Goal: Task Accomplishment & Management: Complete application form

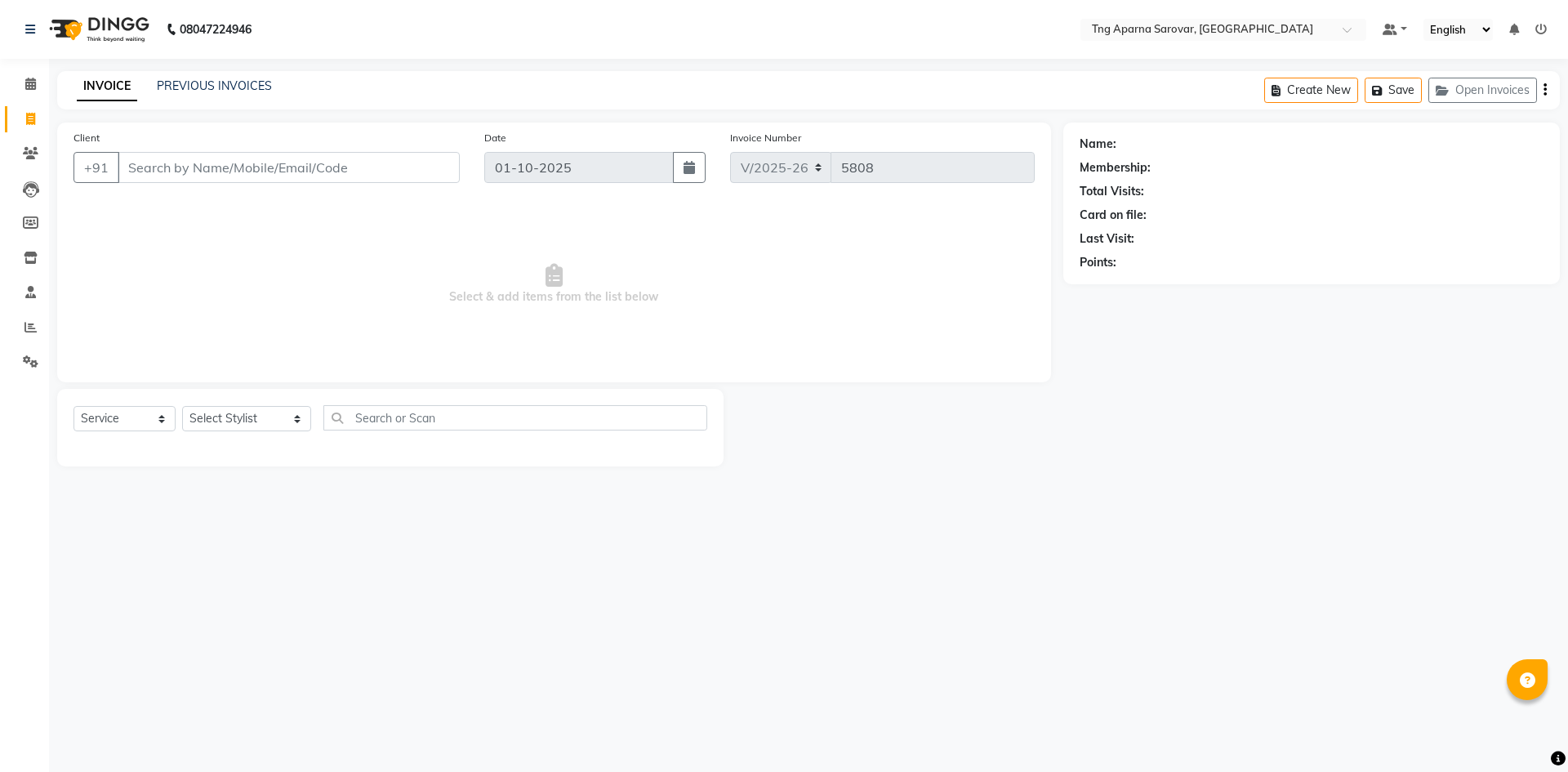
select select "7390"
select select "service"
click at [283, 159] on input "Client" at bounding box center [288, 168] width 342 height 31
click at [291, 165] on input "Client" at bounding box center [288, 168] width 342 height 31
click at [199, 80] on link "PREVIOUS INVOICES" at bounding box center [214, 86] width 115 height 15
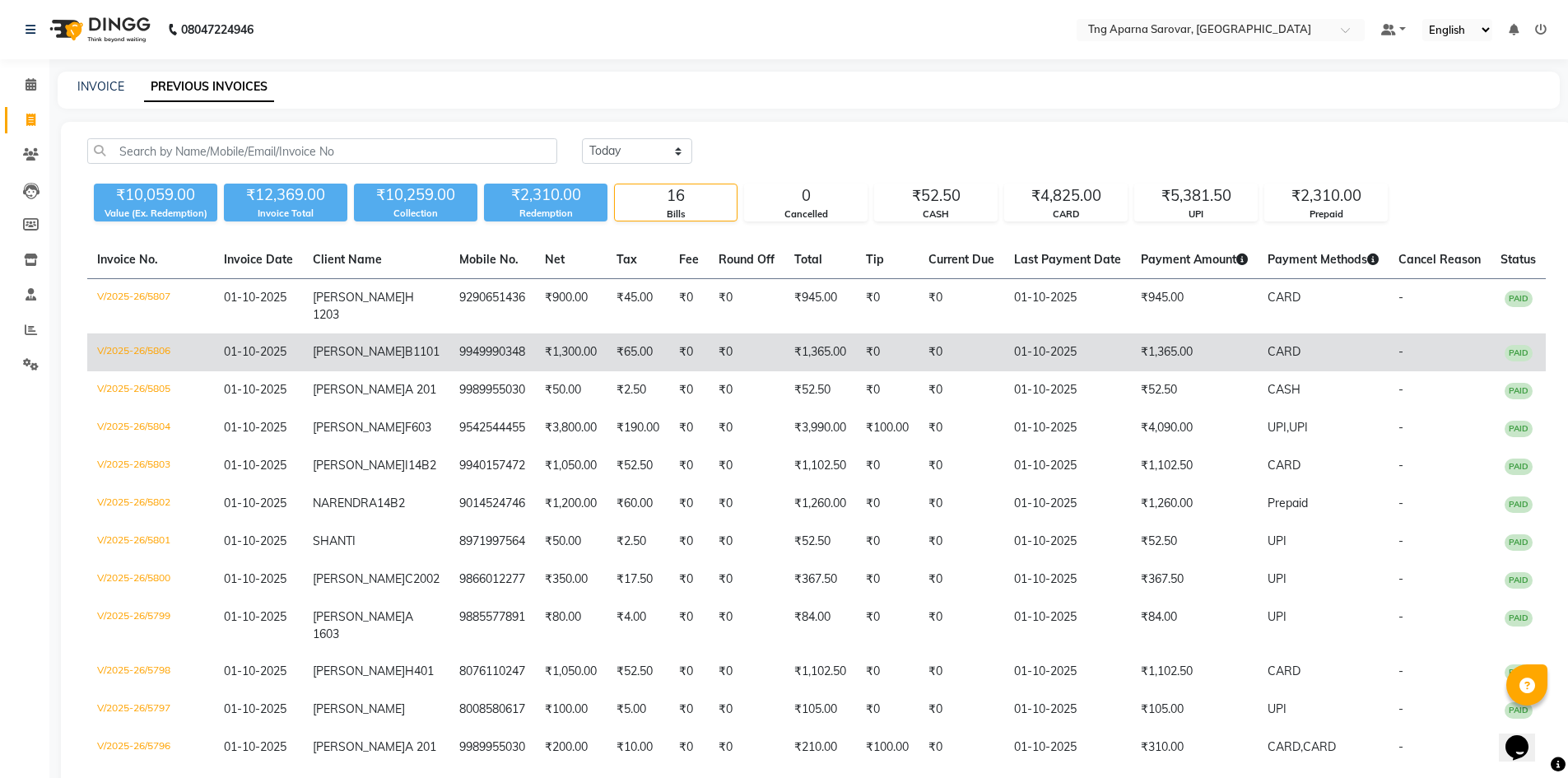
click at [449, 347] on td "9949990348" at bounding box center [491, 353] width 85 height 38
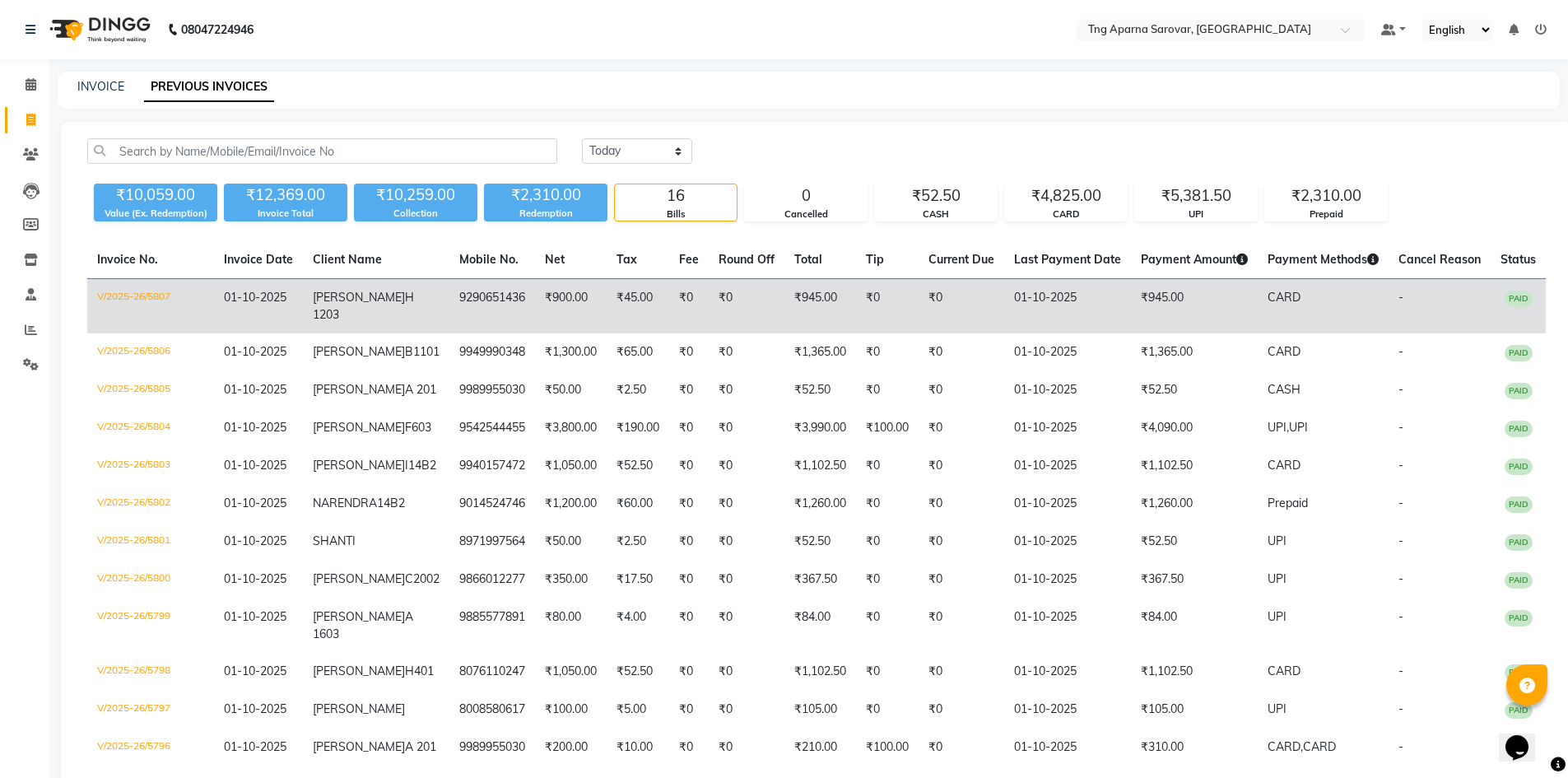
click at [468, 291] on td "9290651436" at bounding box center [491, 306] width 85 height 55
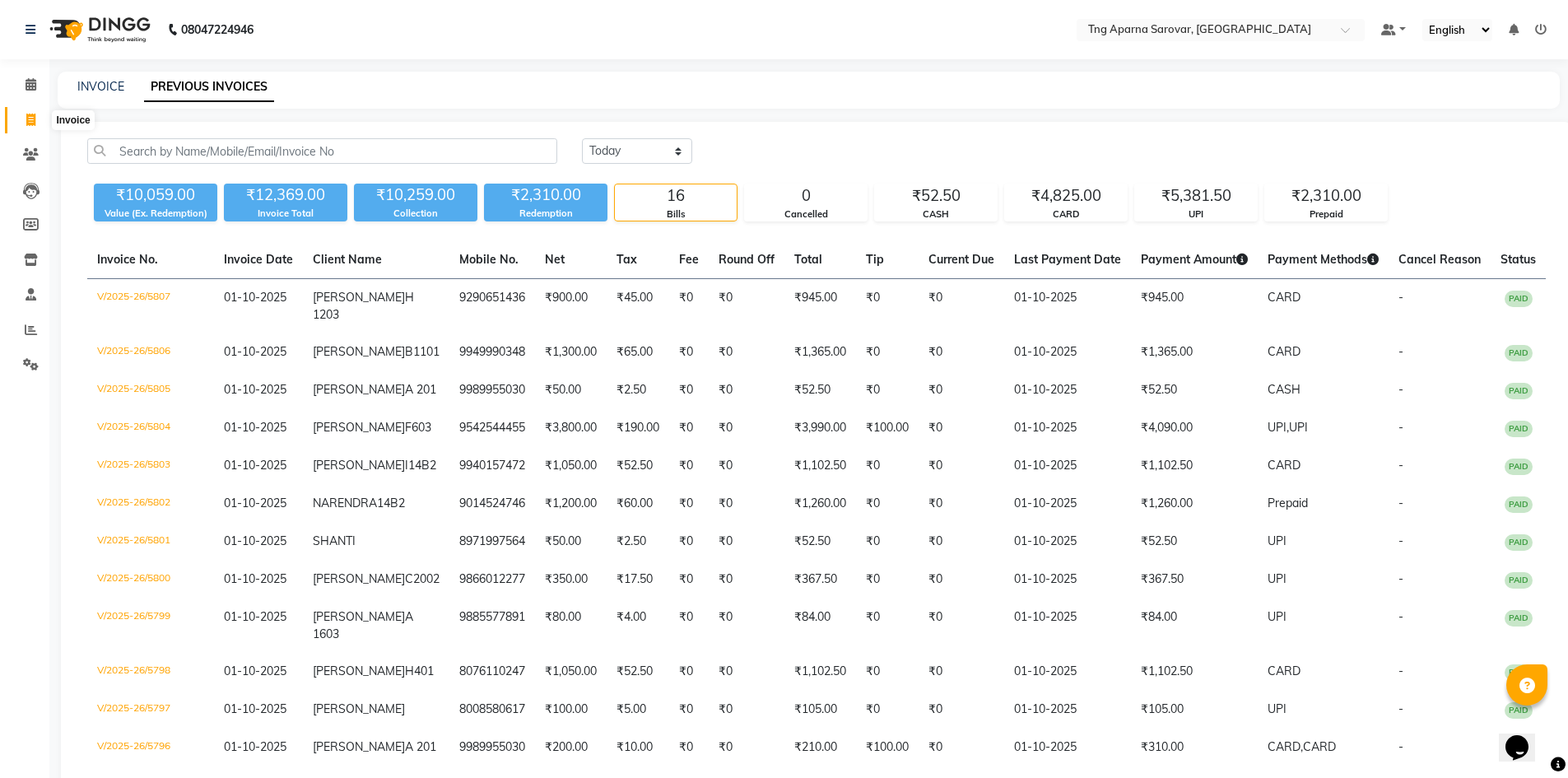
click at [29, 127] on span at bounding box center [31, 120] width 29 height 19
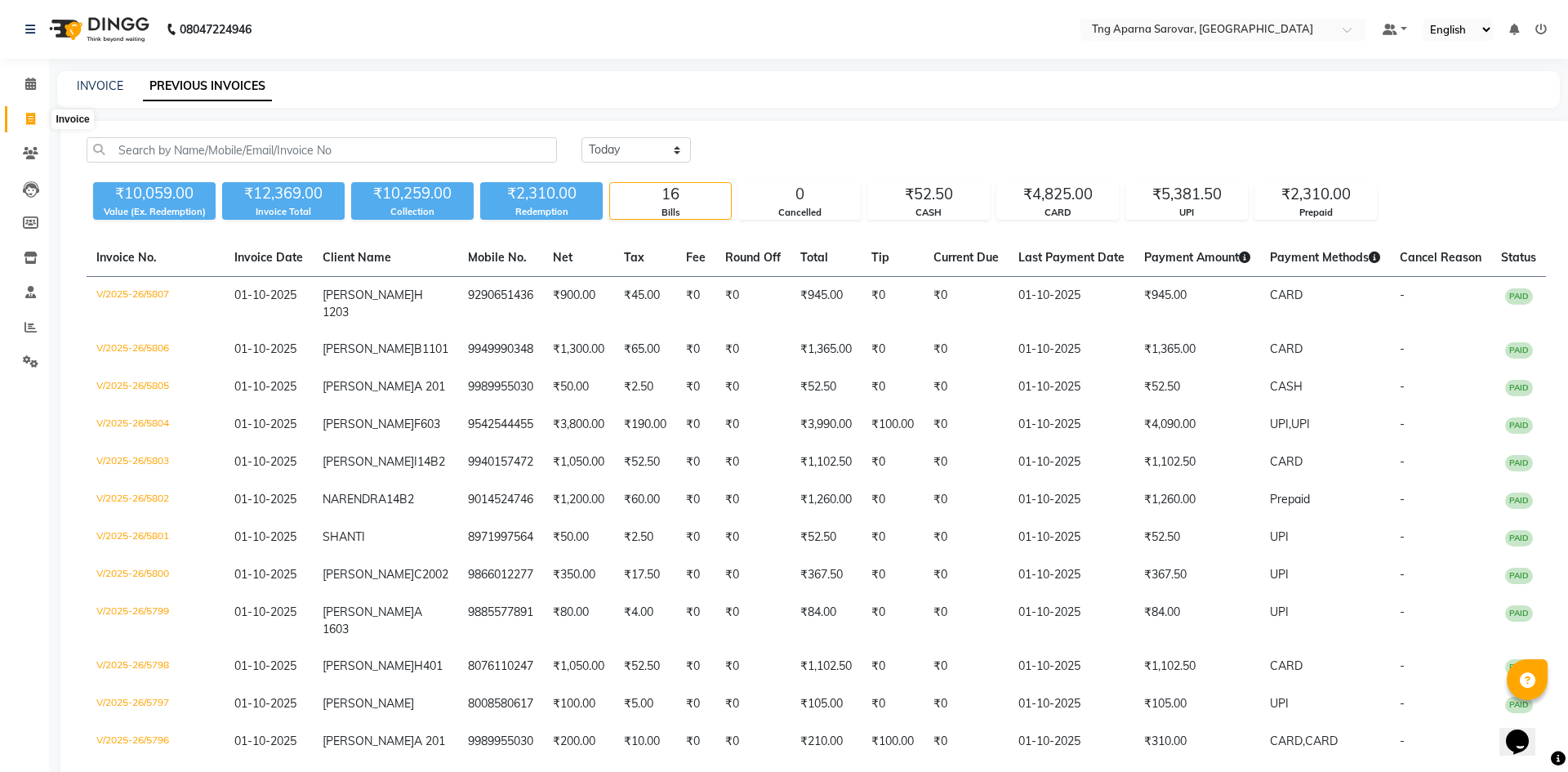
select select "7390"
select select "service"
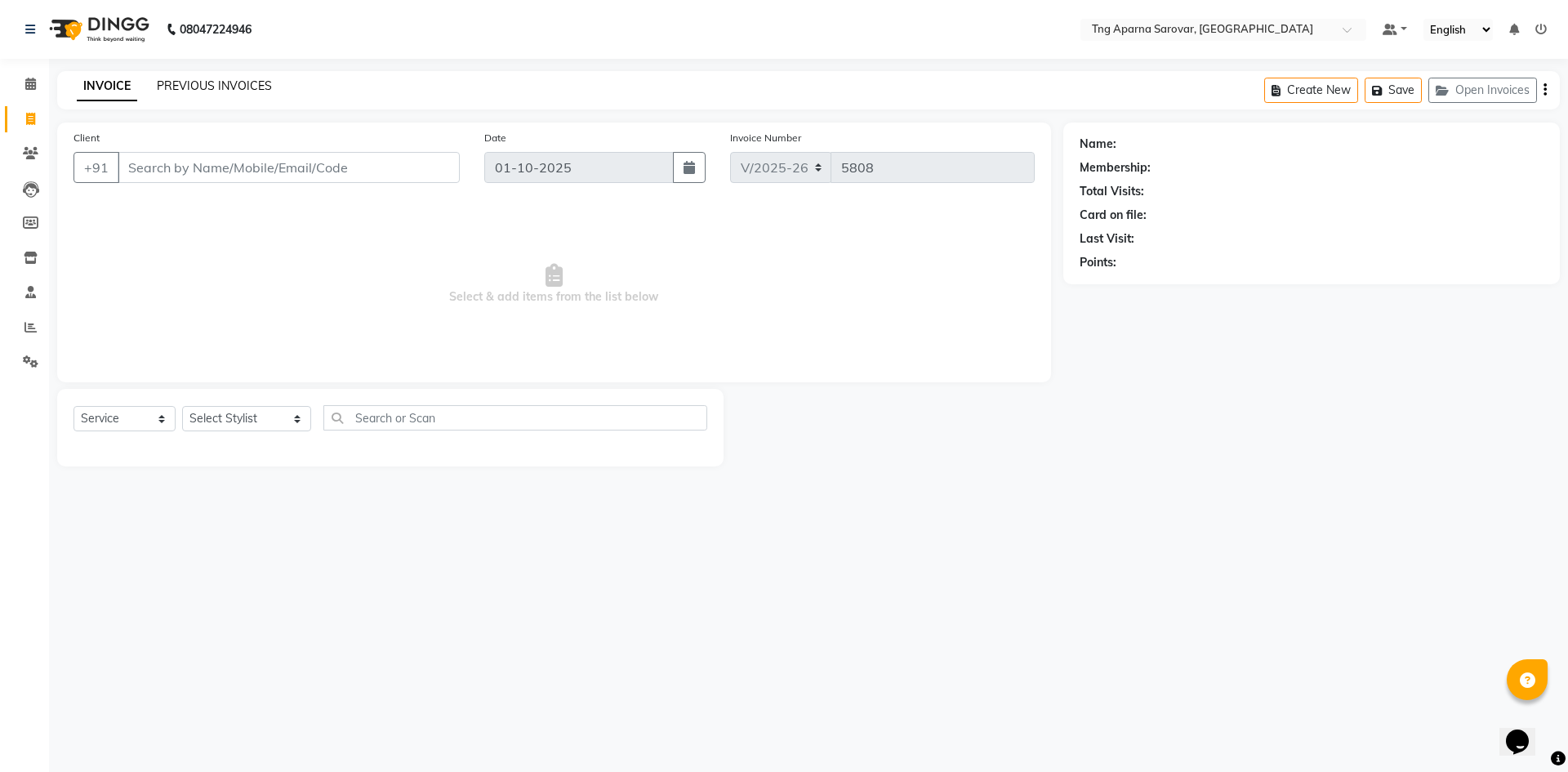
click at [183, 80] on link "PREVIOUS INVOICES" at bounding box center [214, 86] width 115 height 15
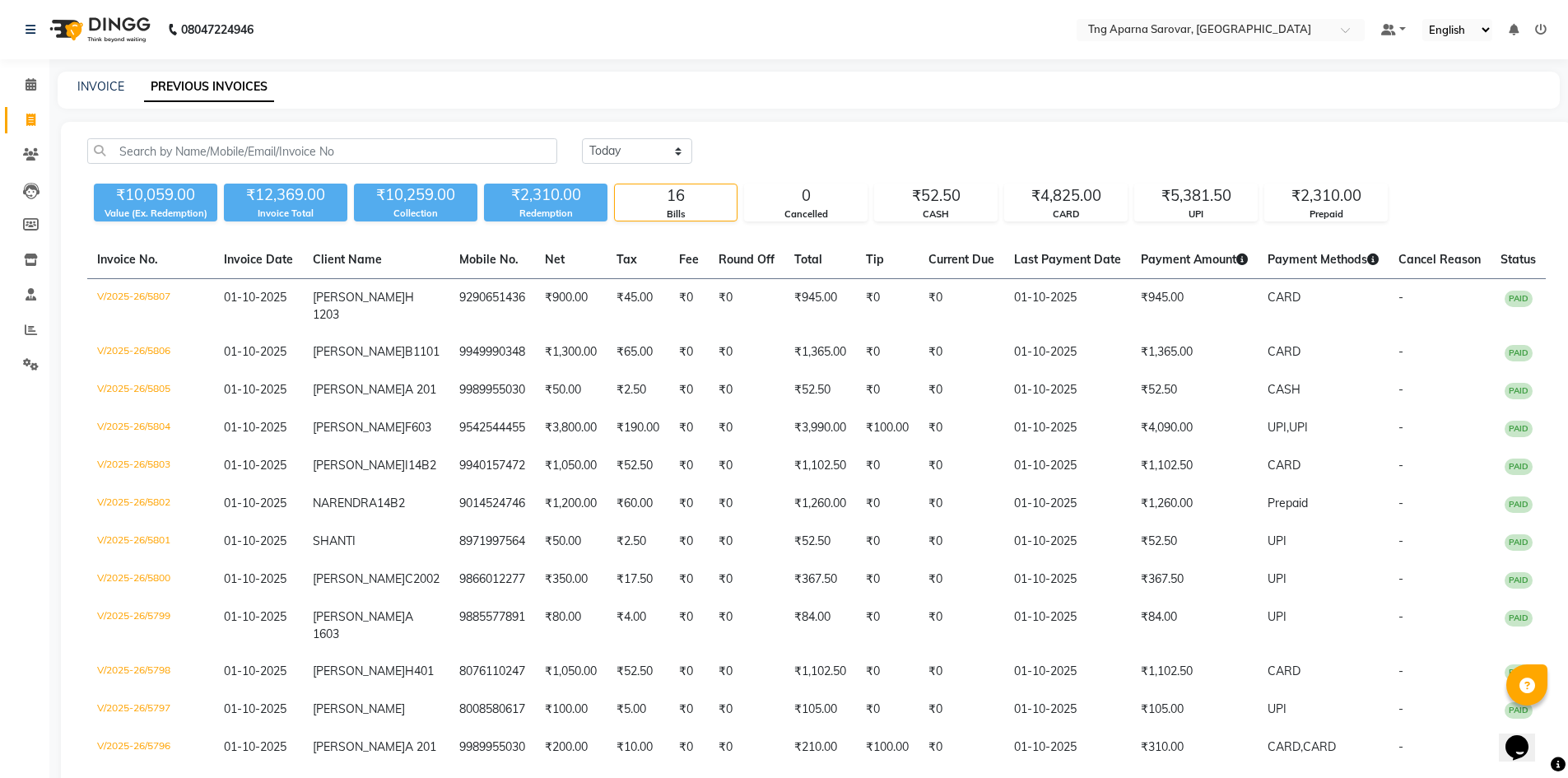
click at [175, 88] on link "PREVIOUS INVOICES" at bounding box center [209, 88] width 130 height 30
click at [90, 81] on link "INVOICE" at bounding box center [101, 87] width 47 height 15
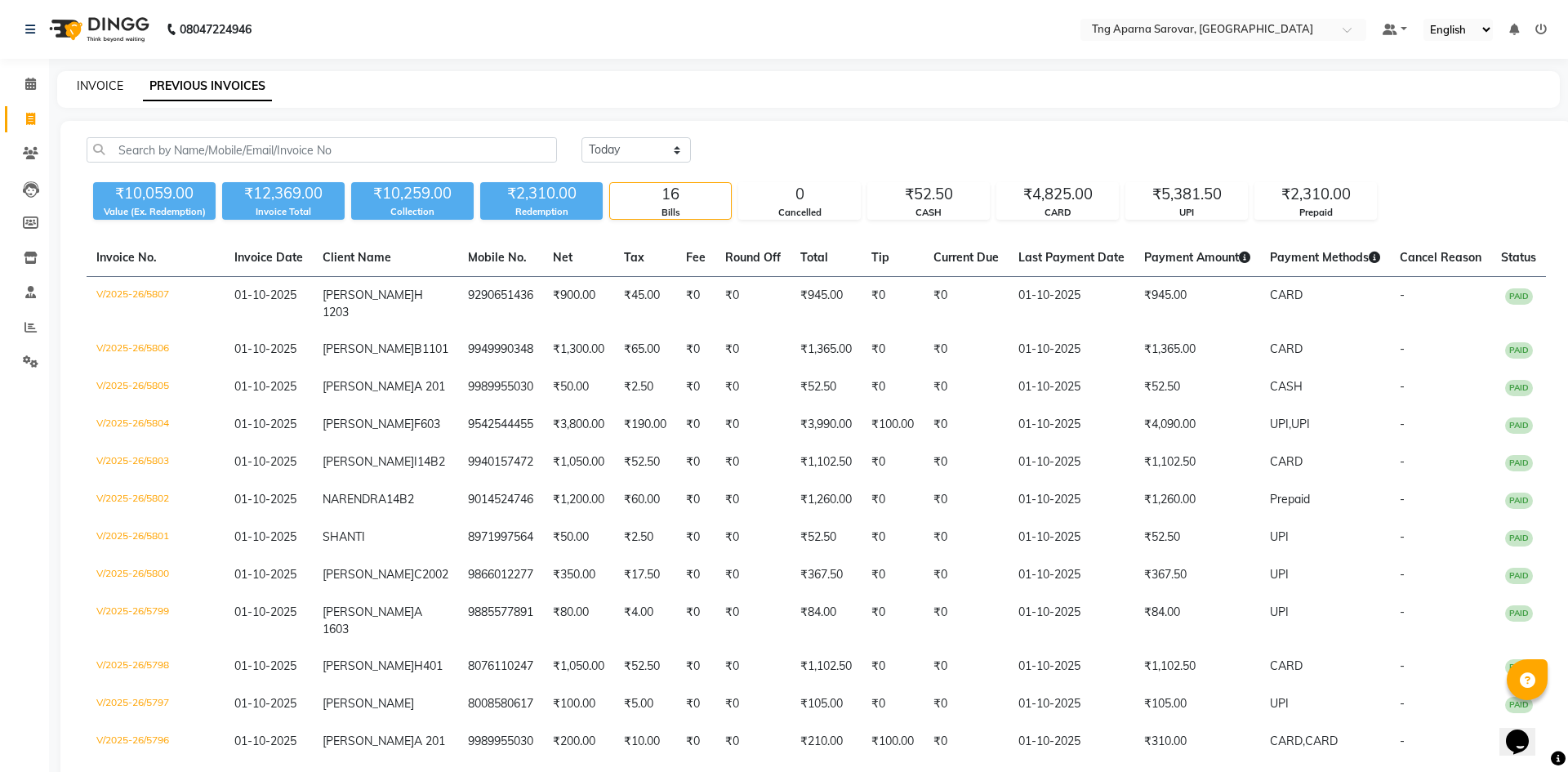
select select "service"
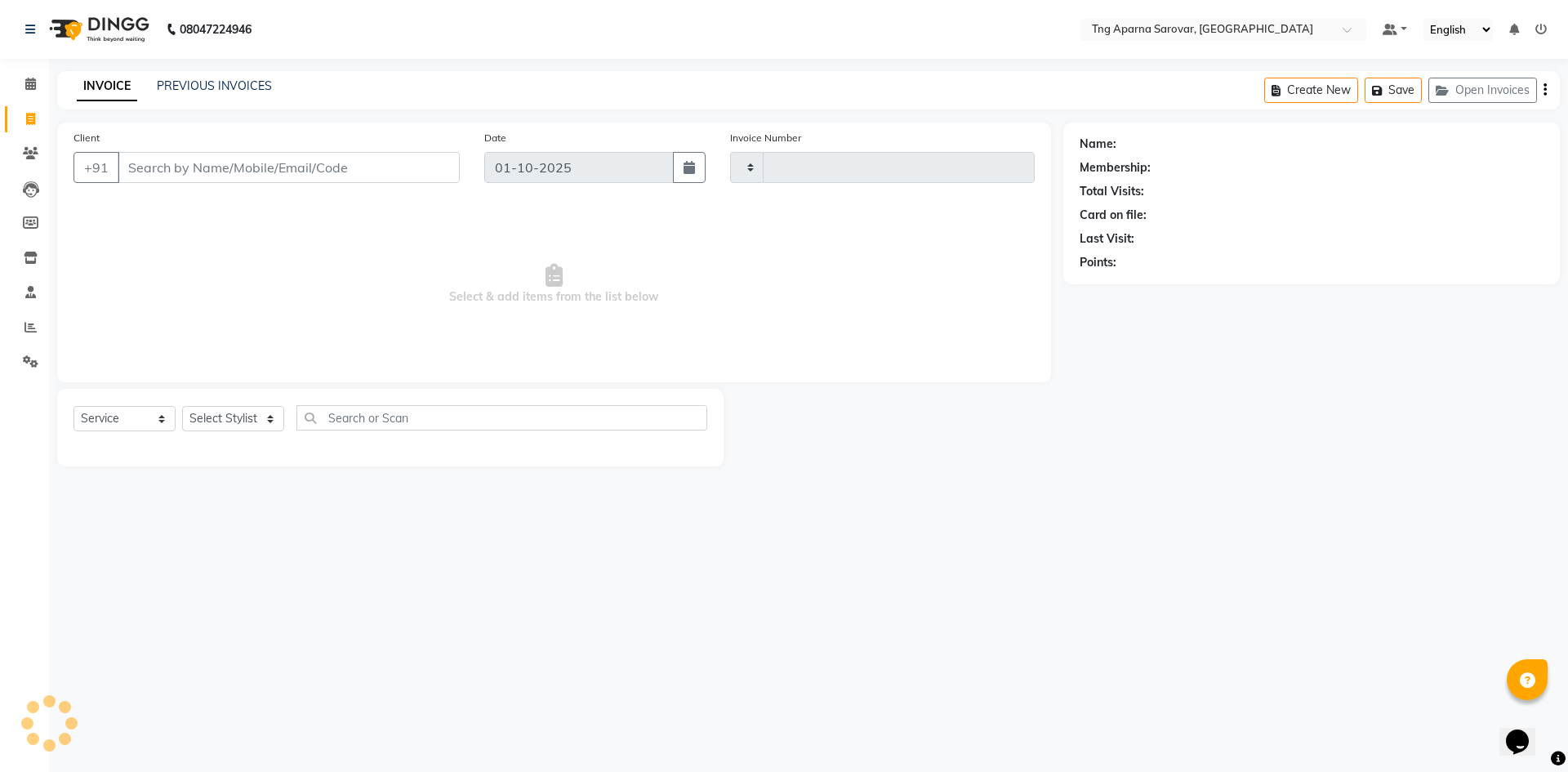
type input "5808"
select select "7390"
click at [1120, 492] on div "08047224946 Select Location × Tng Aparna Sarovar, Nallagandla Default Panel My …" at bounding box center [784, 386] width 1568 height 772
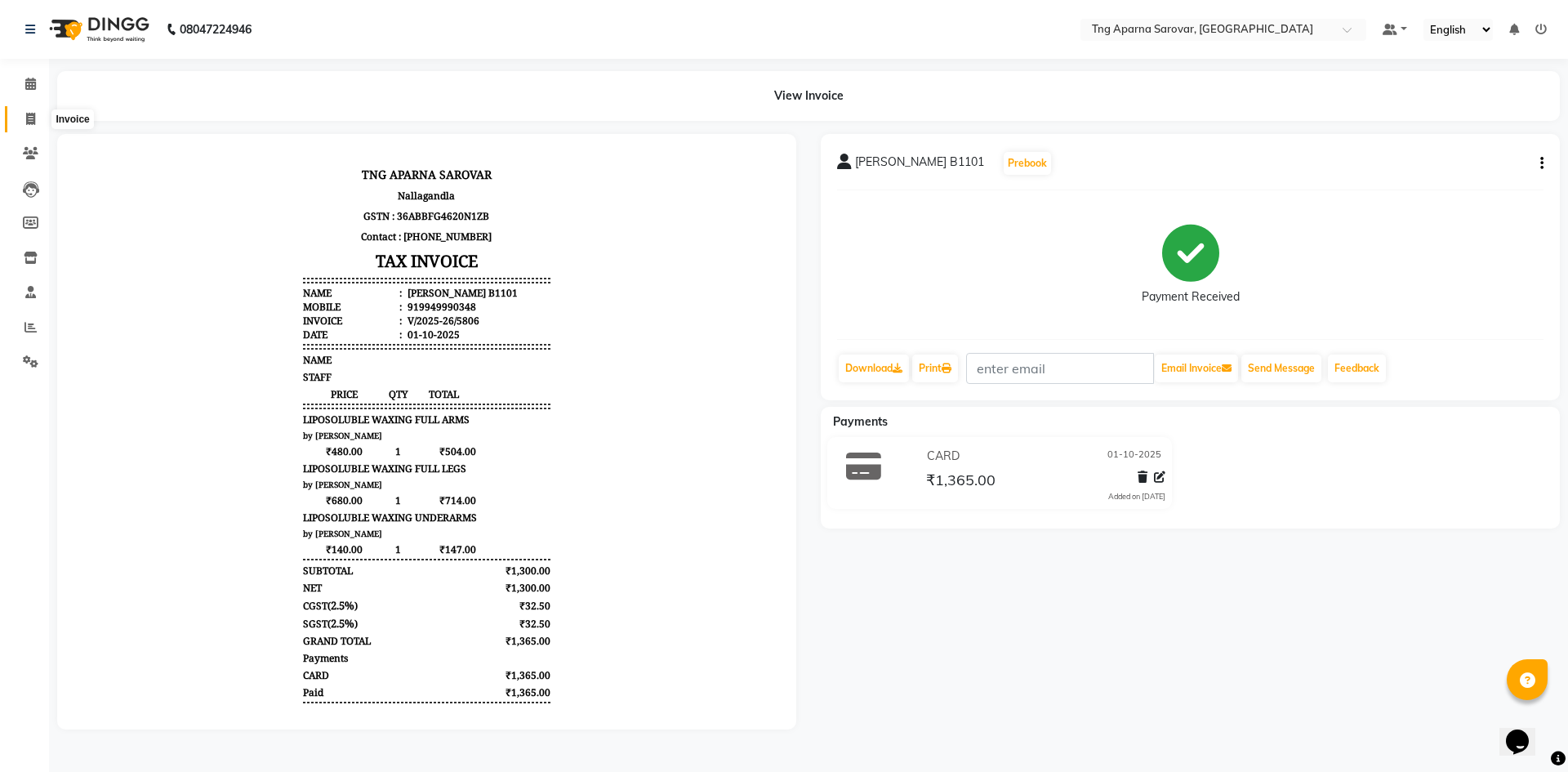
click at [29, 117] on icon at bounding box center [30, 118] width 9 height 12
select select "7390"
select select "service"
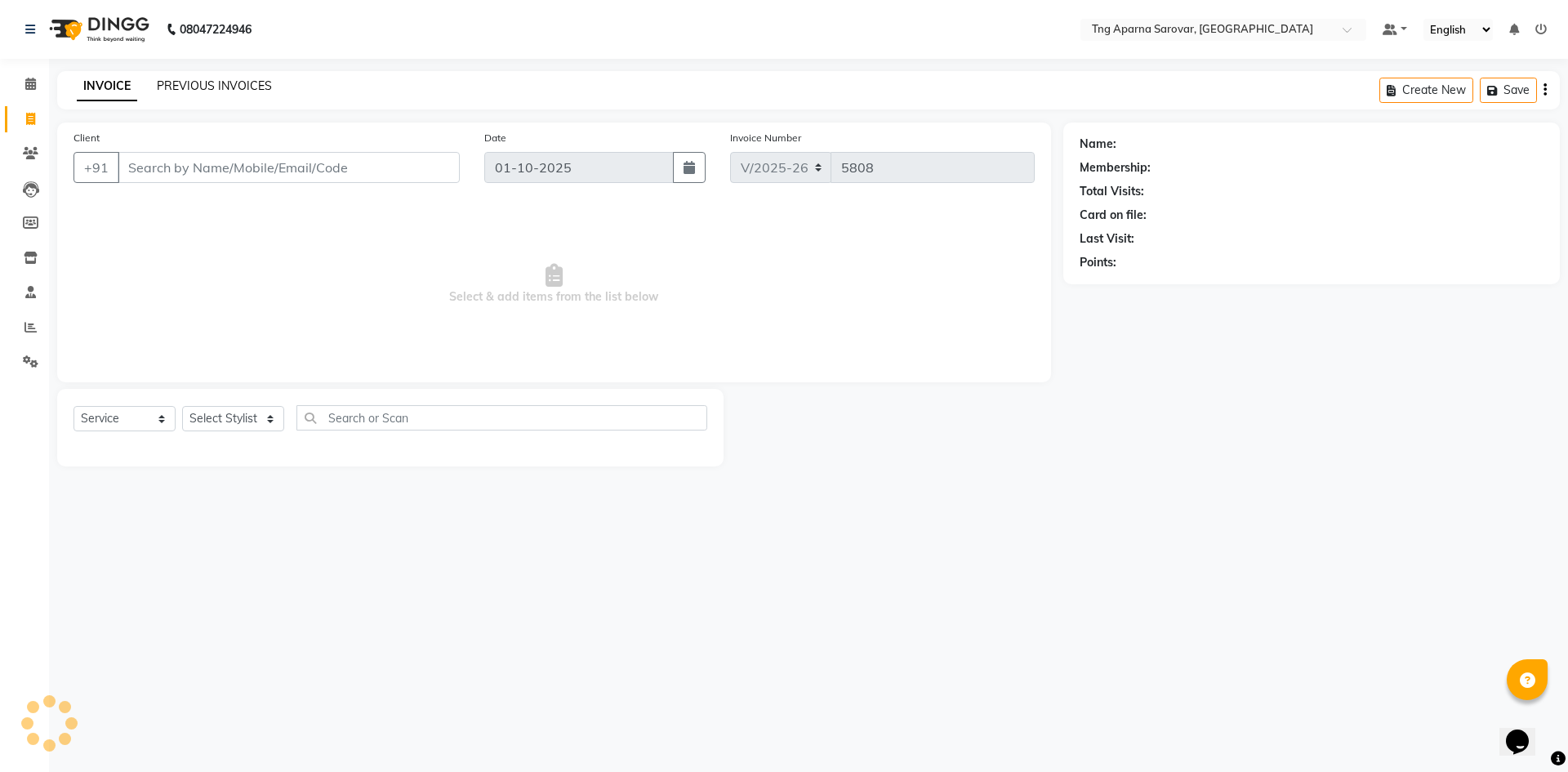
click at [189, 87] on link "PREVIOUS INVOICES" at bounding box center [214, 86] width 115 height 15
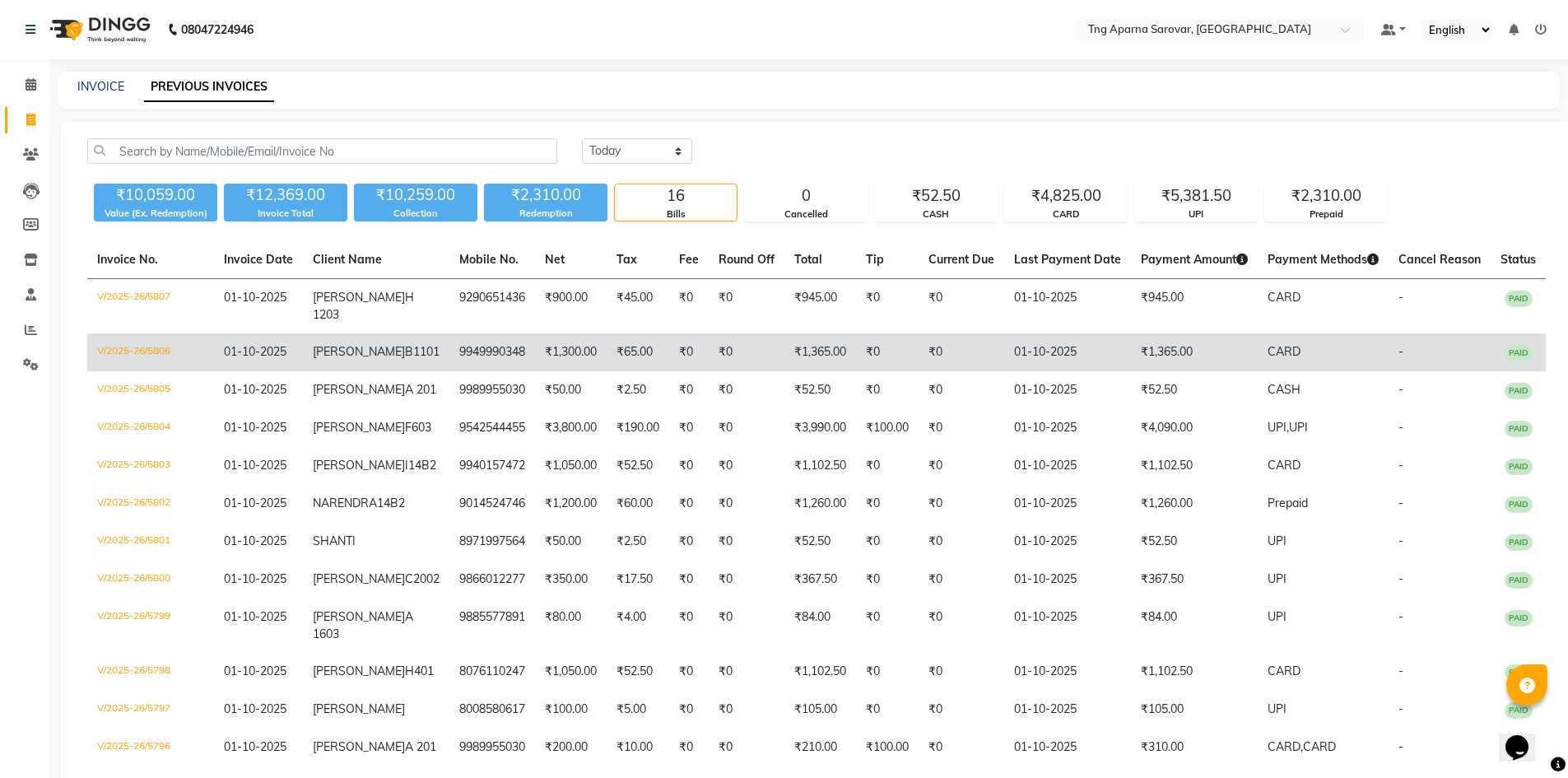
click at [456, 346] on td "9949990348" at bounding box center [491, 353] width 85 height 38
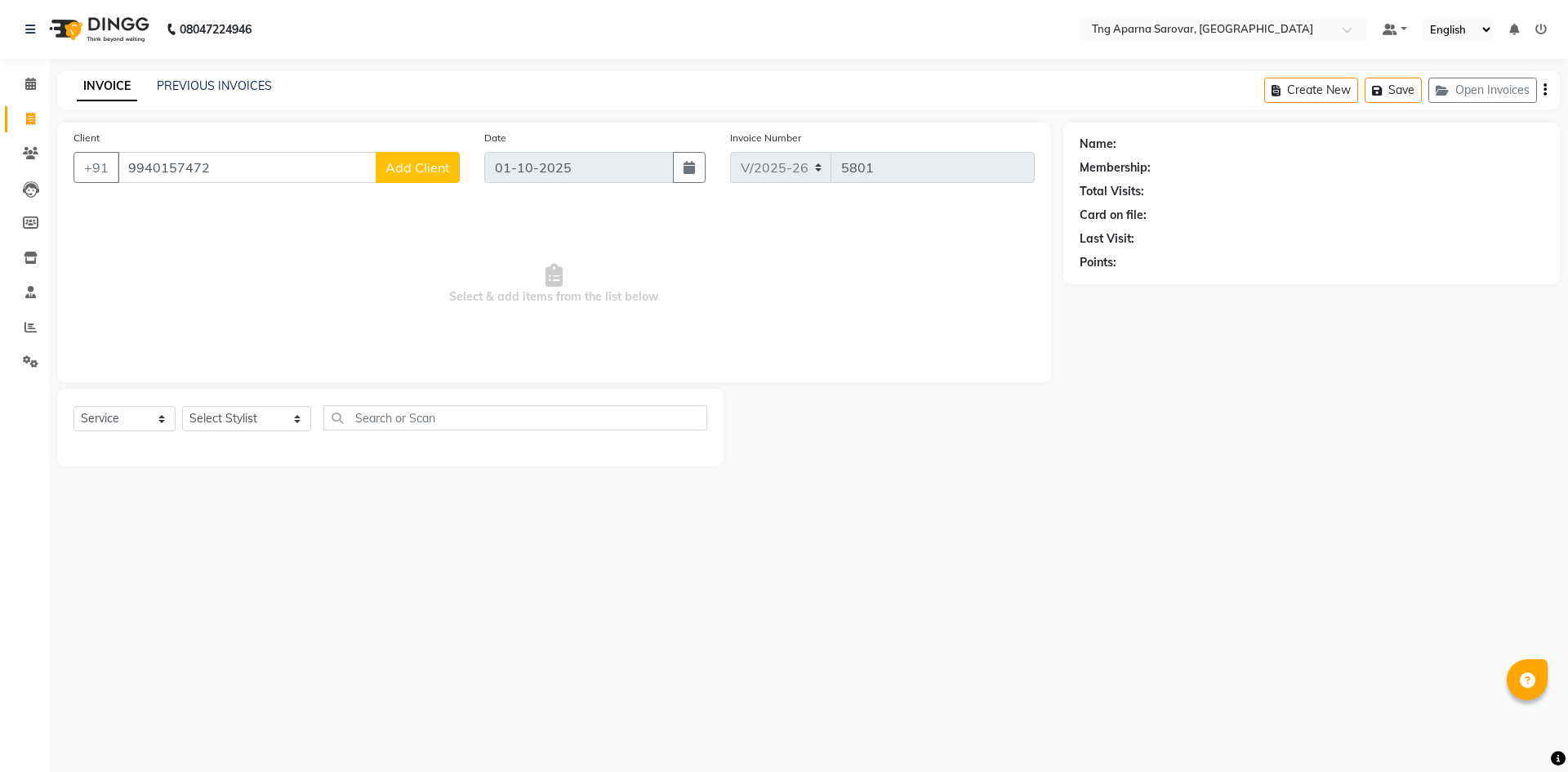
select select "7390"
select select "service"
click at [272, 163] on input "9940157472" at bounding box center [246, 168] width 259 height 31
type input "7673903211"
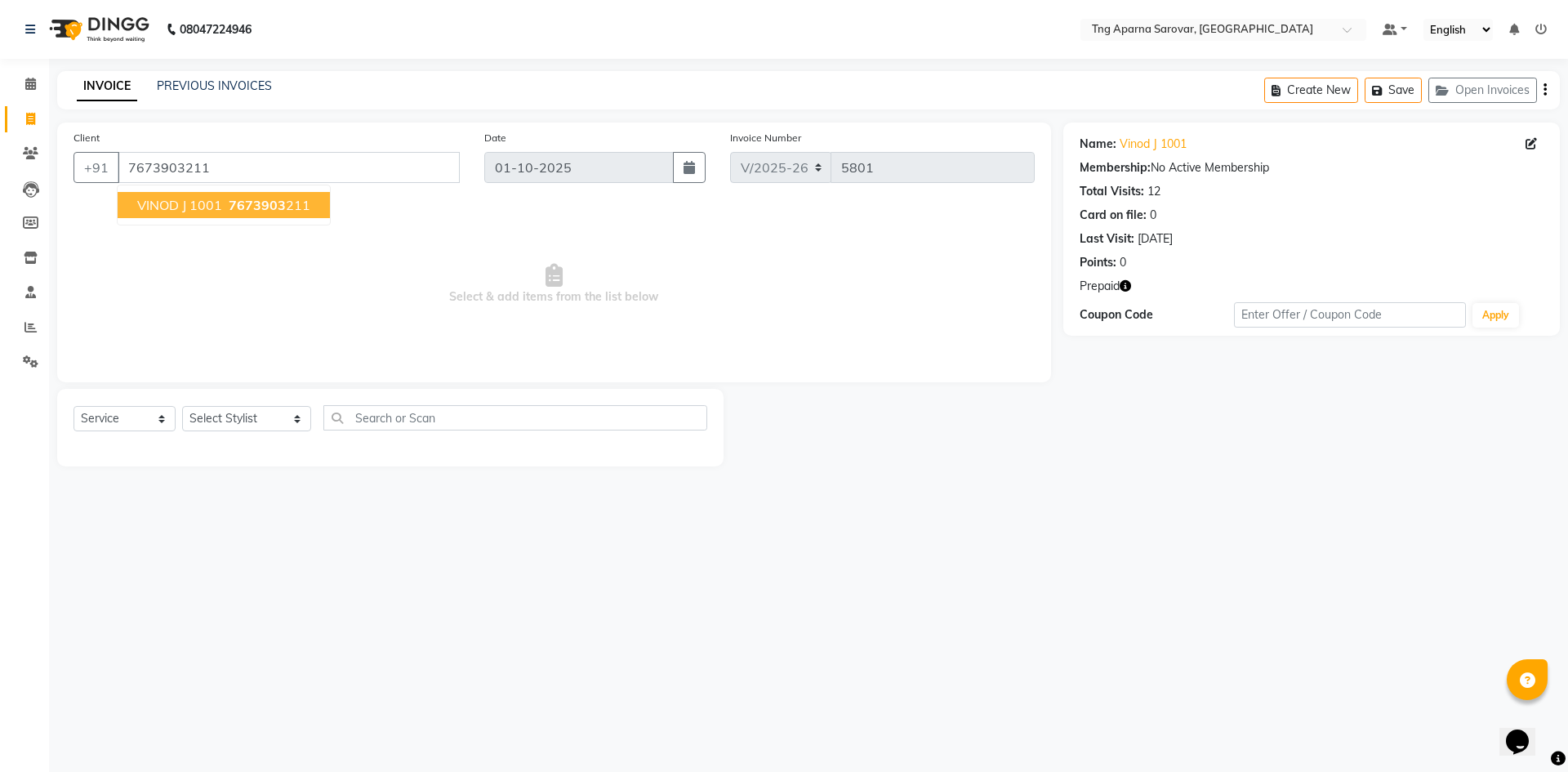
click at [225, 195] on button "VINOD J 1001 7673903 211" at bounding box center [223, 205] width 213 height 26
click at [1124, 285] on icon "button" at bounding box center [1126, 286] width 11 height 11
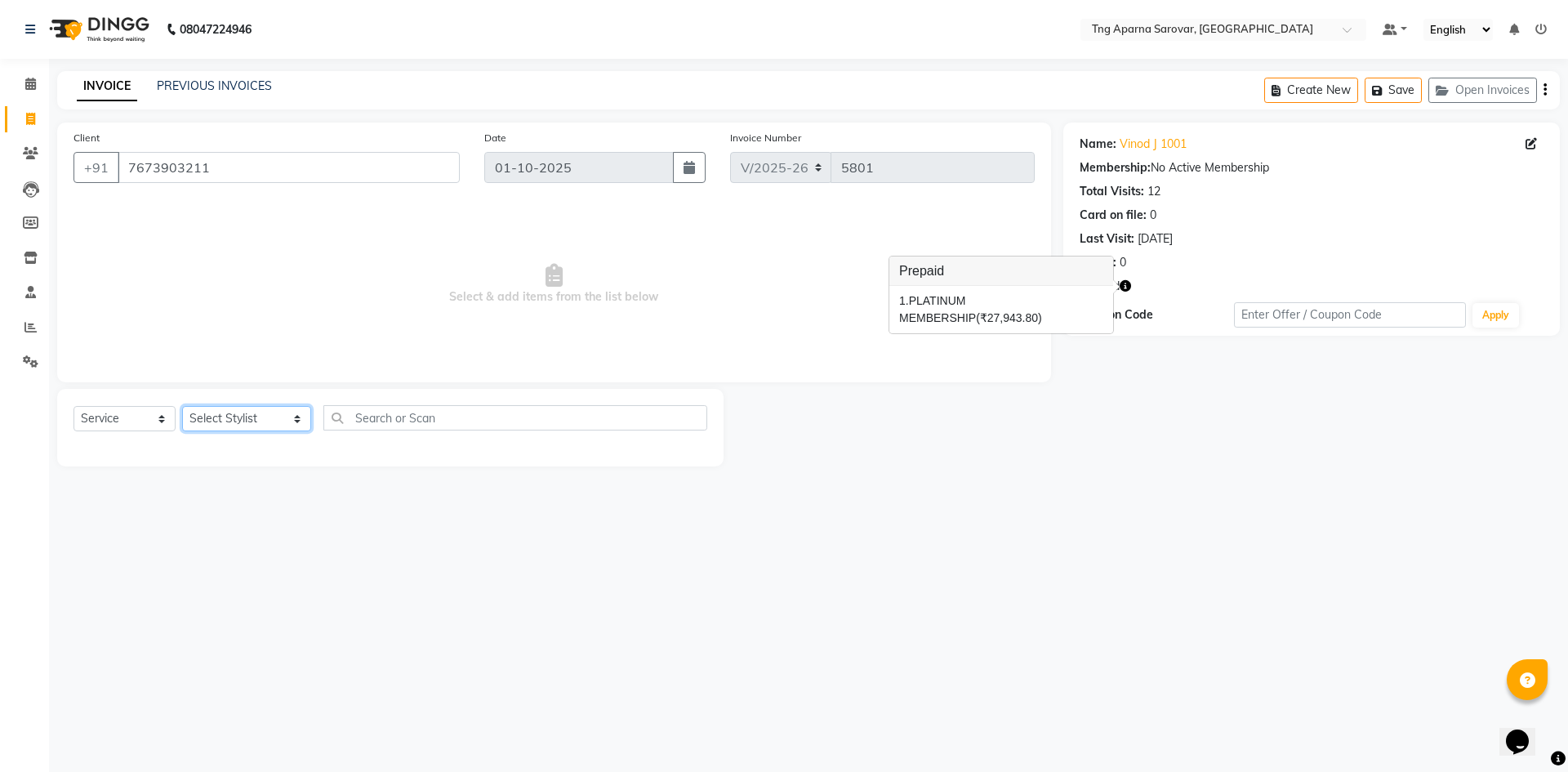
click at [240, 410] on select "Select Stylist [PERSON_NAME] [PERSON_NAME] MAM CHINNA DANISH [PERSON_NAME] KAIF…" at bounding box center [246, 418] width 129 height 25
click at [182, 406] on select "Select Stylist [PERSON_NAME] [PERSON_NAME] MAM CHINNA DANISH [PERSON_NAME] KAIF…" at bounding box center [246, 418] width 129 height 25
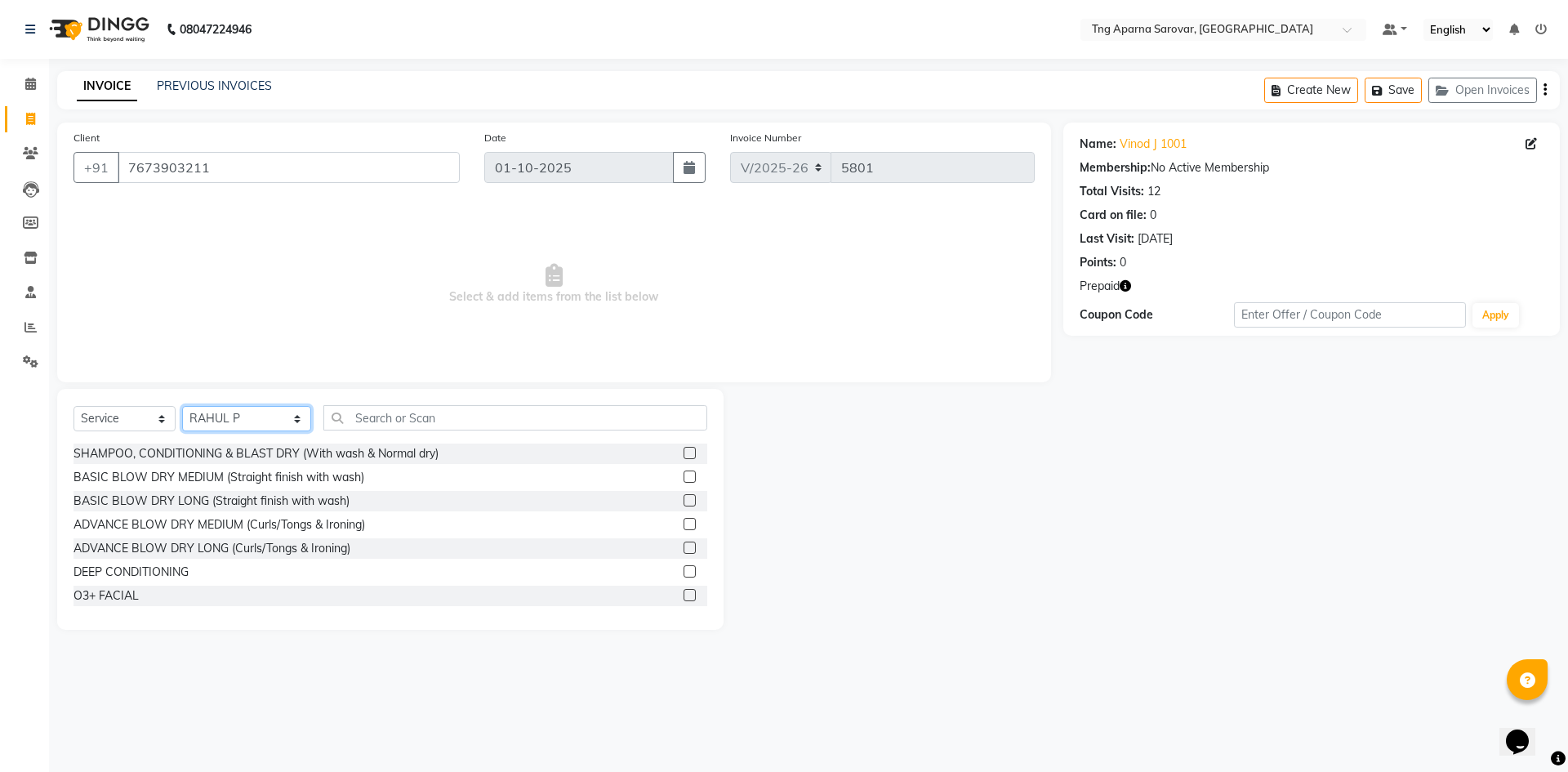
click at [230, 417] on select "Select Stylist [PERSON_NAME] [PERSON_NAME] MAM CHINNA DANISH [PERSON_NAME] KAIF…" at bounding box center [246, 418] width 129 height 25
select select "64166"
click at [182, 406] on select "Select Stylist [PERSON_NAME] [PERSON_NAME] MAM CHINNA DANISH [PERSON_NAME] KAIF…" at bounding box center [246, 418] width 129 height 25
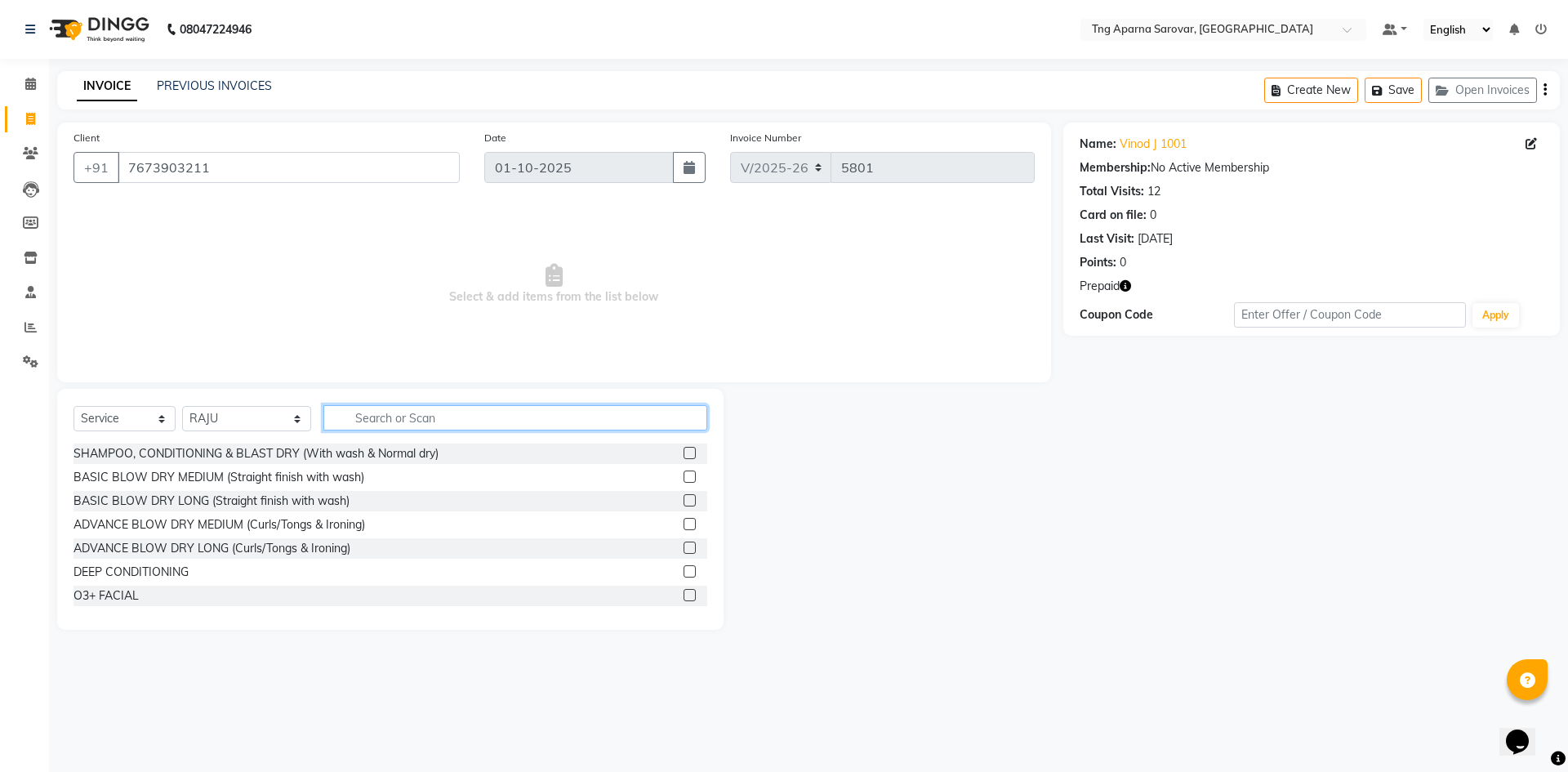
click at [415, 416] on input "text" at bounding box center [516, 417] width 384 height 25
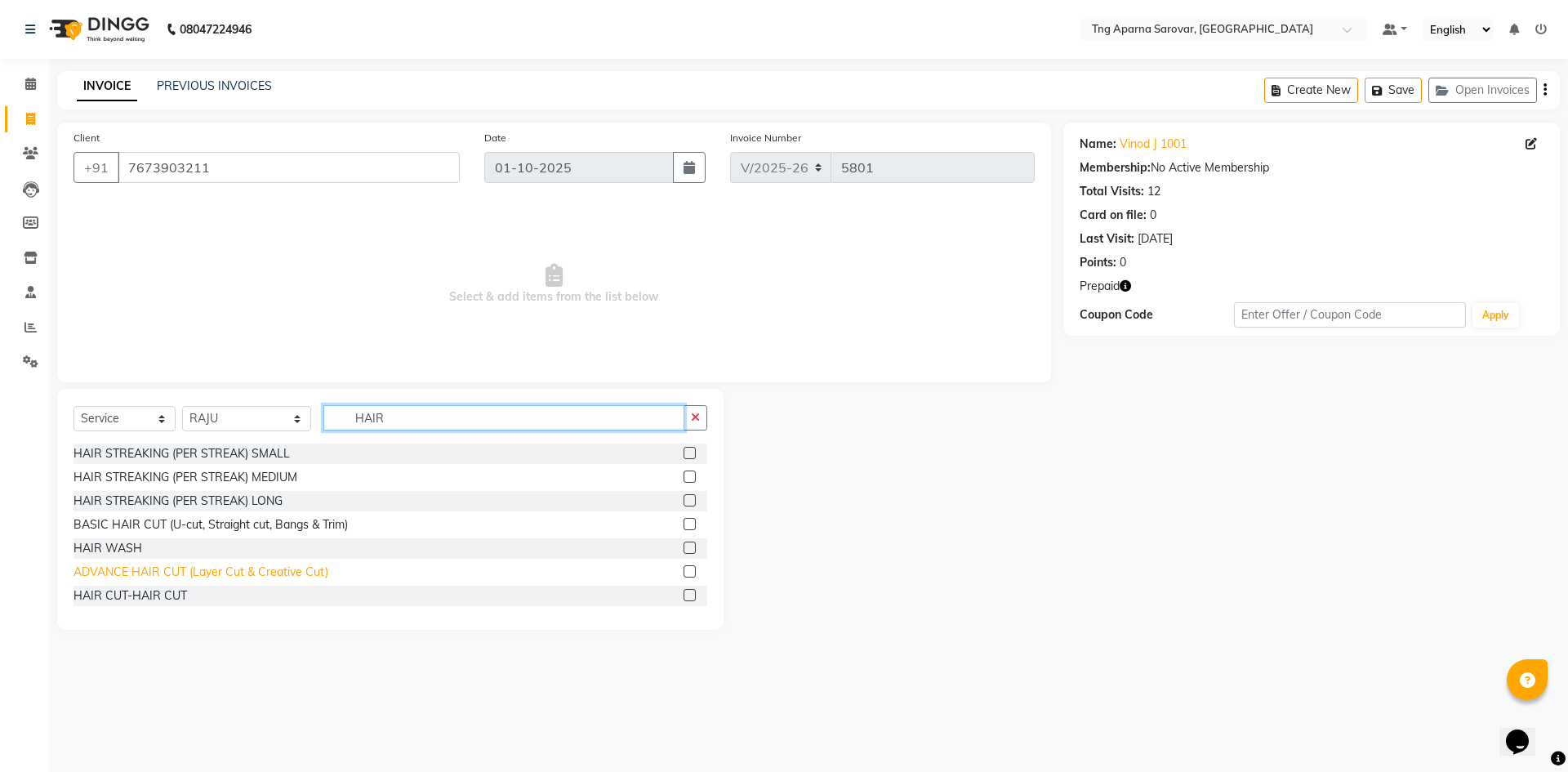
type input "HAIR"
click at [227, 568] on div "ADVANCE HAIR CUT (Layer Cut & Creative Cut)" at bounding box center [201, 572] width 254 height 17
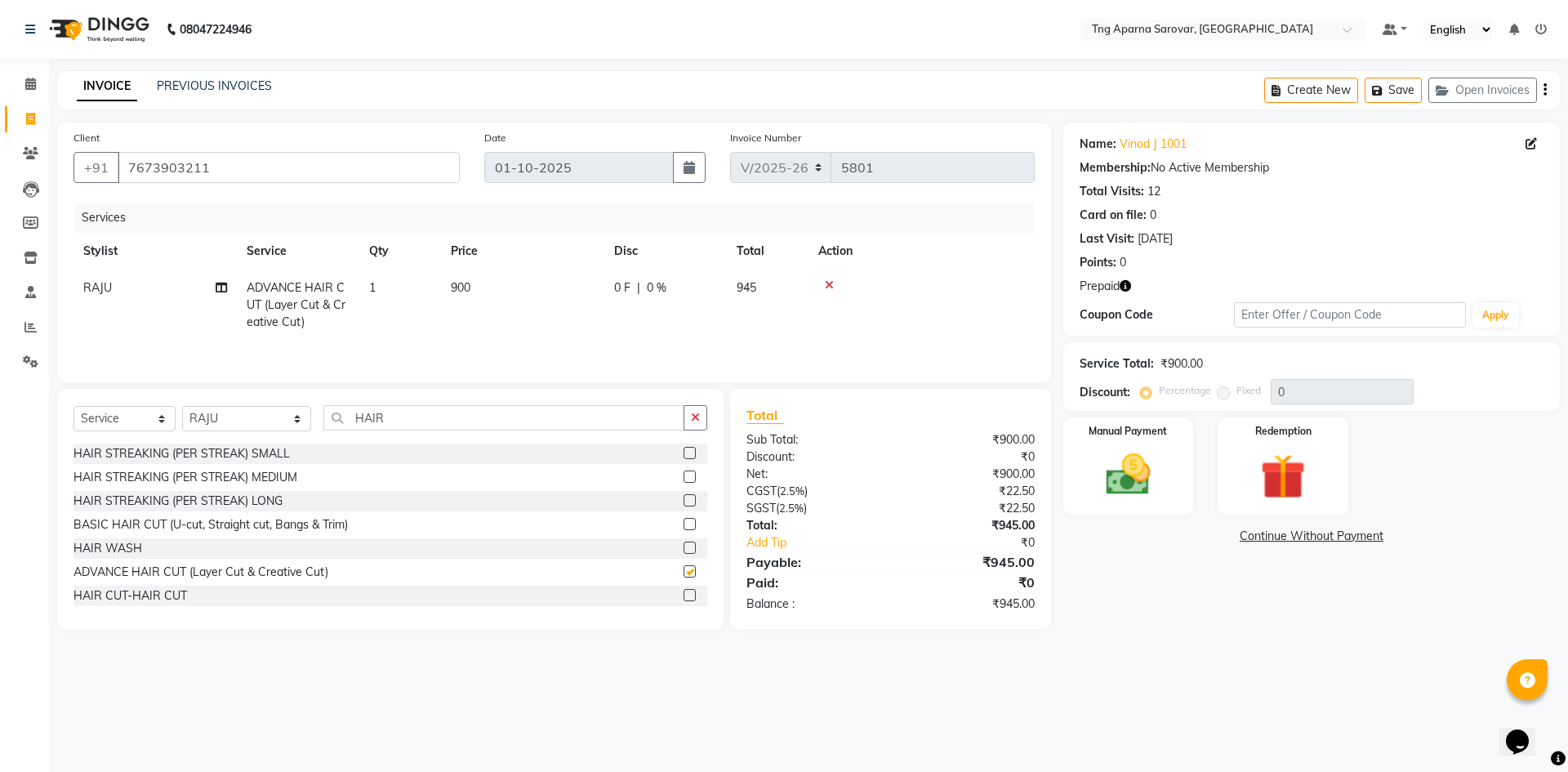
checkbox input "false"
click at [364, 418] on input "HAIR" at bounding box center [504, 417] width 361 height 25
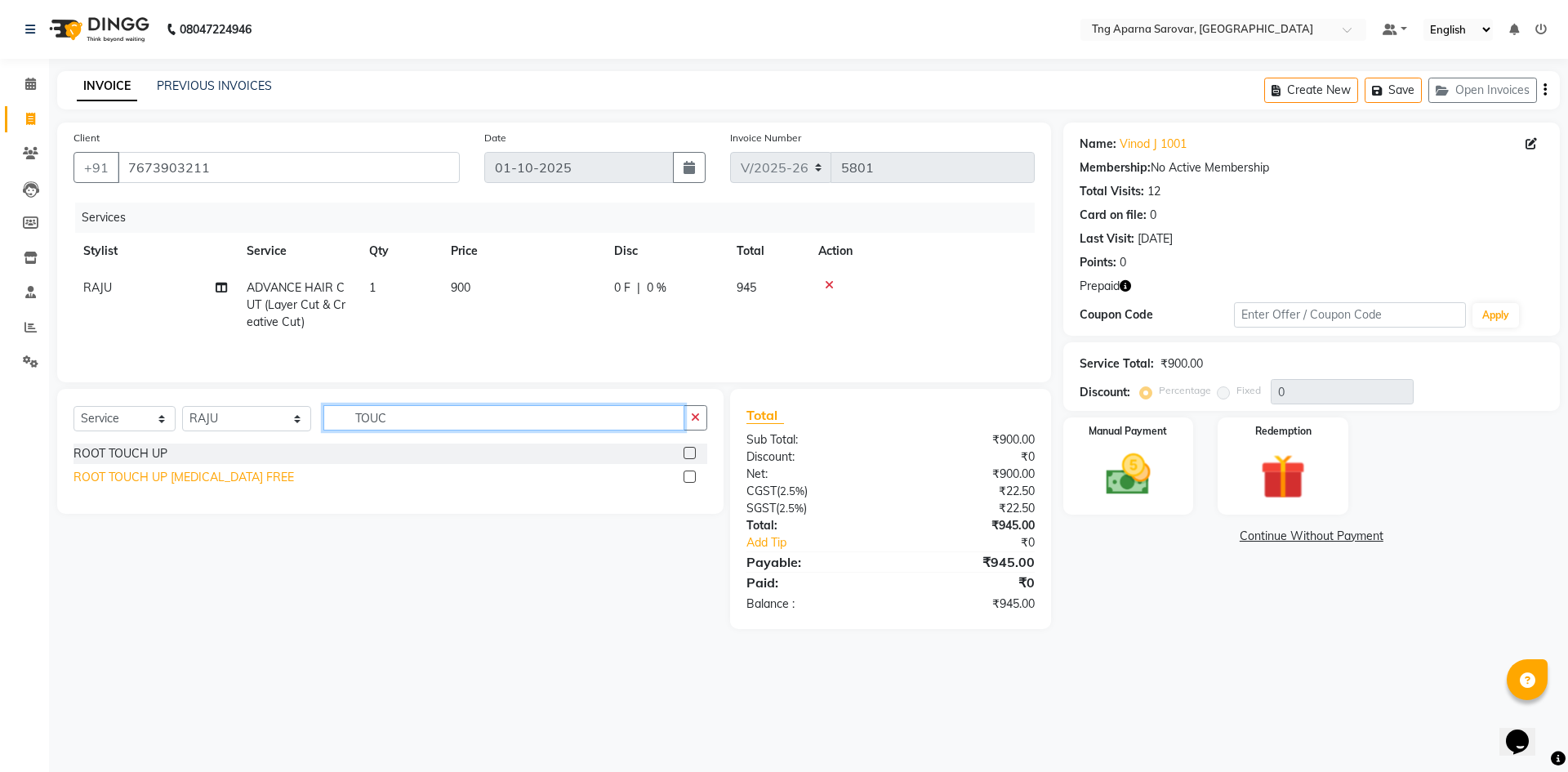
type input "TOUC"
click at [212, 474] on div "ROOT TOUCH UP [MEDICAL_DATA] FREE" at bounding box center [184, 477] width 221 height 17
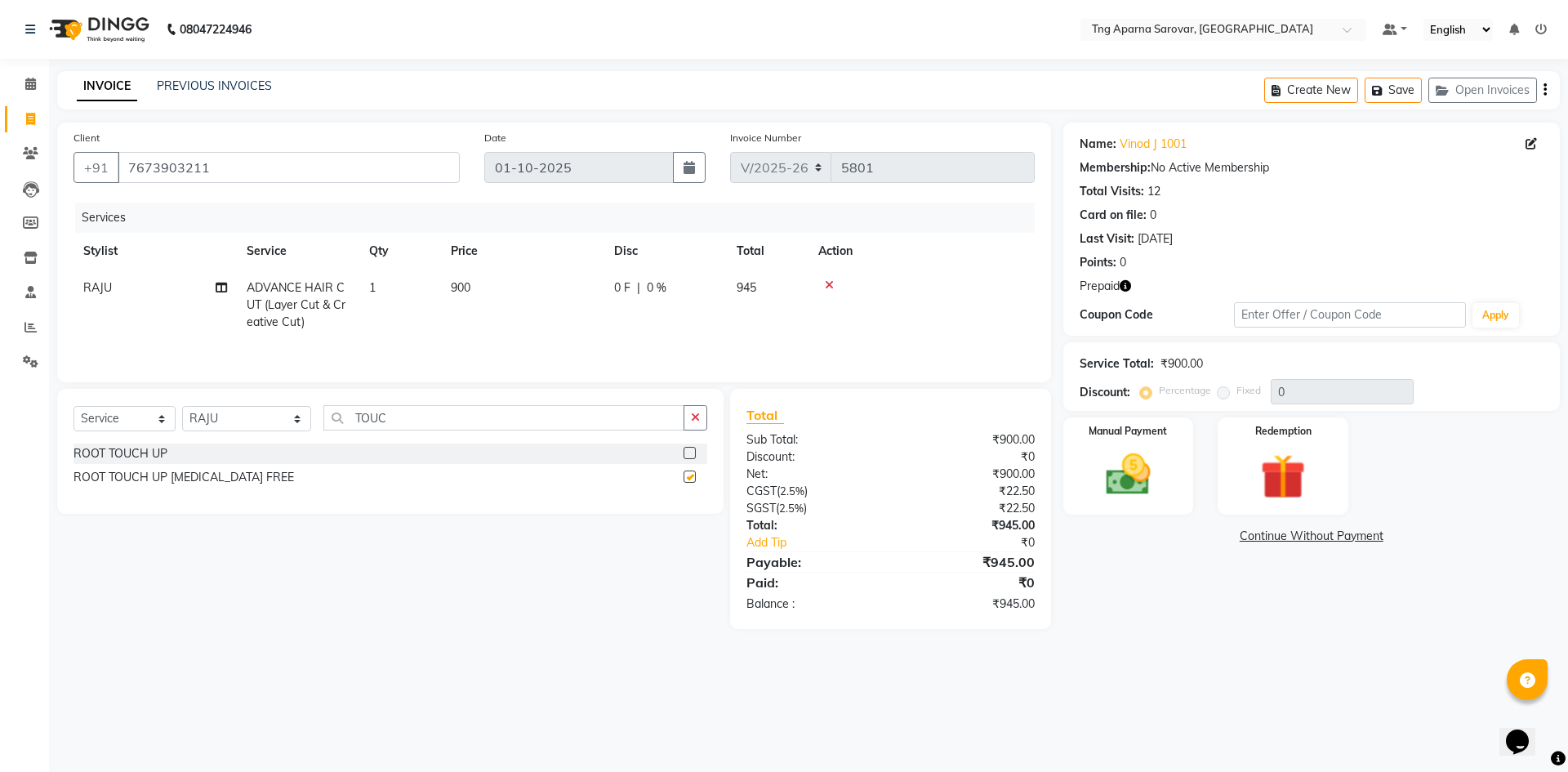
checkbox input "false"
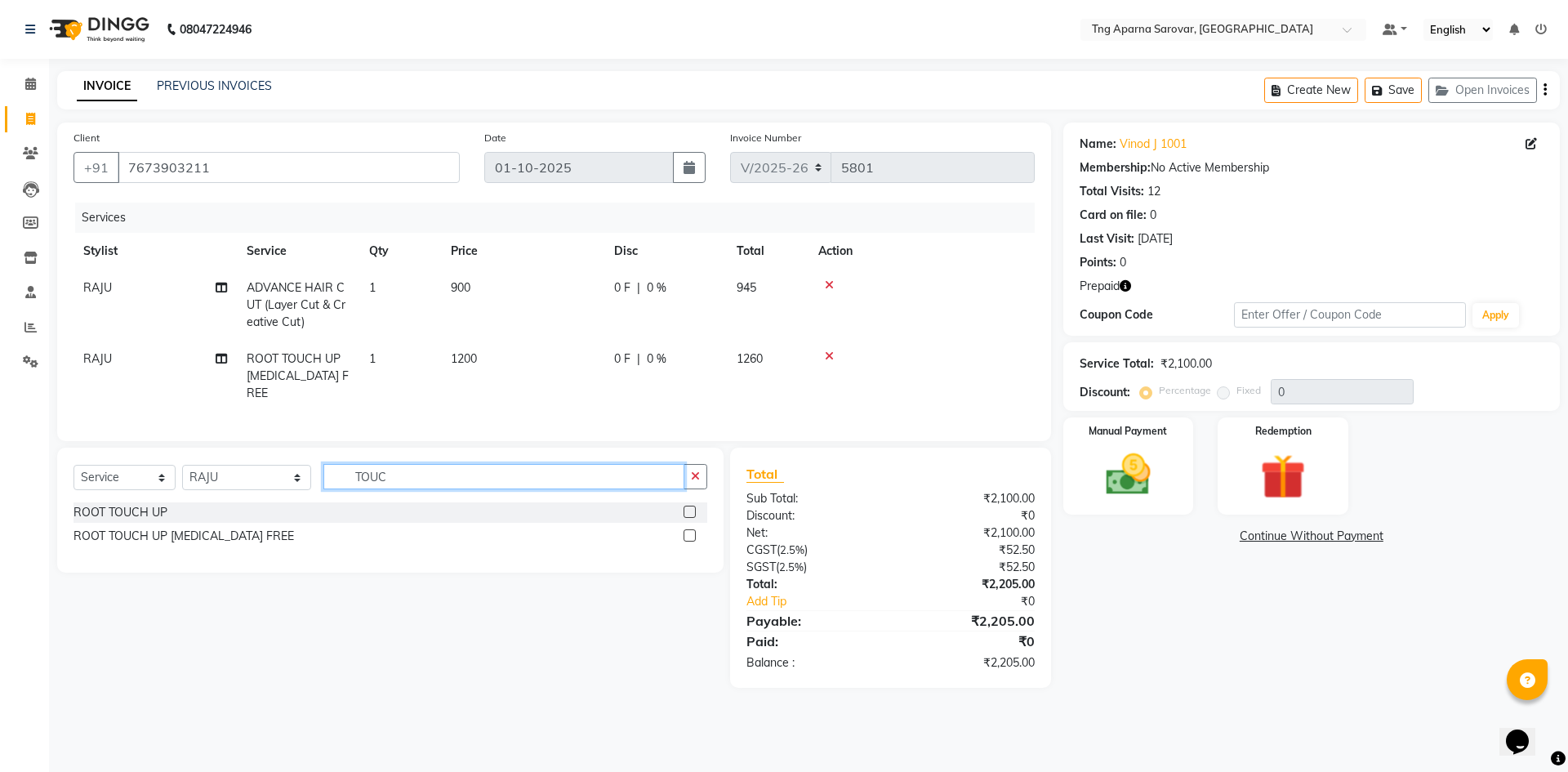
click at [376, 478] on input "TOUC" at bounding box center [504, 476] width 361 height 25
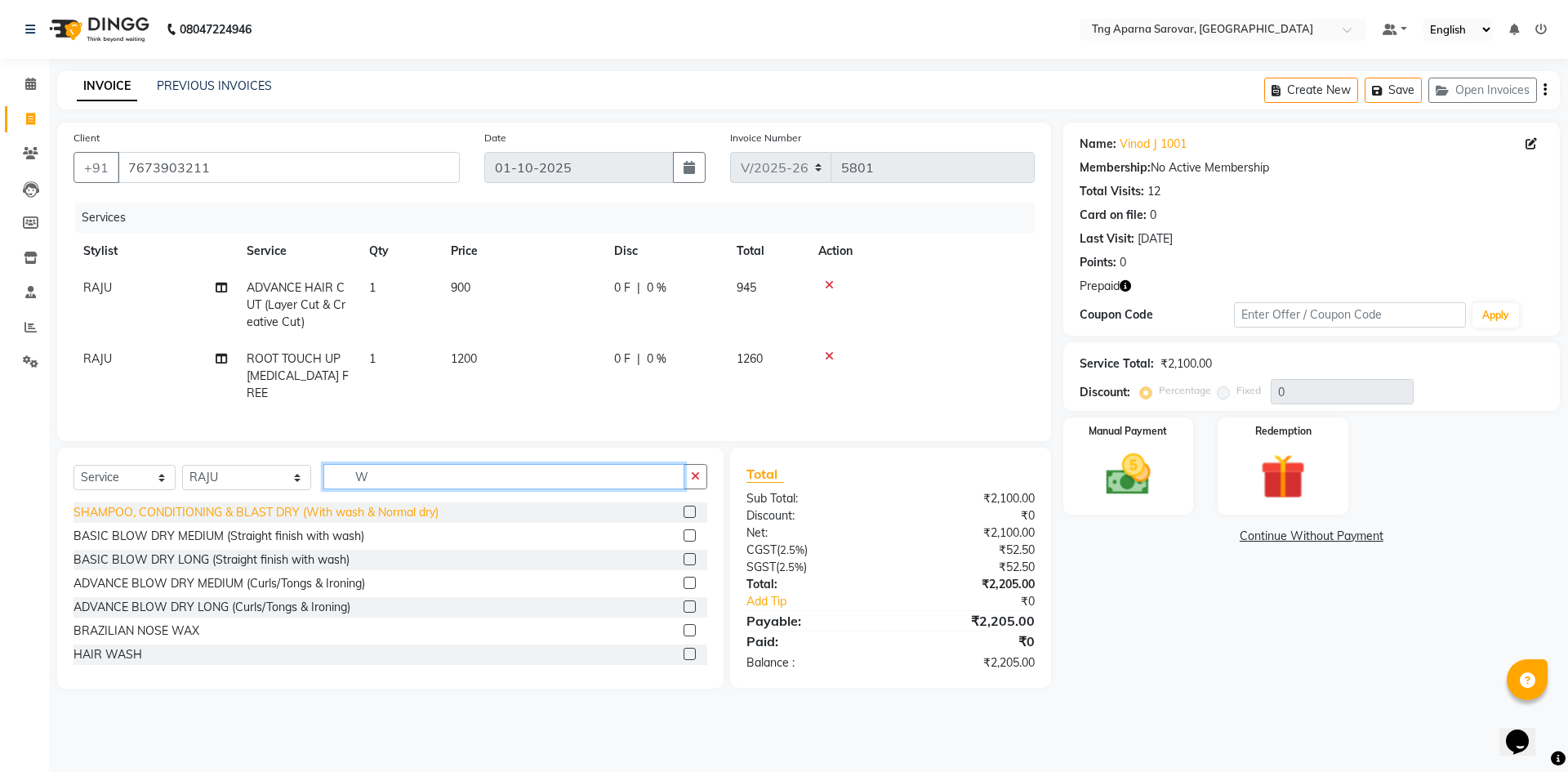
type input "W"
click at [388, 510] on div "SHAMPOO, CONDITIONING & BLAST DRY (With wash & Normal dry)" at bounding box center [256, 512] width 365 height 17
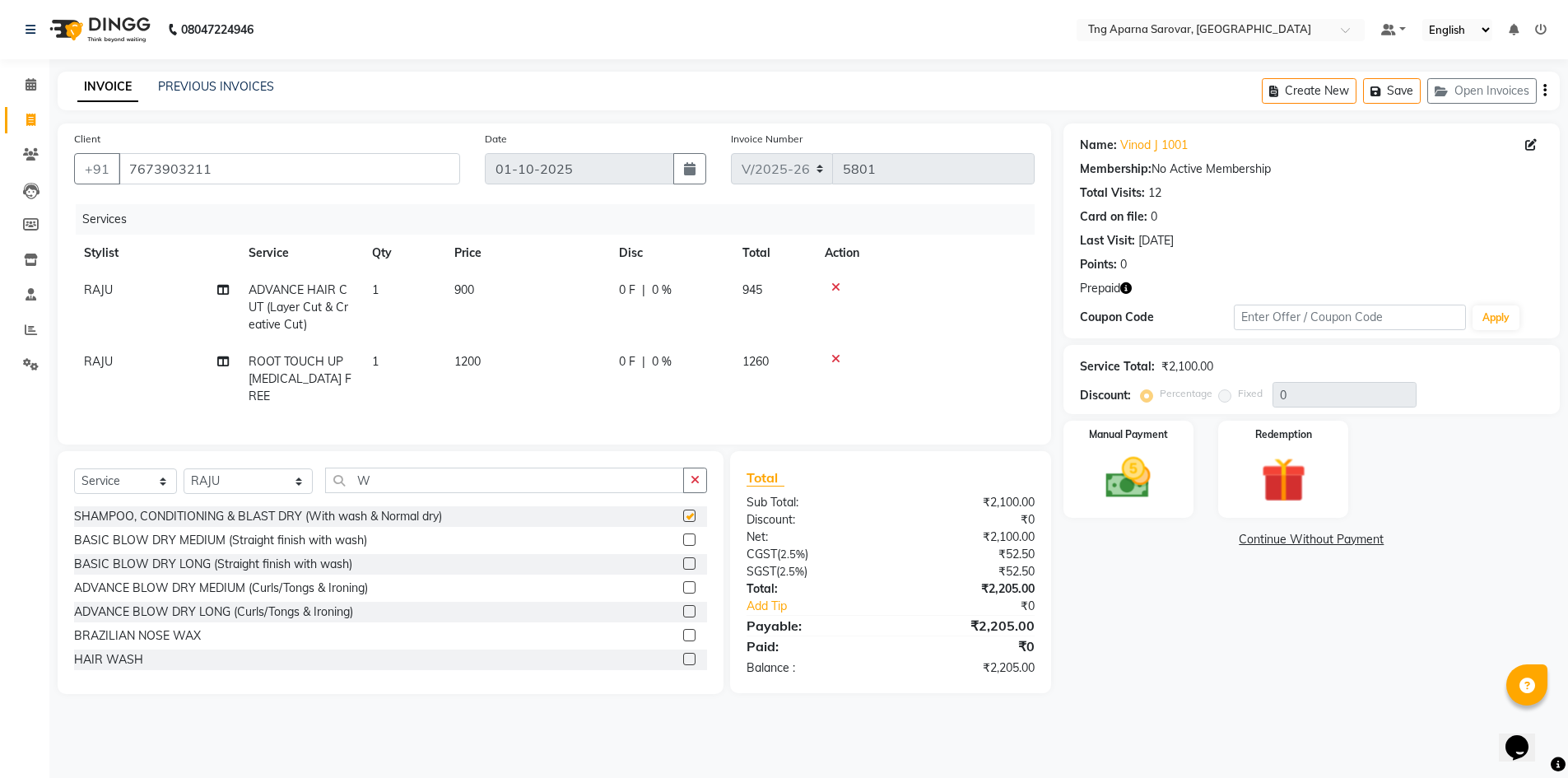
checkbox input "false"
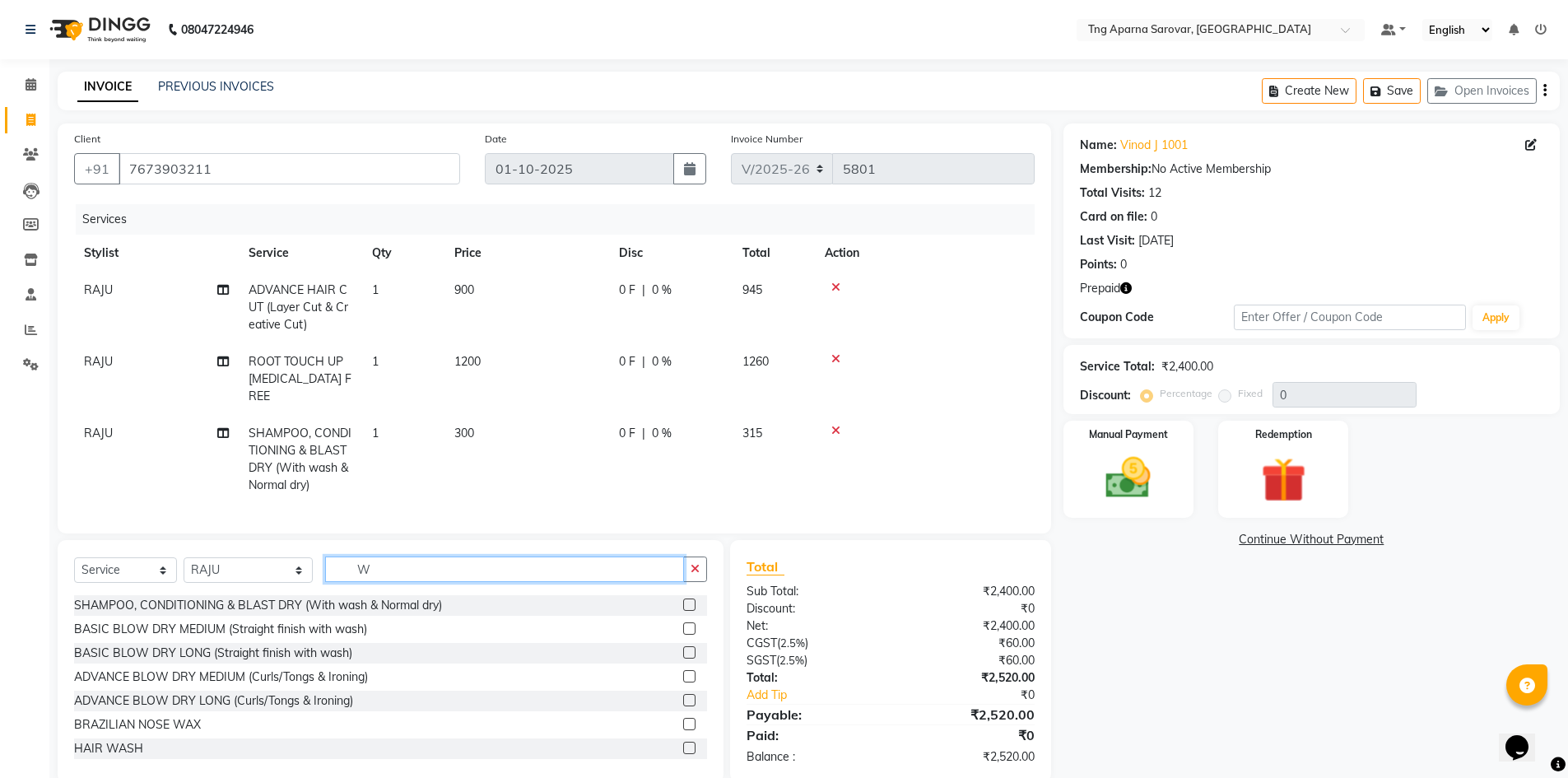
click at [372, 556] on input "W" at bounding box center [505, 569] width 359 height 26
click at [253, 557] on select "Select Stylist [PERSON_NAME] [PERSON_NAME] MAM CHINNA DANISH [PERSON_NAME] KAIF…" at bounding box center [248, 569] width 129 height 26
select select "90657"
click at [184, 557] on select "Select Stylist [PERSON_NAME] [PERSON_NAME] MAM CHINNA DANISH [PERSON_NAME] KAIF…" at bounding box center [248, 569] width 129 height 26
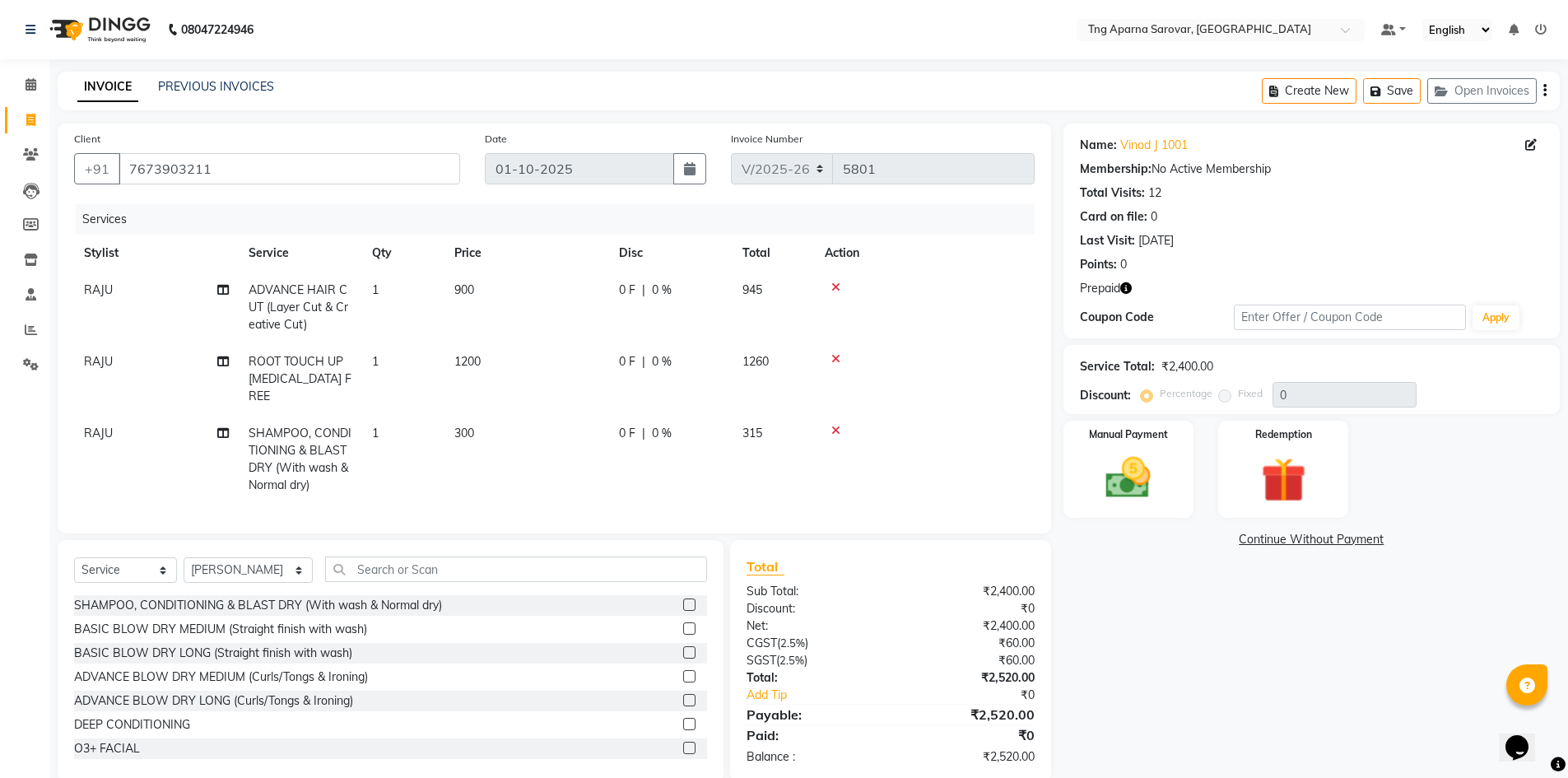
click at [486, 577] on div "Select Service Product Membership Package Voucher Prepaid Gift Card Select Styl…" at bounding box center [391, 575] width 633 height 39
click at [491, 570] on input "text" at bounding box center [516, 569] width 382 height 26
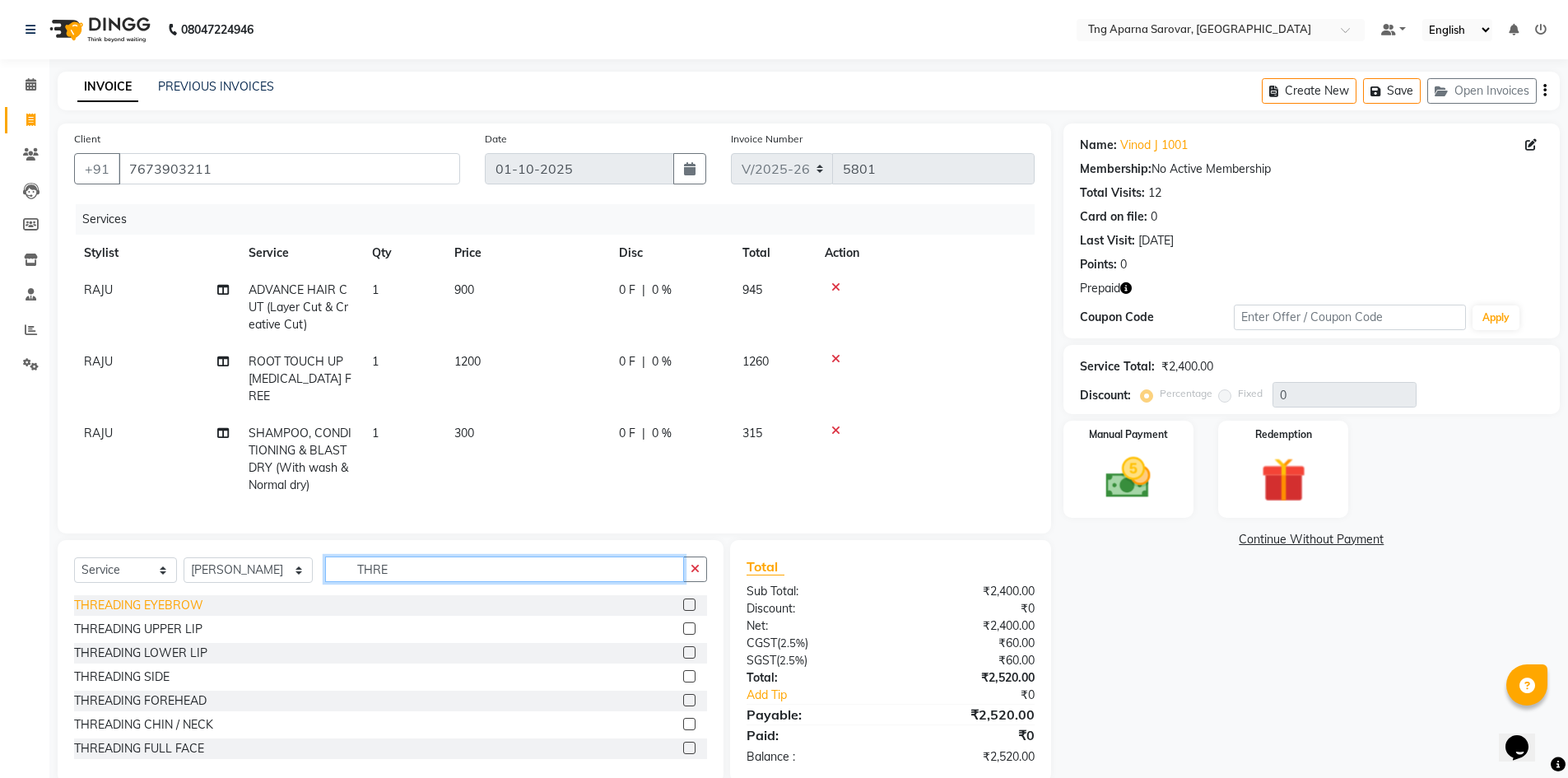
type input "THRE"
click at [122, 602] on div "THREADING EYEBROW" at bounding box center [139, 605] width 129 height 17
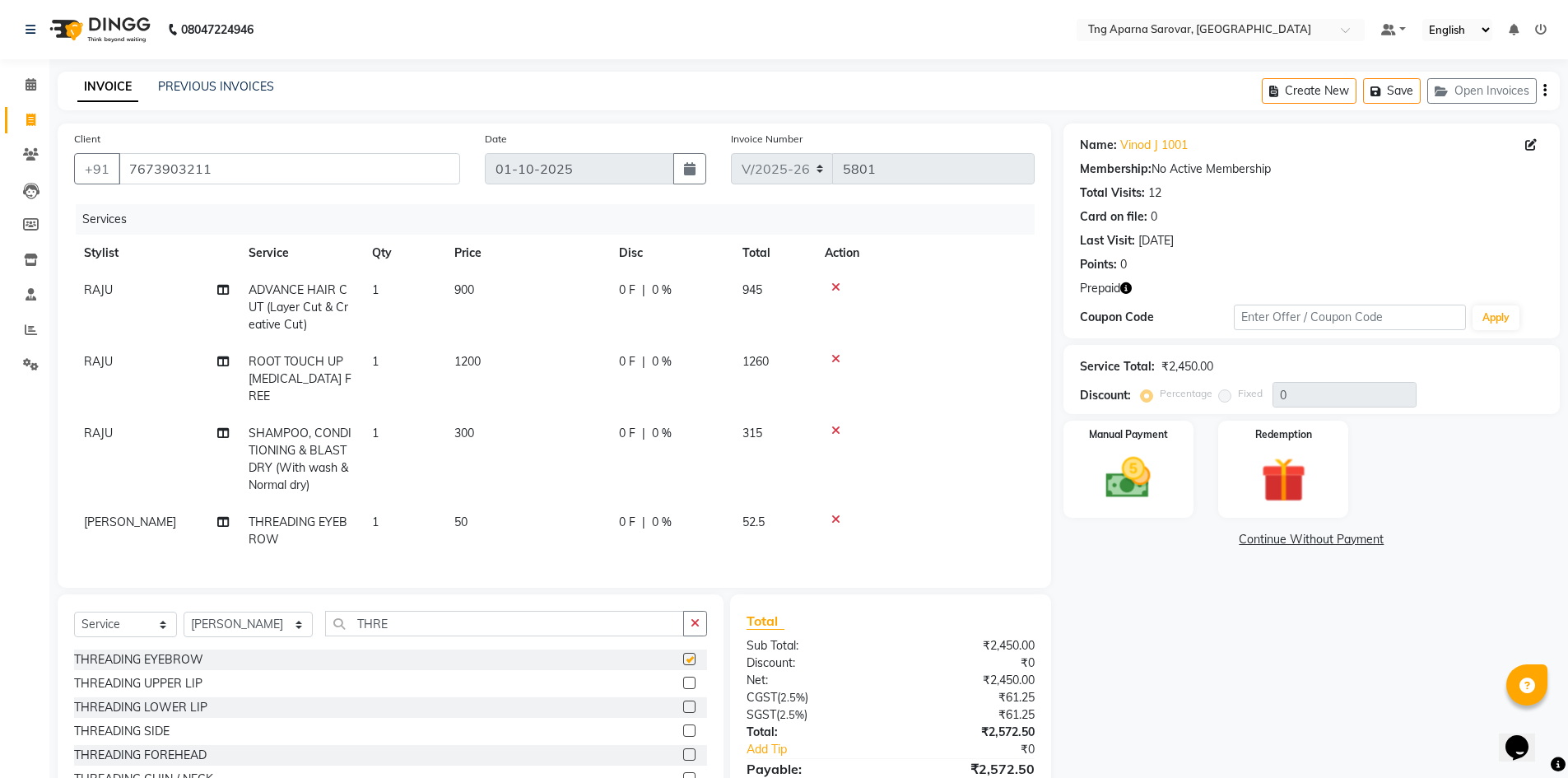
checkbox input "false"
click at [158, 675] on div "THREADING UPPER LIP" at bounding box center [138, 684] width 128 height 17
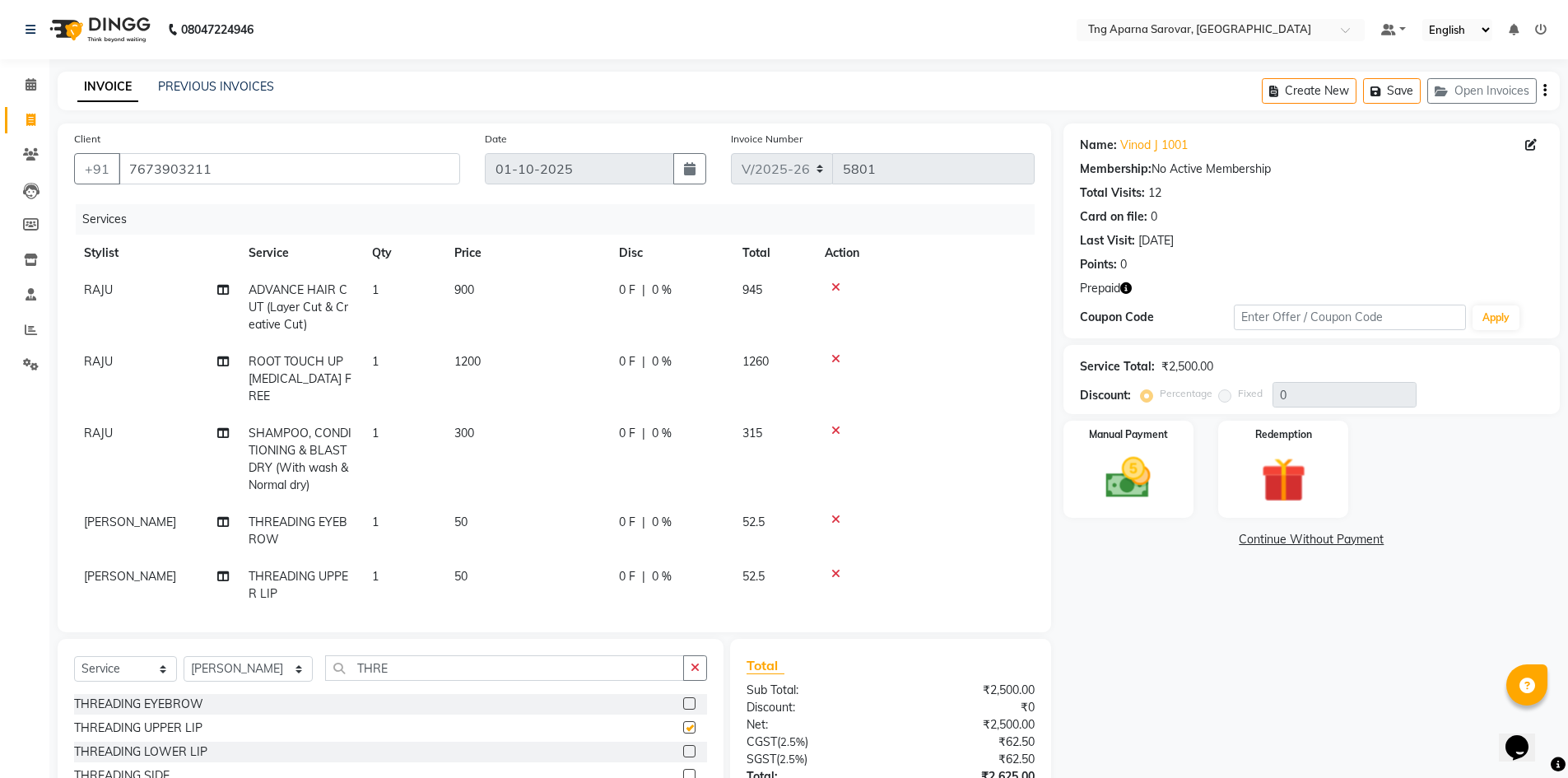
checkbox input "false"
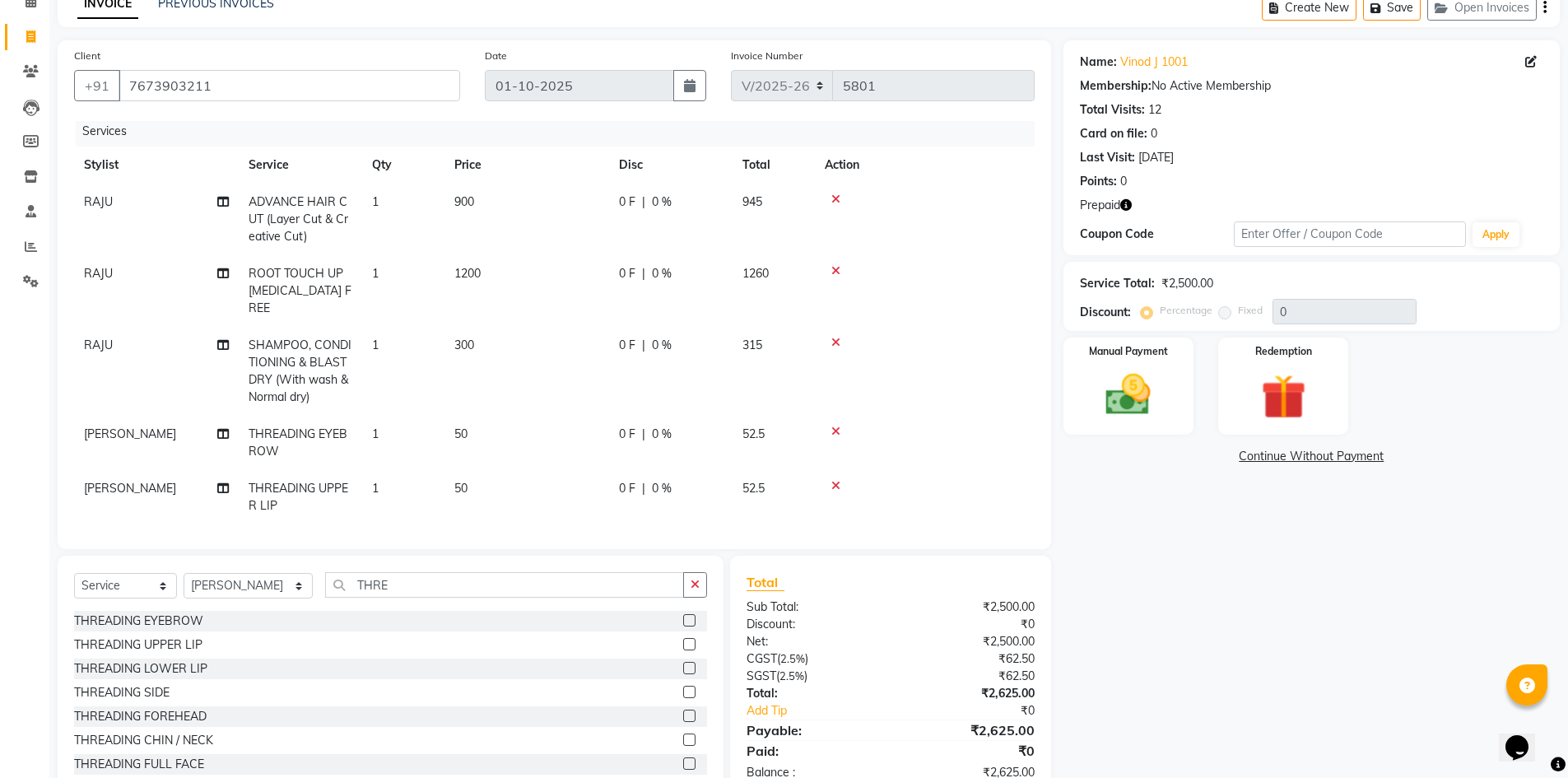
scroll to position [128, 0]
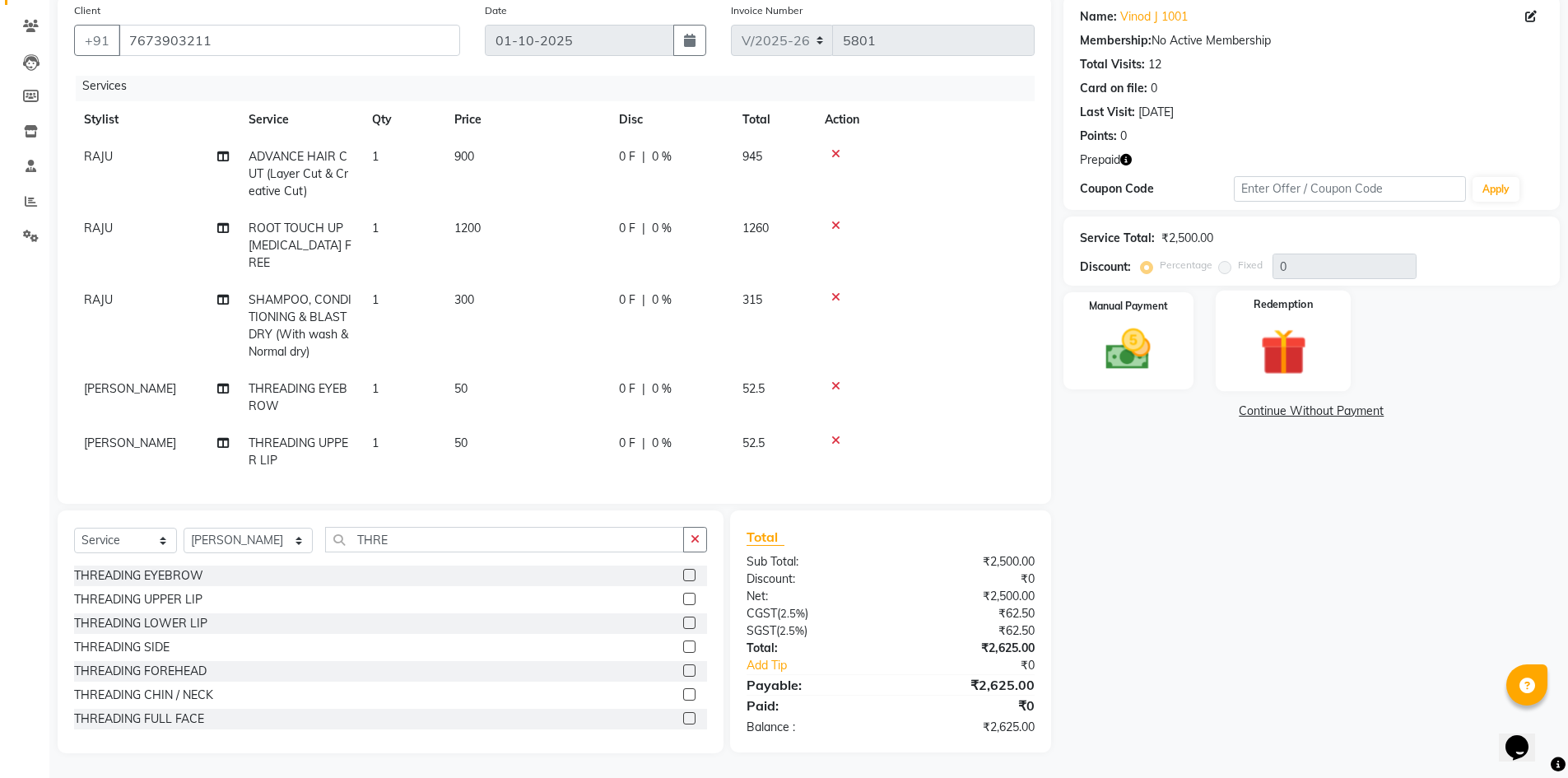
click at [1294, 327] on img at bounding box center [1283, 352] width 76 height 59
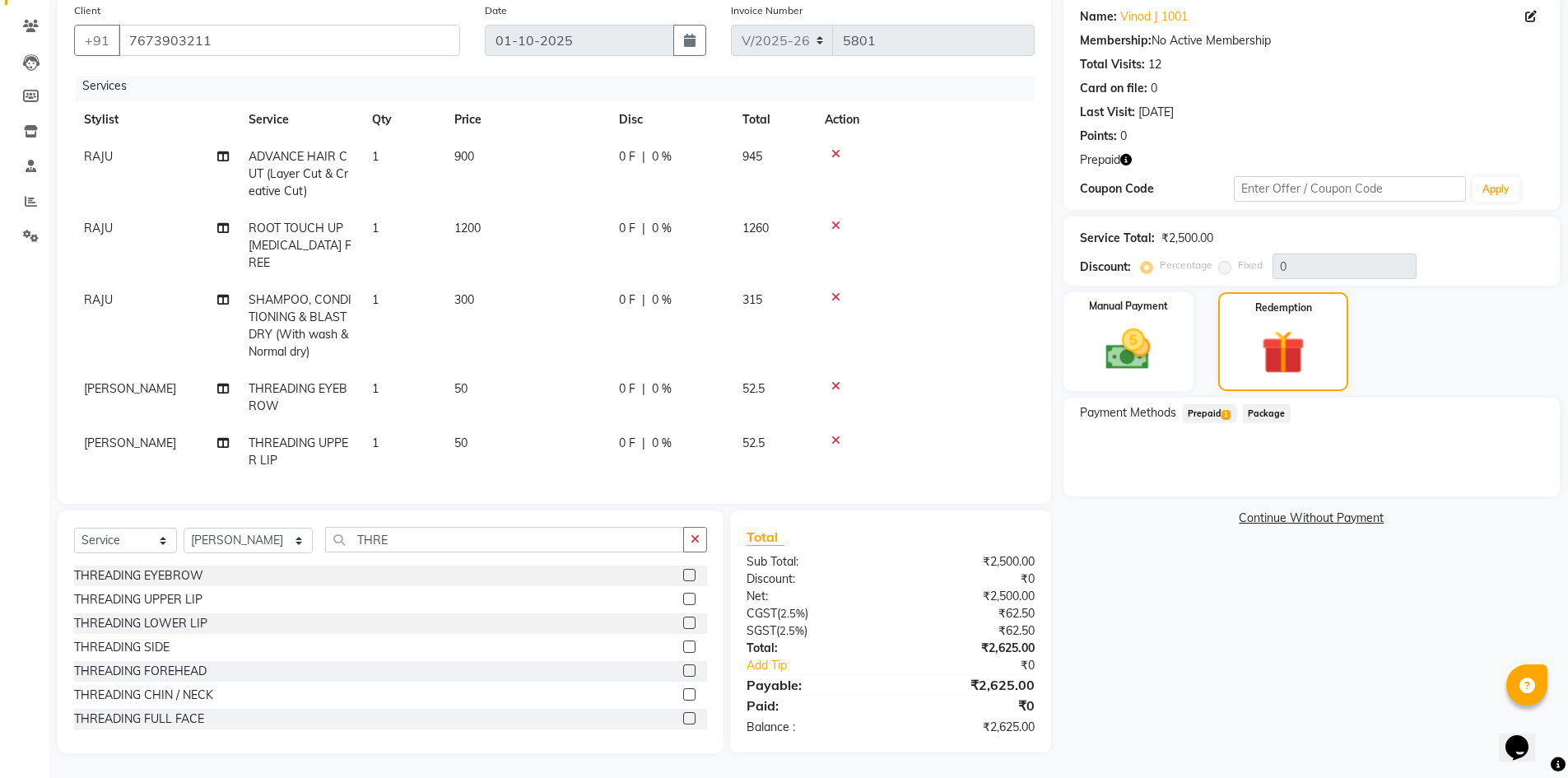
click at [454, 232] on span "1200" at bounding box center [468, 228] width 26 height 15
select select "64166"
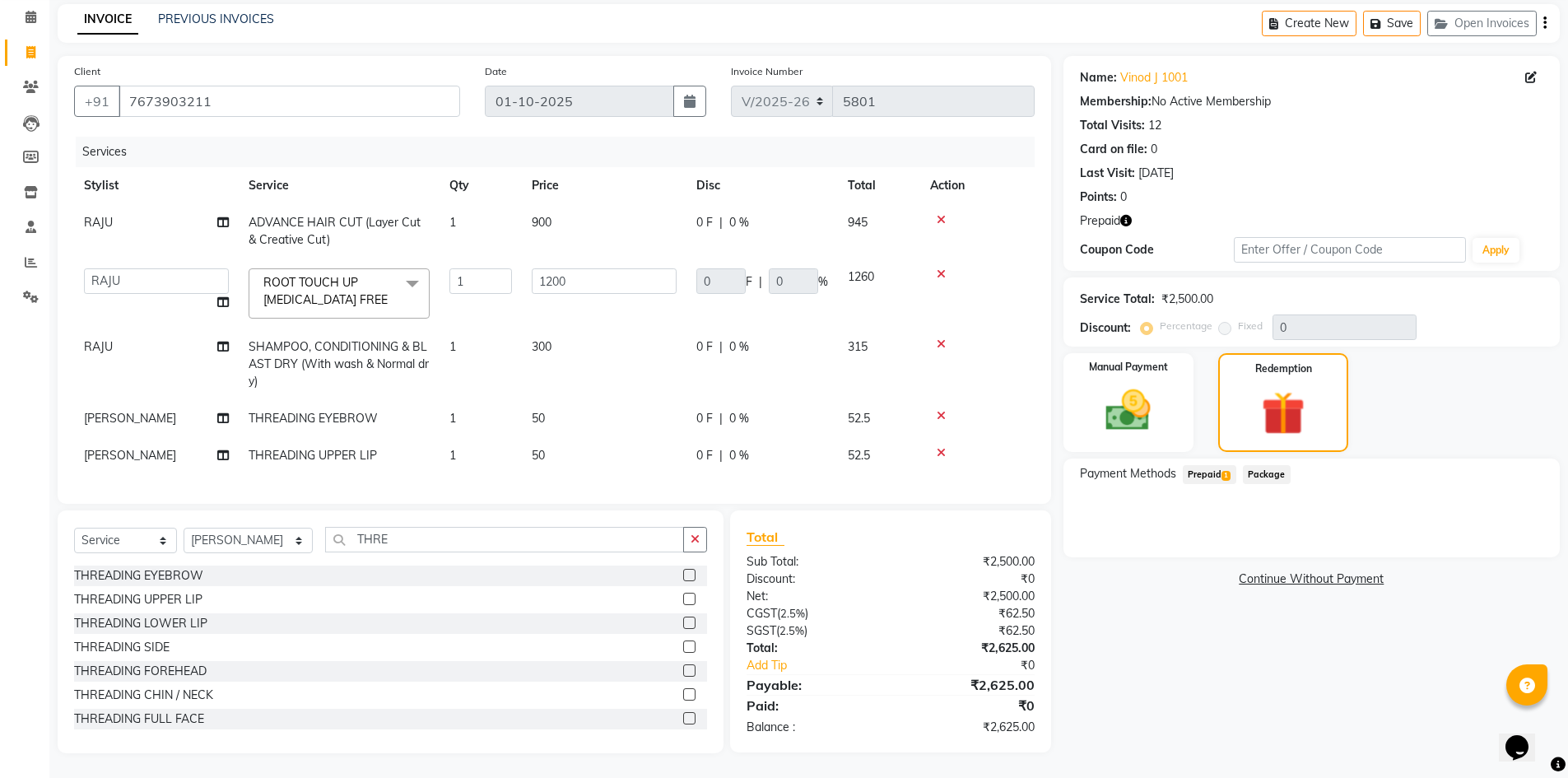
scroll to position [79, 0]
click at [557, 271] on input "1200" at bounding box center [604, 281] width 145 height 26
type input "1500"
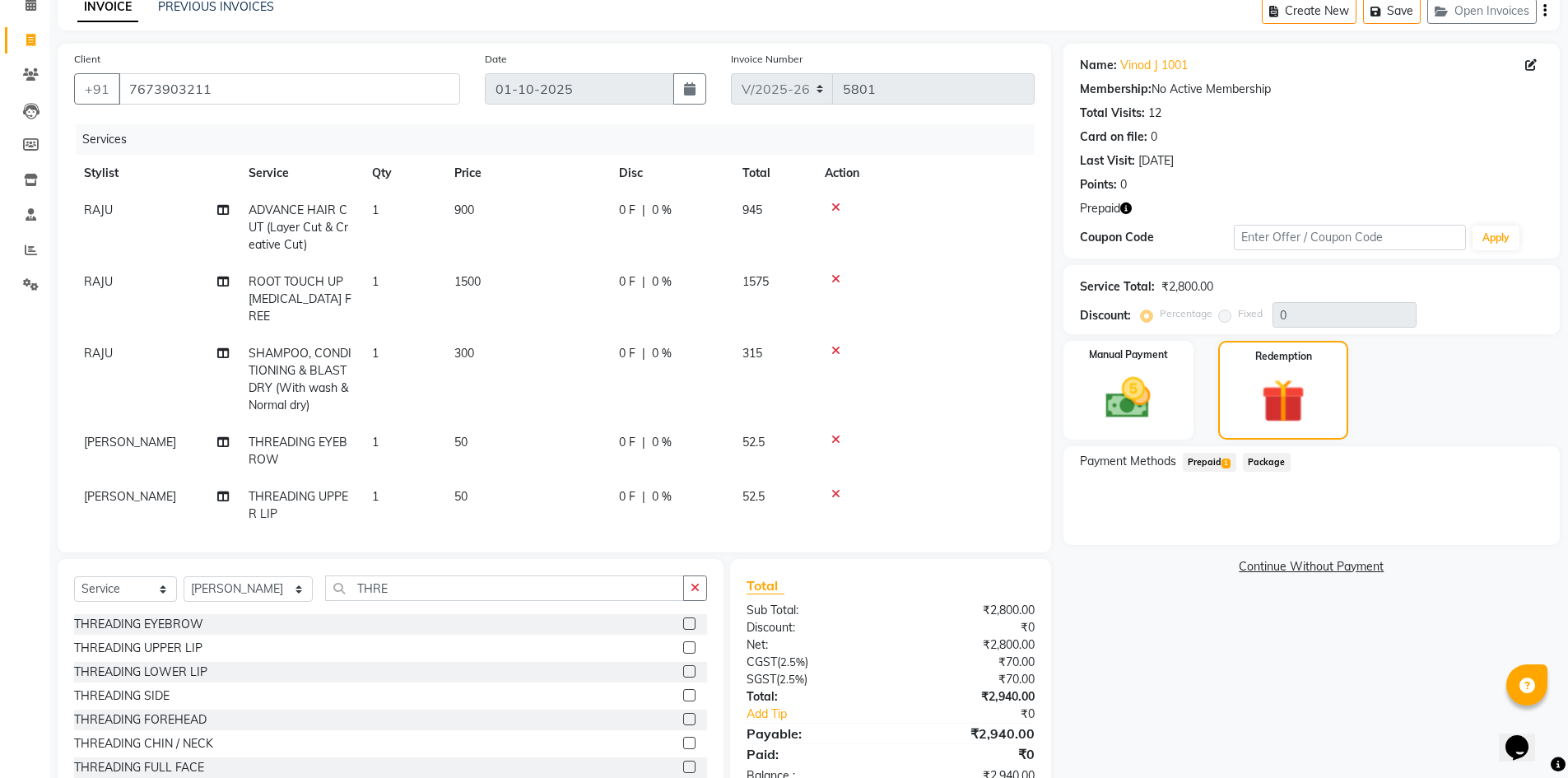
click at [1229, 465] on span "1" at bounding box center [1225, 463] width 9 height 10
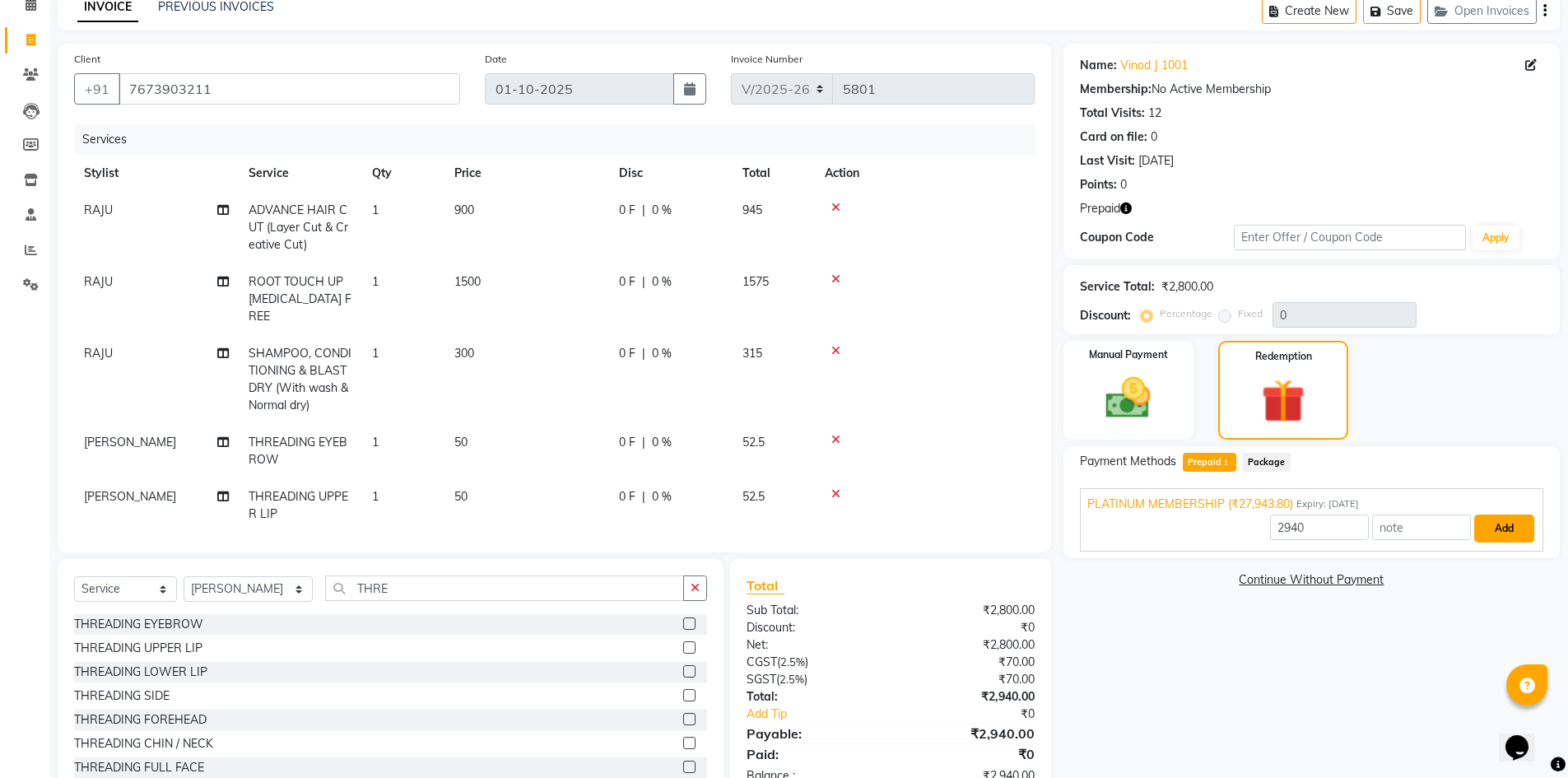
click at [1497, 521] on button "Add" at bounding box center [1504, 529] width 60 height 28
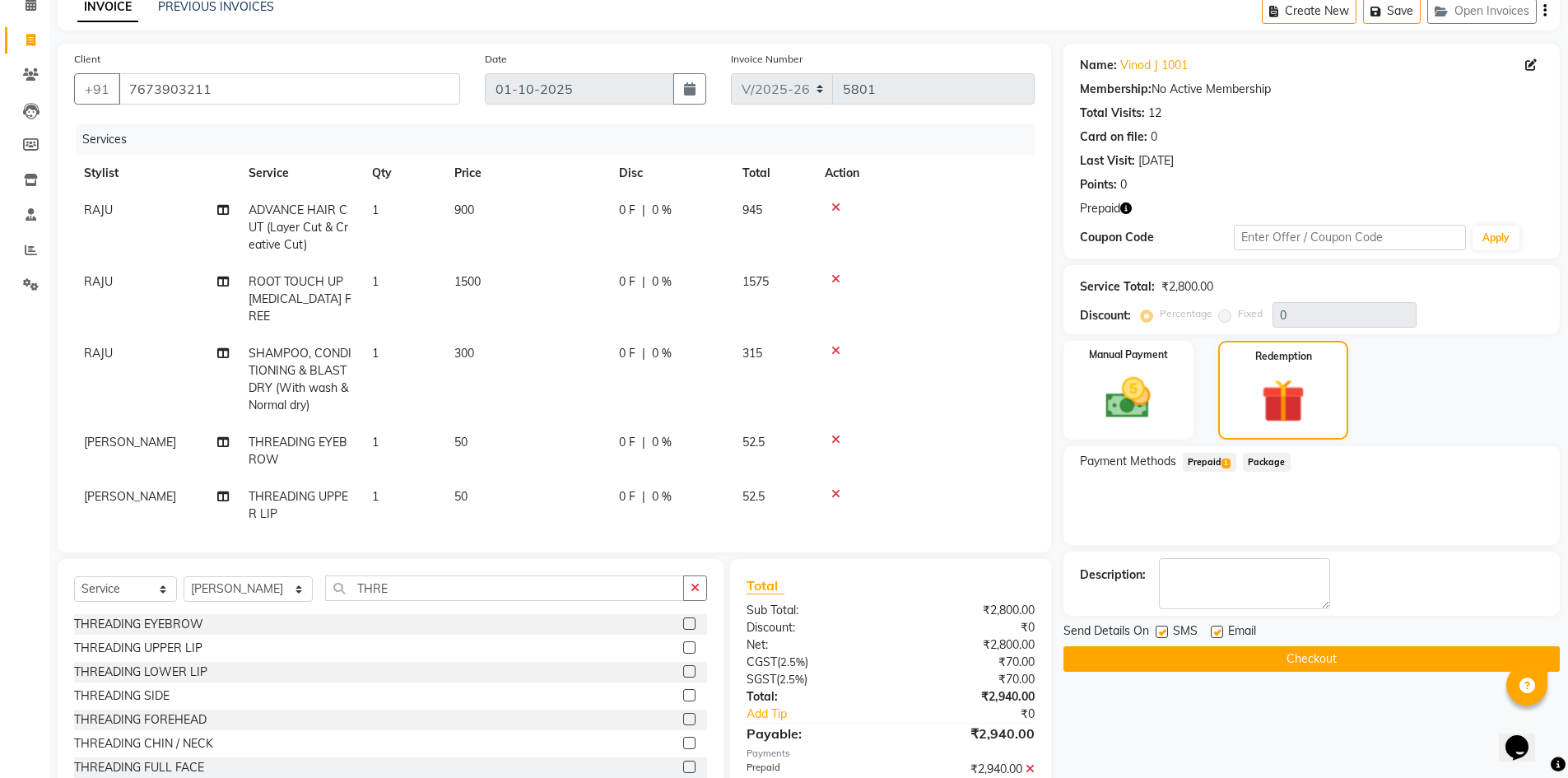
click at [1414, 663] on button "Checkout" at bounding box center [1311, 659] width 496 height 26
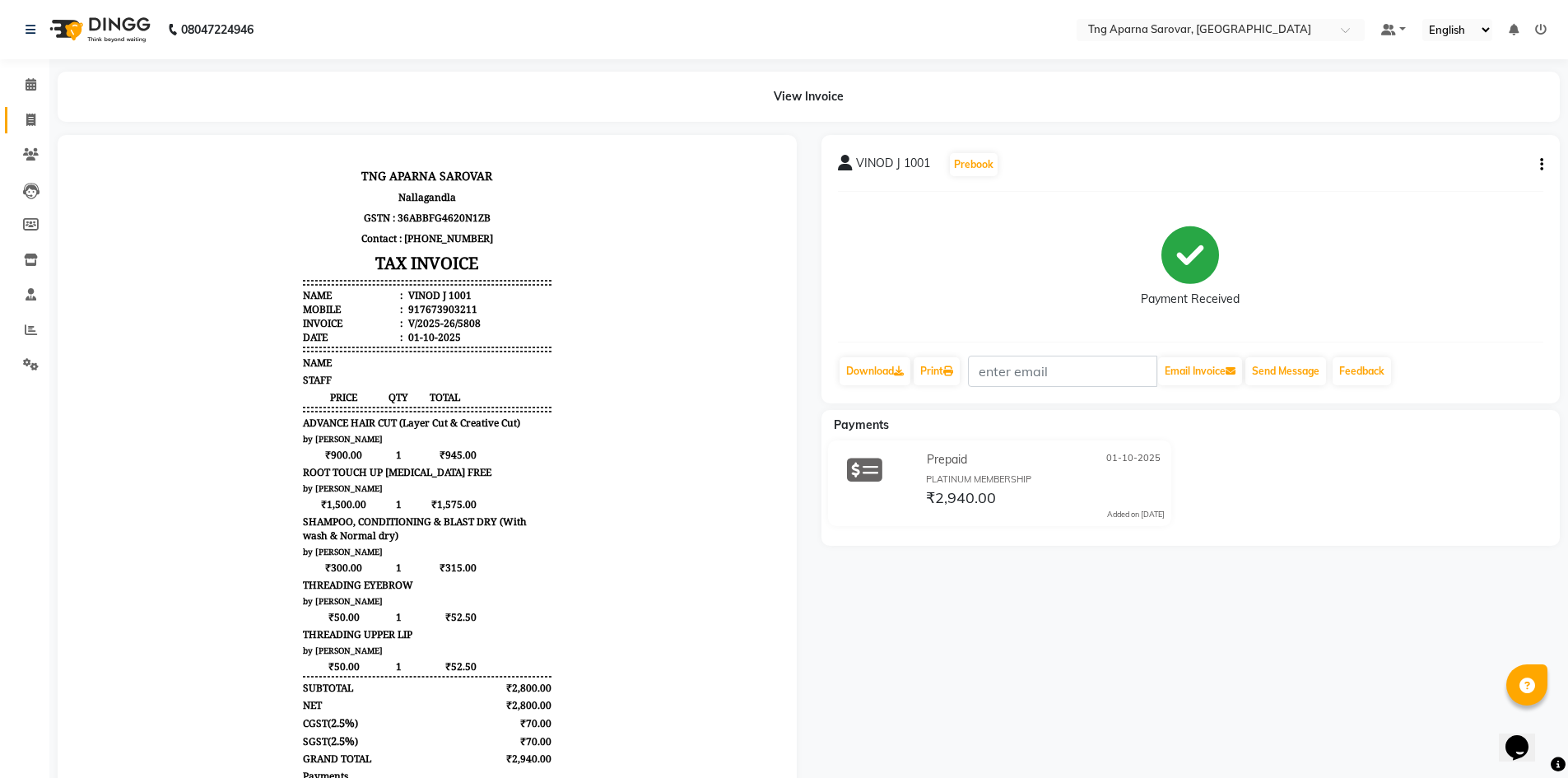
click at [16, 115] on link "Invoice" at bounding box center [25, 120] width 40 height 27
select select "7390"
select select "service"
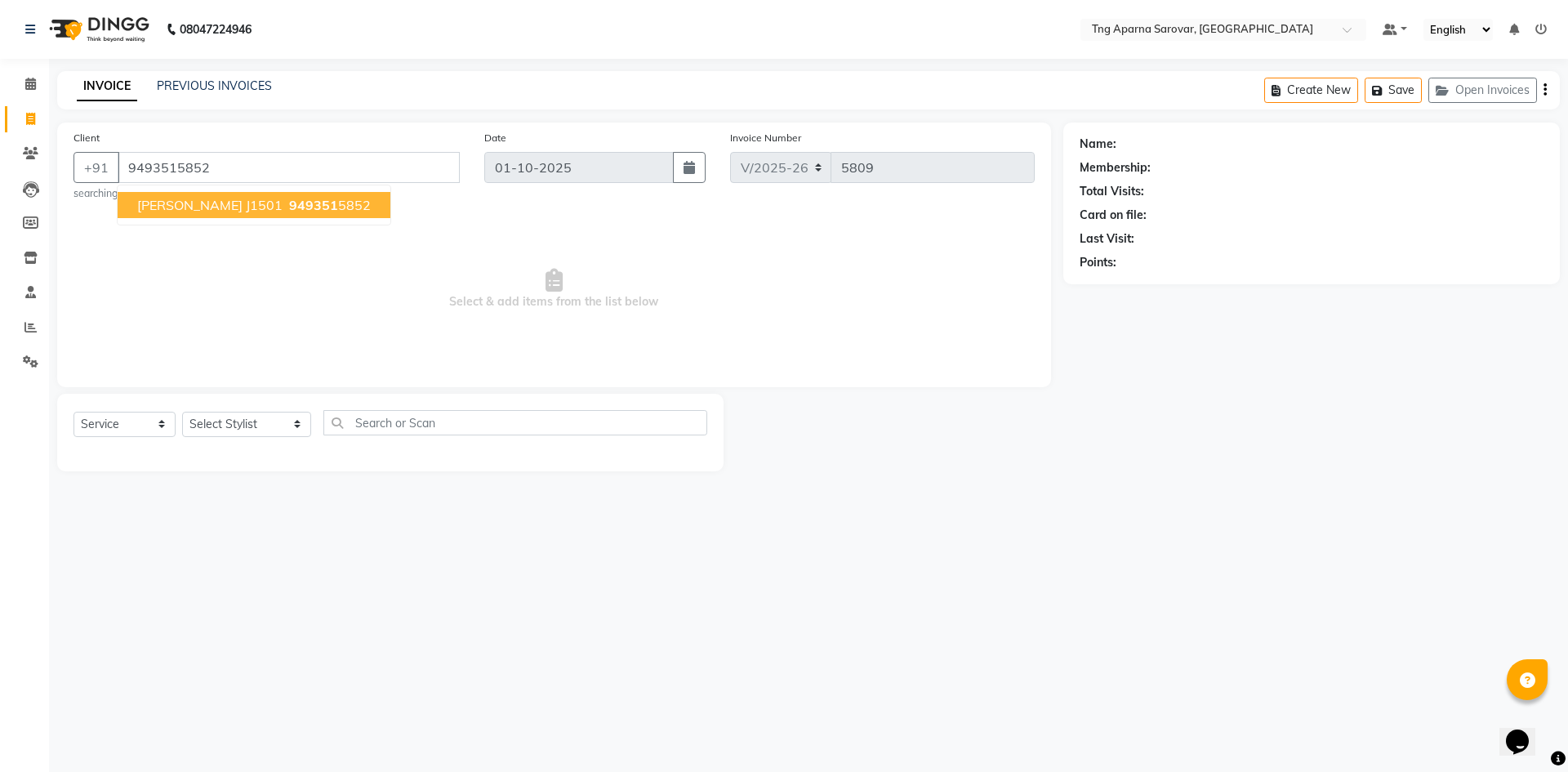
type input "9493515852"
click at [227, 212] on span "[PERSON_NAME] J1501" at bounding box center [209, 205] width 145 height 16
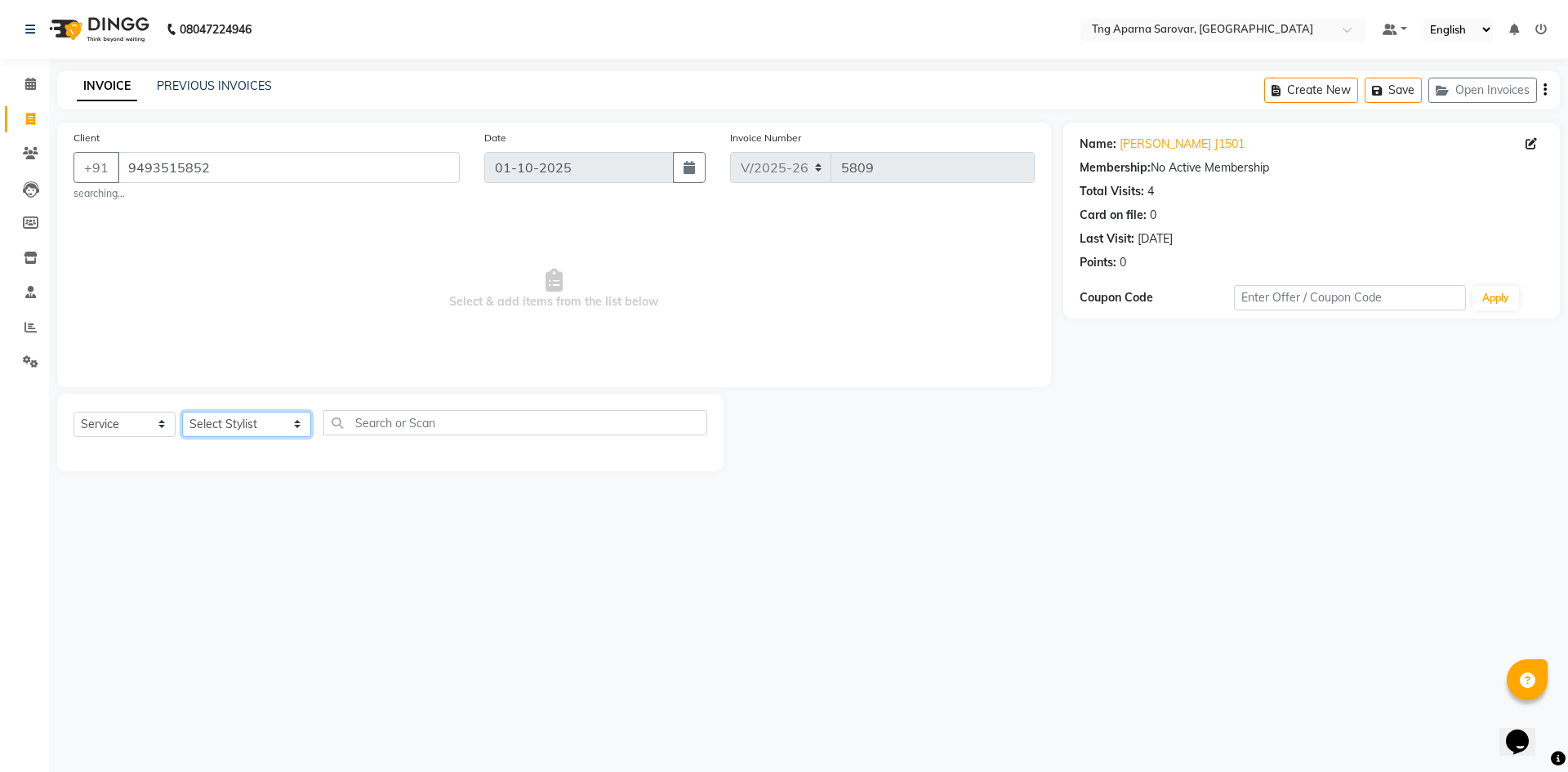
click at [259, 416] on select "Select Stylist [PERSON_NAME] [PERSON_NAME] MAM CHINNA DANISH [PERSON_NAME] KAIF…" at bounding box center [246, 424] width 129 height 25
select select "87412"
click at [182, 411] on select "Select Stylist [PERSON_NAME] [PERSON_NAME] MAM CHINNA DANISH [PERSON_NAME] KAIF…" at bounding box center [246, 424] width 129 height 25
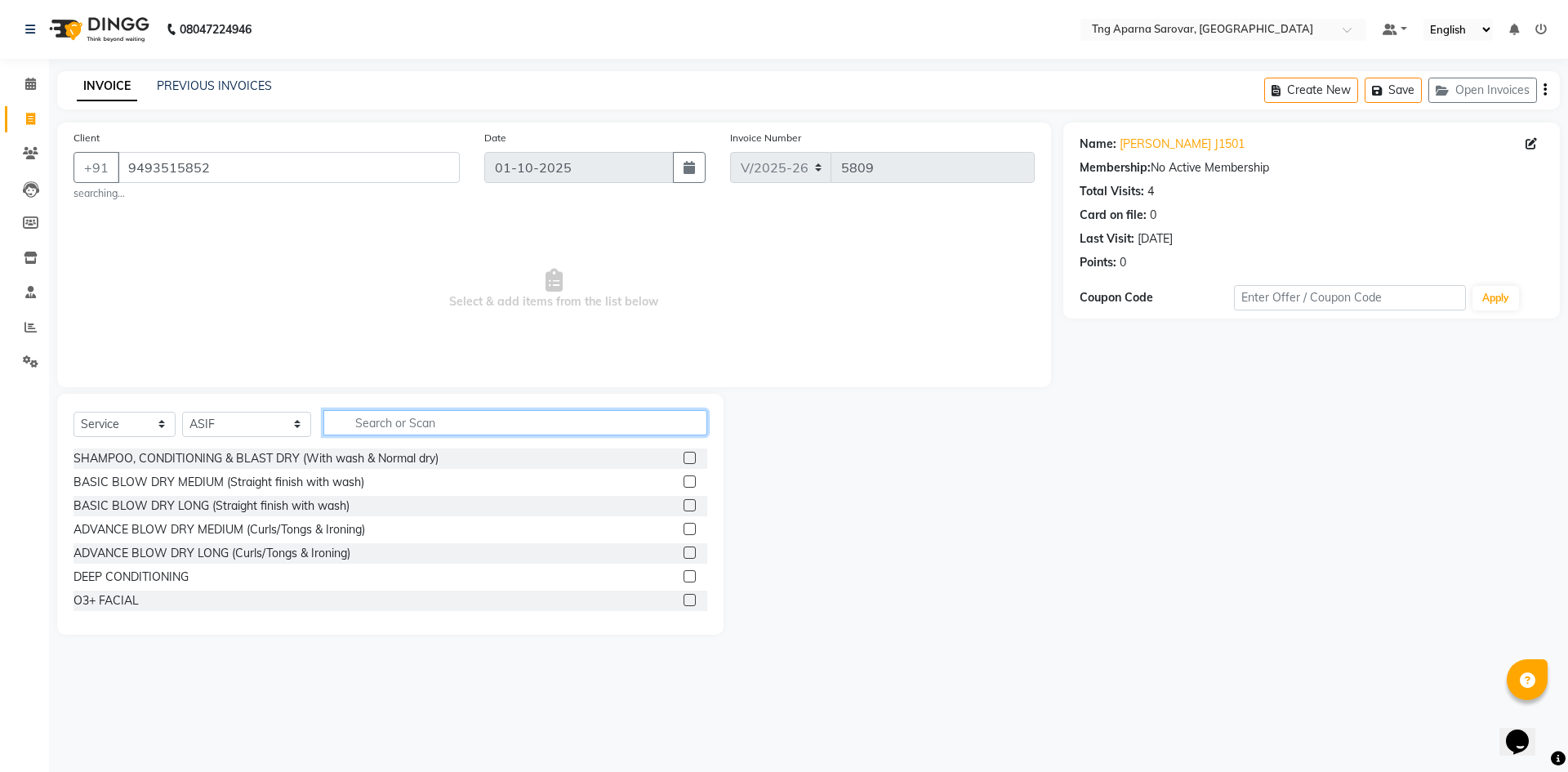
click at [411, 421] on input "text" at bounding box center [516, 422] width 384 height 25
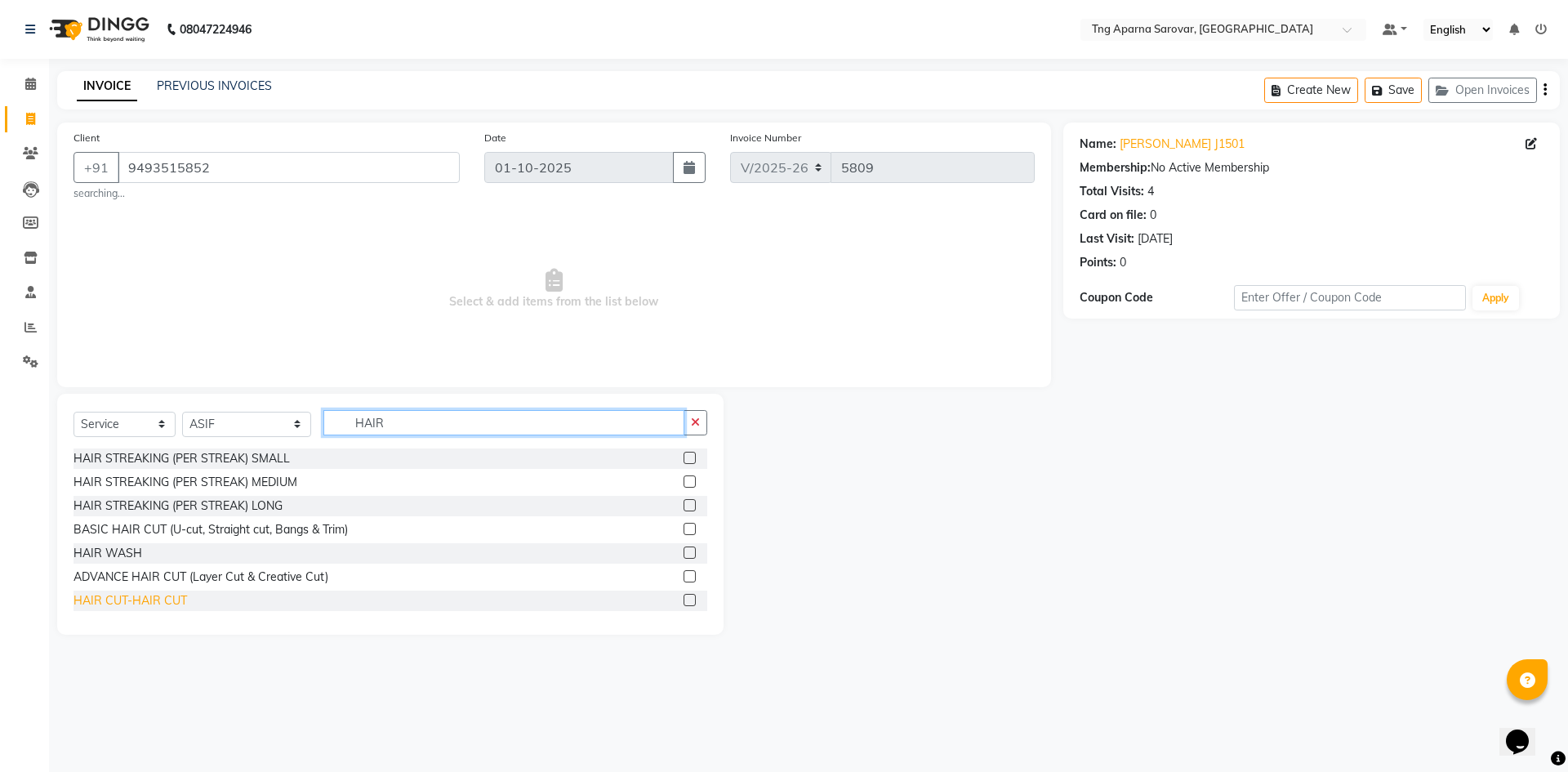
type input "HAIR"
click at [100, 604] on div "HAIR CUT-HAIR CUT" at bounding box center [131, 600] width 113 height 17
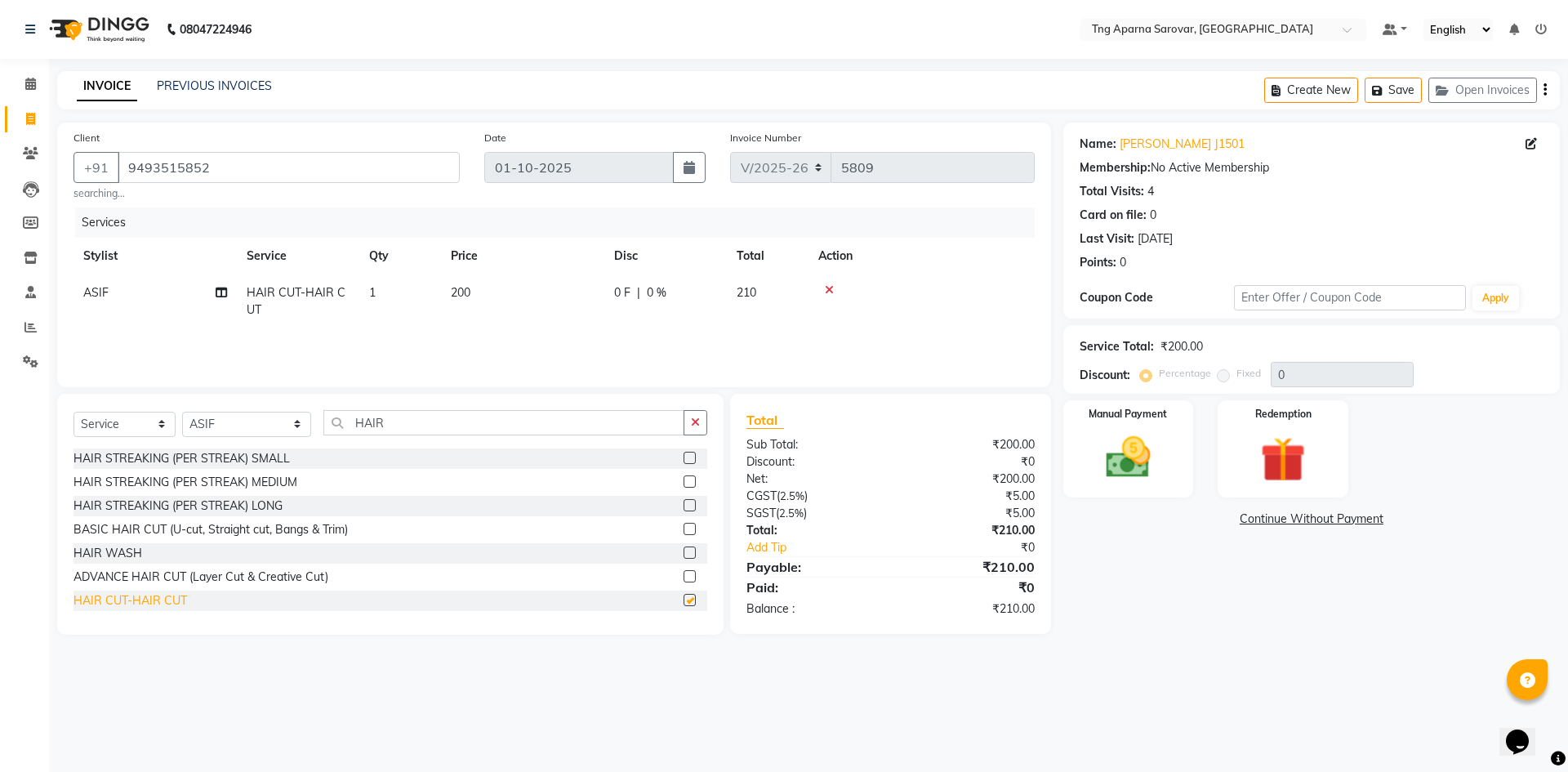
checkbox input "false"
click at [1155, 467] on img at bounding box center [1128, 457] width 76 height 54
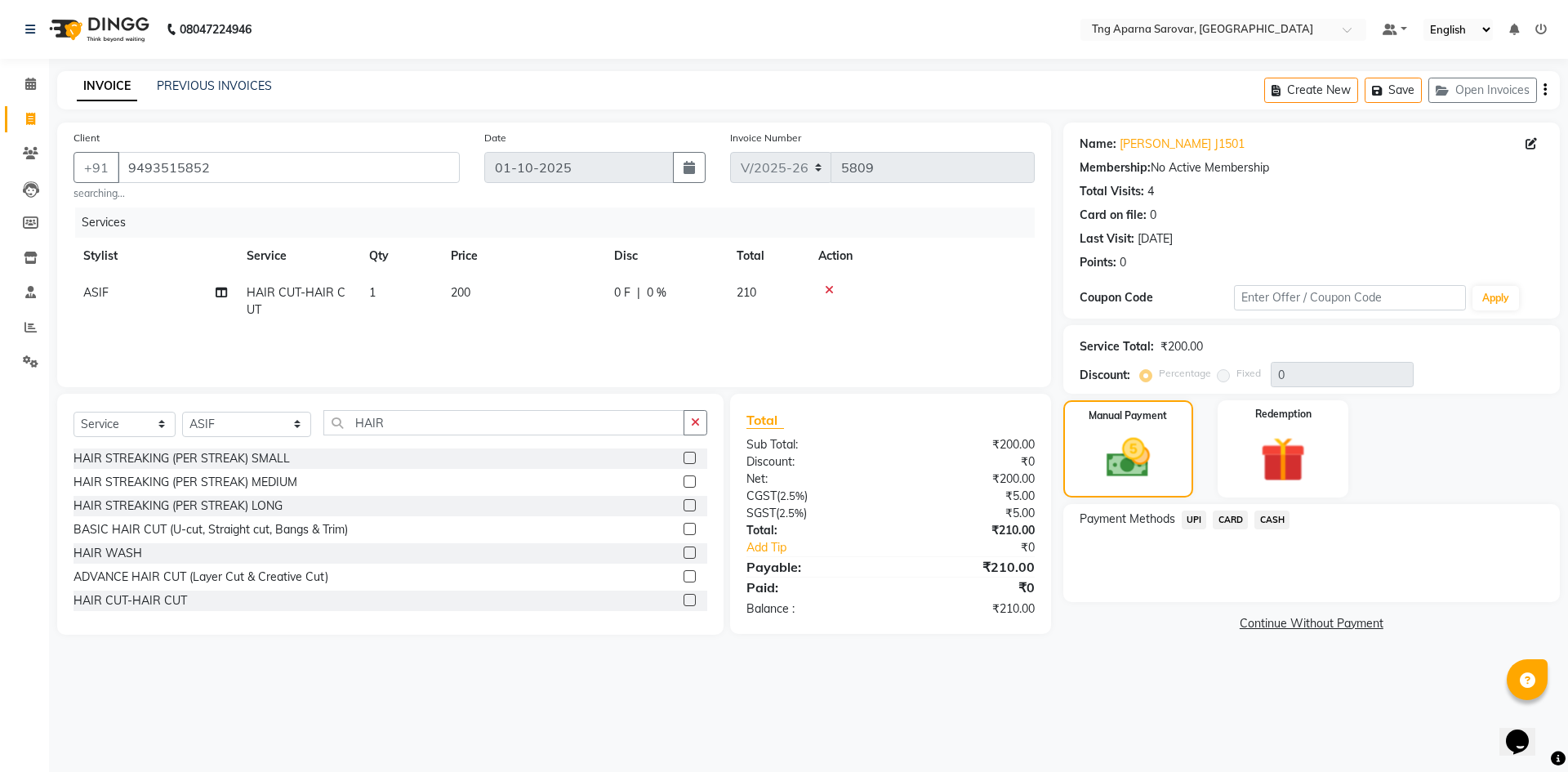
click at [1228, 516] on span "CARD" at bounding box center [1230, 520] width 35 height 19
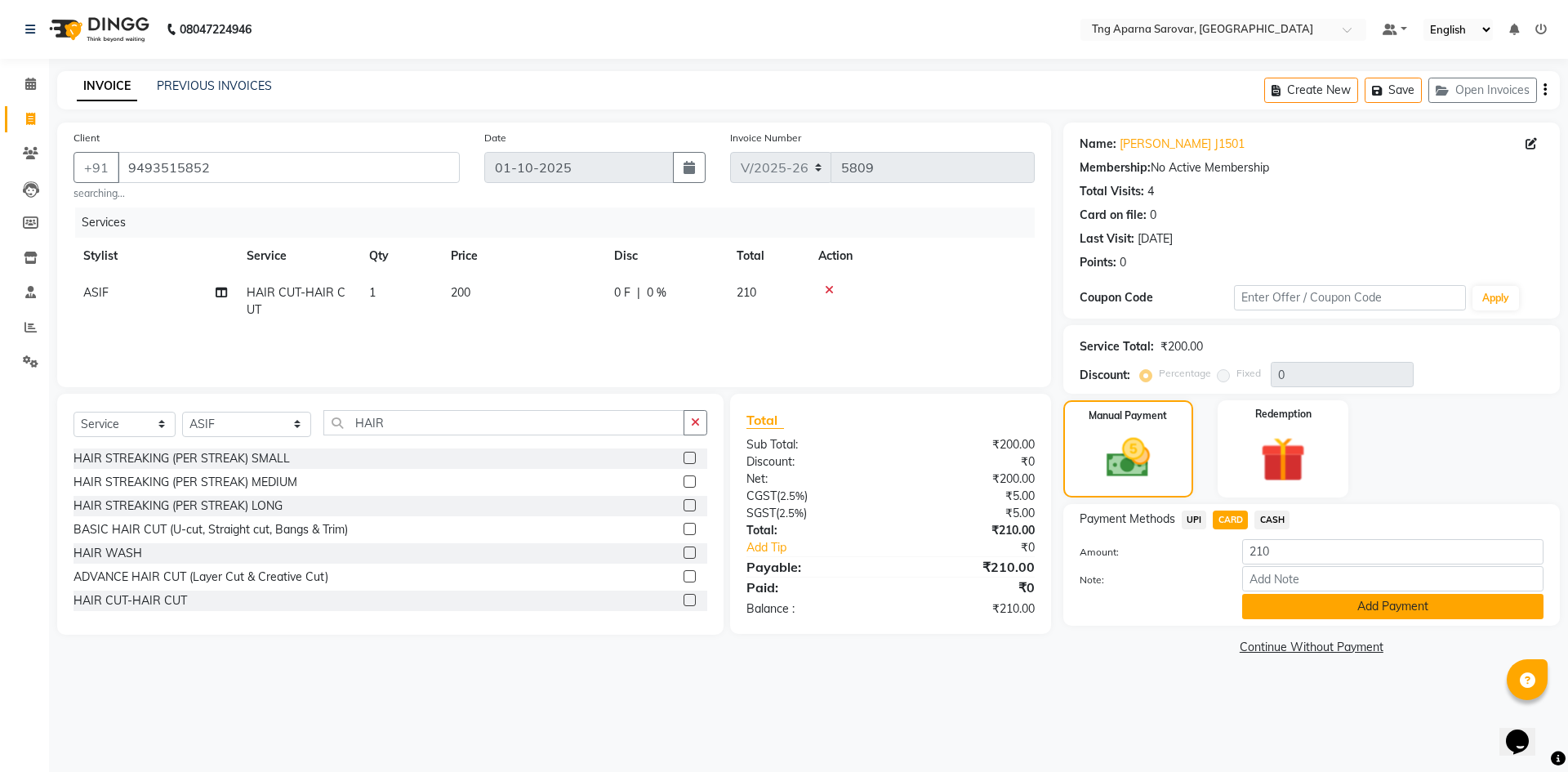
click at [1272, 609] on button "Add Payment" at bounding box center [1392, 606] width 301 height 25
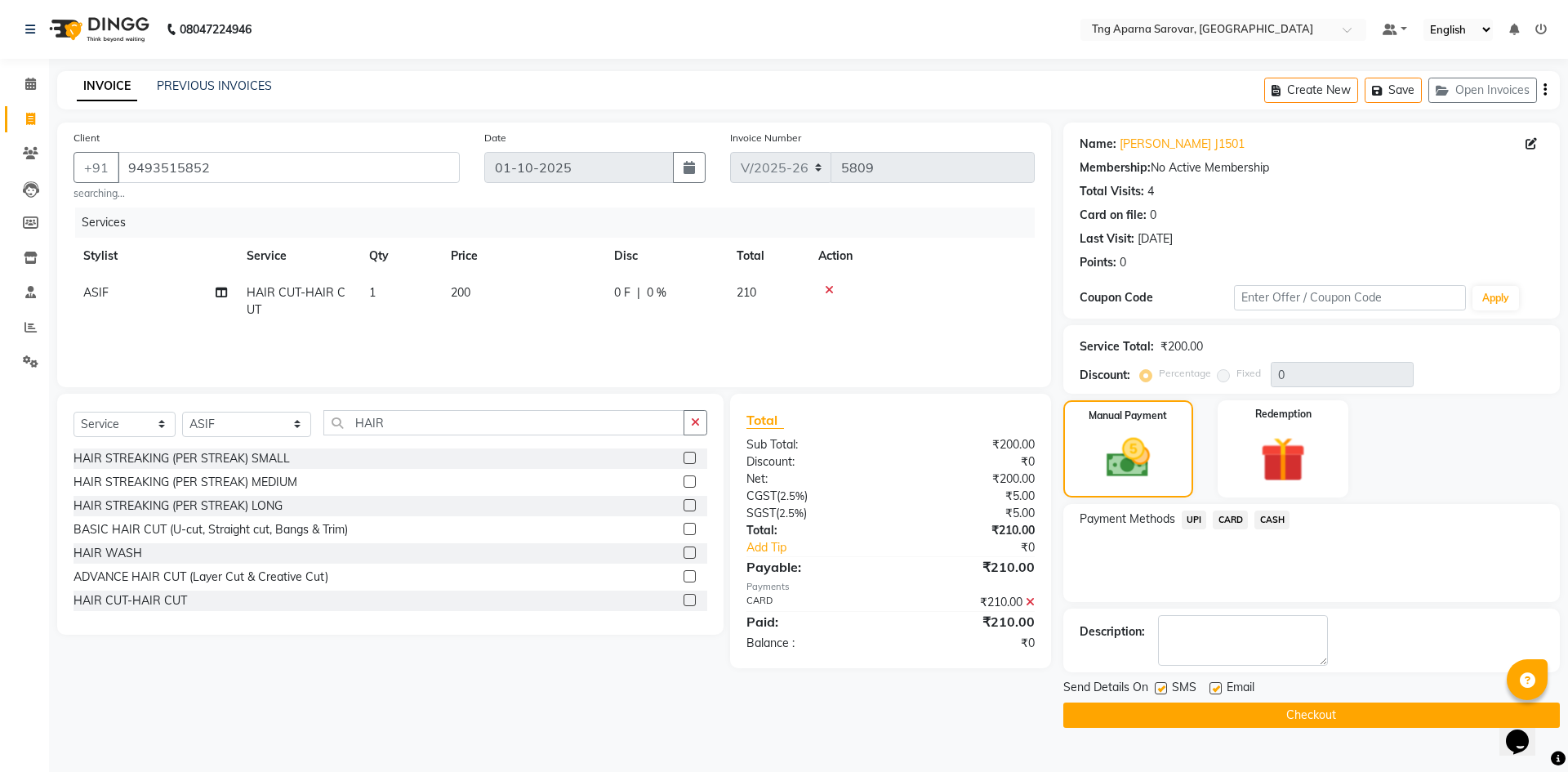
click at [1299, 719] on button "Checkout" at bounding box center [1311, 715] width 497 height 25
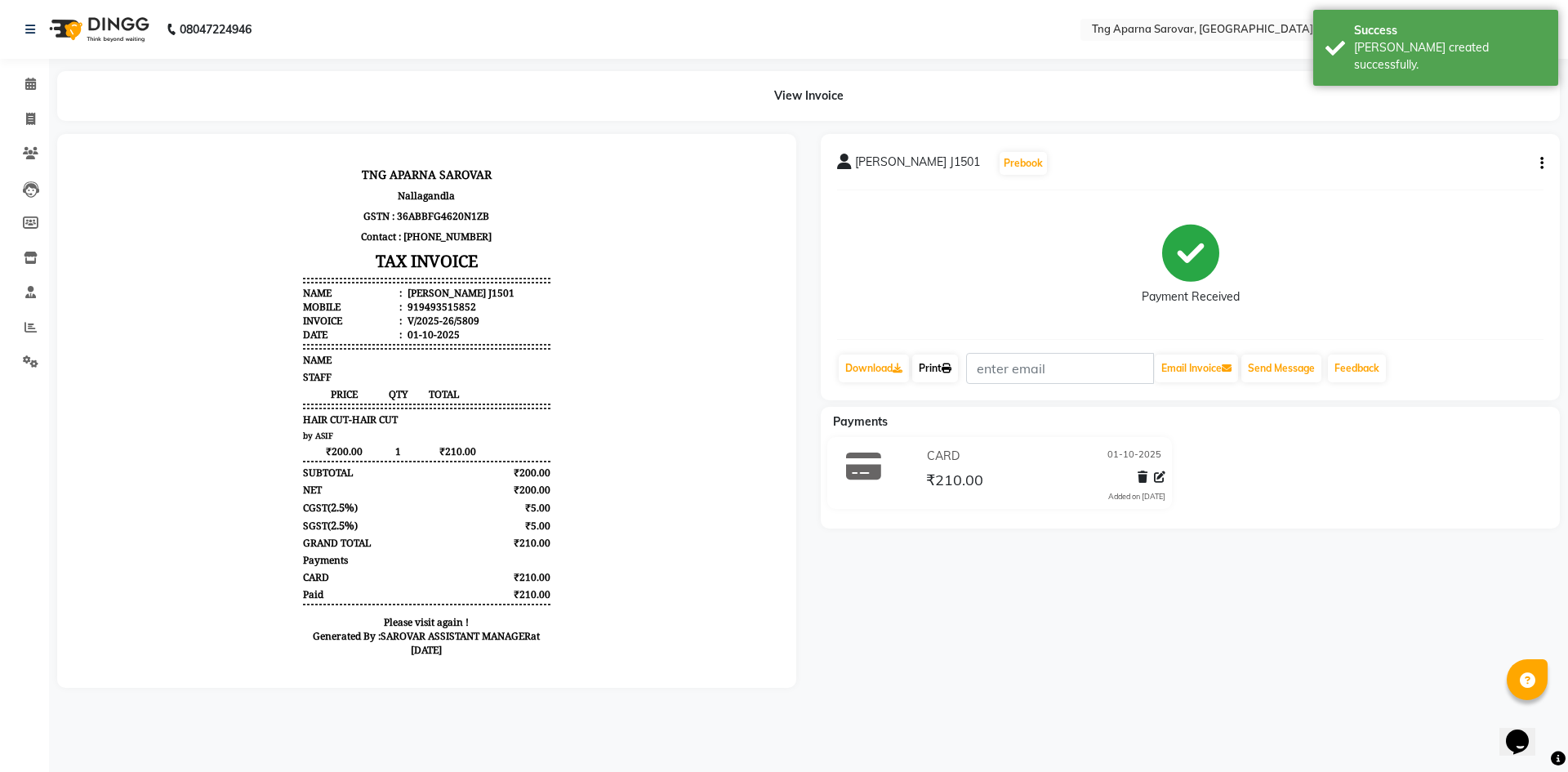
click at [951, 369] on icon at bounding box center [947, 369] width 10 height 10
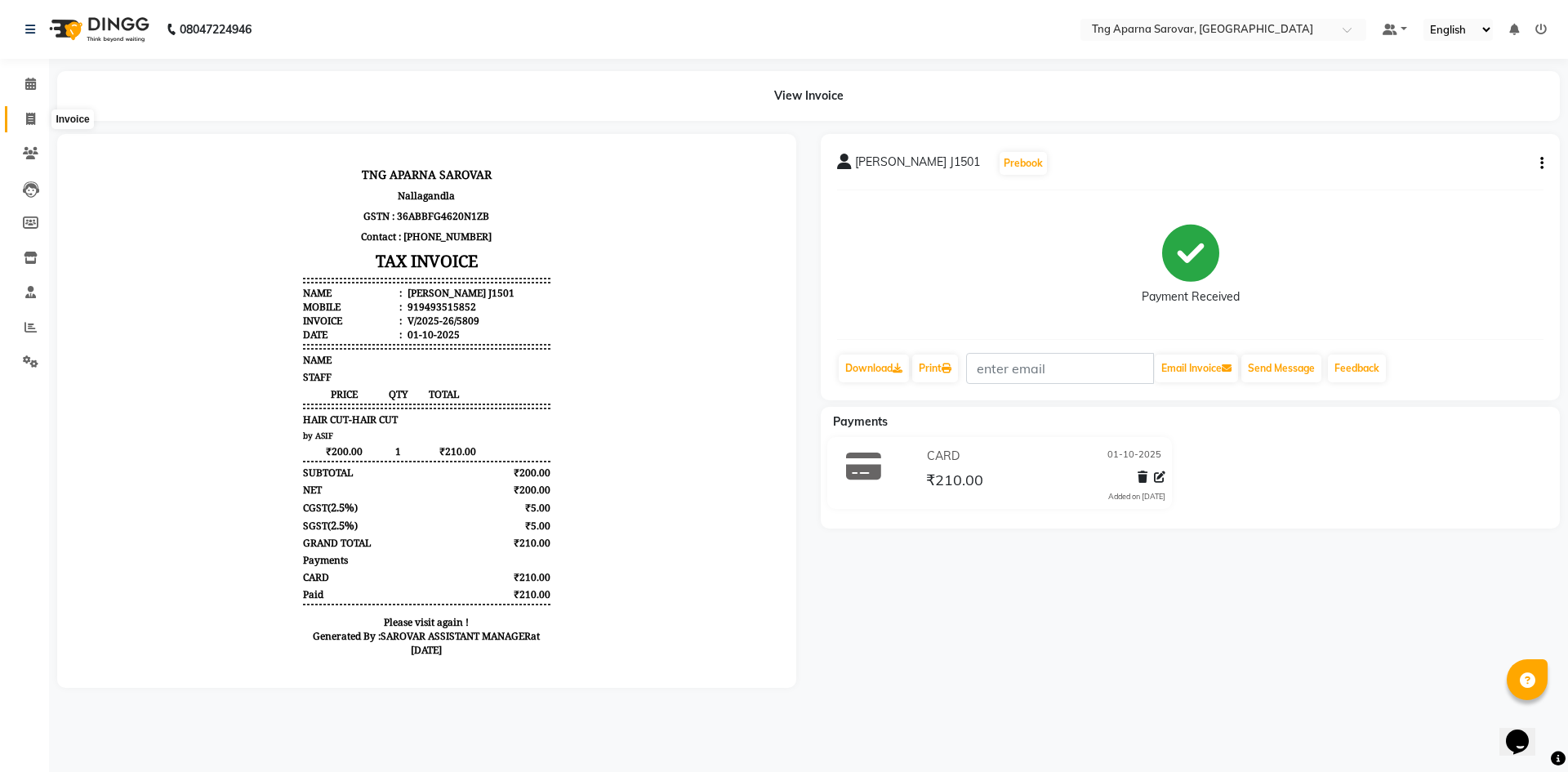
click at [32, 122] on icon at bounding box center [30, 118] width 9 height 12
select select "service"
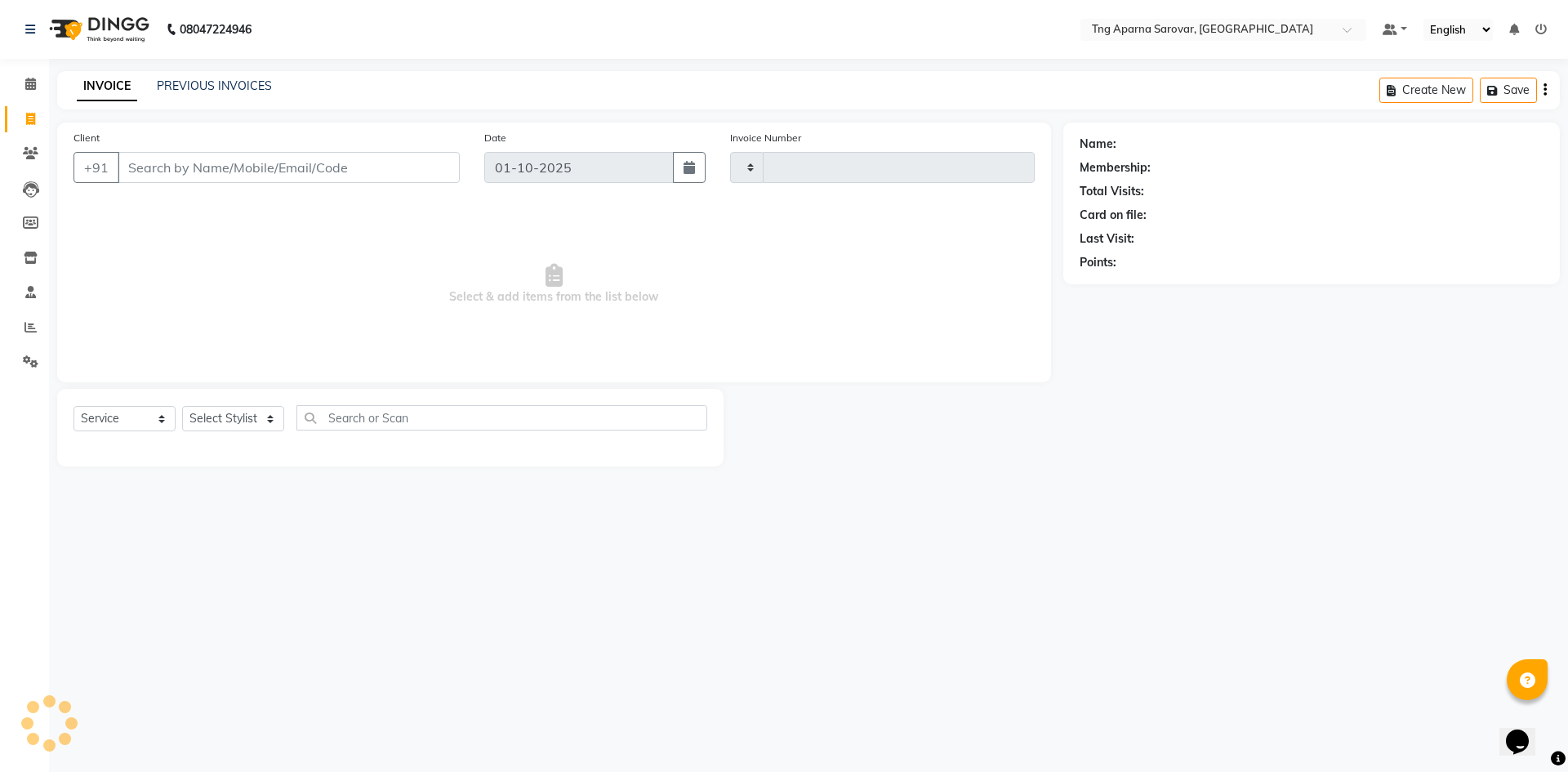
type input "5810"
select select "7390"
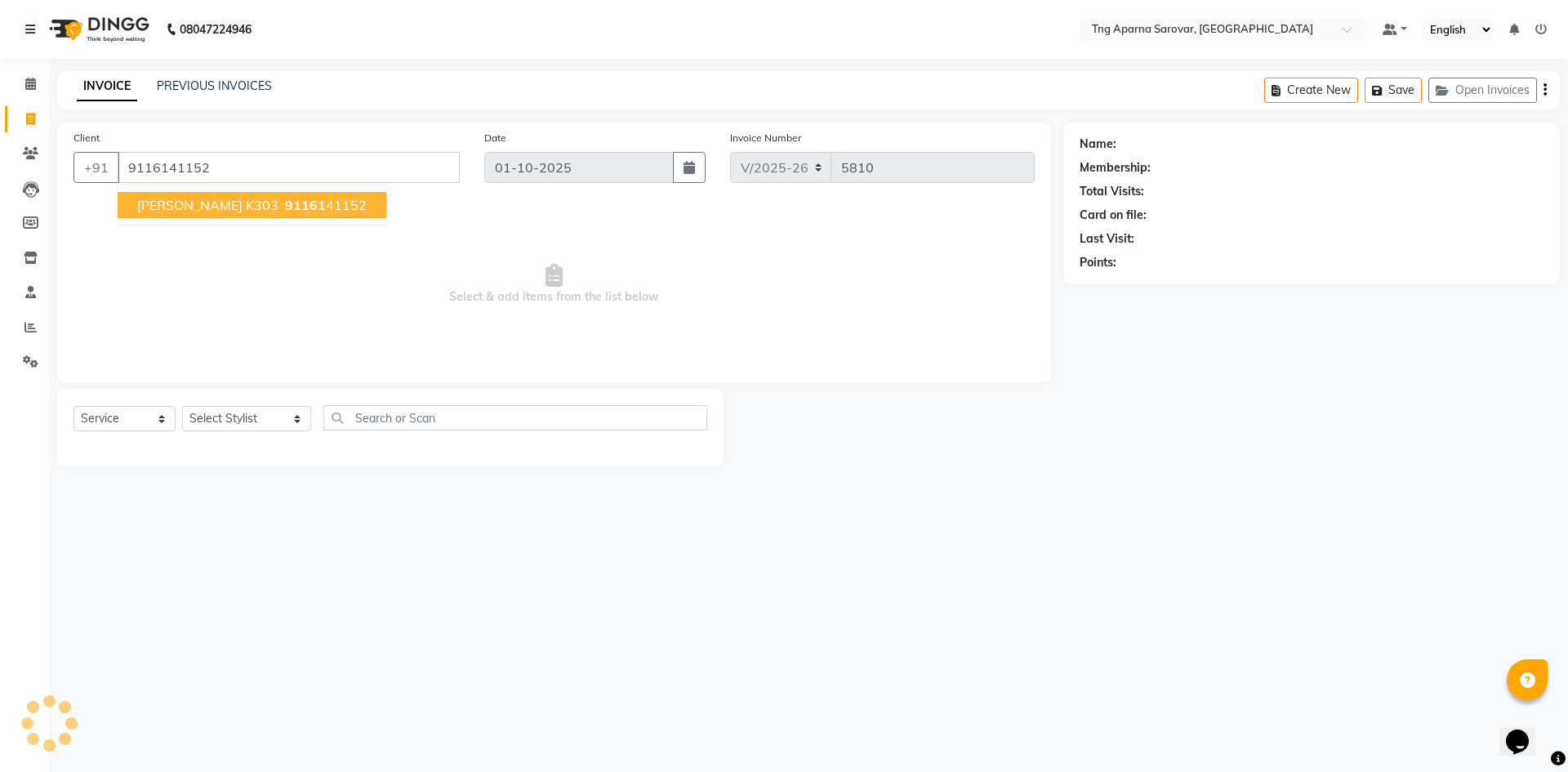
type input "9116141152"
click at [202, 204] on span "[PERSON_NAME] K303" at bounding box center [208, 205] width 141 height 16
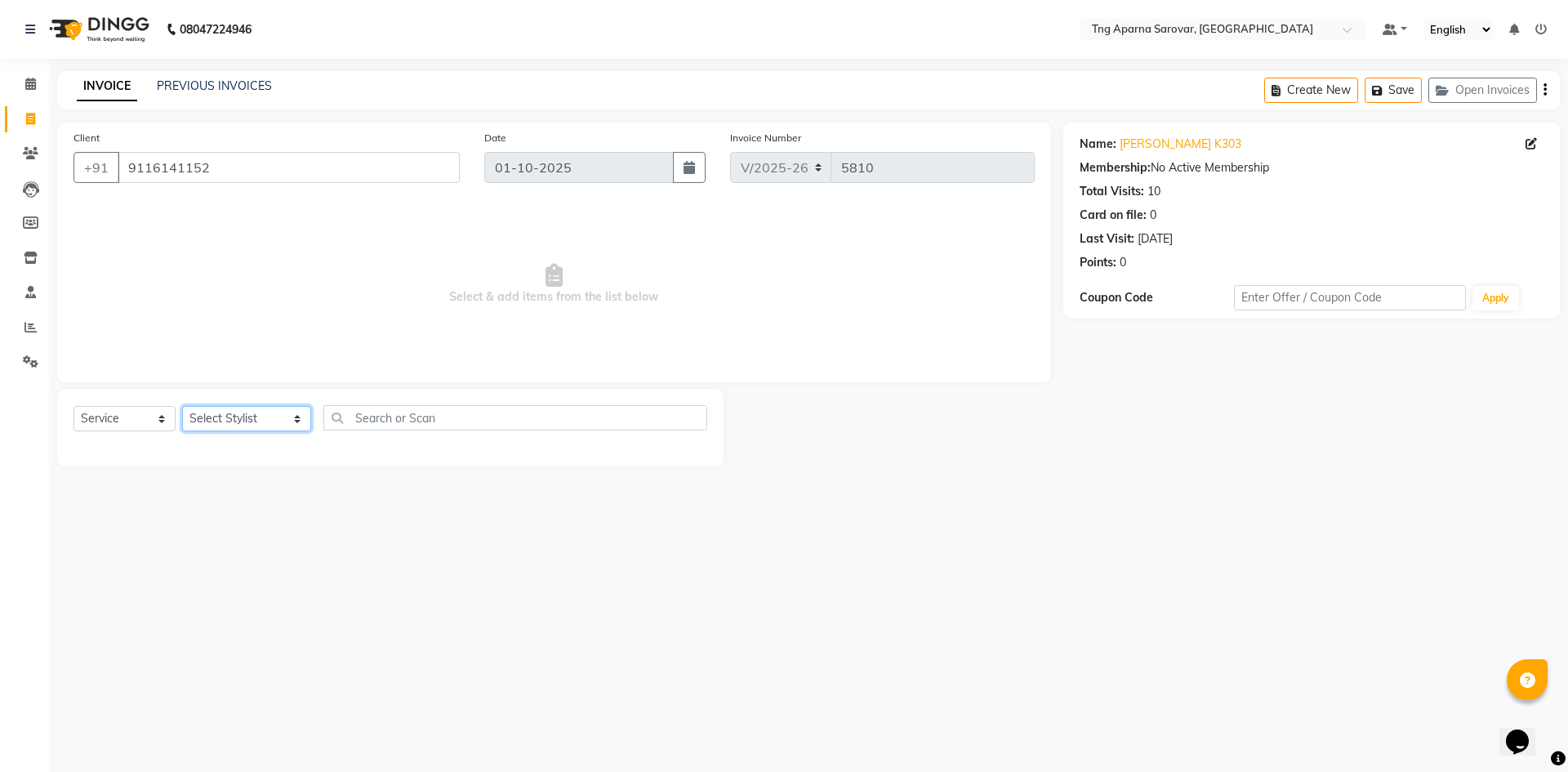
click at [281, 411] on select "Select Stylist [PERSON_NAME] [PERSON_NAME] MAM CHINNA DANISH [PERSON_NAME] KAIF…" at bounding box center [246, 418] width 129 height 25
select select "90657"
click at [182, 406] on select "Select Stylist [PERSON_NAME] [PERSON_NAME] MAM CHINNA DANISH [PERSON_NAME] KAIF…" at bounding box center [246, 418] width 129 height 25
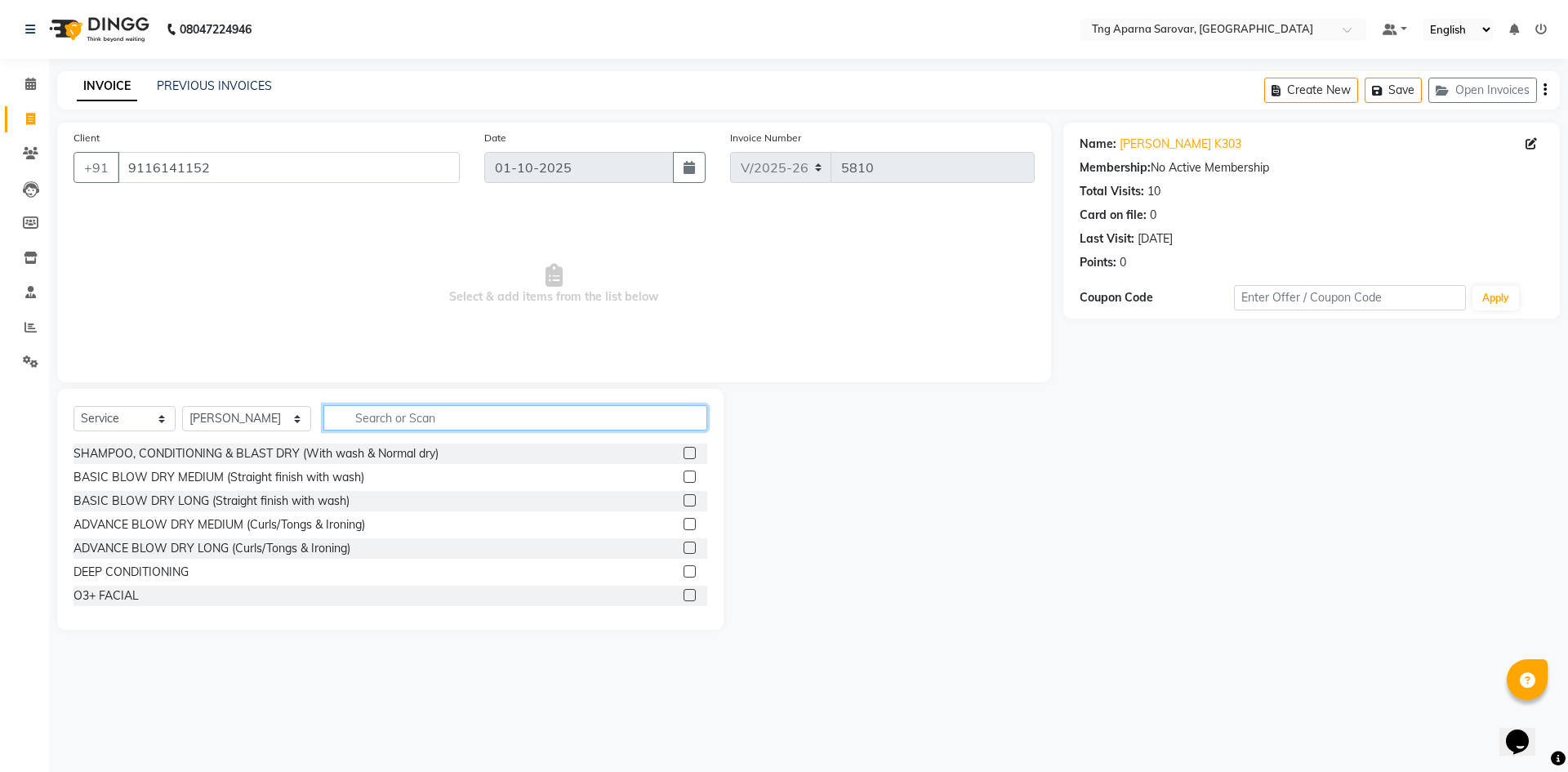
click at [385, 420] on input "text" at bounding box center [516, 417] width 384 height 25
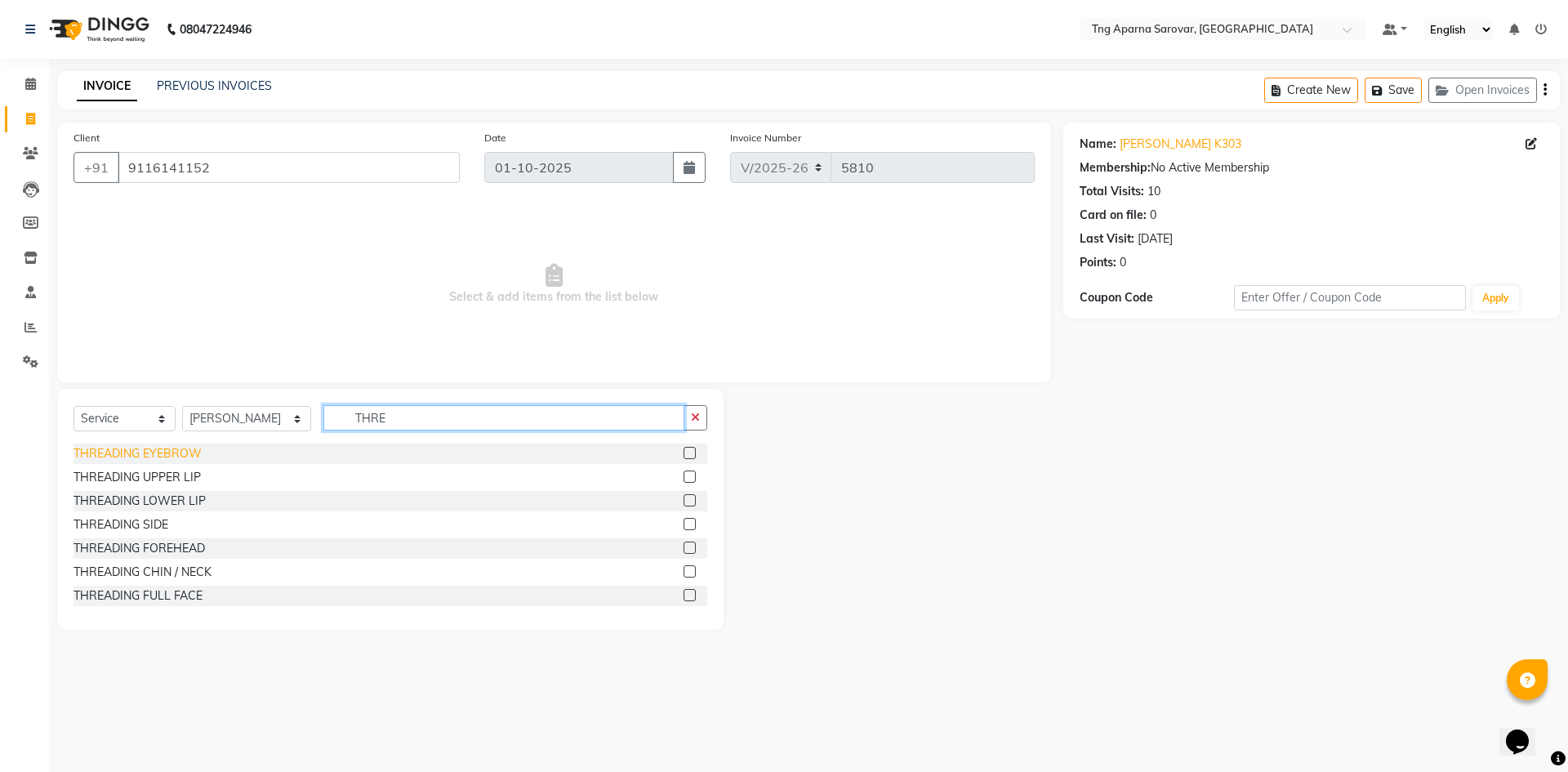
type input "THRE"
click at [146, 458] on div "THREADING EYEBROW" at bounding box center [138, 453] width 128 height 17
checkbox input "false"
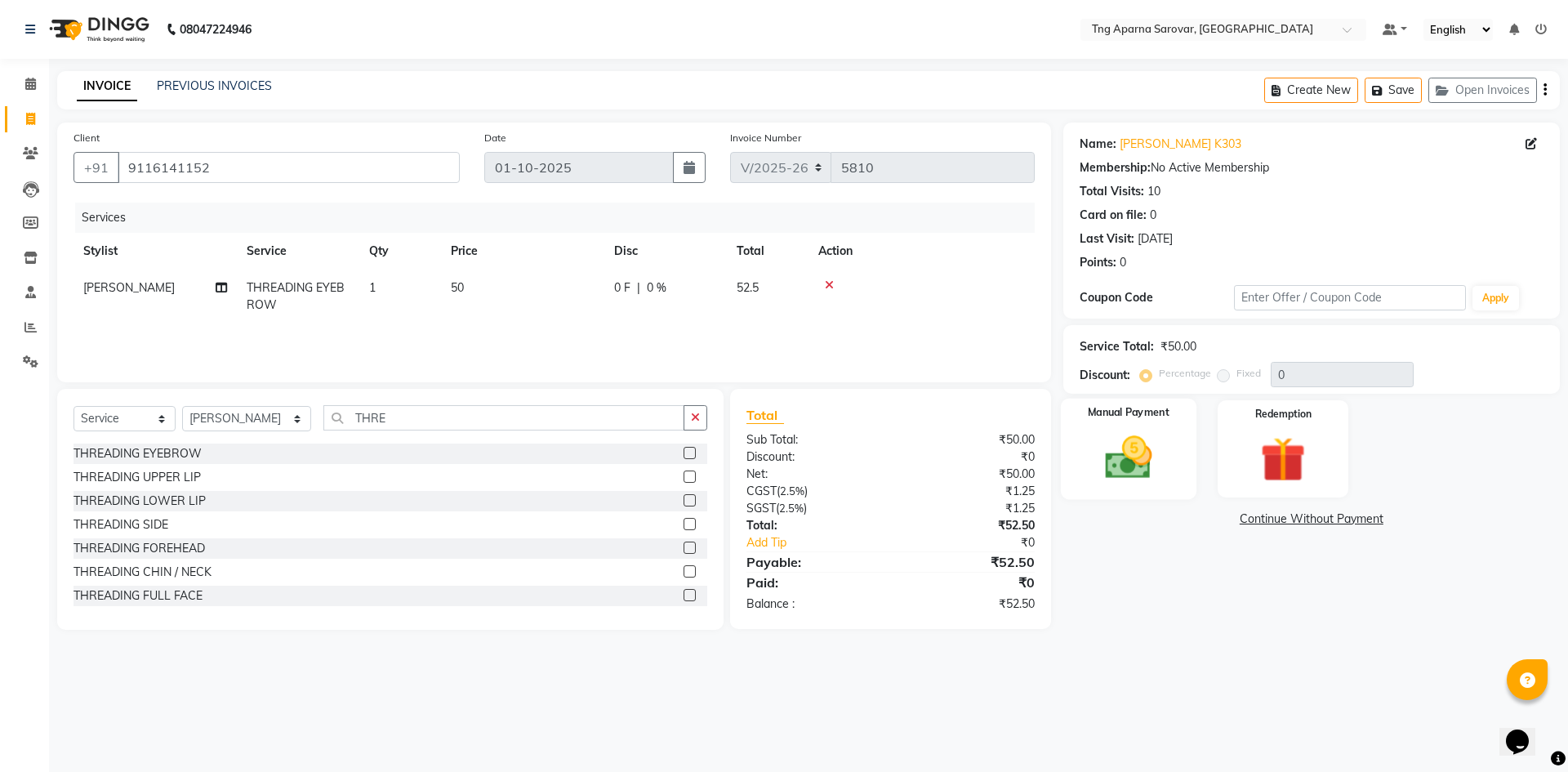
click at [1090, 440] on img at bounding box center [1128, 457] width 76 height 54
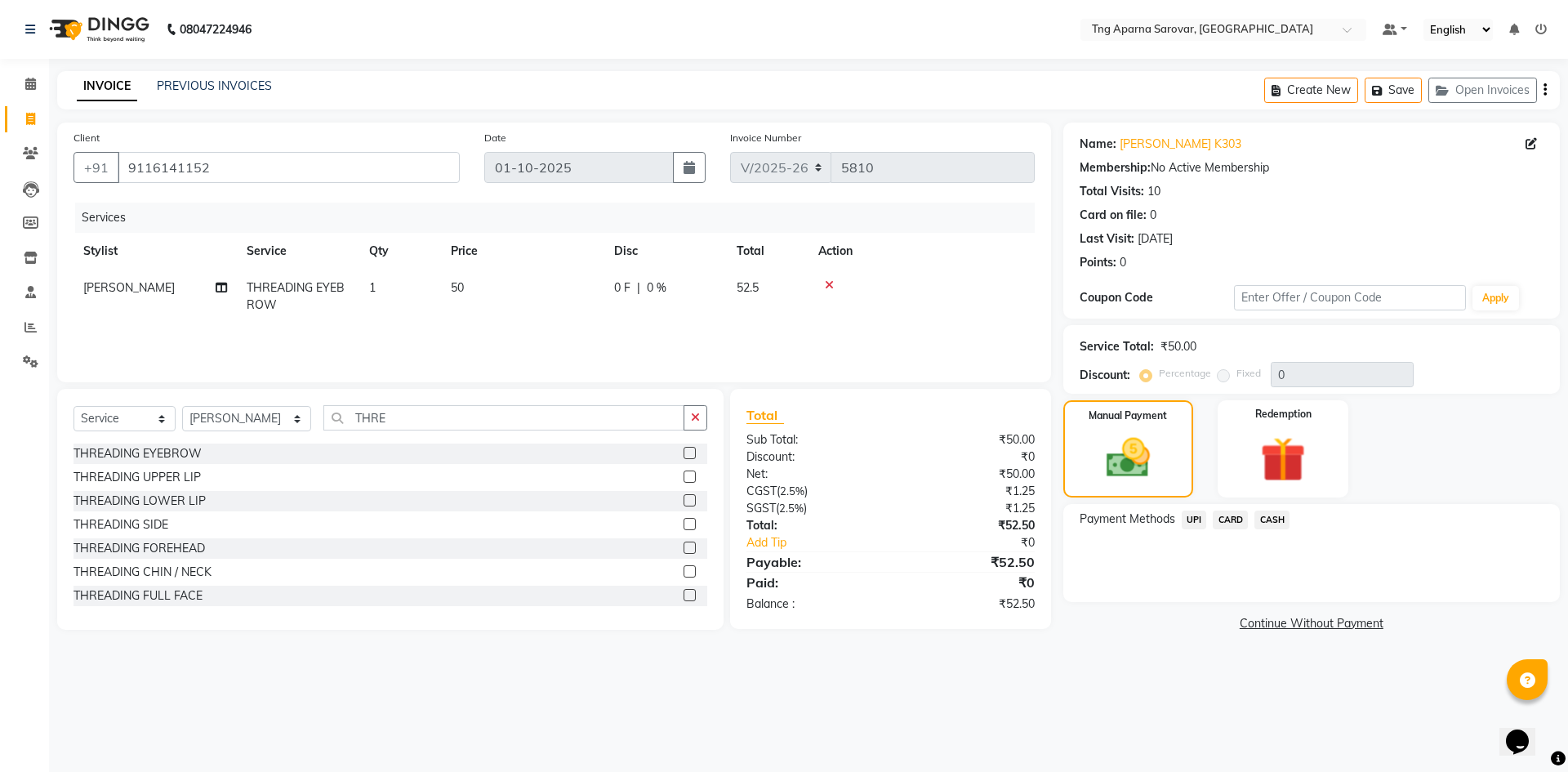
click at [1205, 519] on span "UPI" at bounding box center [1194, 520] width 25 height 19
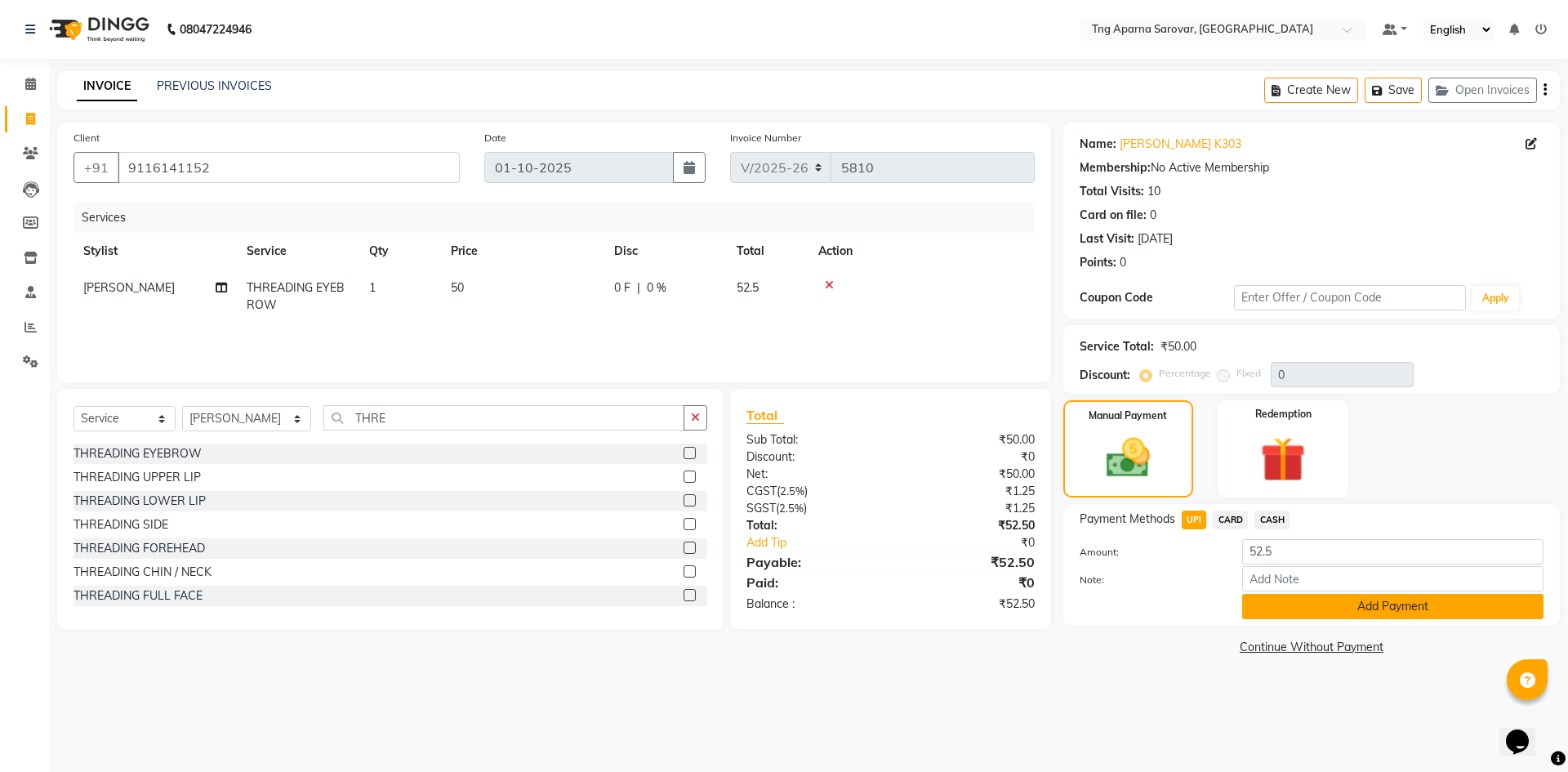
click at [1264, 594] on button "Add Payment" at bounding box center [1392, 606] width 301 height 25
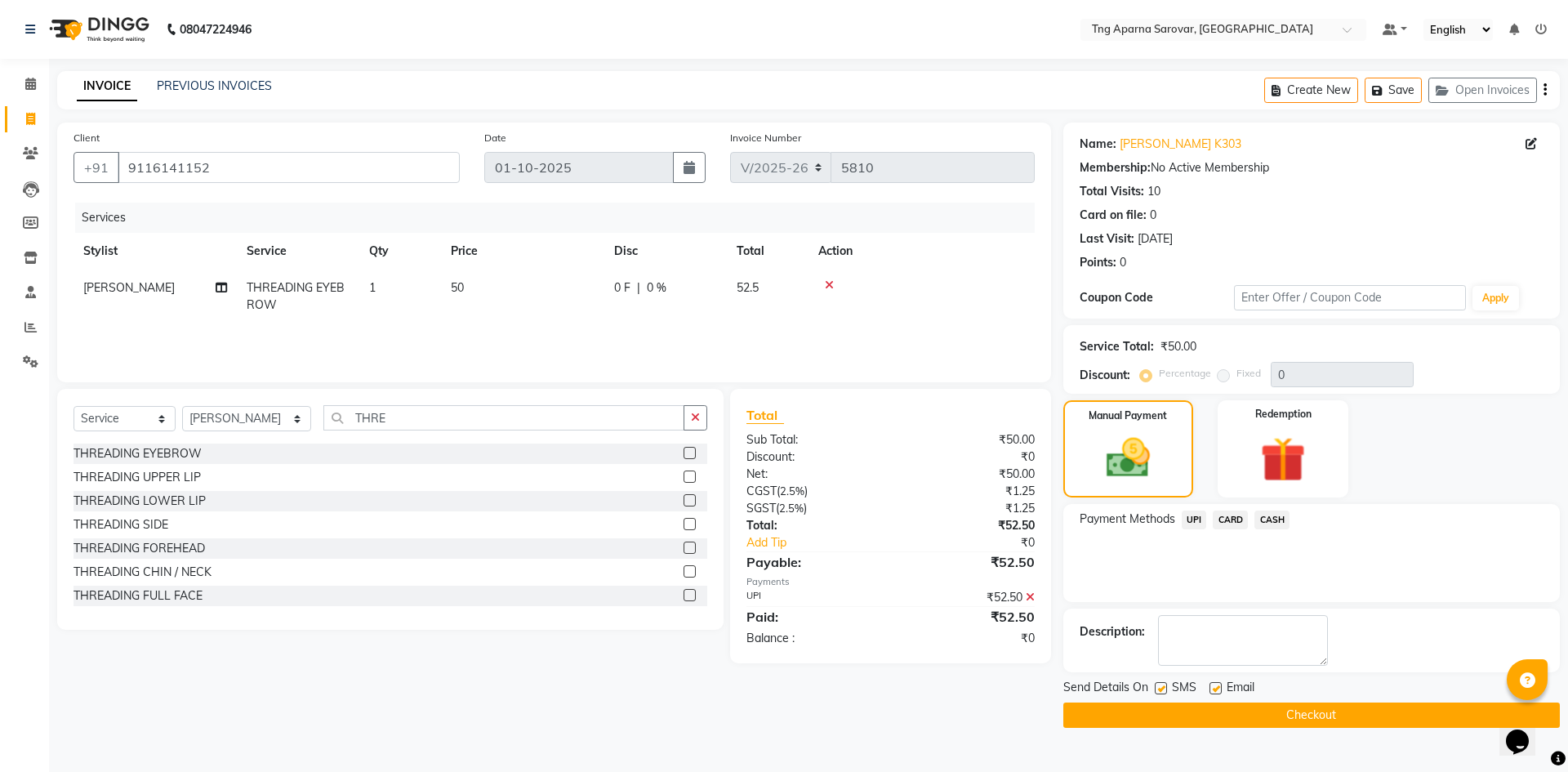
click at [1276, 713] on button "Checkout" at bounding box center [1311, 715] width 497 height 25
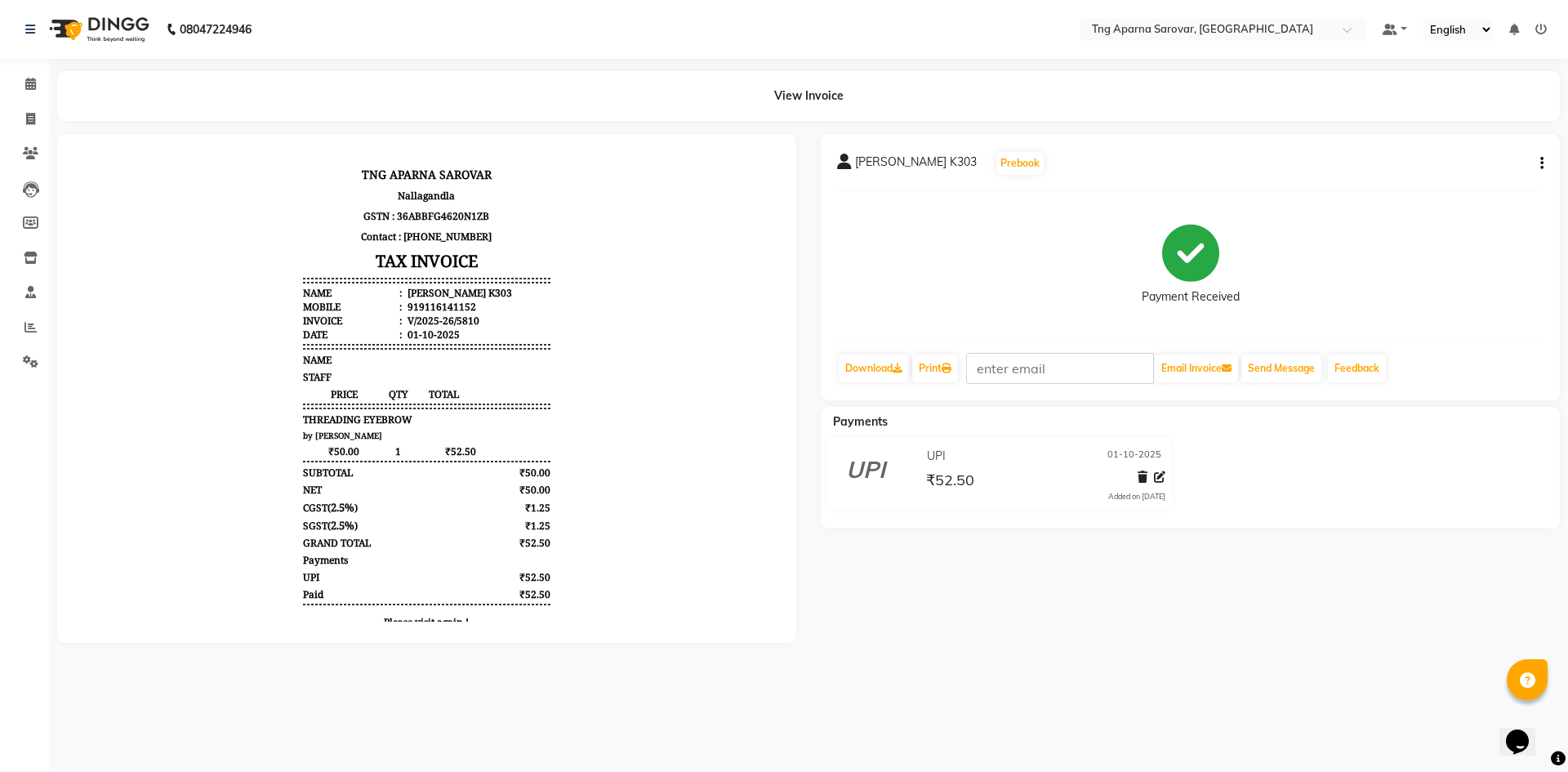
scroll to position [58, 0]
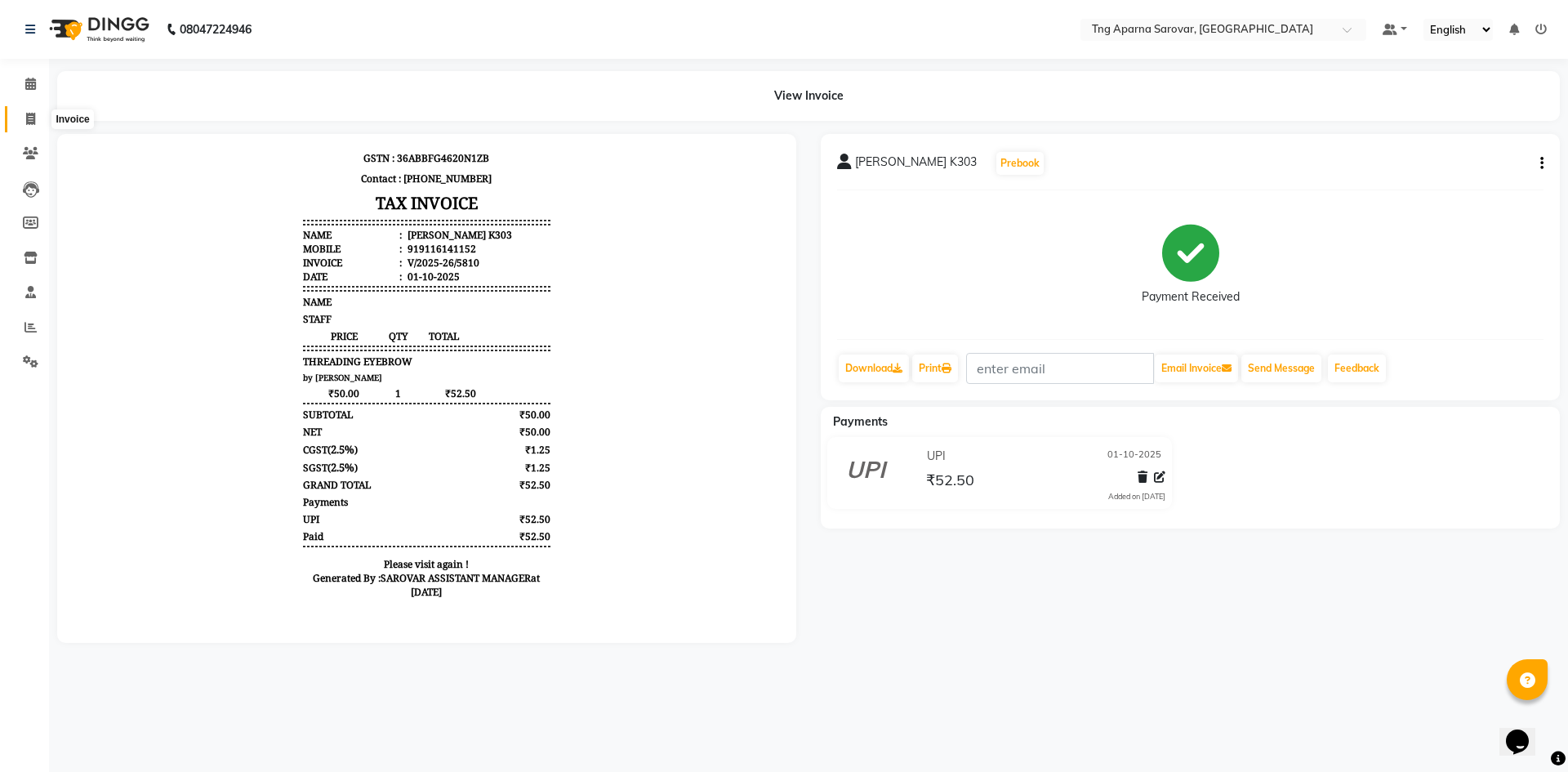
click at [22, 113] on span at bounding box center [30, 119] width 29 height 19
select select "service"
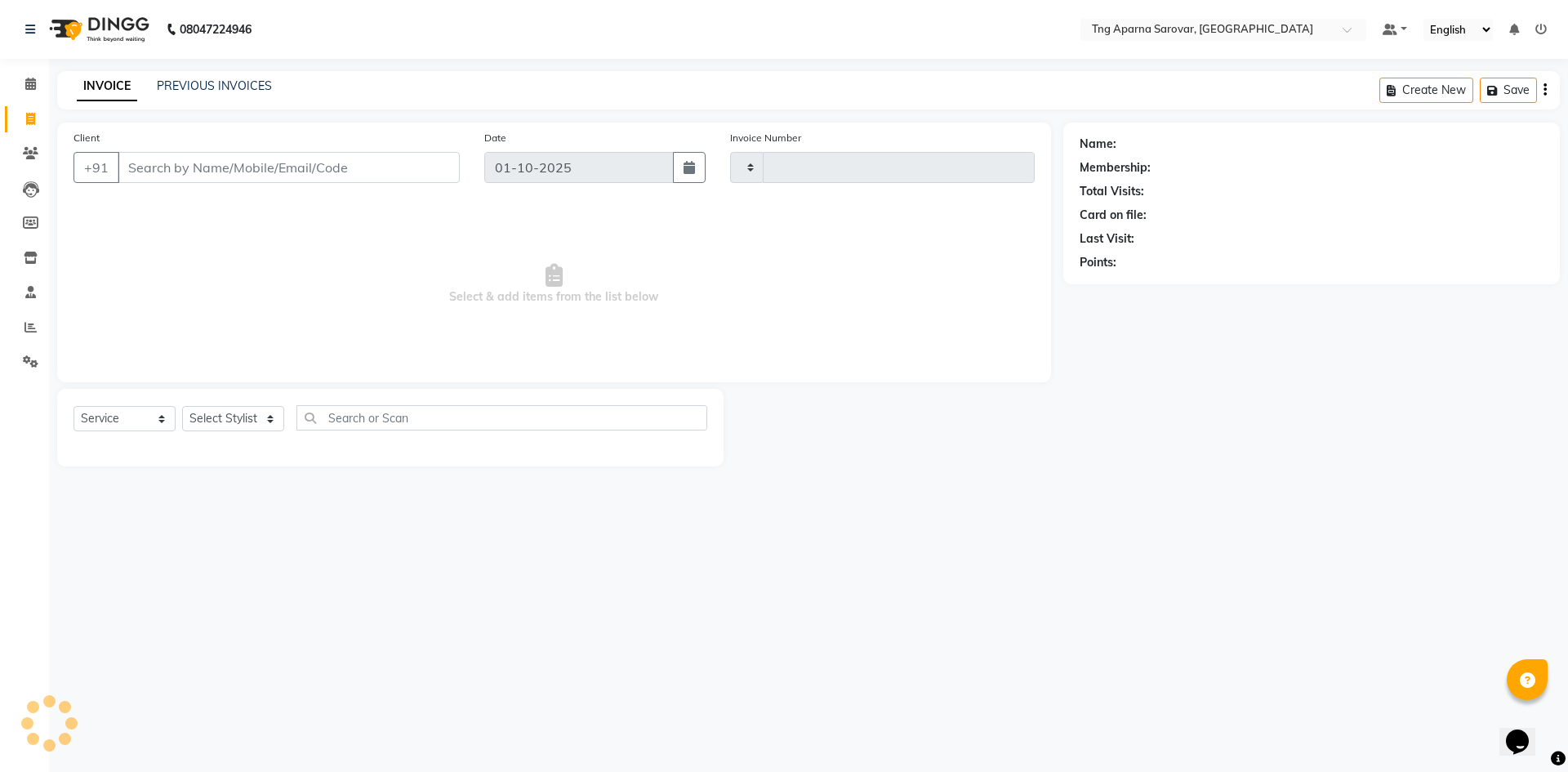
type input "5811"
select select "7390"
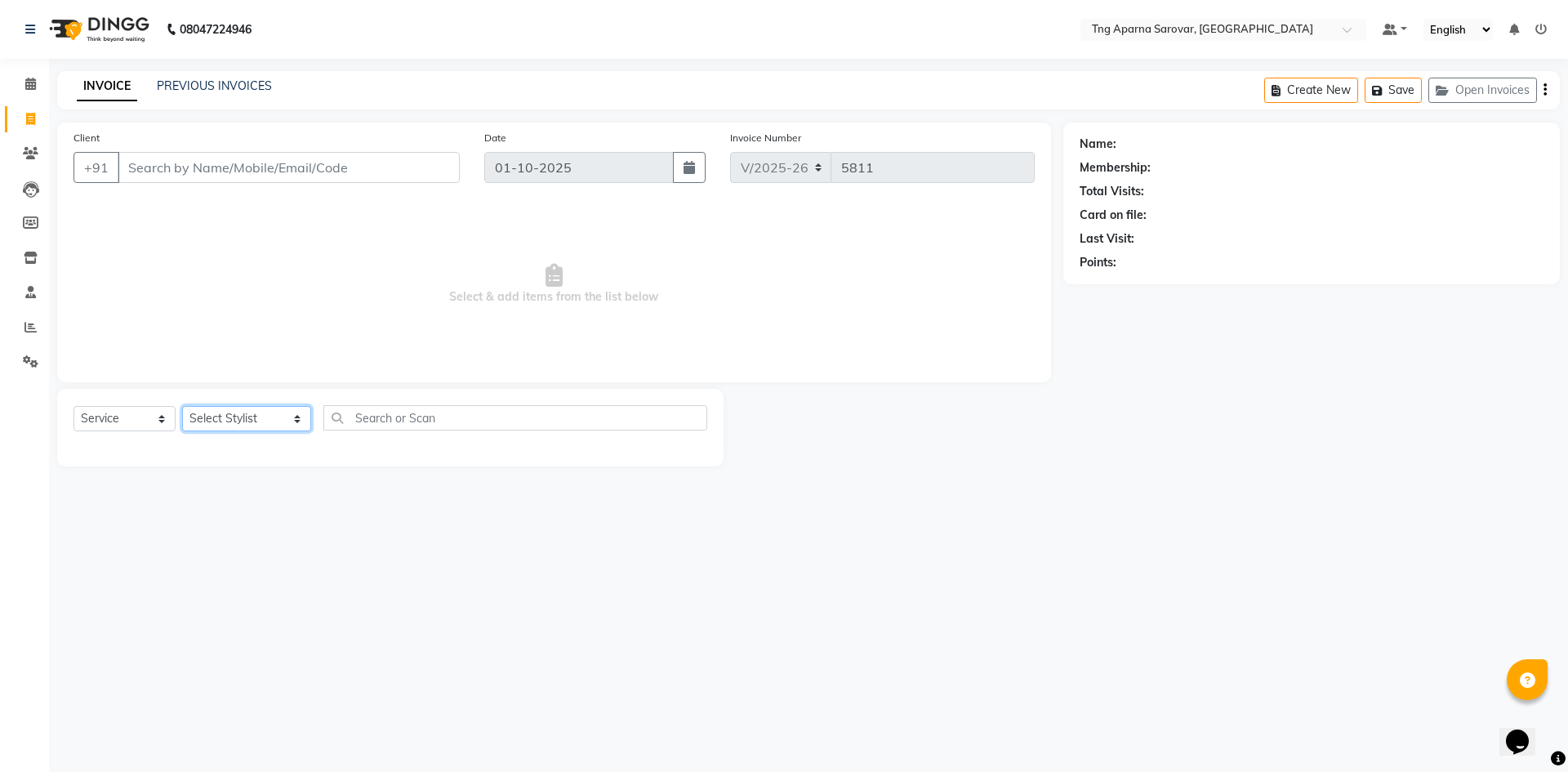
click at [254, 424] on select "Select Stylist [PERSON_NAME] [PERSON_NAME] MAM CHINNA DANISH [PERSON_NAME] KAIF…" at bounding box center [246, 418] width 129 height 25
select select "89862"
click at [182, 406] on select "Select Stylist [PERSON_NAME] [PERSON_NAME] MAM CHINNA DANISH [PERSON_NAME] KAIF…" at bounding box center [246, 418] width 129 height 25
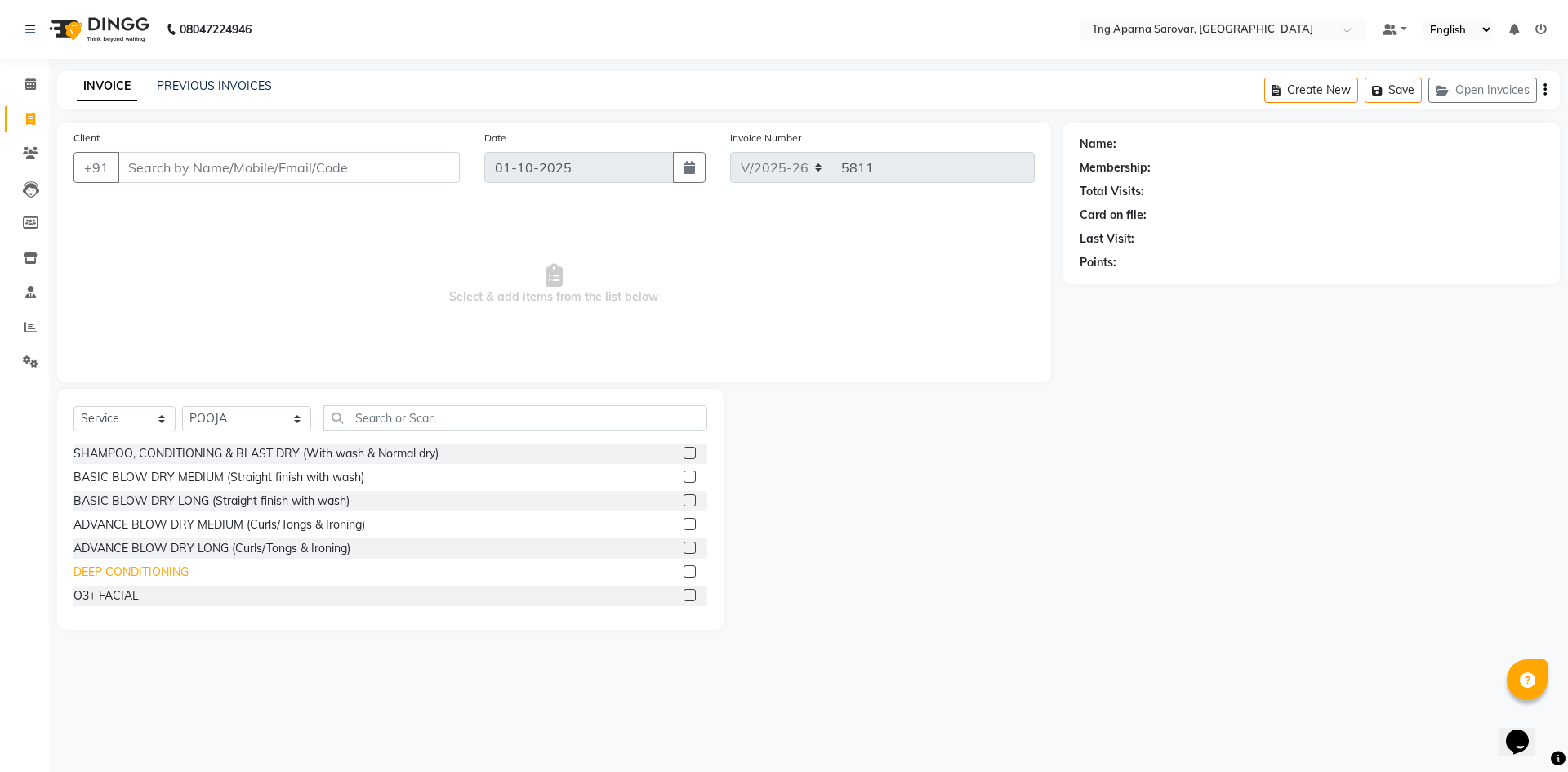
click at [183, 572] on div "DEEP CONDITIONING" at bounding box center [131, 572] width 115 height 17
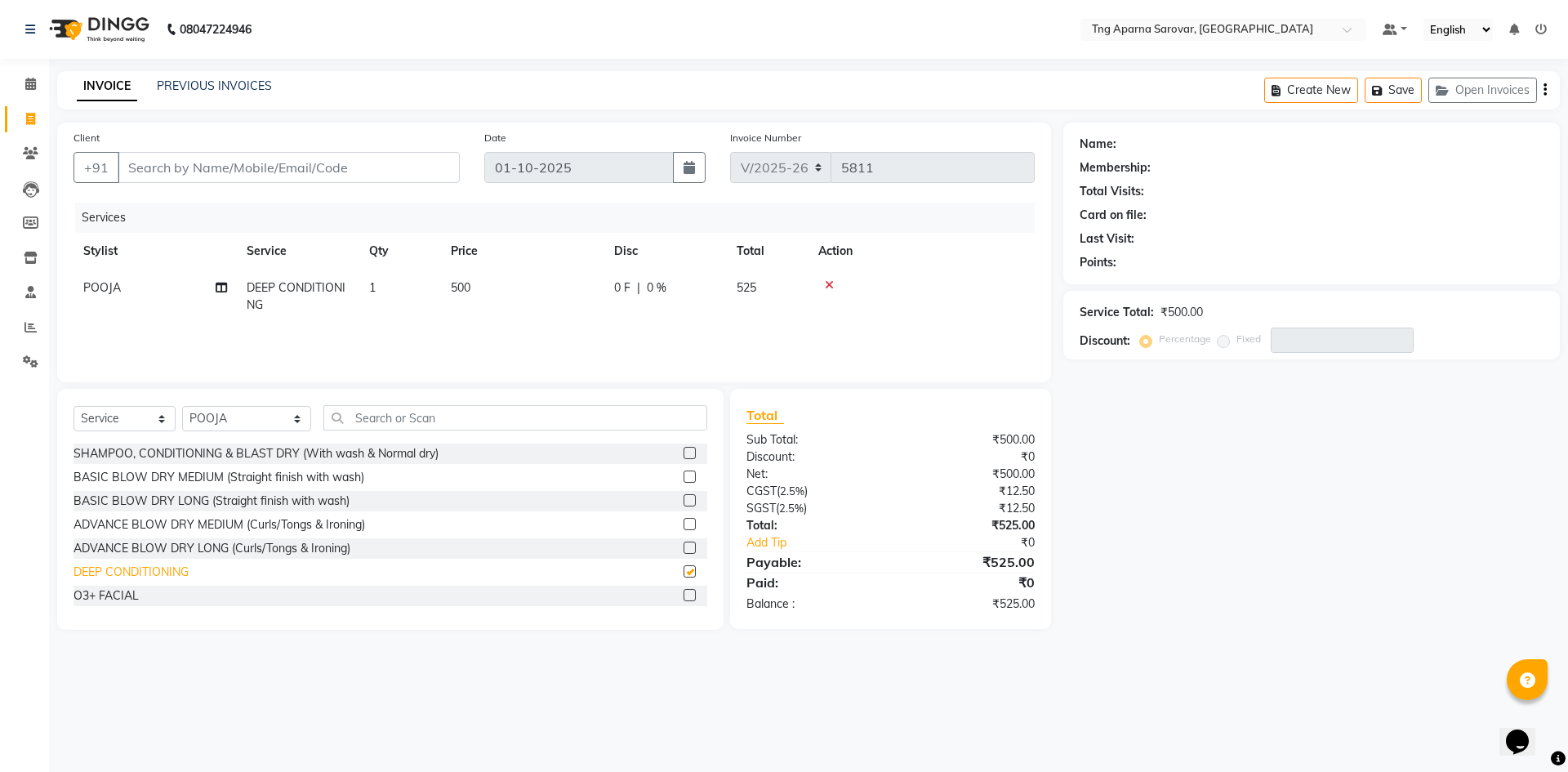
checkbox input "false"
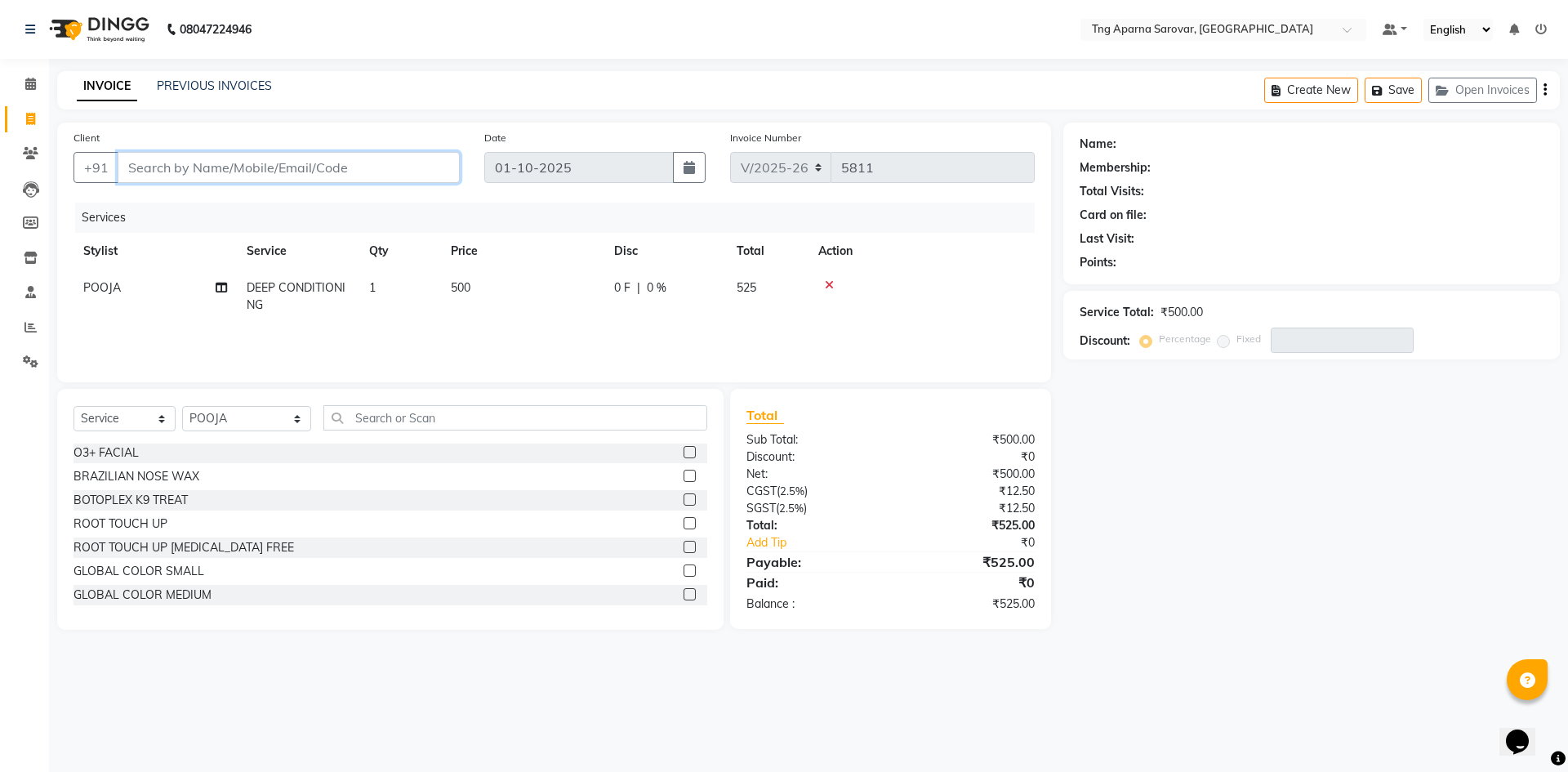
click at [274, 176] on input "Client" at bounding box center [288, 168] width 342 height 31
click at [828, 284] on icon at bounding box center [829, 285] width 9 height 11
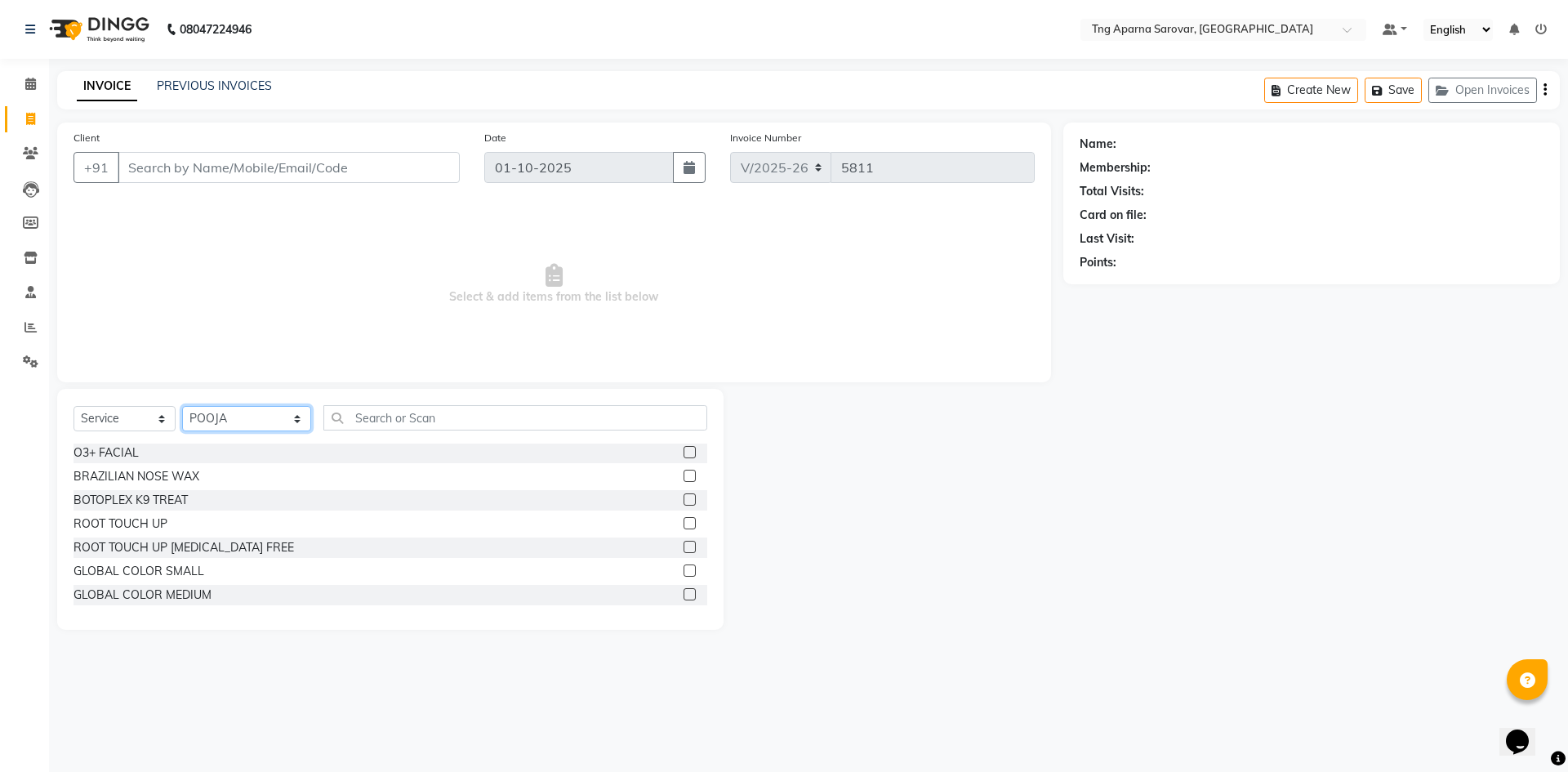
click at [241, 413] on select "Select Stylist [PERSON_NAME] [PERSON_NAME] MAM CHINNA DANISH [PERSON_NAME] KAIF…" at bounding box center [246, 418] width 129 height 25
select select "90657"
click at [182, 406] on select "Select Stylist [PERSON_NAME] [PERSON_NAME] MAM CHINNA DANISH [PERSON_NAME] KAIF…" at bounding box center [246, 418] width 129 height 25
click at [195, 161] on input "Client" at bounding box center [288, 168] width 342 height 31
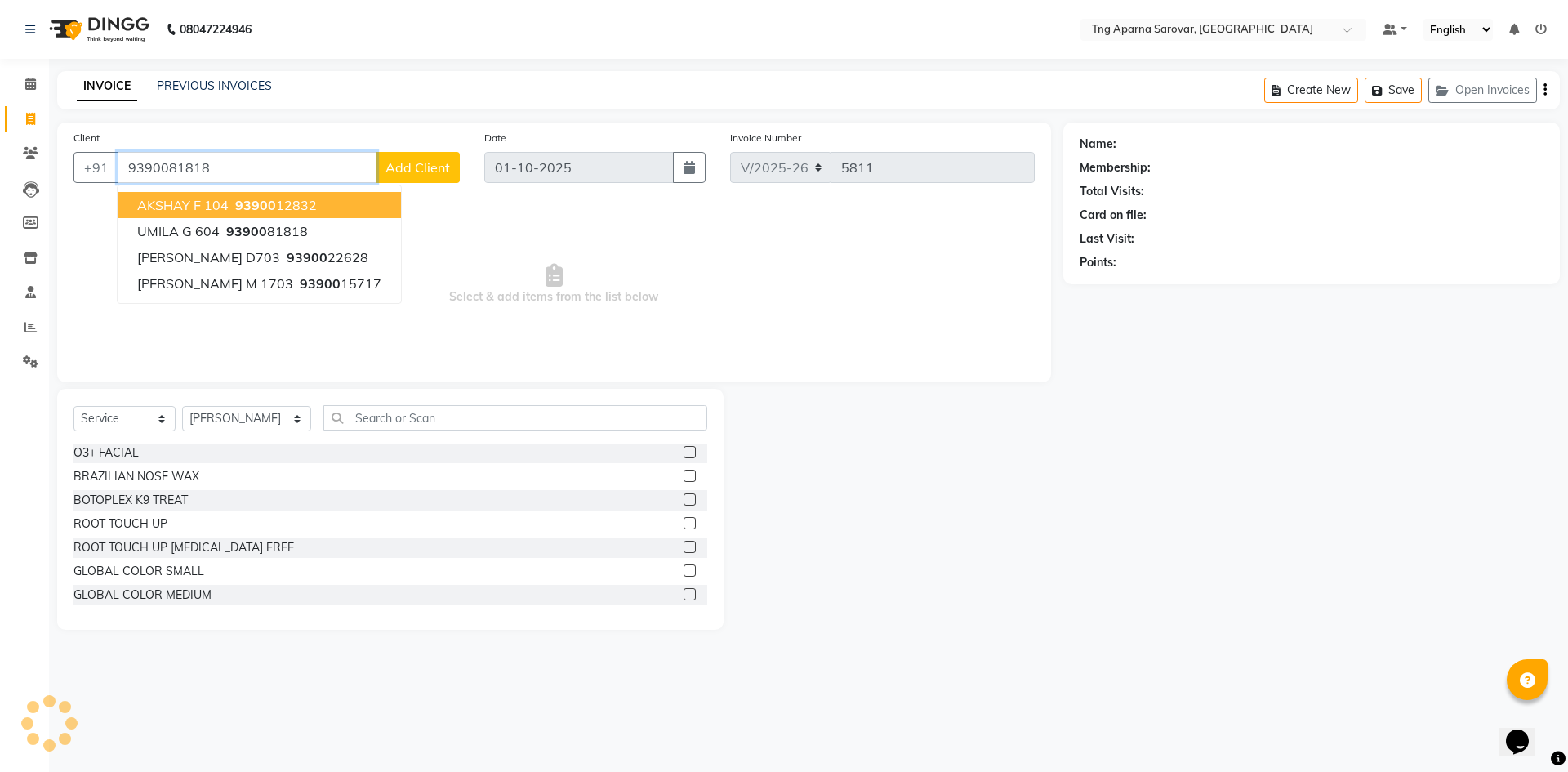
type input "9390081818"
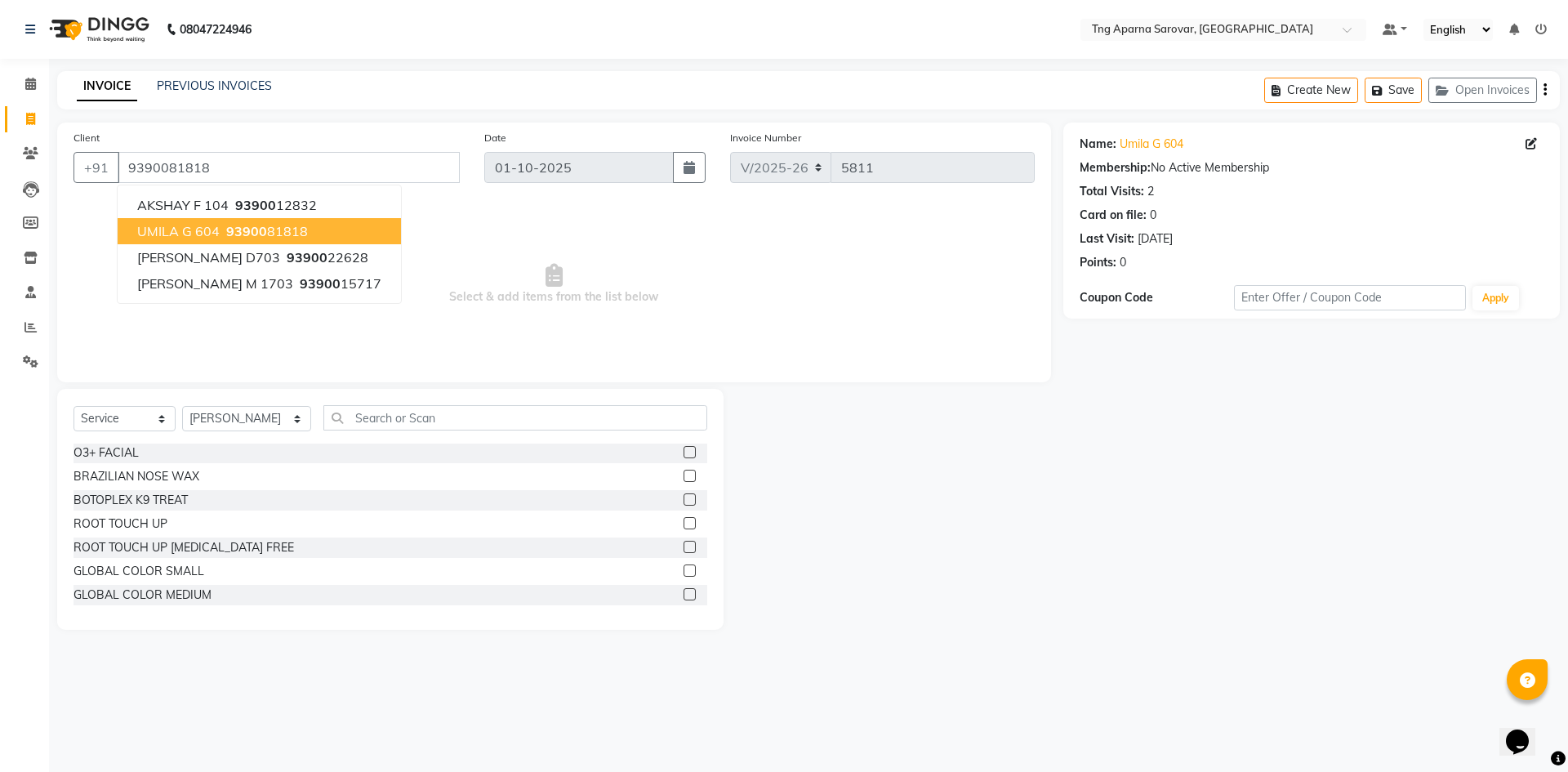
click at [350, 235] on button "UMILA G 604 93900 81818" at bounding box center [259, 232] width 283 height 26
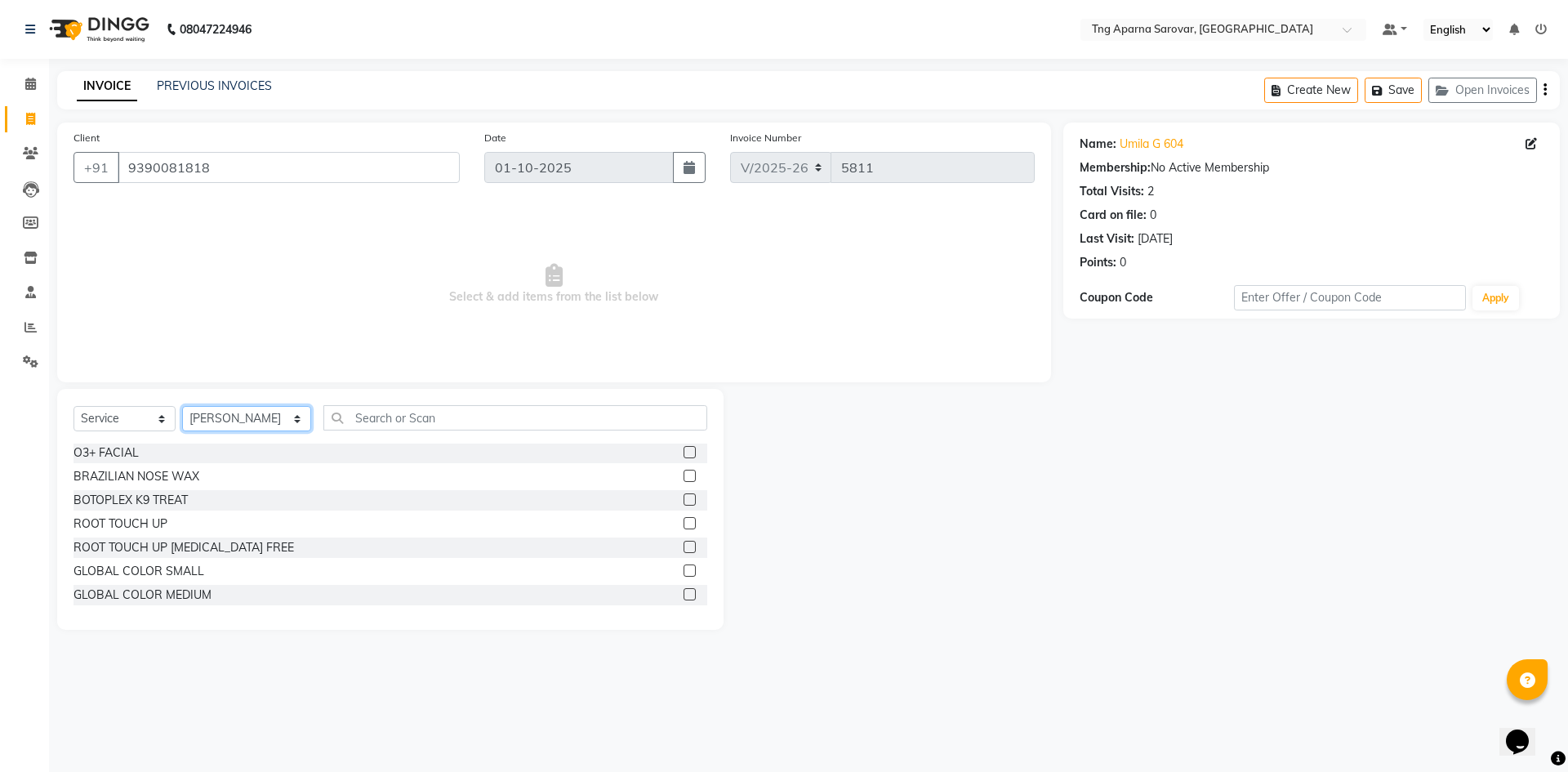
click at [284, 428] on select "Select Stylist [PERSON_NAME] [PERSON_NAME] MAM CHINNA DANISH [PERSON_NAME] KAIF…" at bounding box center [246, 418] width 129 height 25
click at [385, 424] on input "text" at bounding box center [516, 417] width 384 height 25
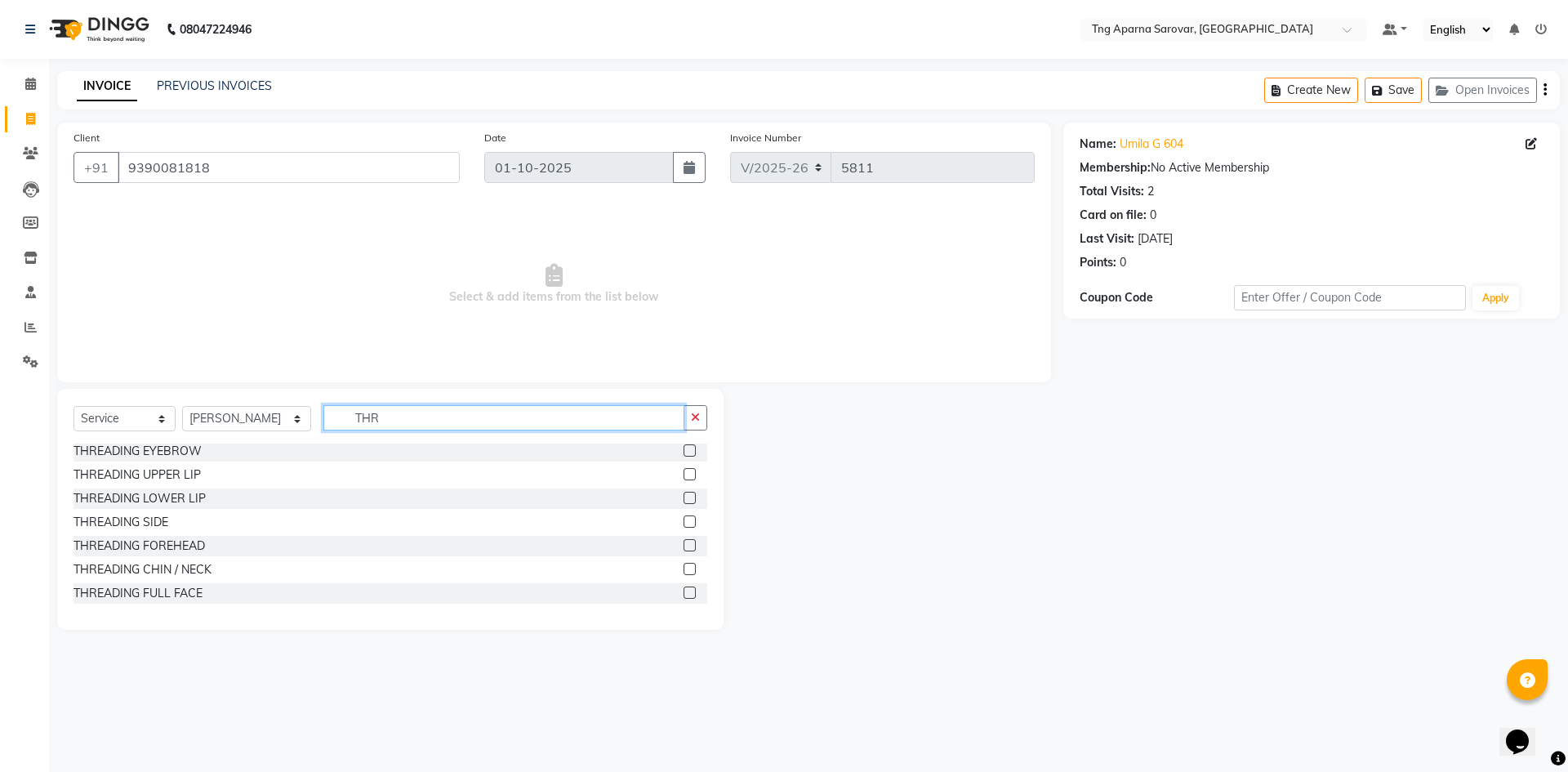
scroll to position [2, 0]
type input "THRE"
click at [114, 453] on div "THREADING EYEBROW" at bounding box center [138, 451] width 128 height 17
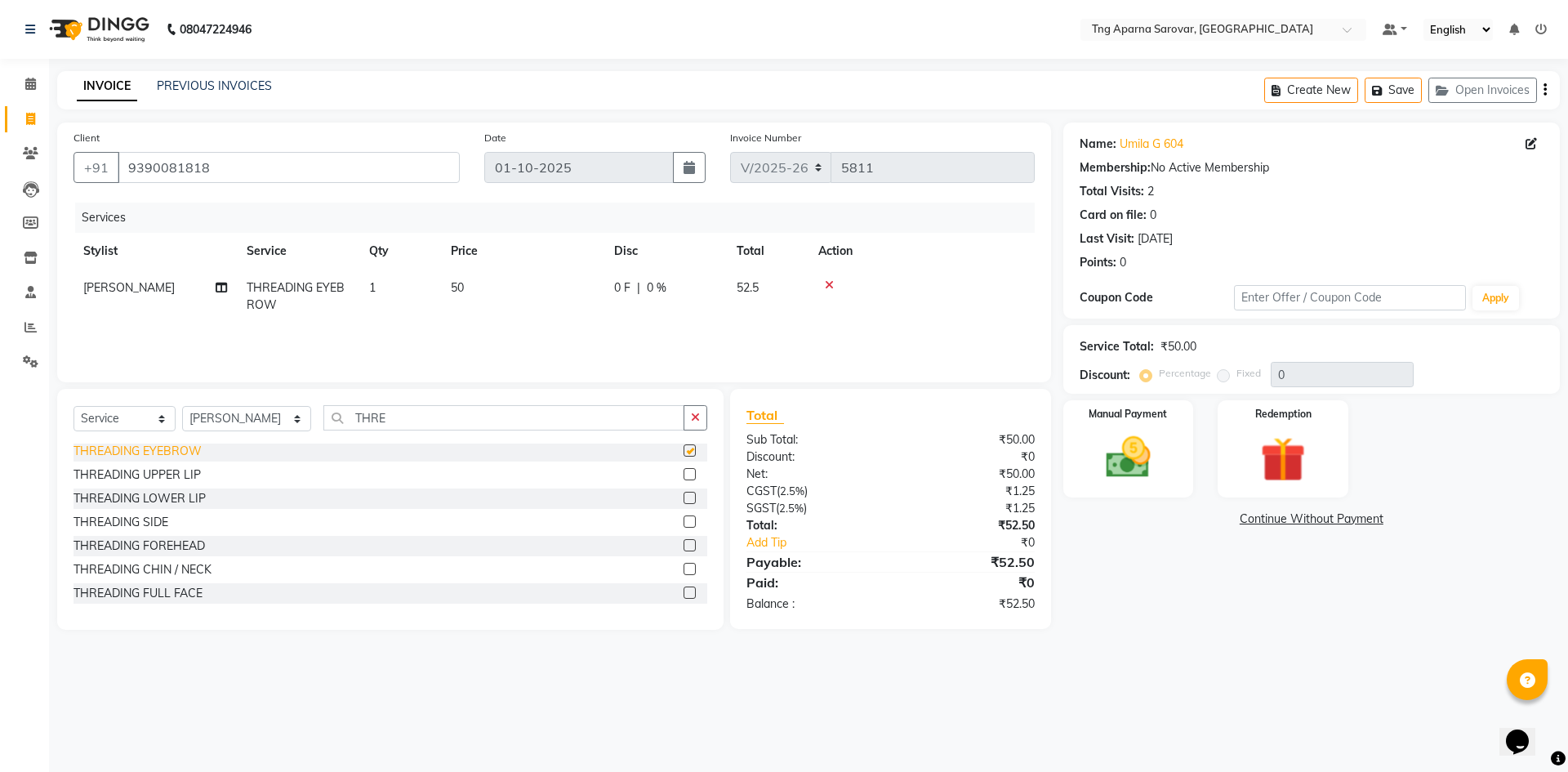
checkbox input "false"
click at [829, 286] on icon at bounding box center [829, 285] width 9 height 11
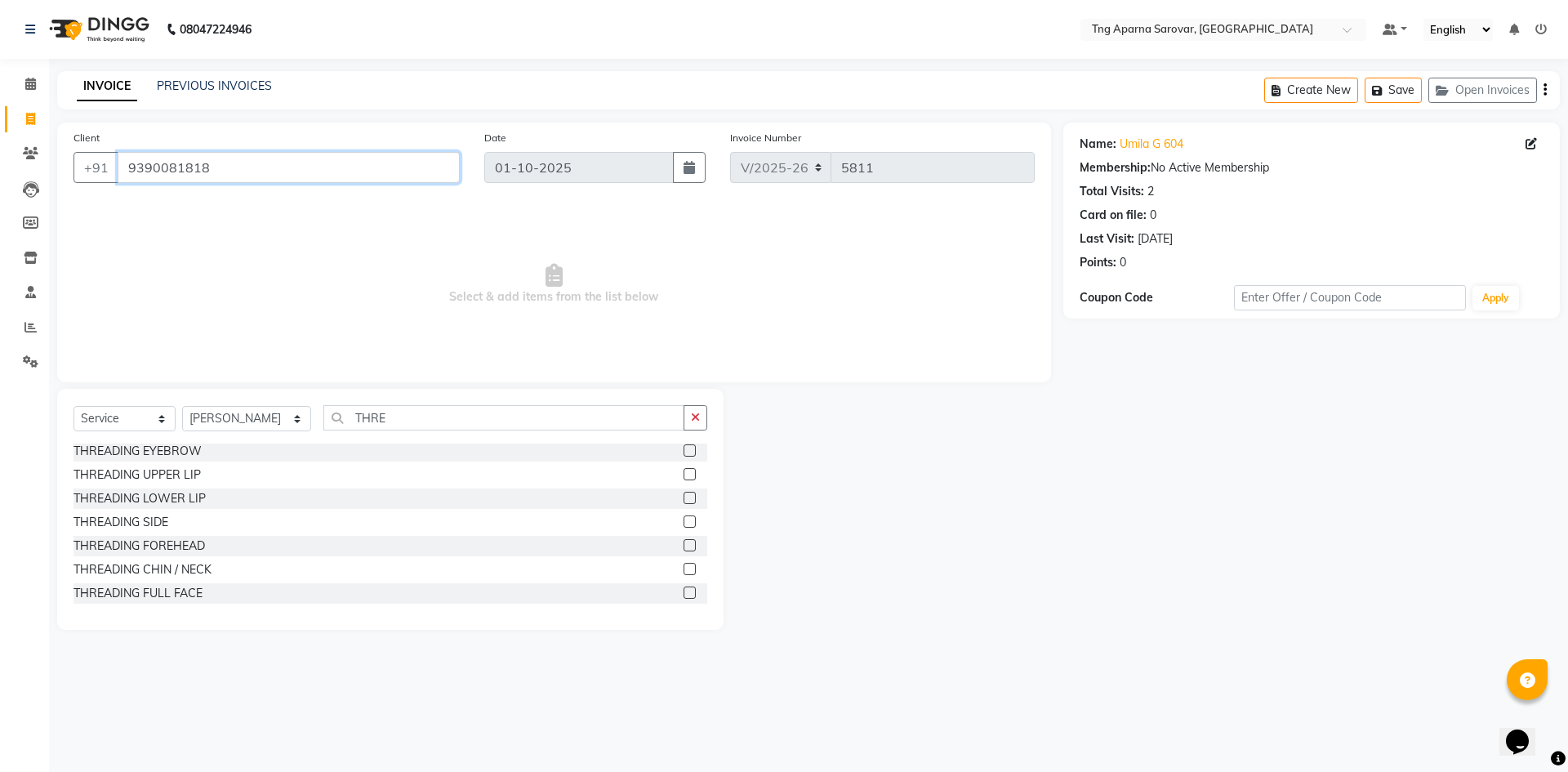
click at [238, 174] on input "9390081818" at bounding box center [288, 168] width 342 height 31
click at [440, 416] on input "THRE" at bounding box center [504, 417] width 361 height 25
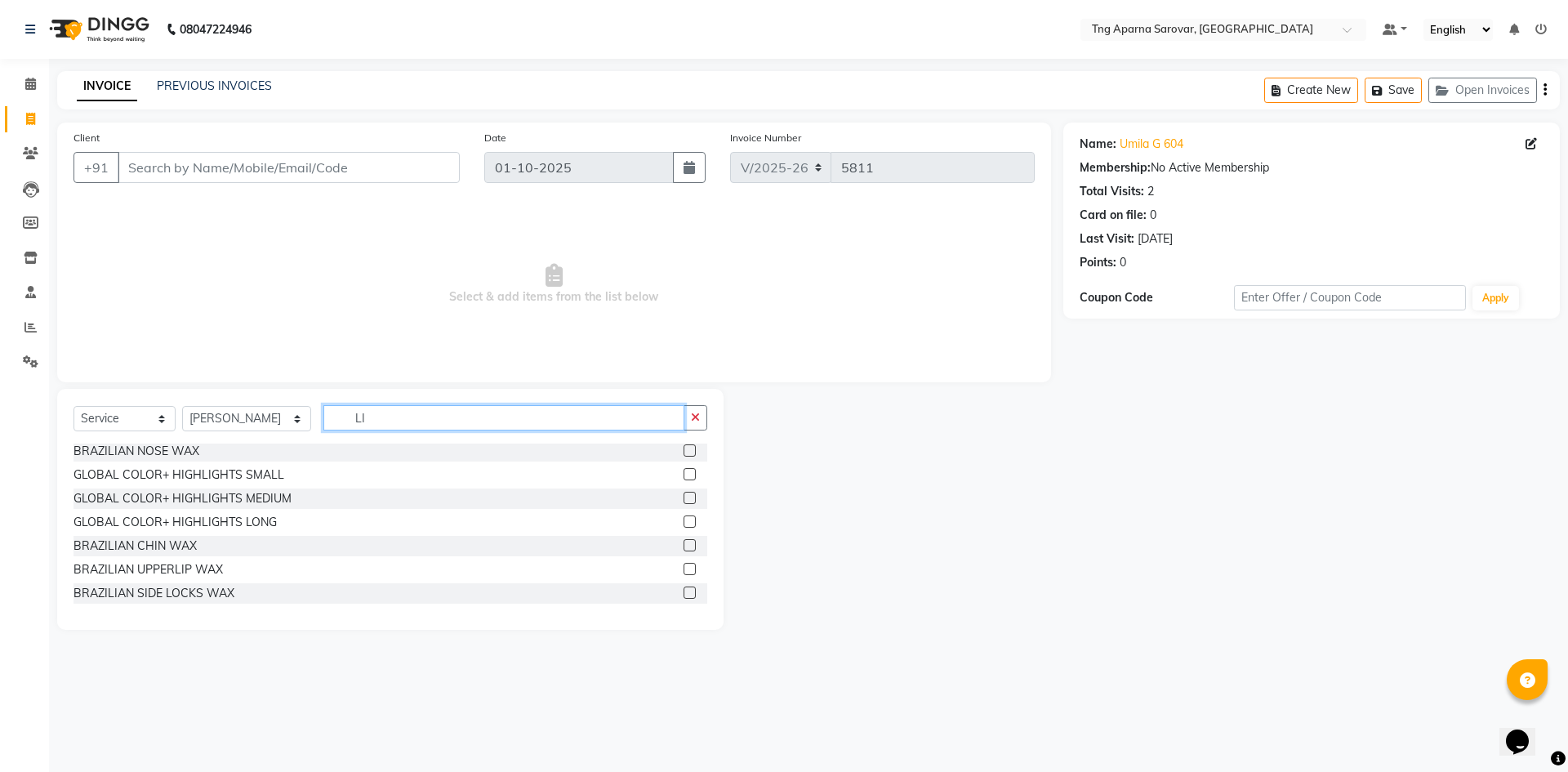
scroll to position [0, 0]
type input "LIPO"
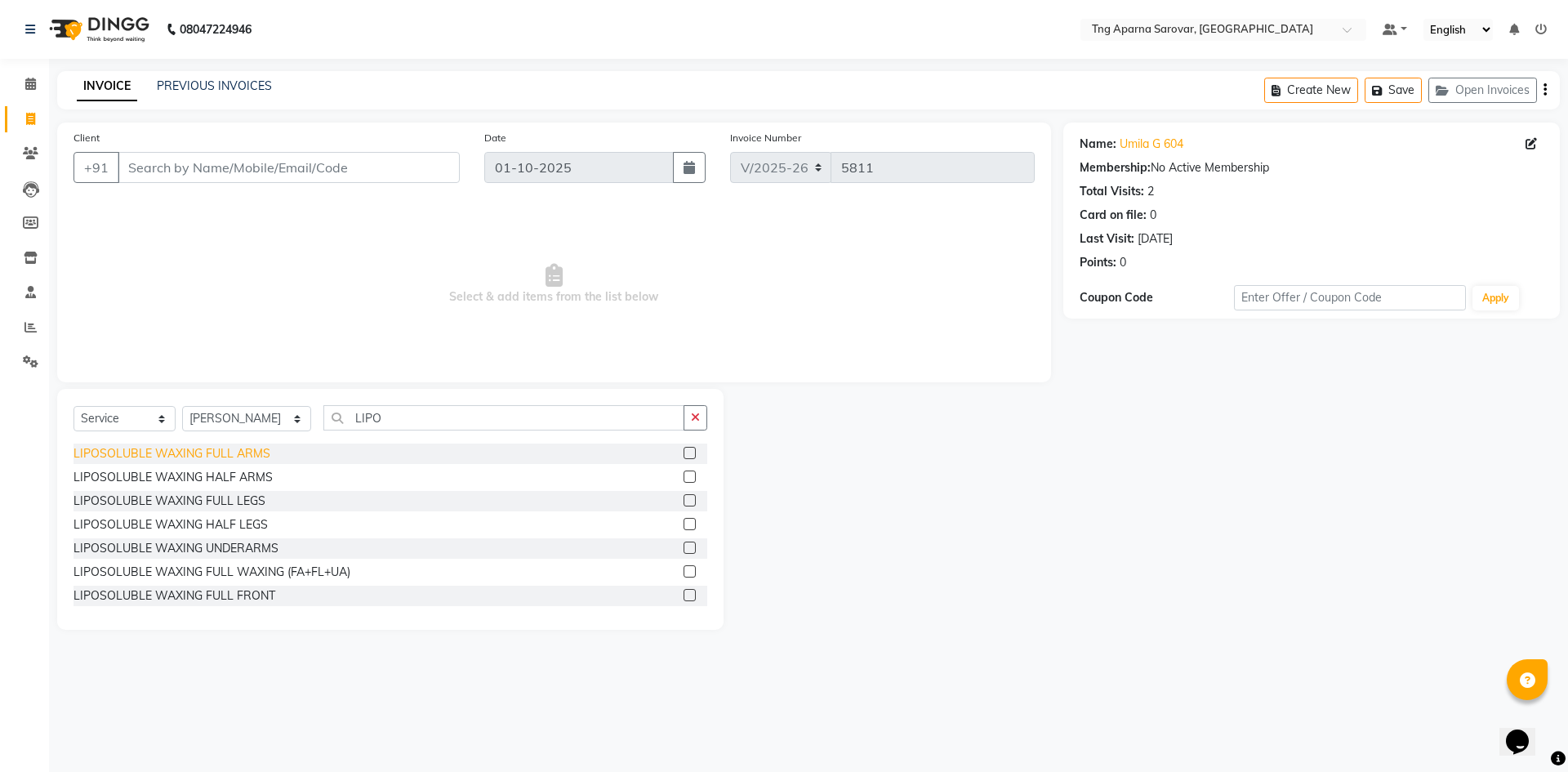
click at [228, 457] on div "LIPOSOLUBLE WAXING FULL ARMS" at bounding box center [172, 453] width 197 height 17
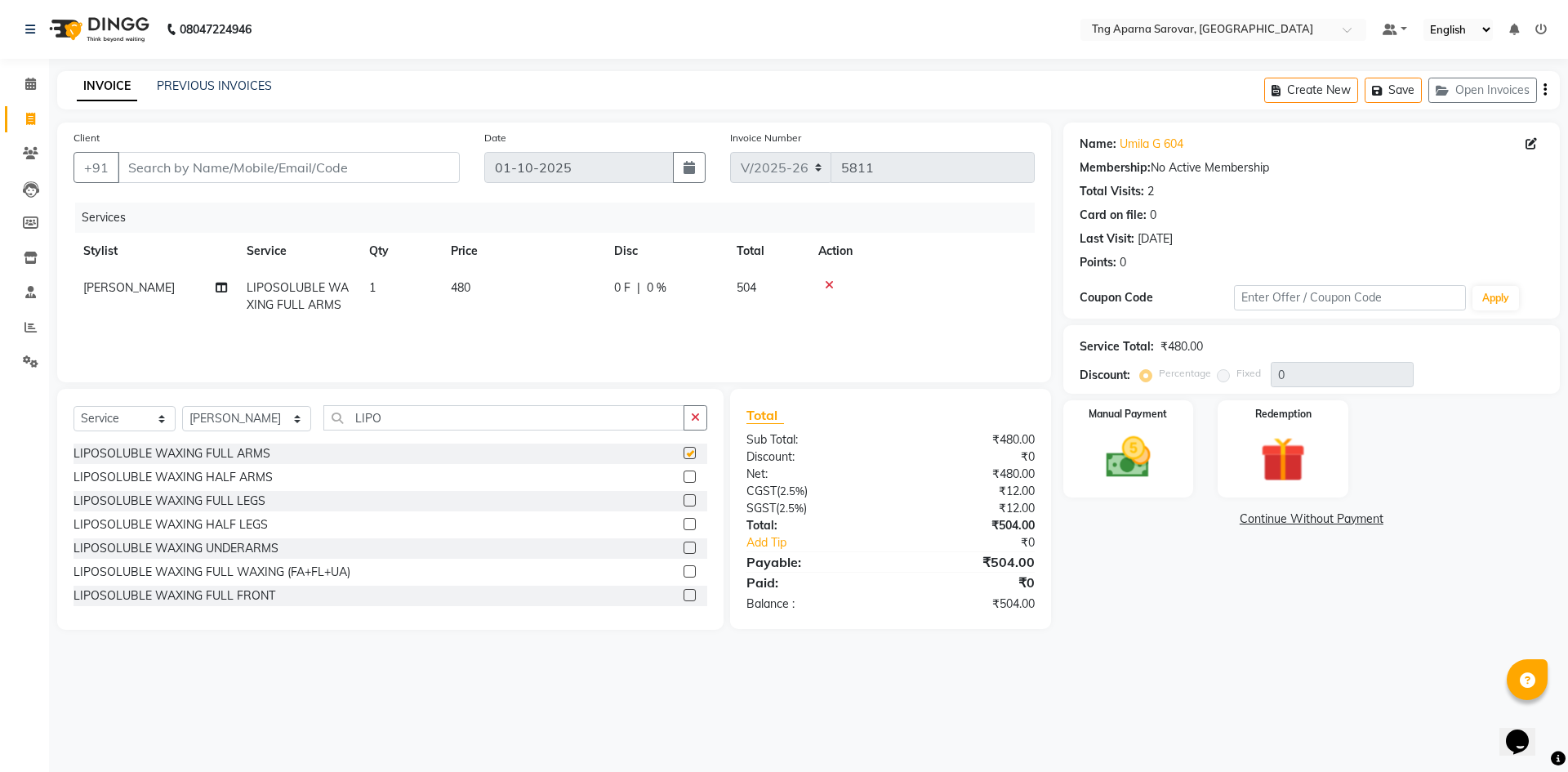
checkbox input "false"
click at [236, 556] on div "LIPOSOLUBLE WAXING UNDERARMS" at bounding box center [177, 549] width 205 height 17
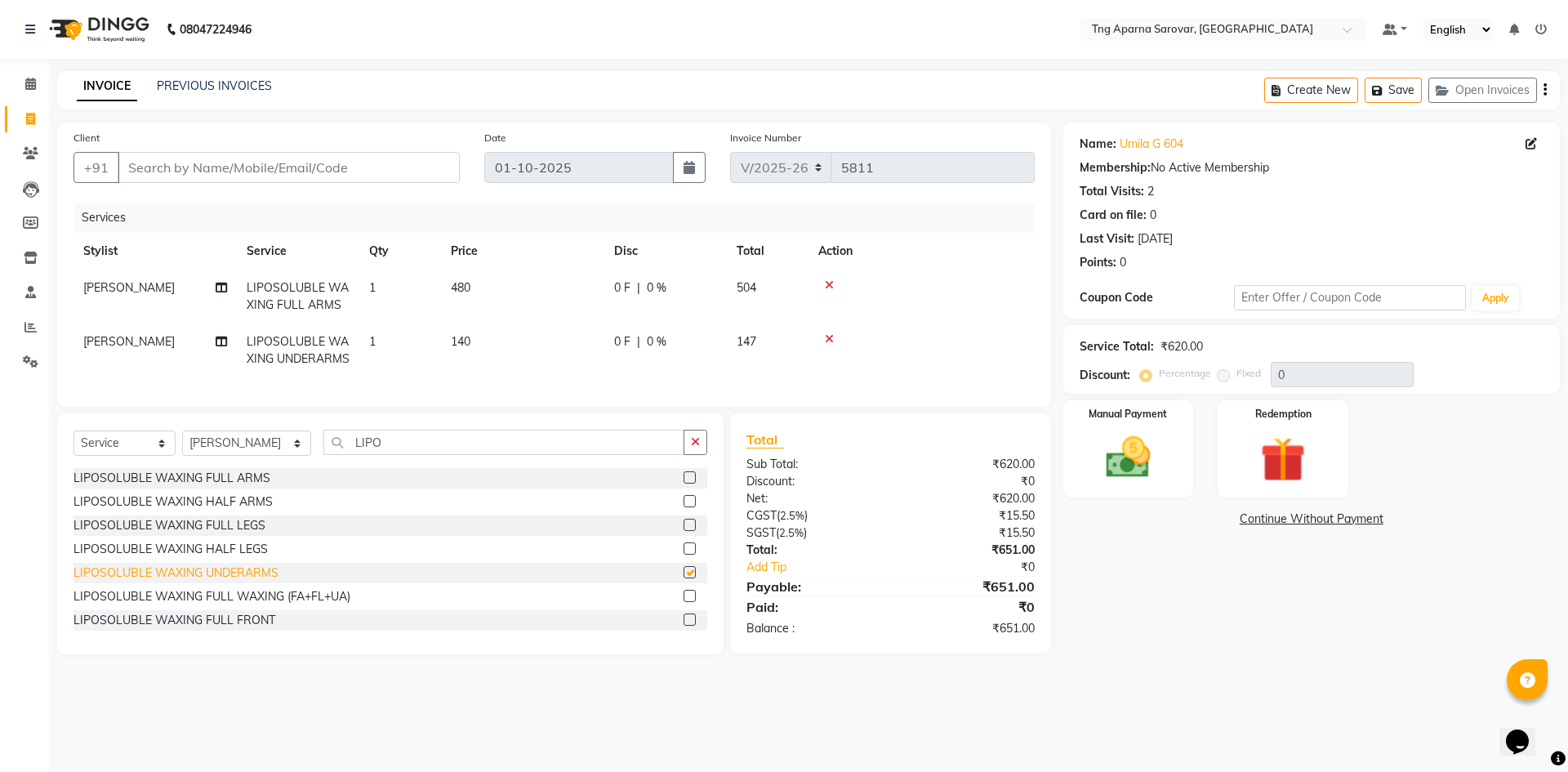
checkbox input "false"
click at [236, 165] on input "Client" at bounding box center [288, 168] width 342 height 31
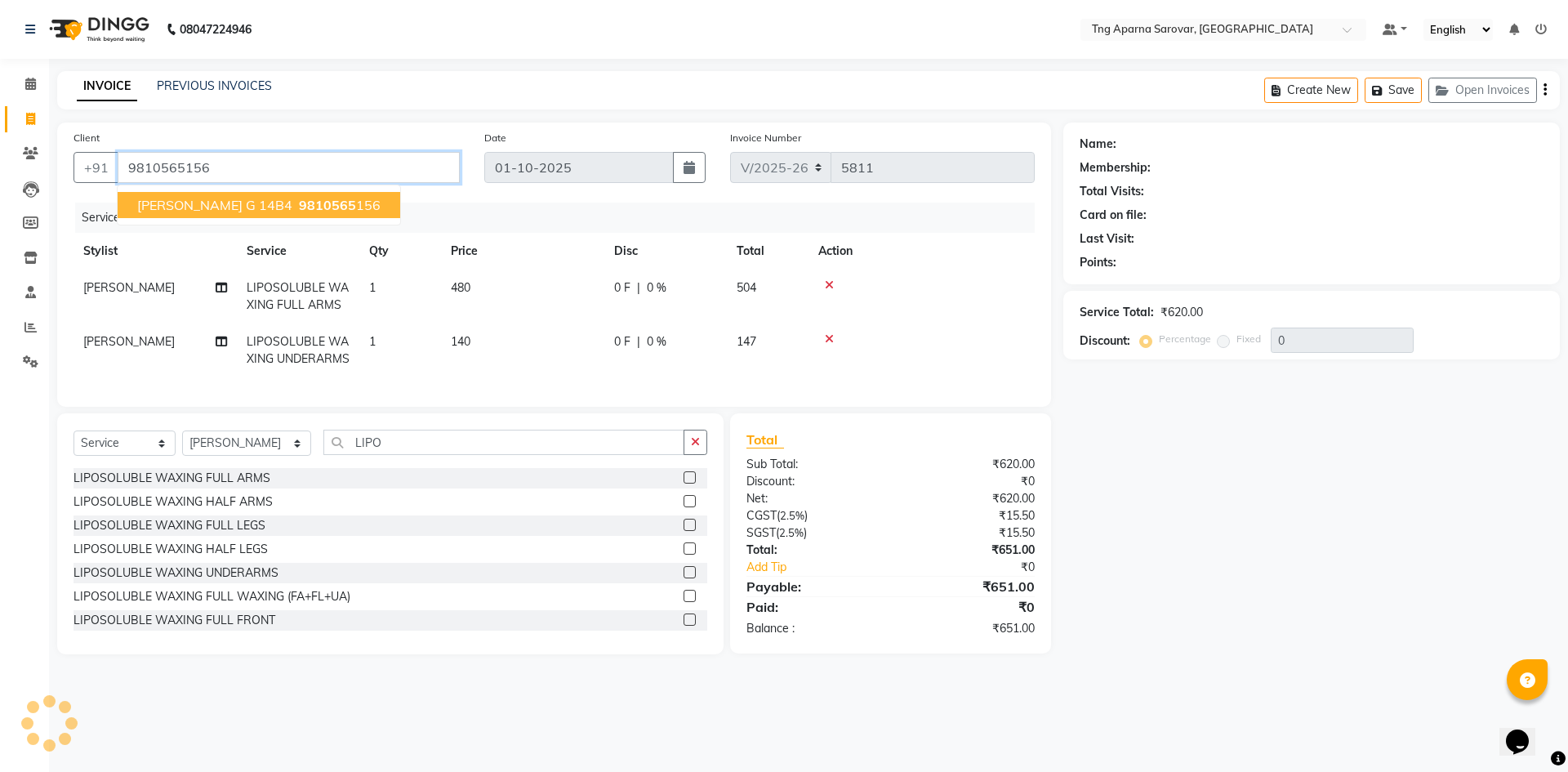
type input "9810565156"
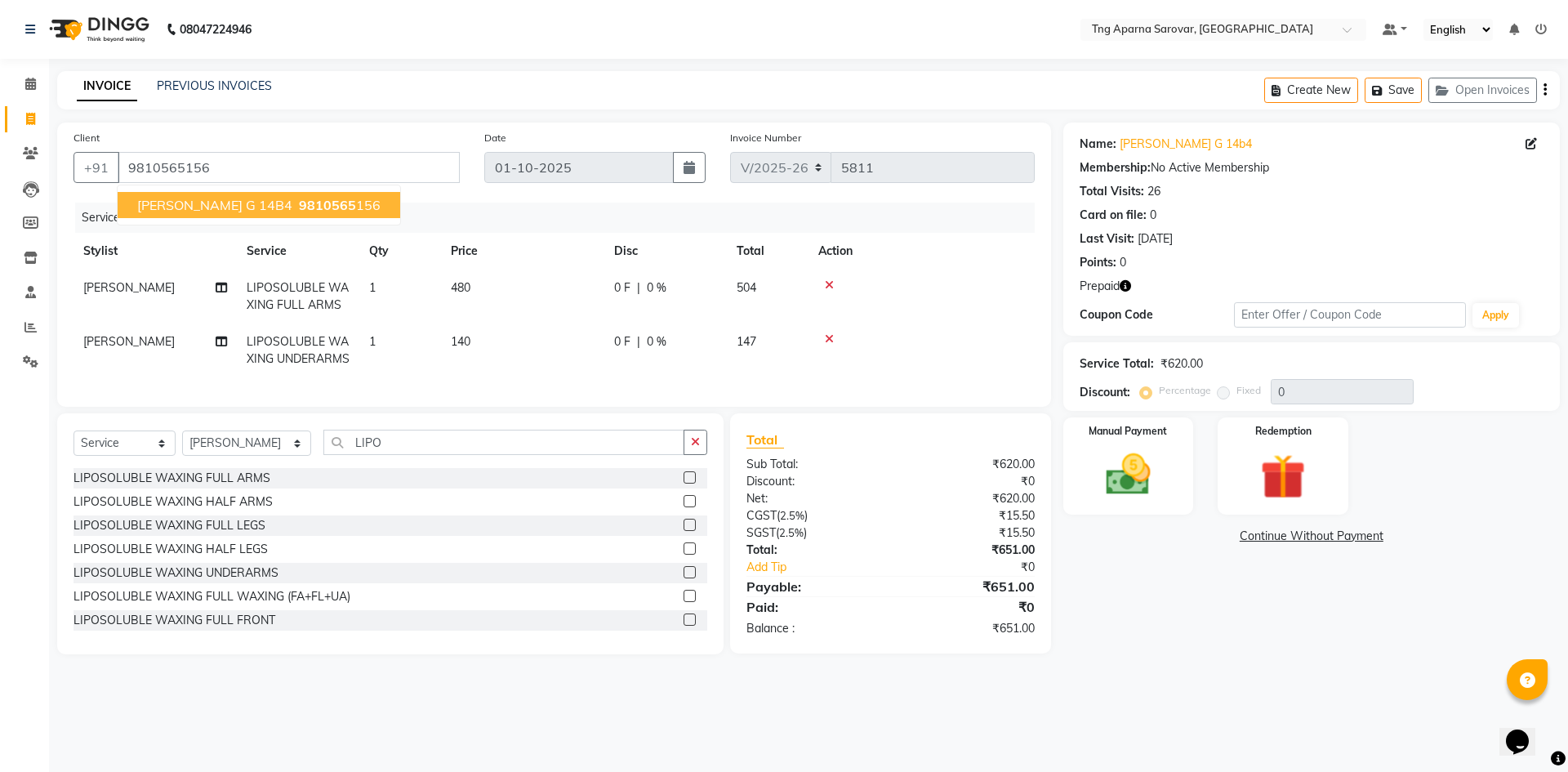
click at [299, 204] on span "9810565" at bounding box center [328, 205] width 57 height 16
click at [1130, 287] on icon "button" at bounding box center [1126, 286] width 11 height 11
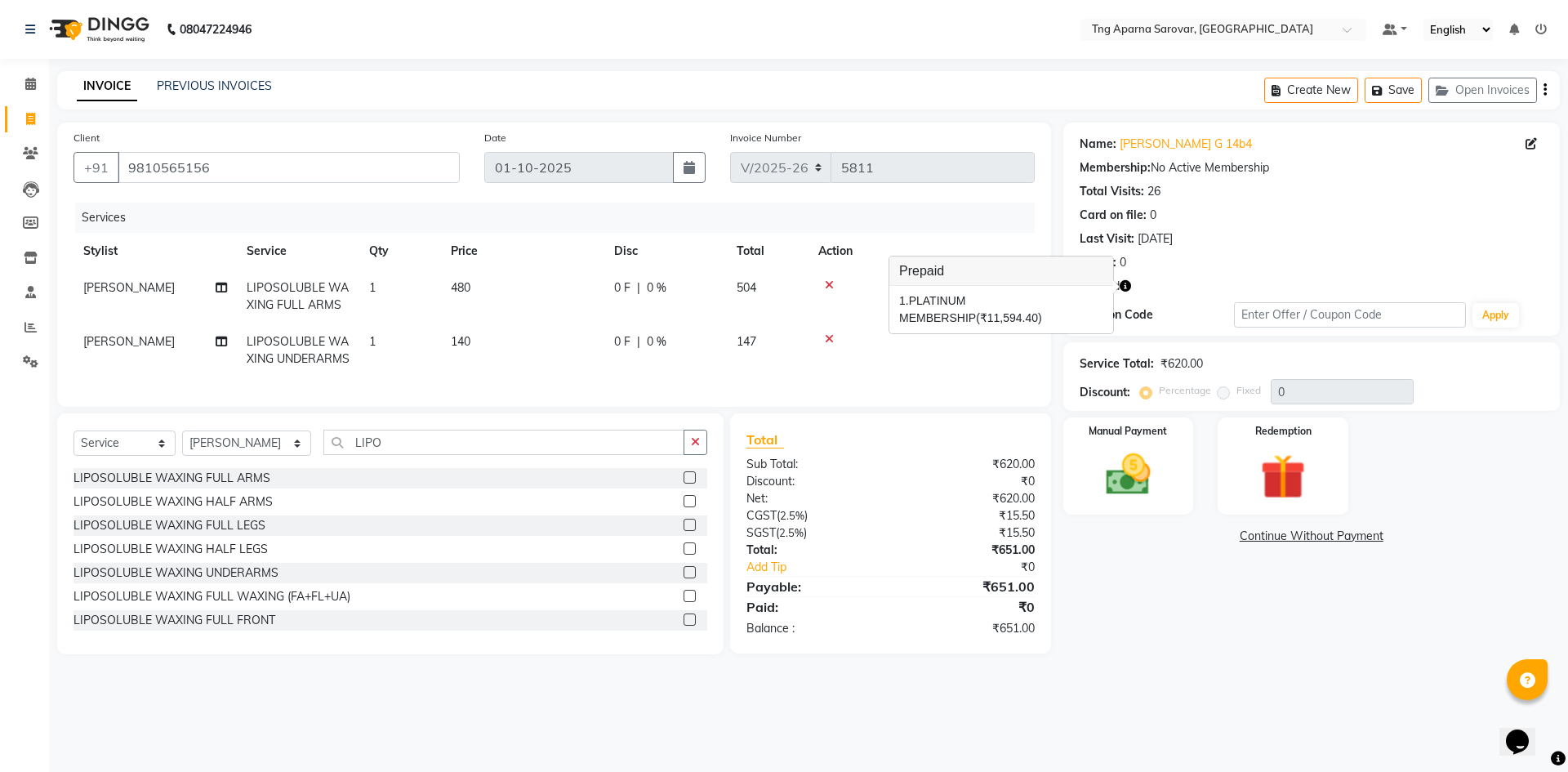
click at [1130, 287] on icon "button" at bounding box center [1126, 286] width 11 height 11
click at [1278, 470] on img at bounding box center [1282, 476] width 76 height 58
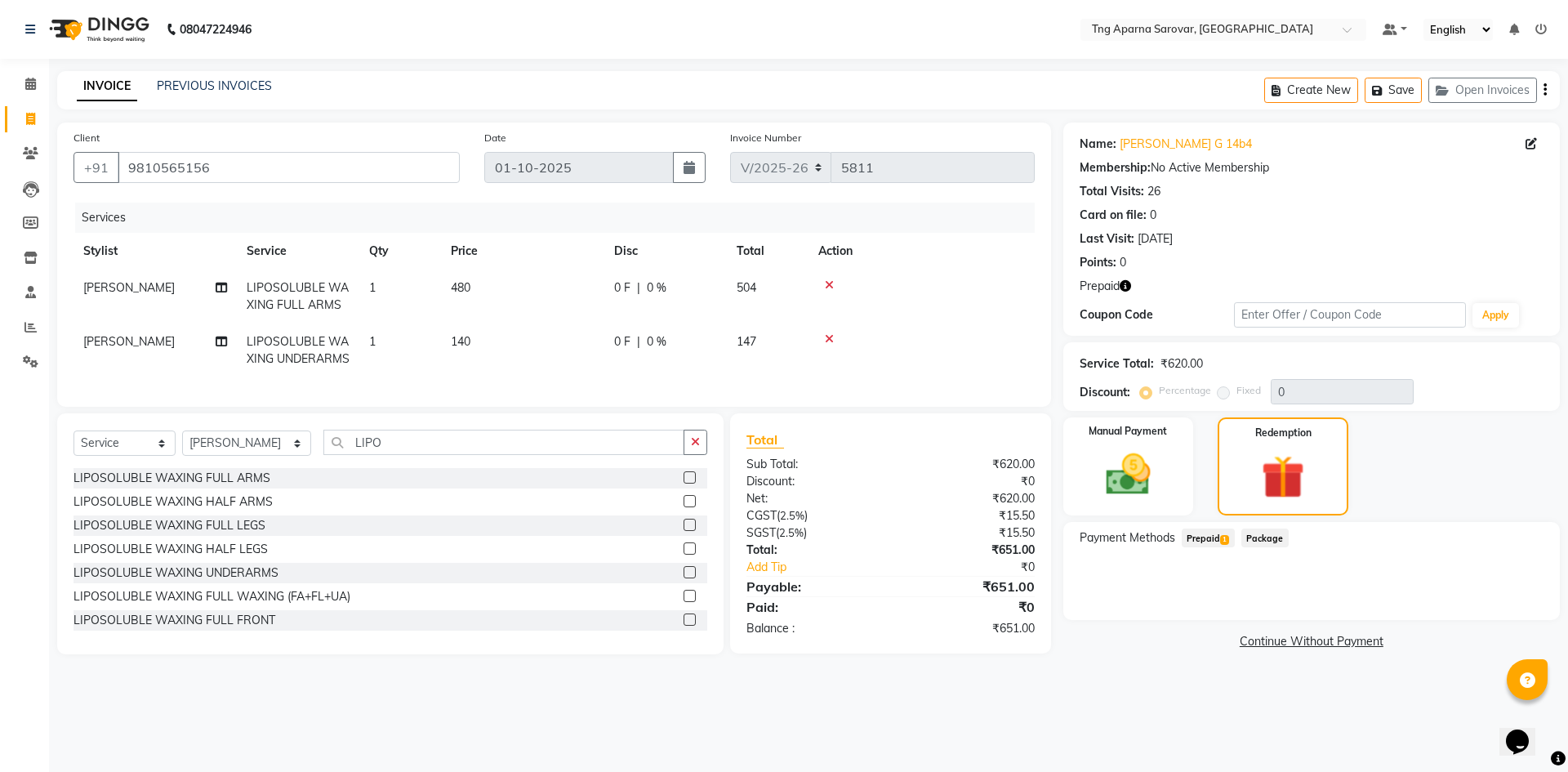
click at [1194, 544] on span "Prepaid 1" at bounding box center [1208, 538] width 53 height 19
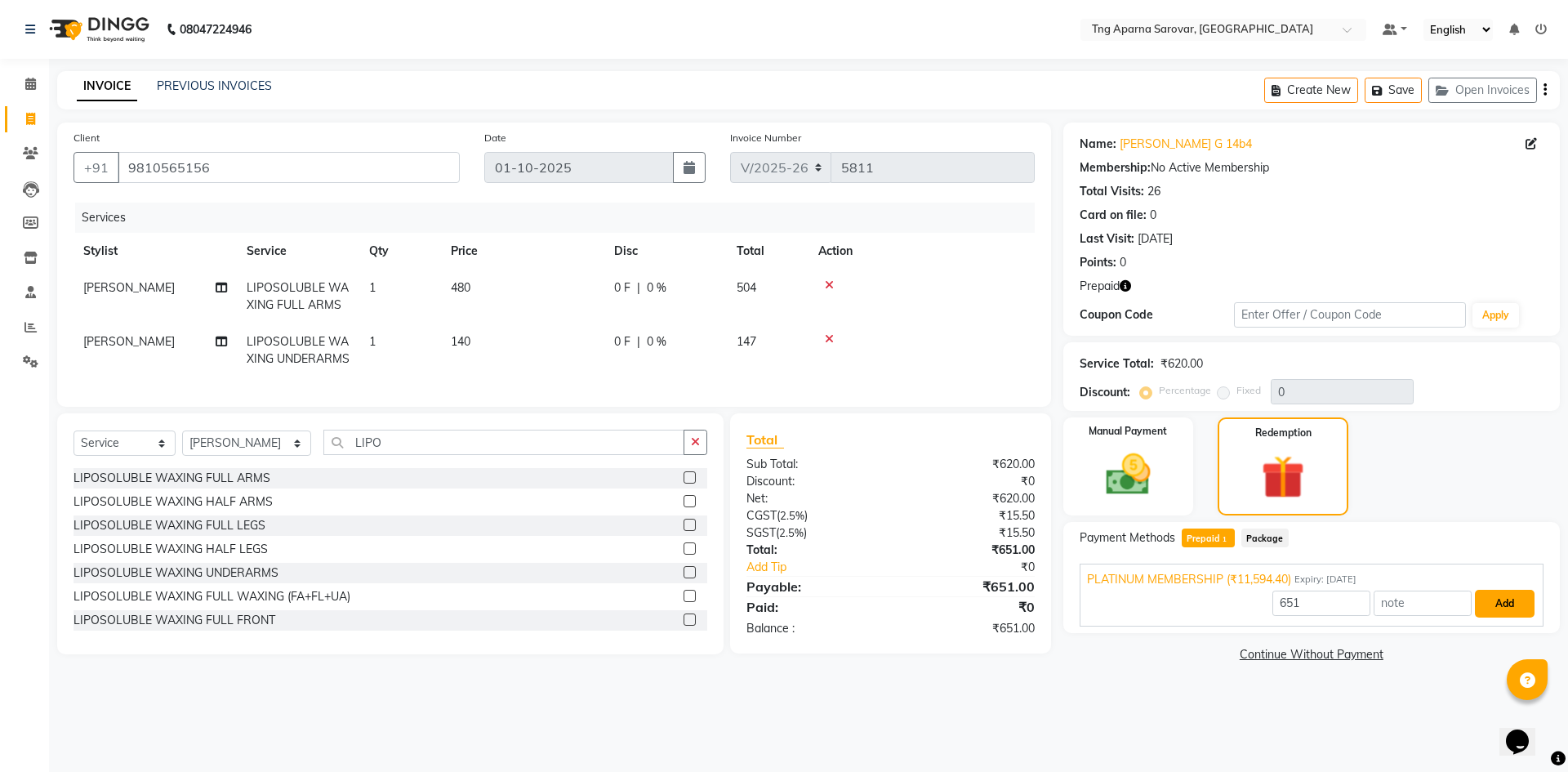
click at [1488, 597] on button "Add" at bounding box center [1505, 604] width 60 height 28
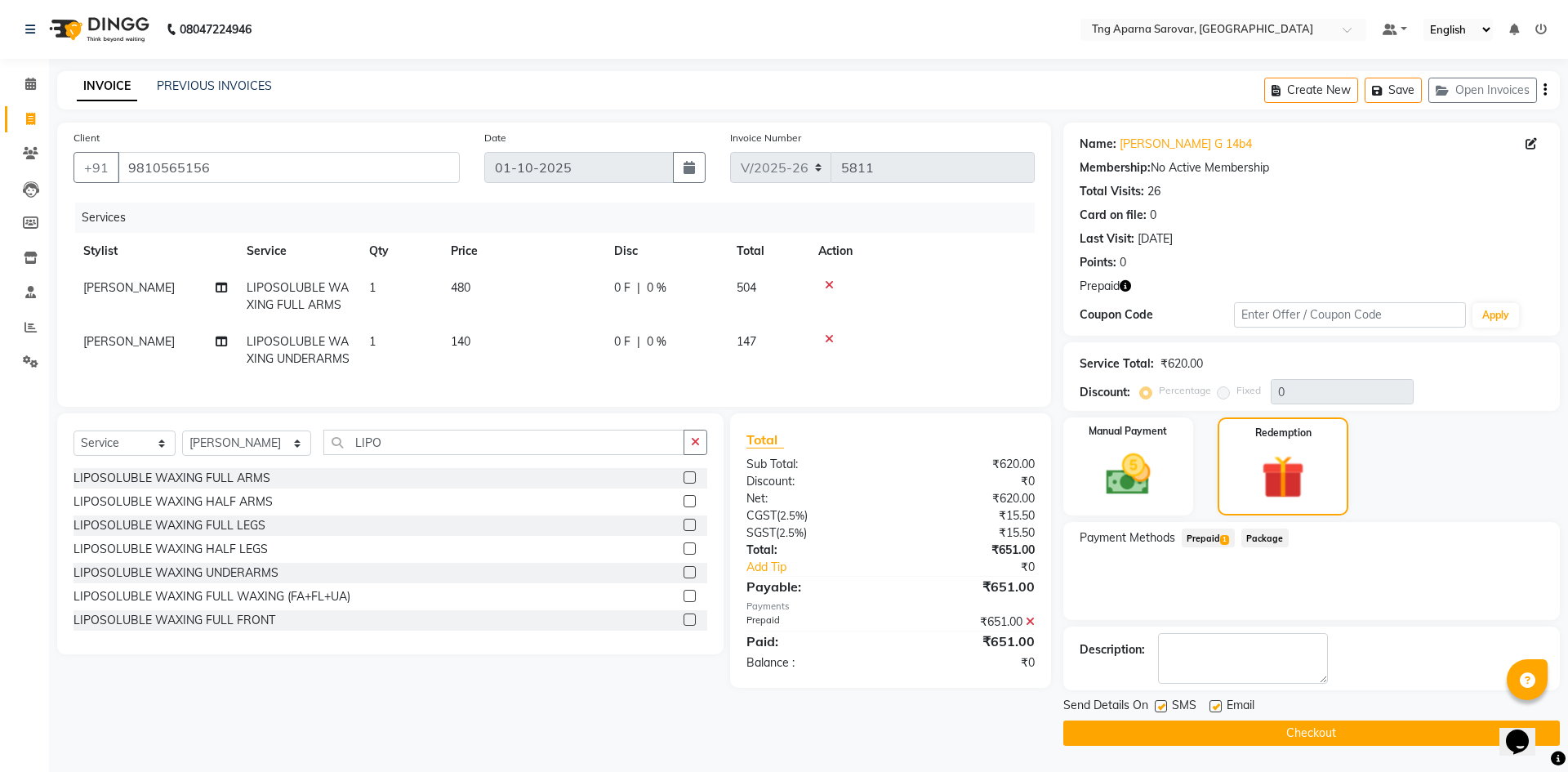
click at [1411, 730] on button "Checkout" at bounding box center [1311, 733] width 497 height 25
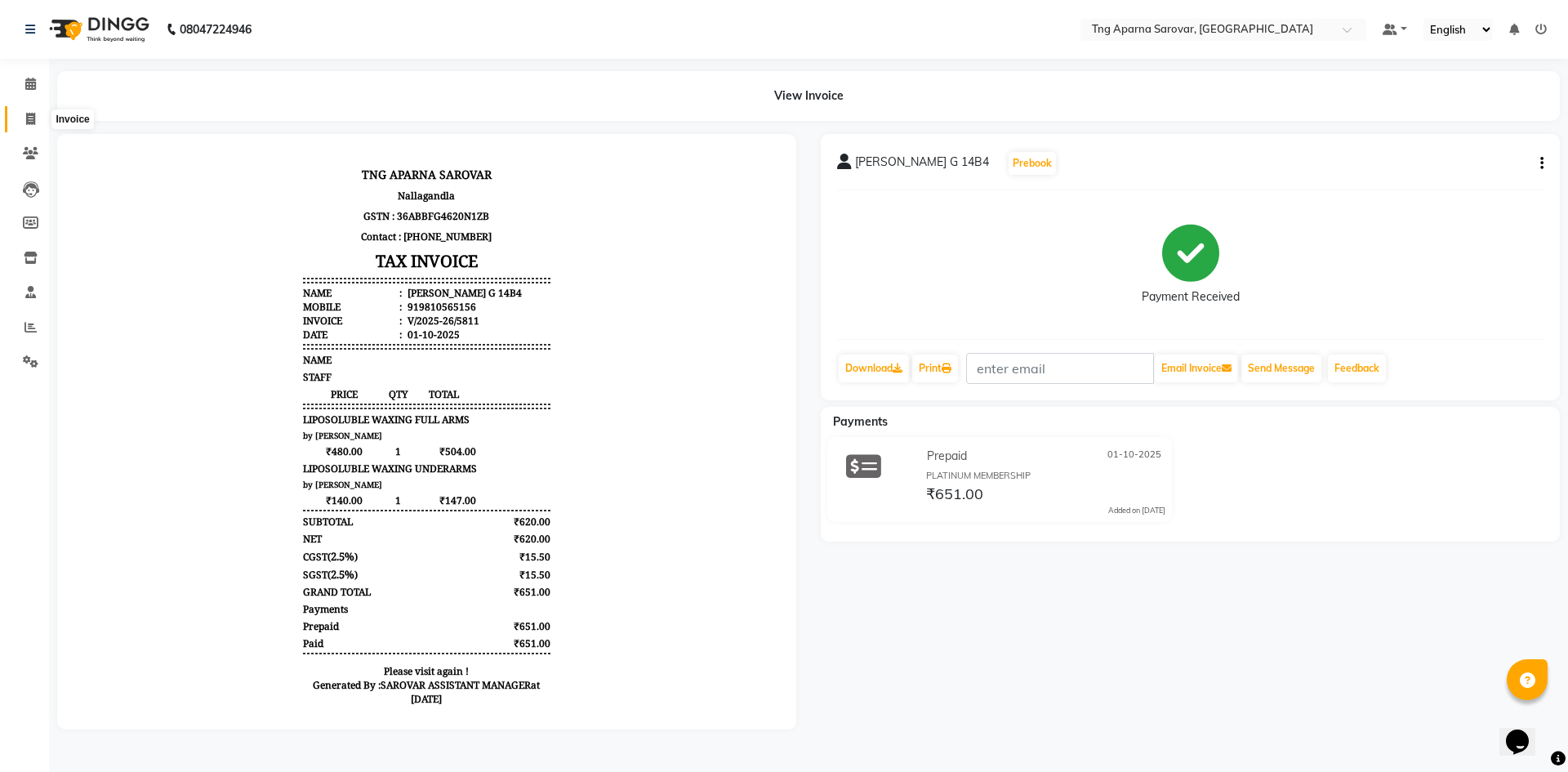
click at [19, 117] on span at bounding box center [30, 119] width 29 height 19
select select "7390"
select select "service"
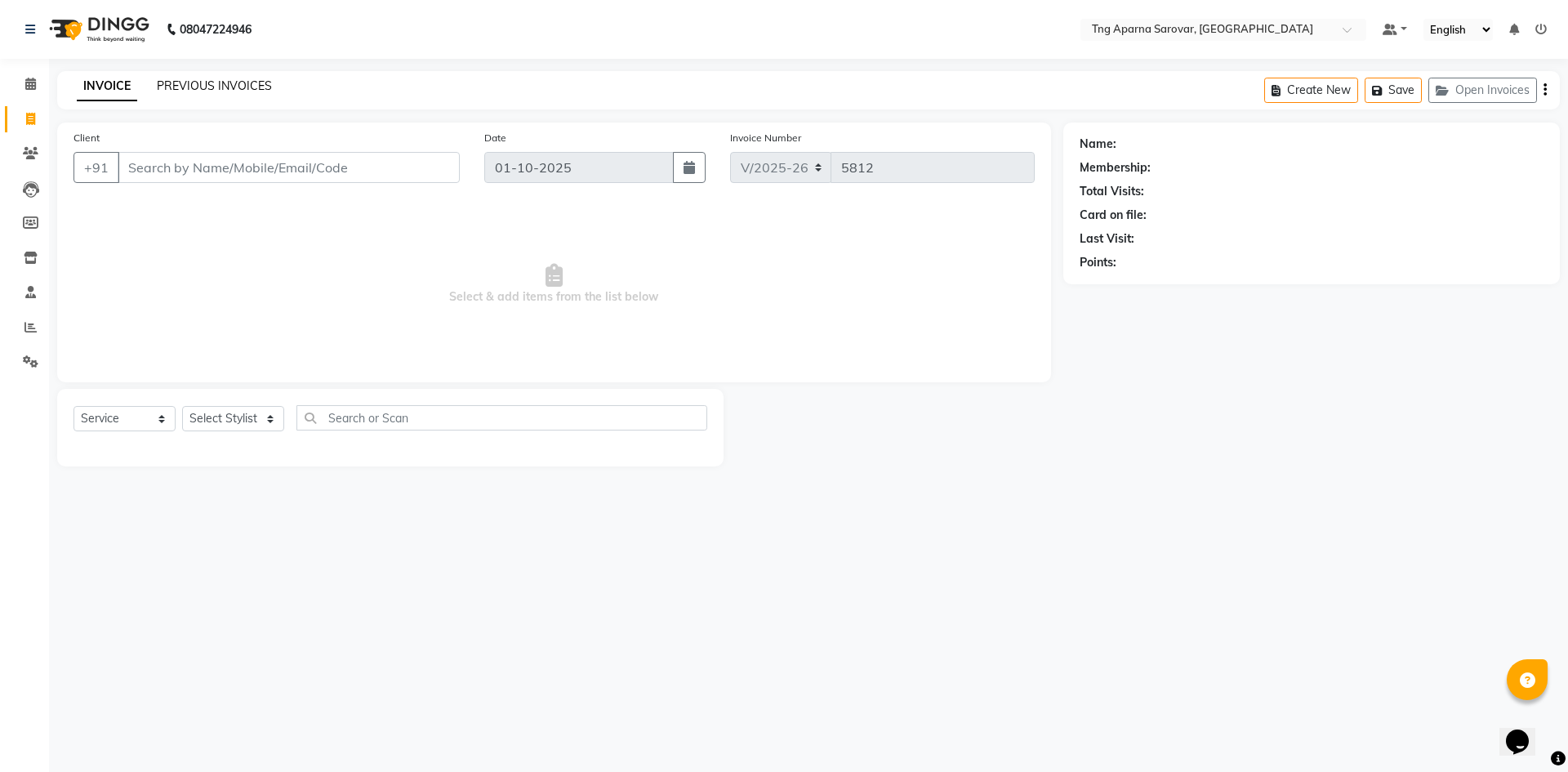
click at [213, 80] on link "PREVIOUS INVOICES" at bounding box center [214, 86] width 115 height 15
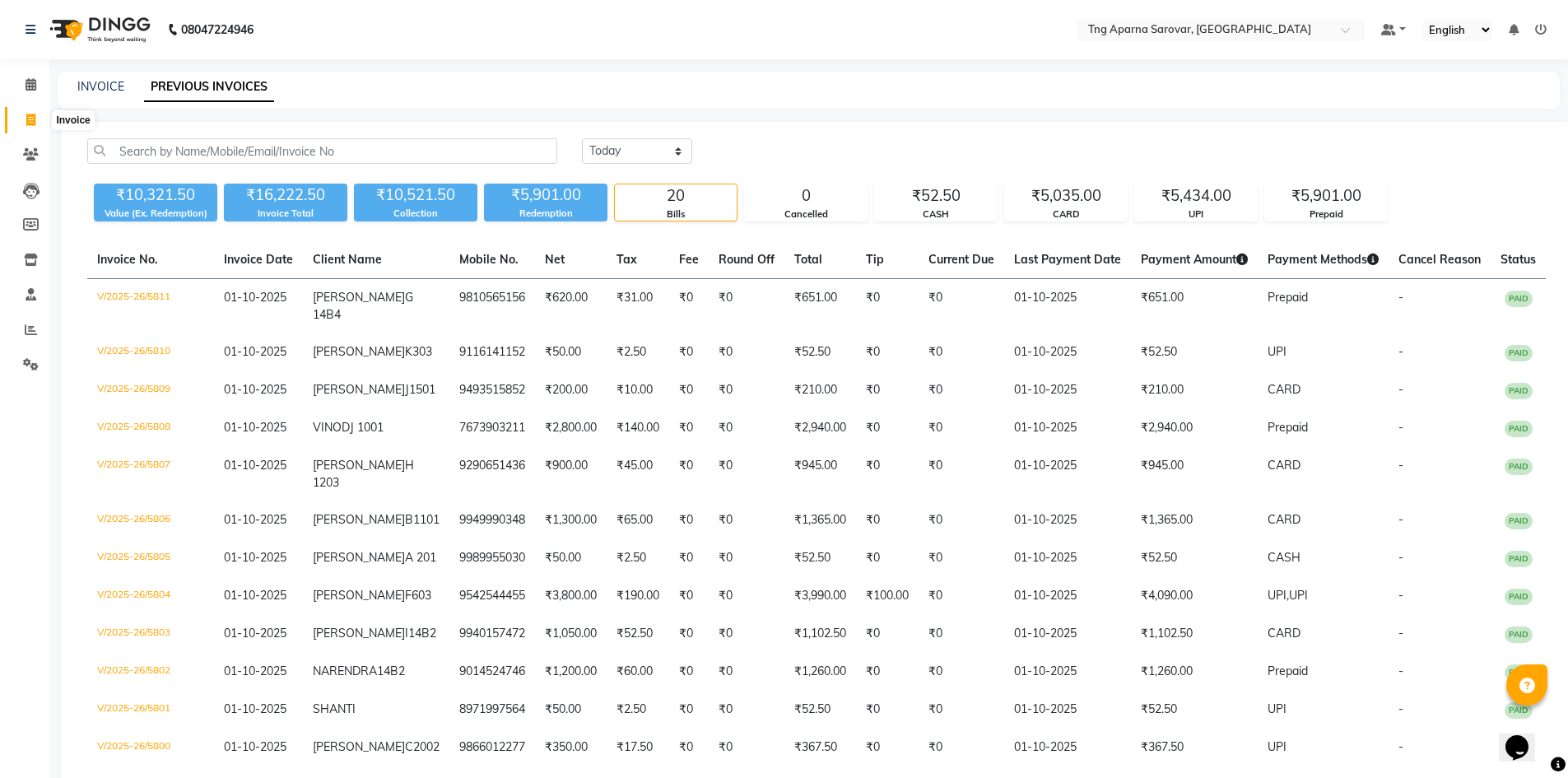
click at [20, 119] on span at bounding box center [31, 120] width 29 height 19
select select "7390"
select select "service"
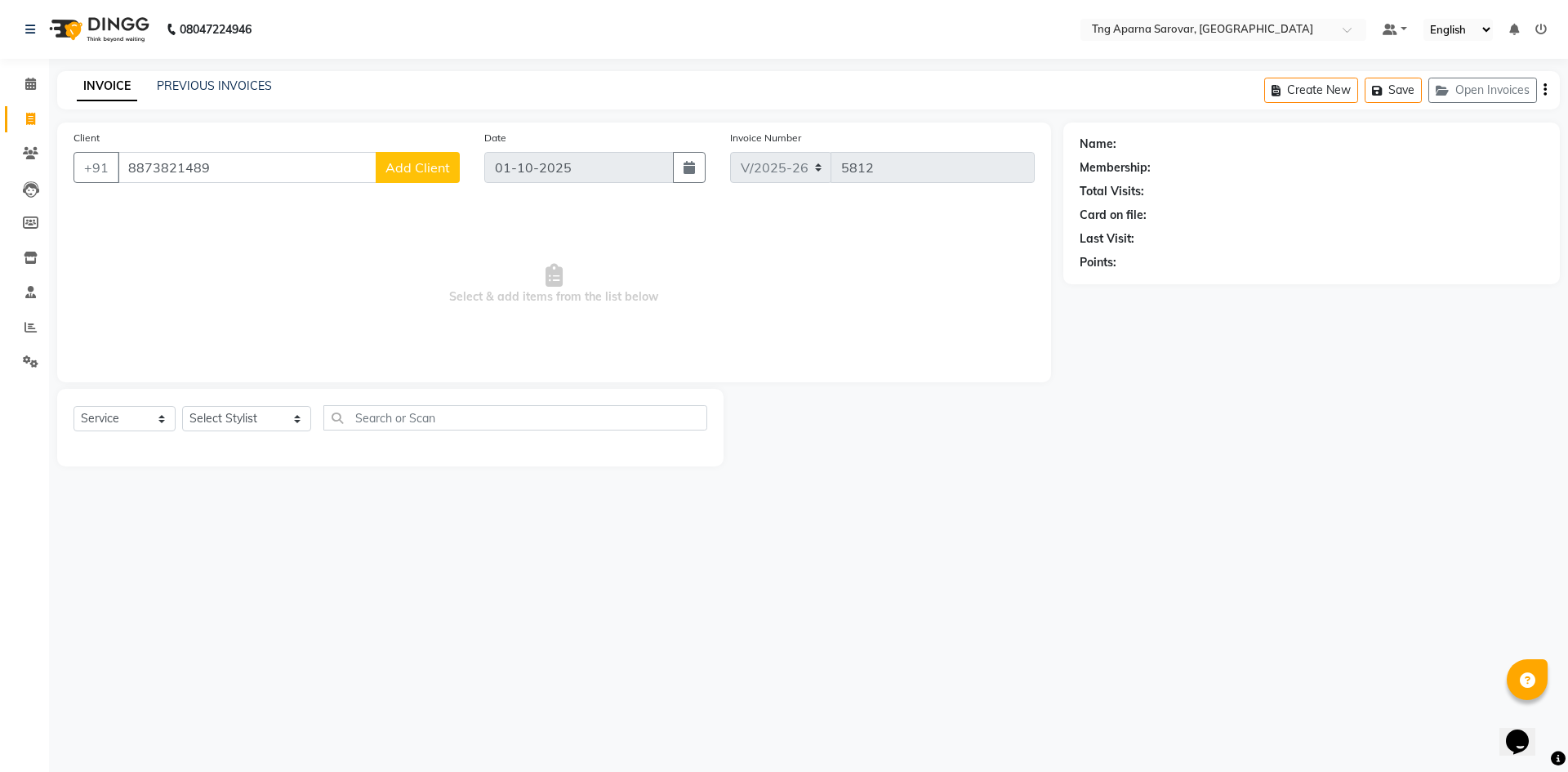
type input "8873821489"
click at [435, 177] on button "Add Client" at bounding box center [418, 168] width 84 height 31
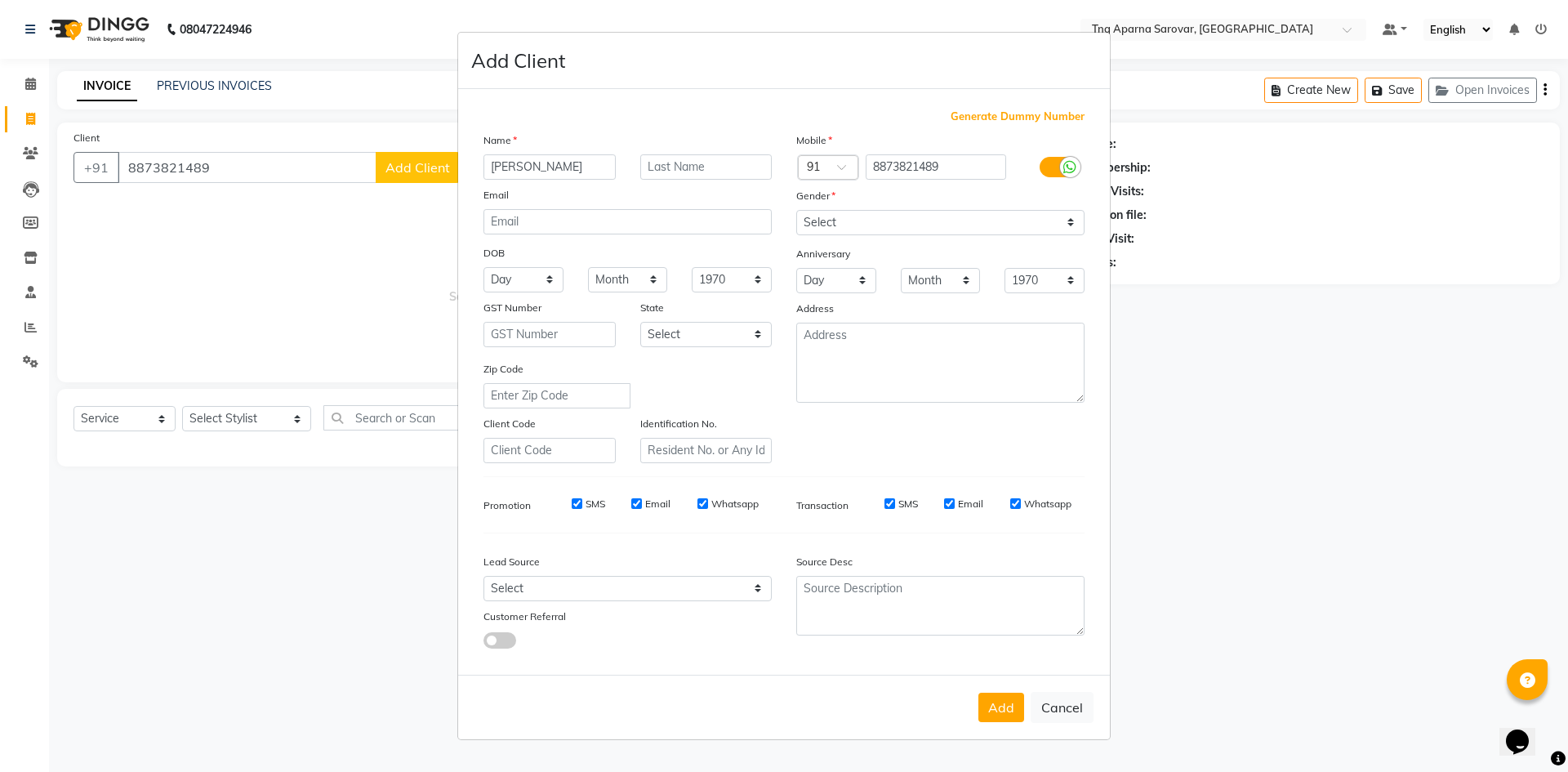
type input "[PERSON_NAME]"
type input "C803"
click at [880, 223] on select "Select [DEMOGRAPHIC_DATA] [DEMOGRAPHIC_DATA] Other Prefer Not To Say" at bounding box center [940, 223] width 288 height 25
select select "[DEMOGRAPHIC_DATA]"
click at [796, 210] on select "Select [DEMOGRAPHIC_DATA] [DEMOGRAPHIC_DATA] Other Prefer Not To Say" at bounding box center [940, 223] width 288 height 25
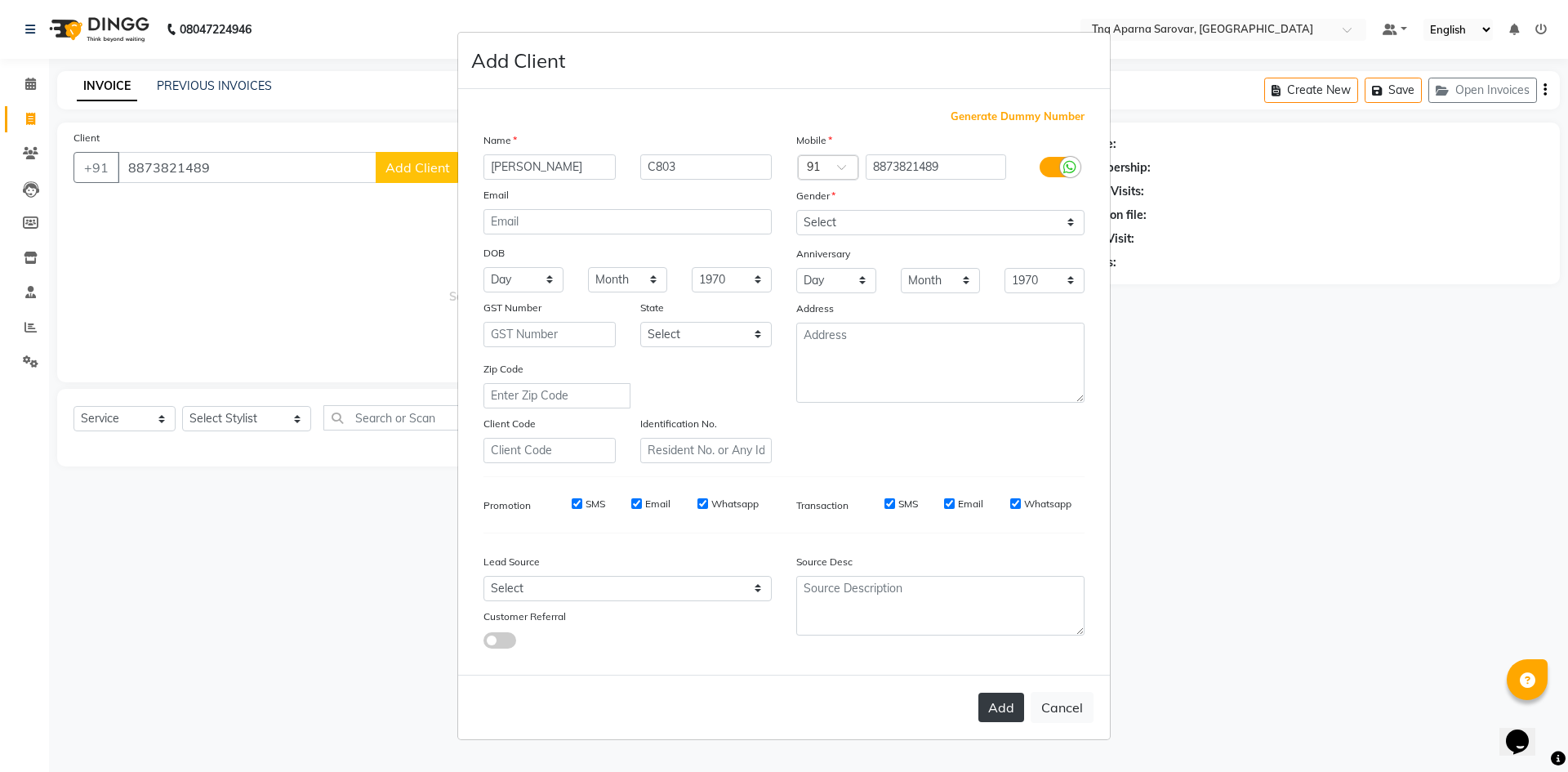
click at [986, 714] on button "Add" at bounding box center [1002, 708] width 46 height 30
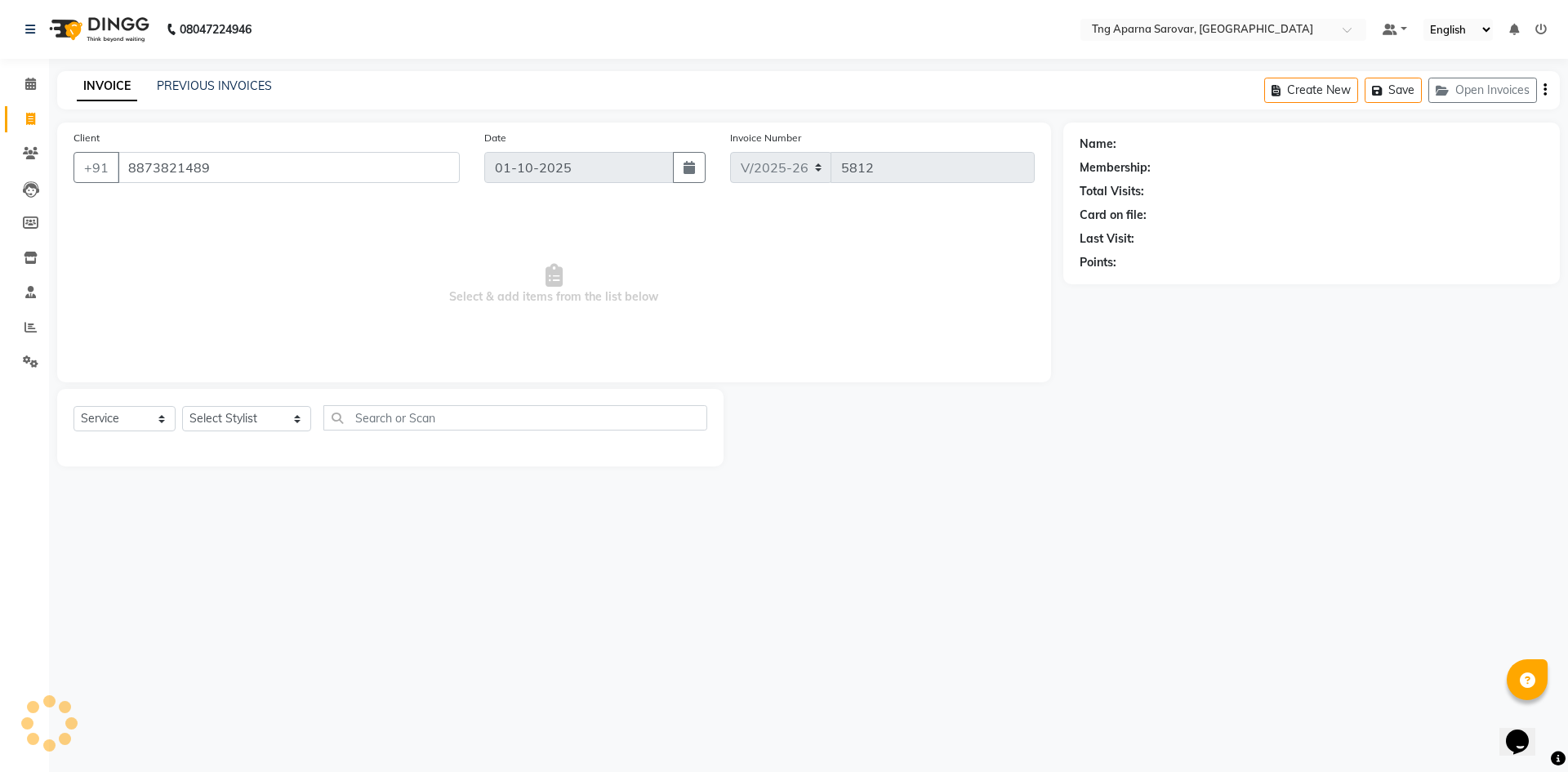
select select
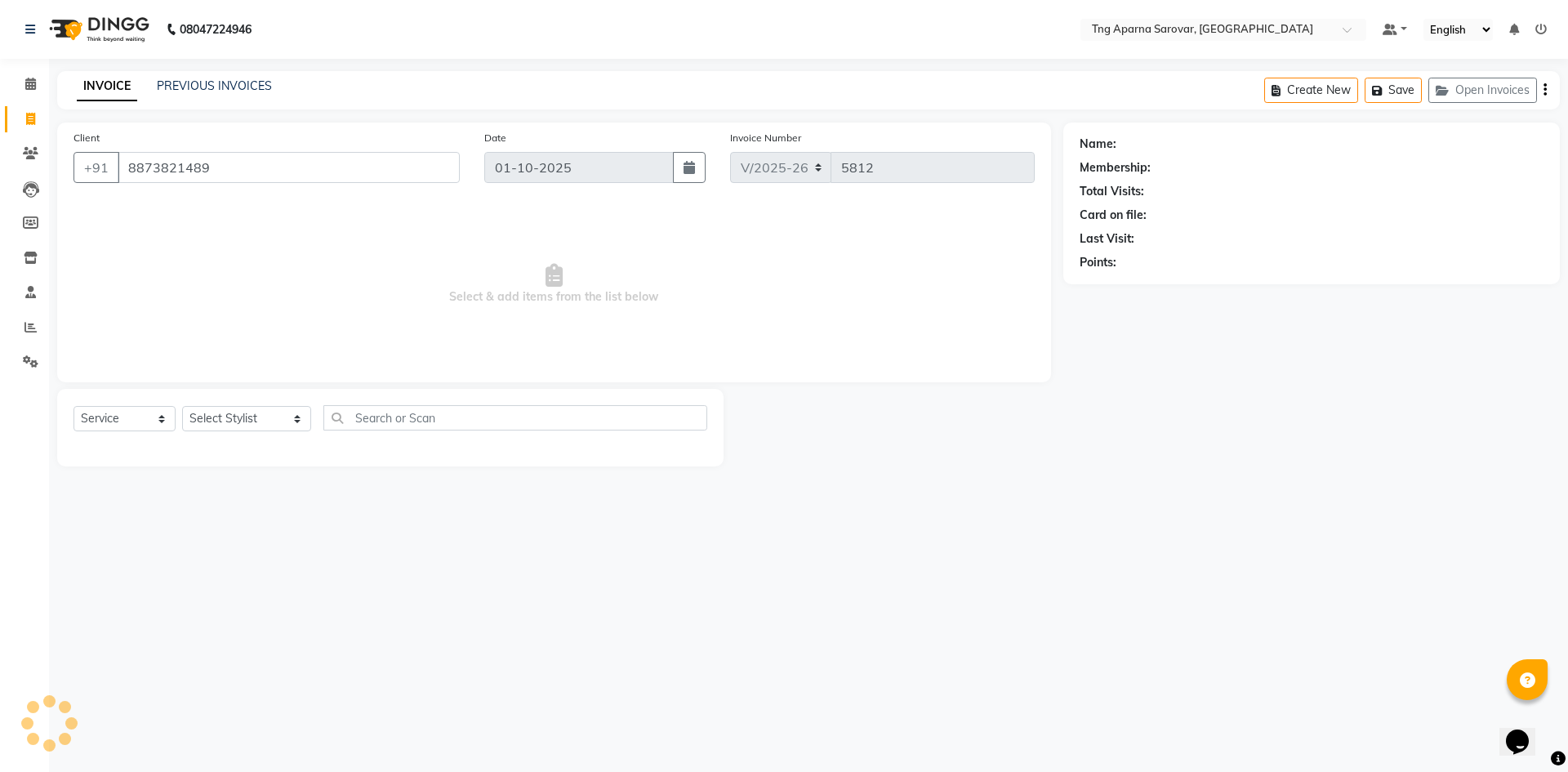
select select
checkbox input "false"
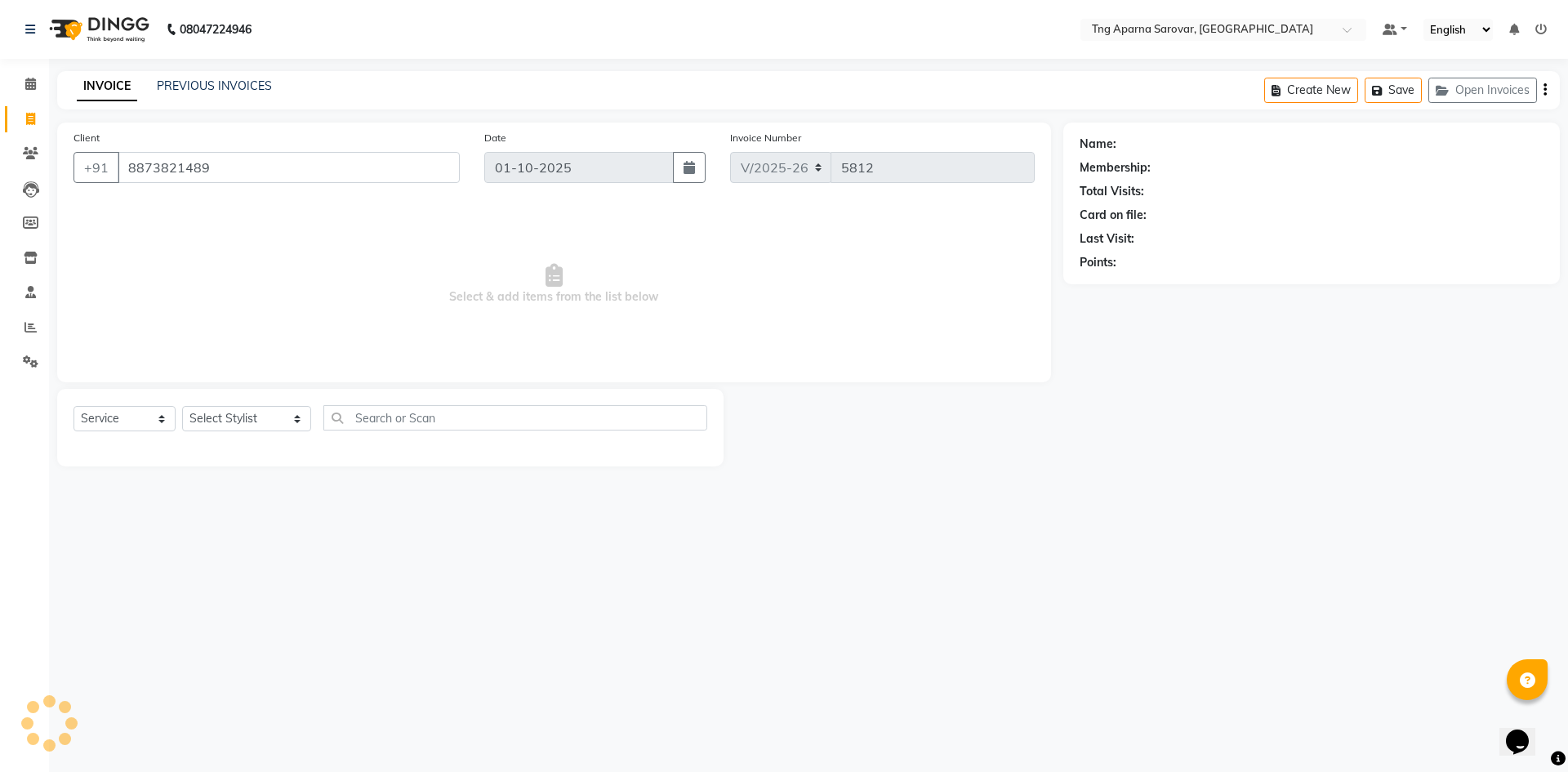
checkbox input "false"
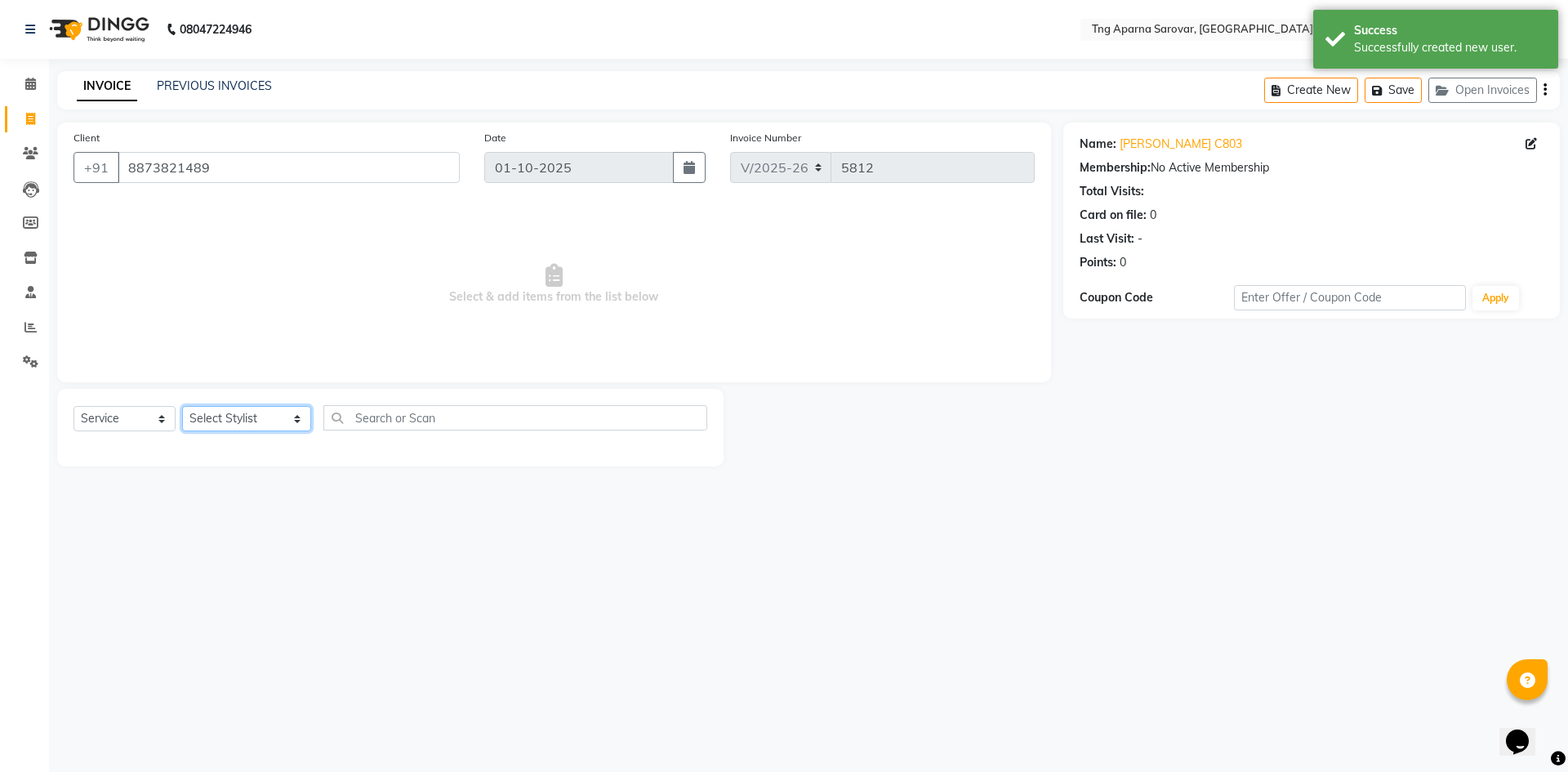
click at [231, 423] on select "Select Stylist [PERSON_NAME] [PERSON_NAME] MAM CHINNA DANISH [PERSON_NAME] KAIF…" at bounding box center [246, 418] width 129 height 25
select select "79589"
click at [182, 406] on select "Select Stylist [PERSON_NAME] [PERSON_NAME] MAM CHINNA DANISH [PERSON_NAME] KAIF…" at bounding box center [246, 418] width 129 height 25
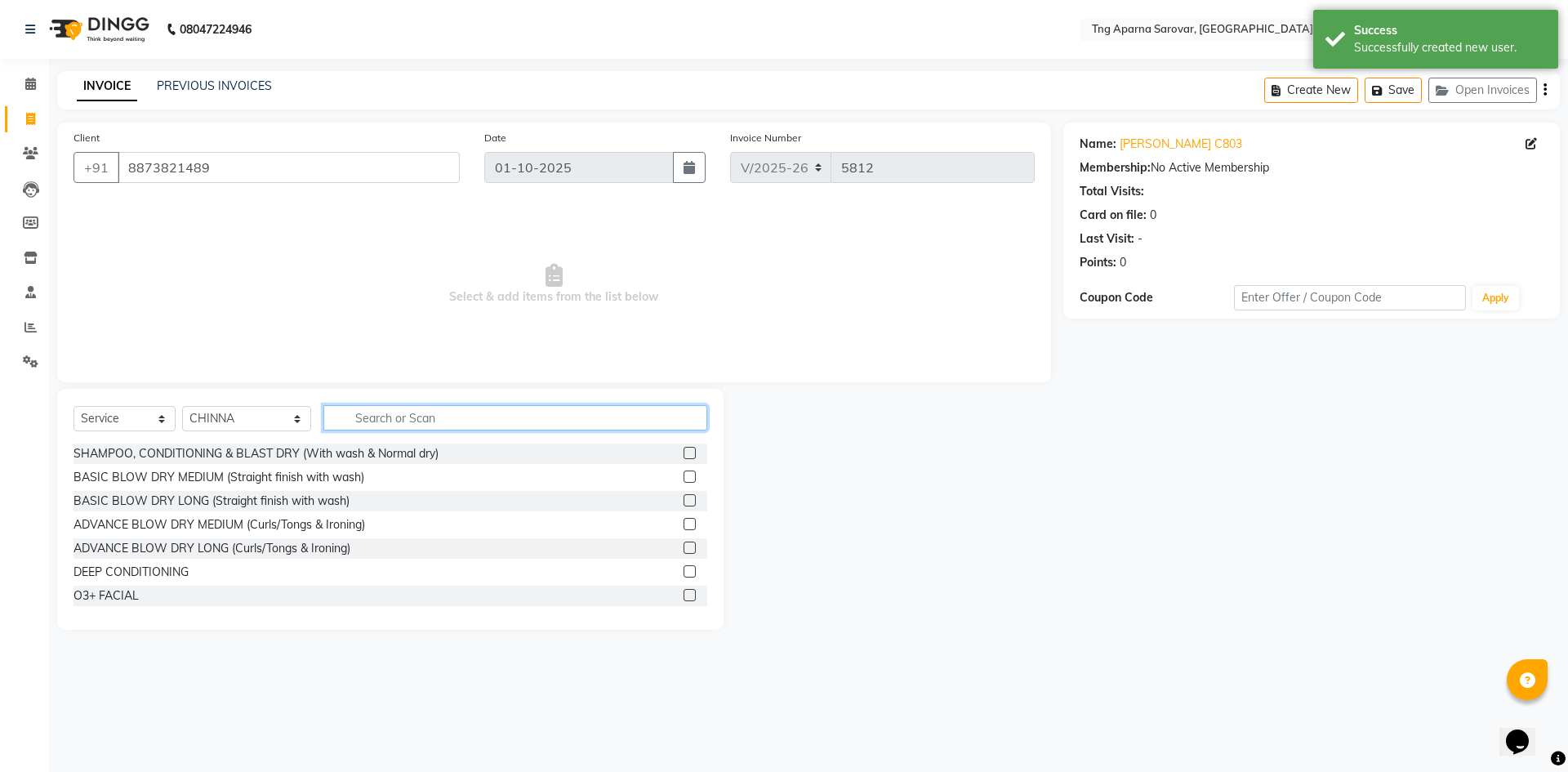
click at [459, 425] on input "text" at bounding box center [516, 417] width 384 height 25
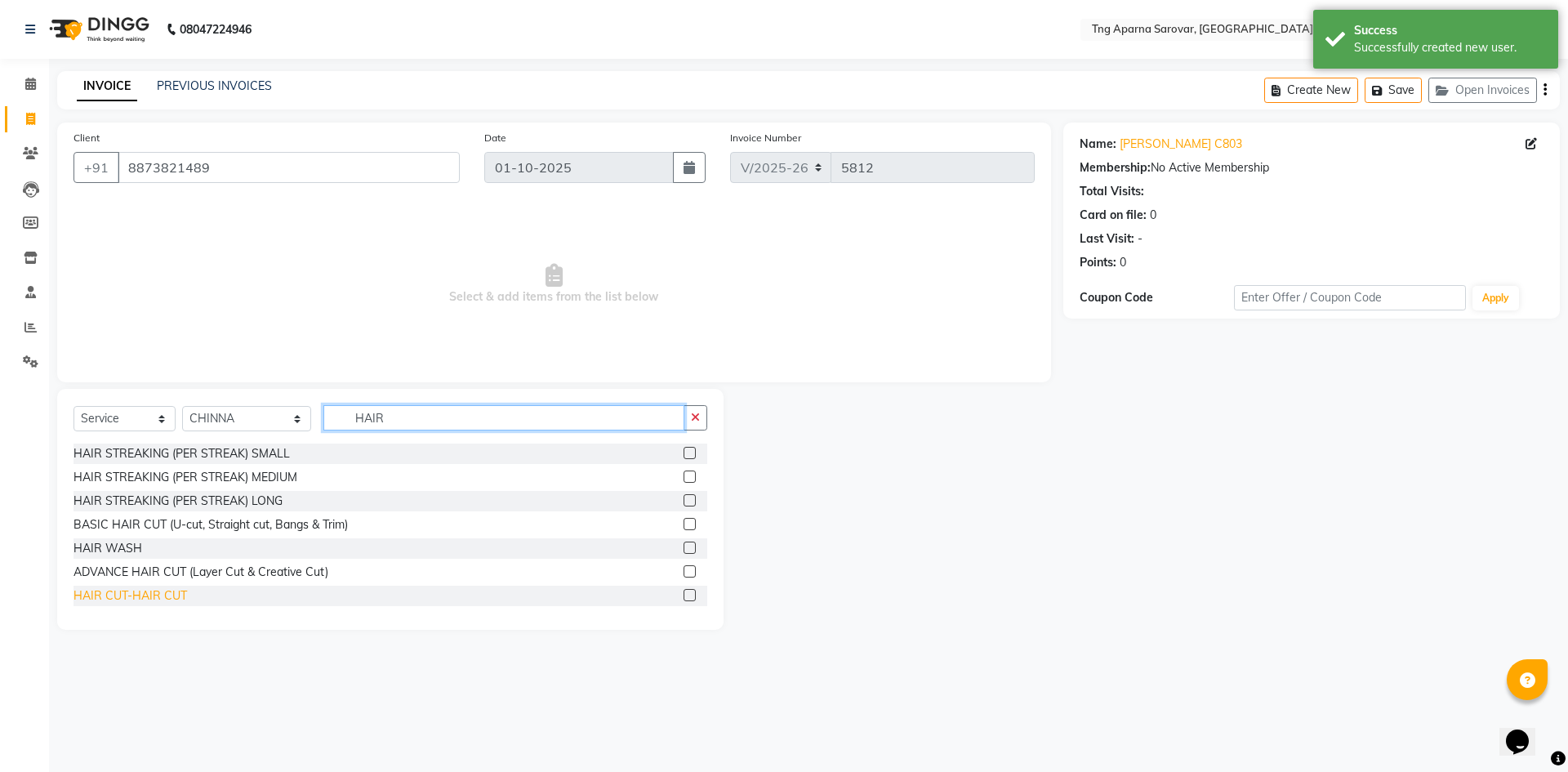
type input "HAIR"
click at [99, 599] on div "HAIR CUT-HAIR CUT" at bounding box center [131, 595] width 113 height 17
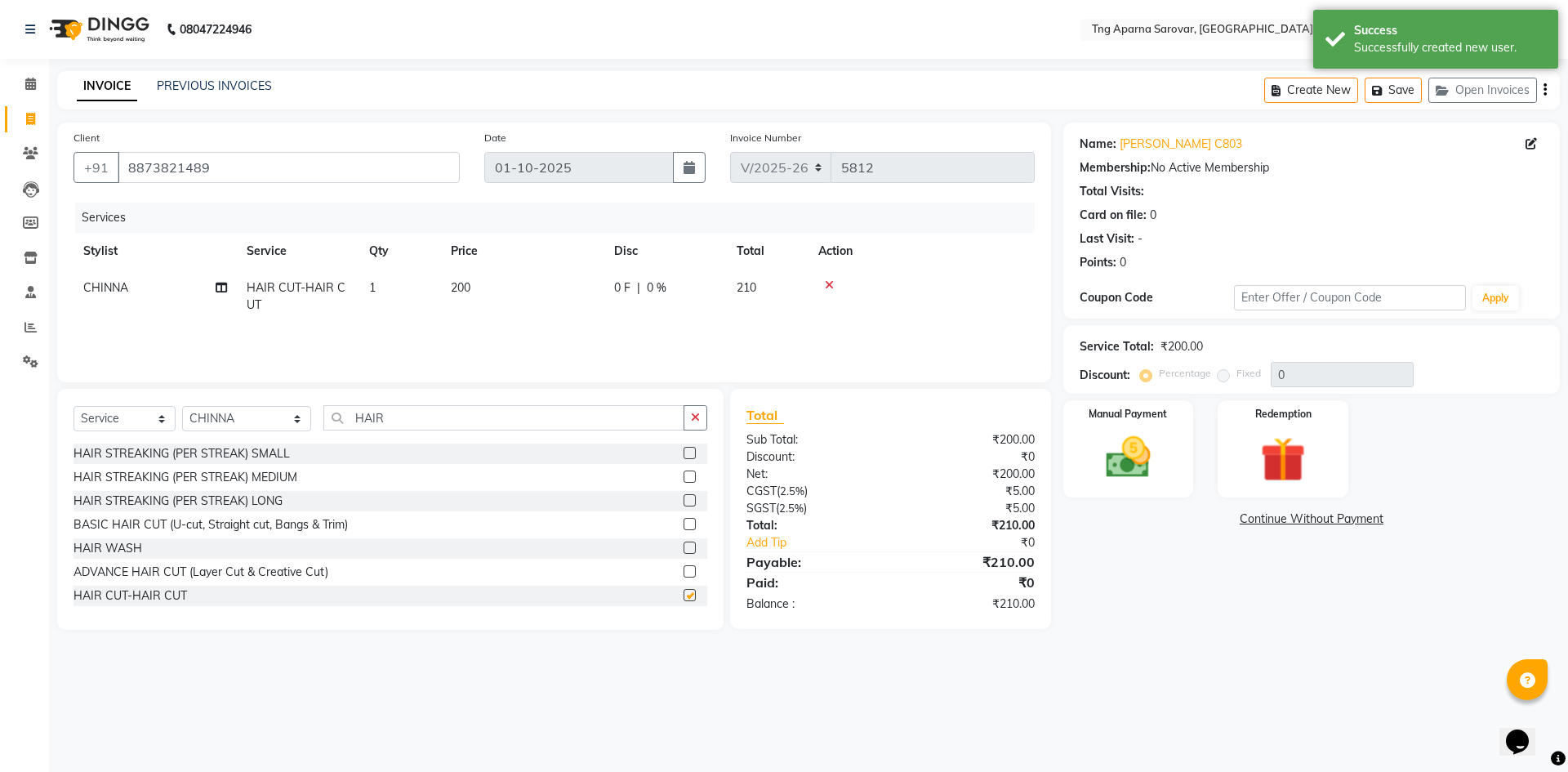
checkbox input "false"
click at [1100, 460] on img at bounding box center [1128, 457] width 76 height 54
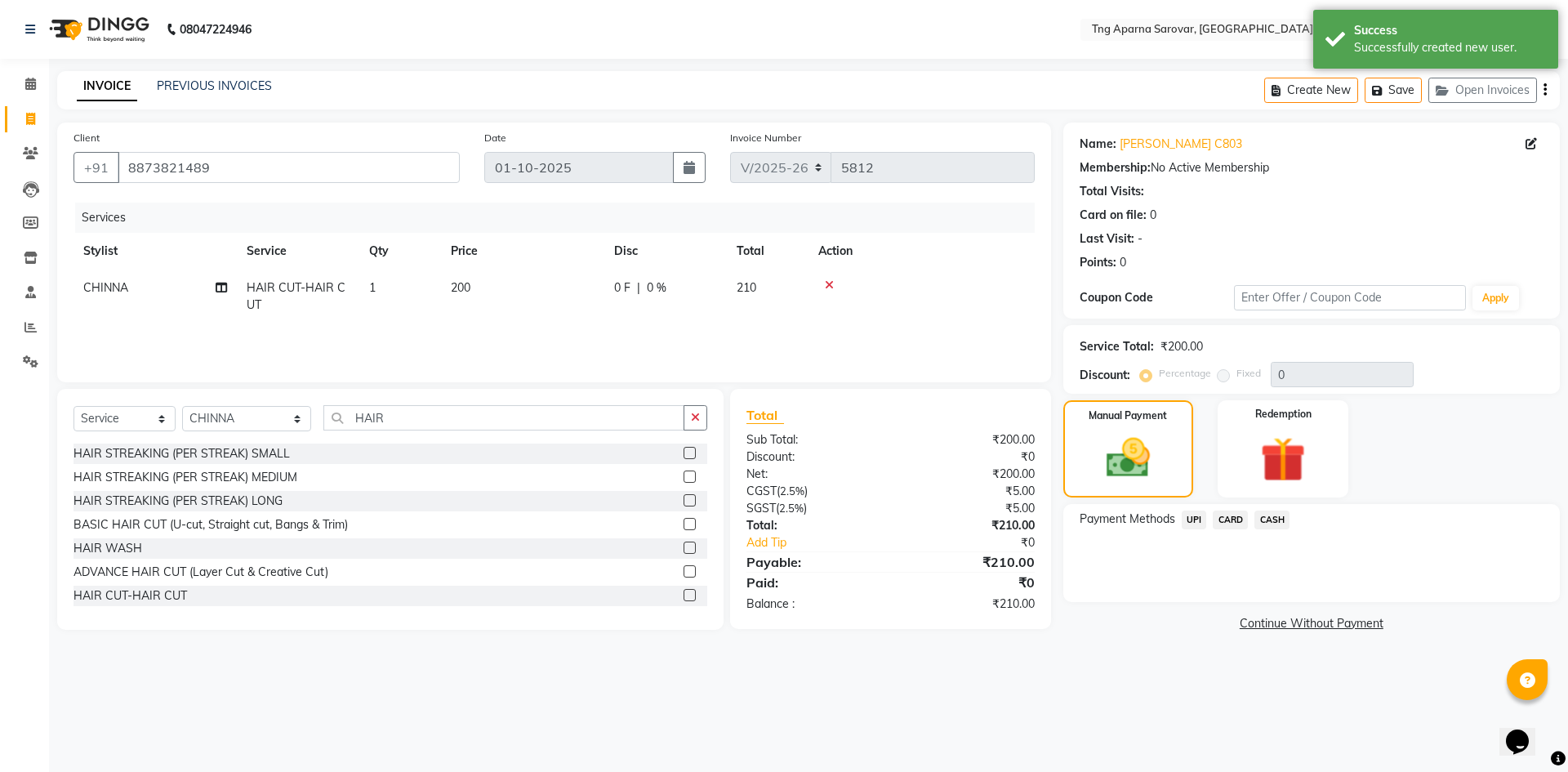
click at [1187, 521] on span "UPI" at bounding box center [1194, 520] width 25 height 19
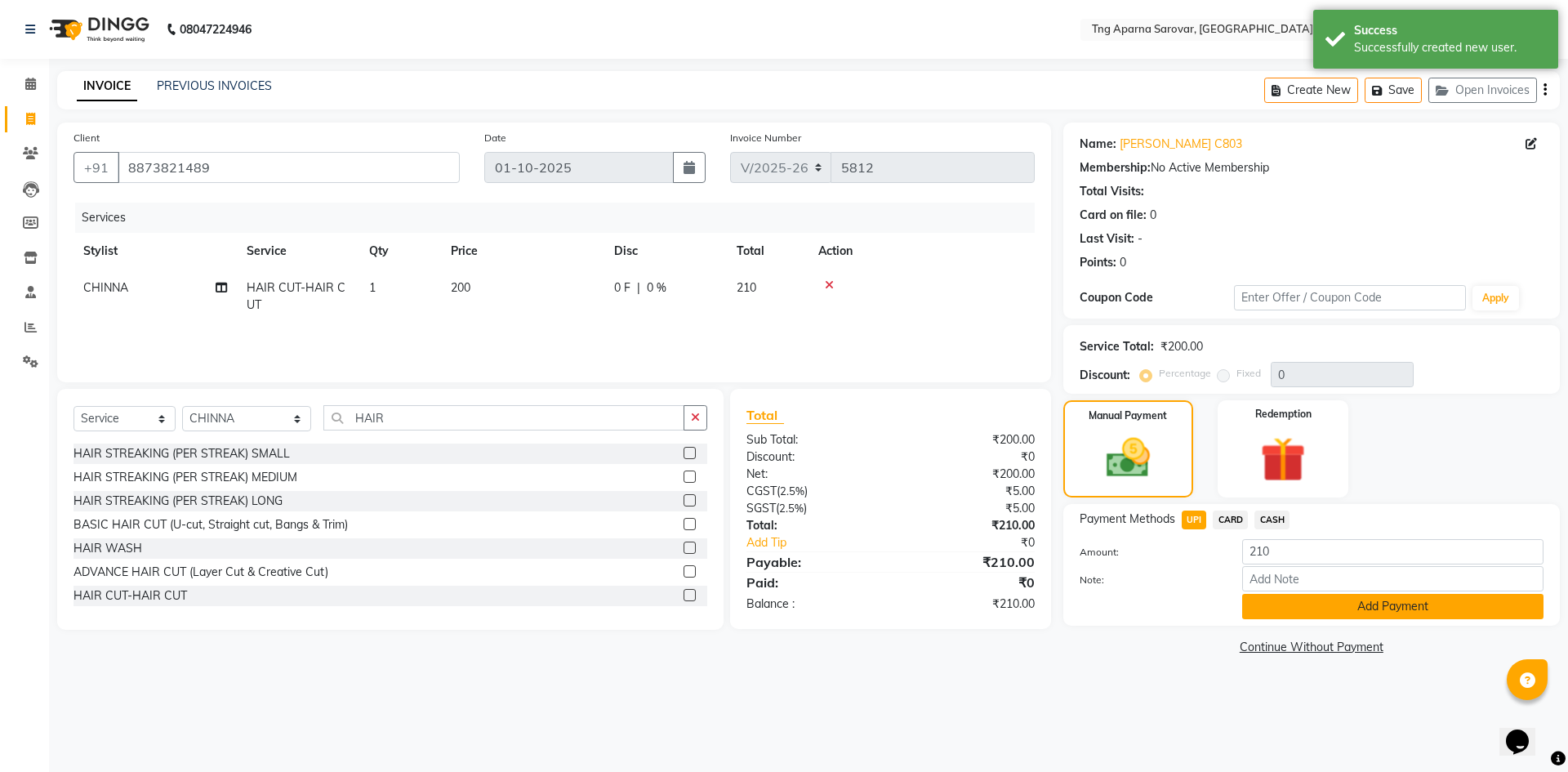
click at [1336, 606] on button "Add Payment" at bounding box center [1392, 606] width 301 height 25
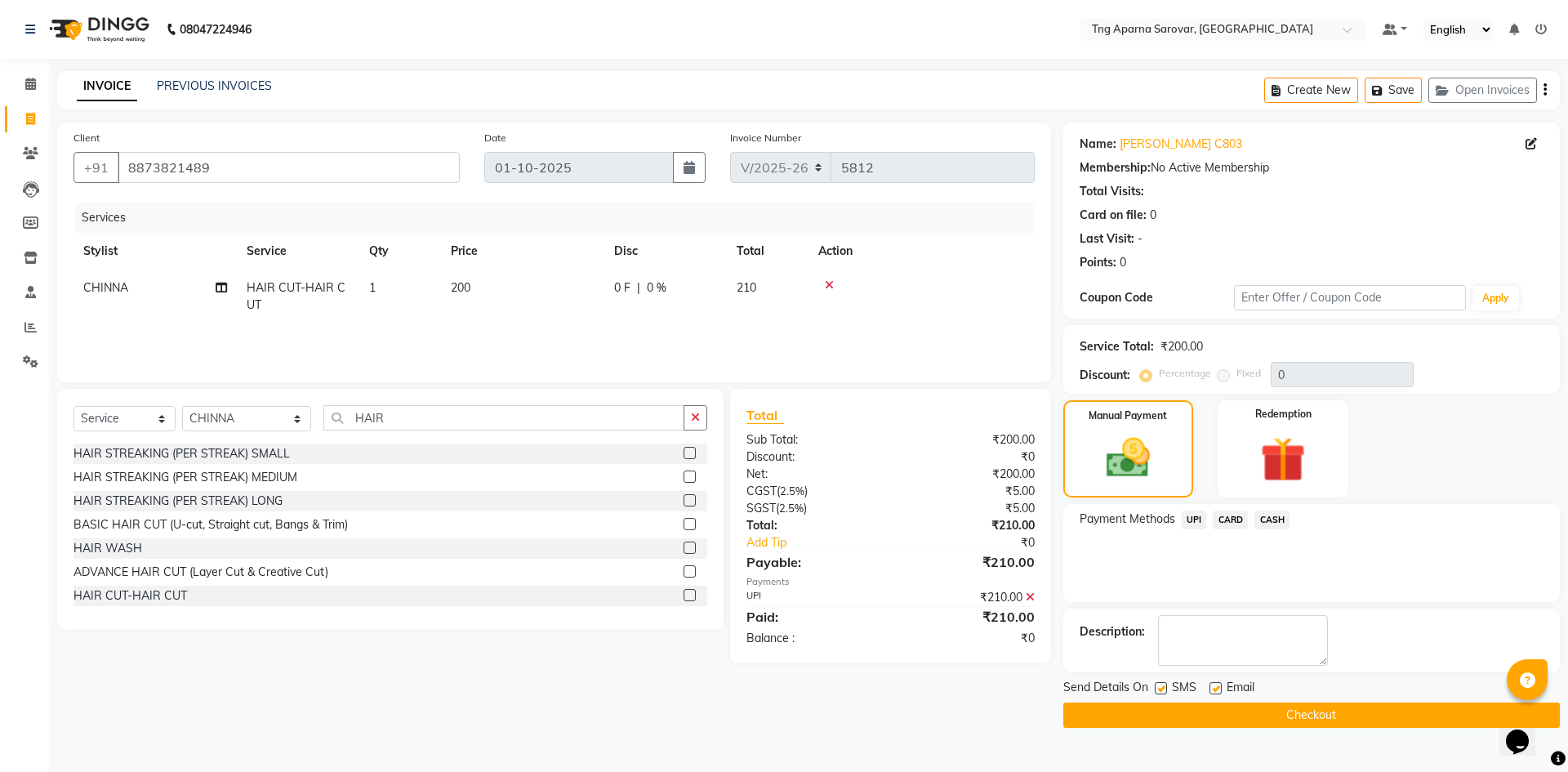
click at [1341, 722] on button "Checkout" at bounding box center [1311, 715] width 497 height 25
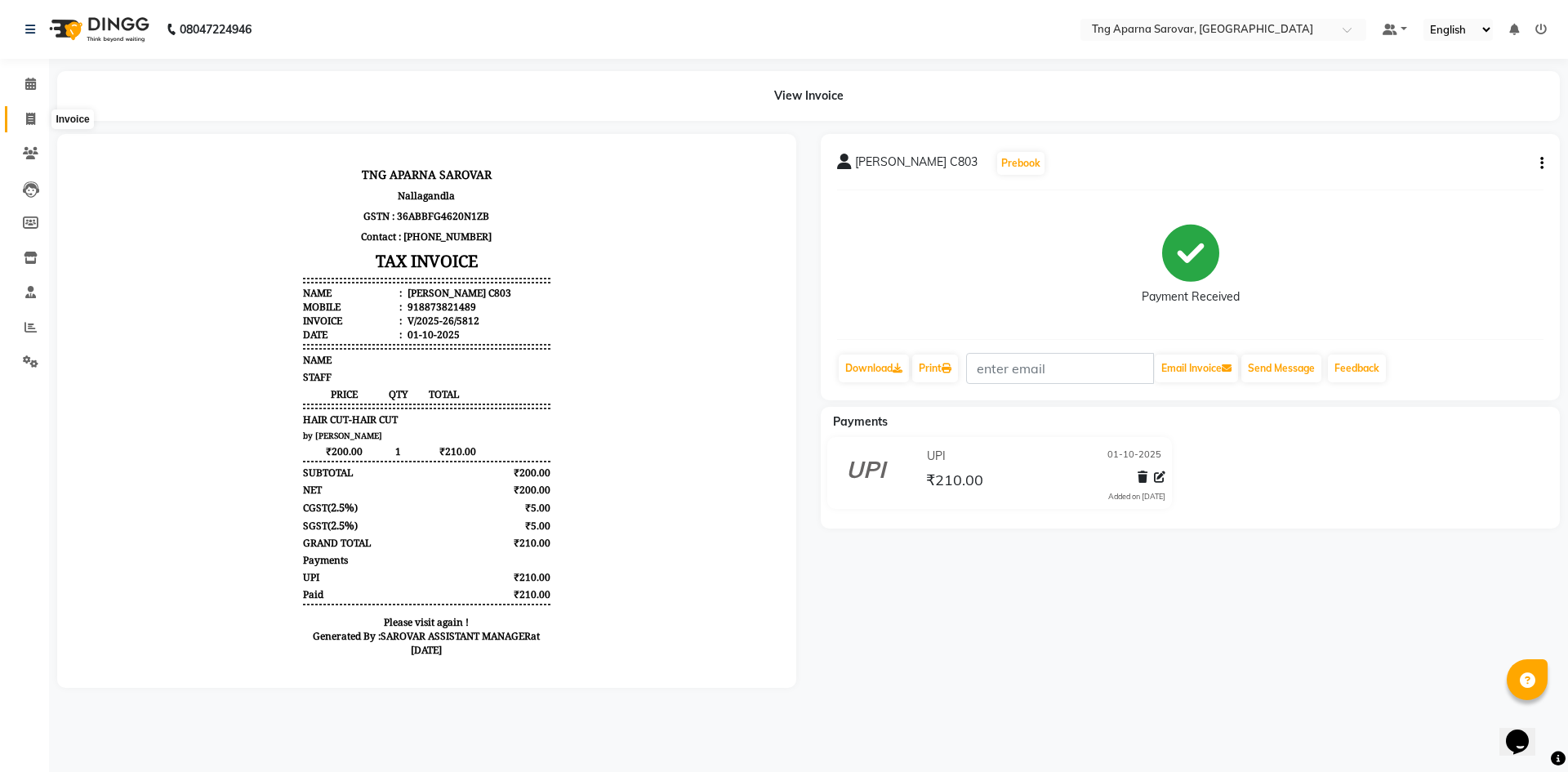
click at [31, 122] on icon at bounding box center [30, 118] width 9 height 12
select select "service"
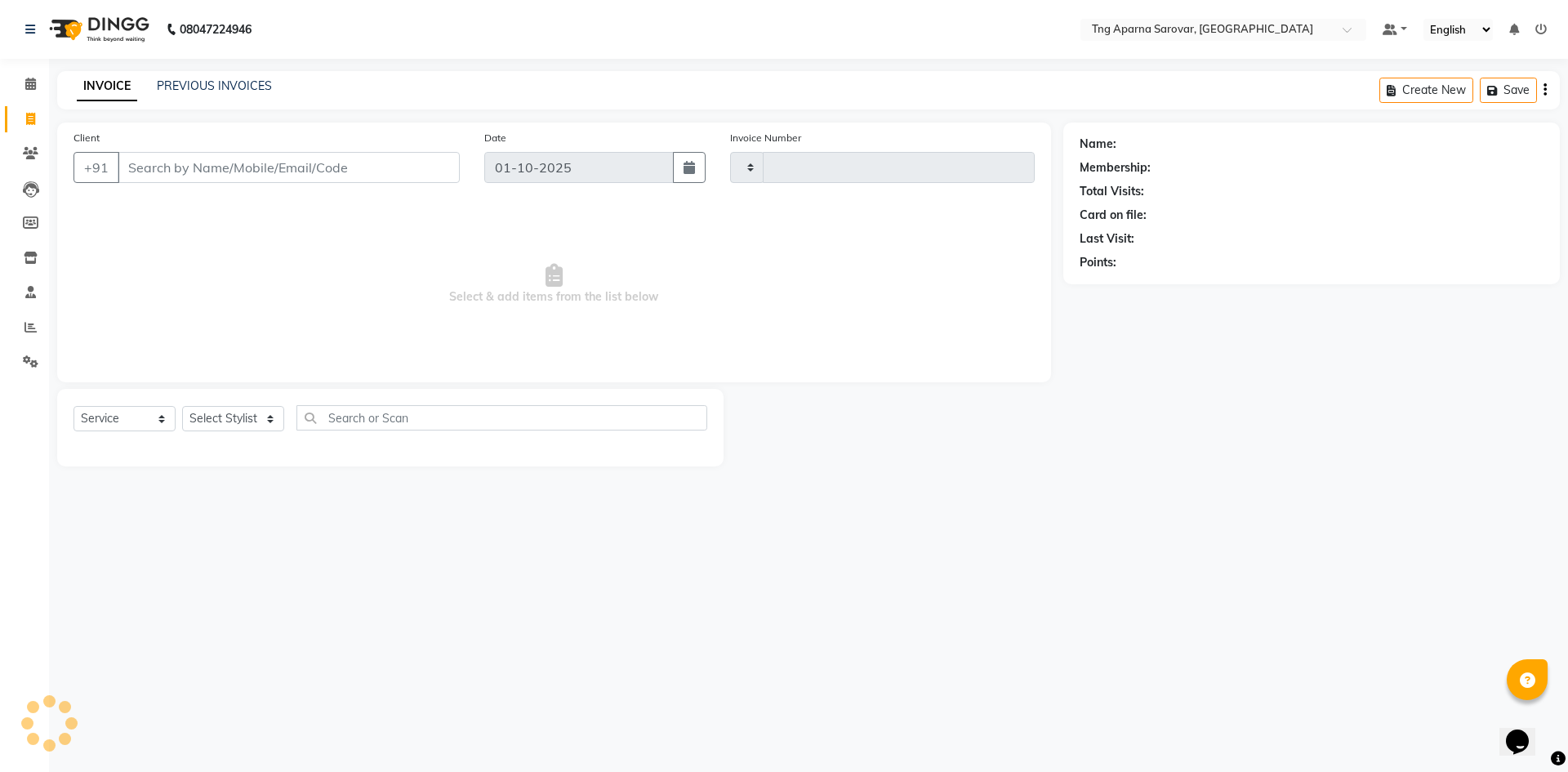
type input "5813"
select select "7390"
click at [190, 90] on link "PREVIOUS INVOICES" at bounding box center [214, 86] width 115 height 15
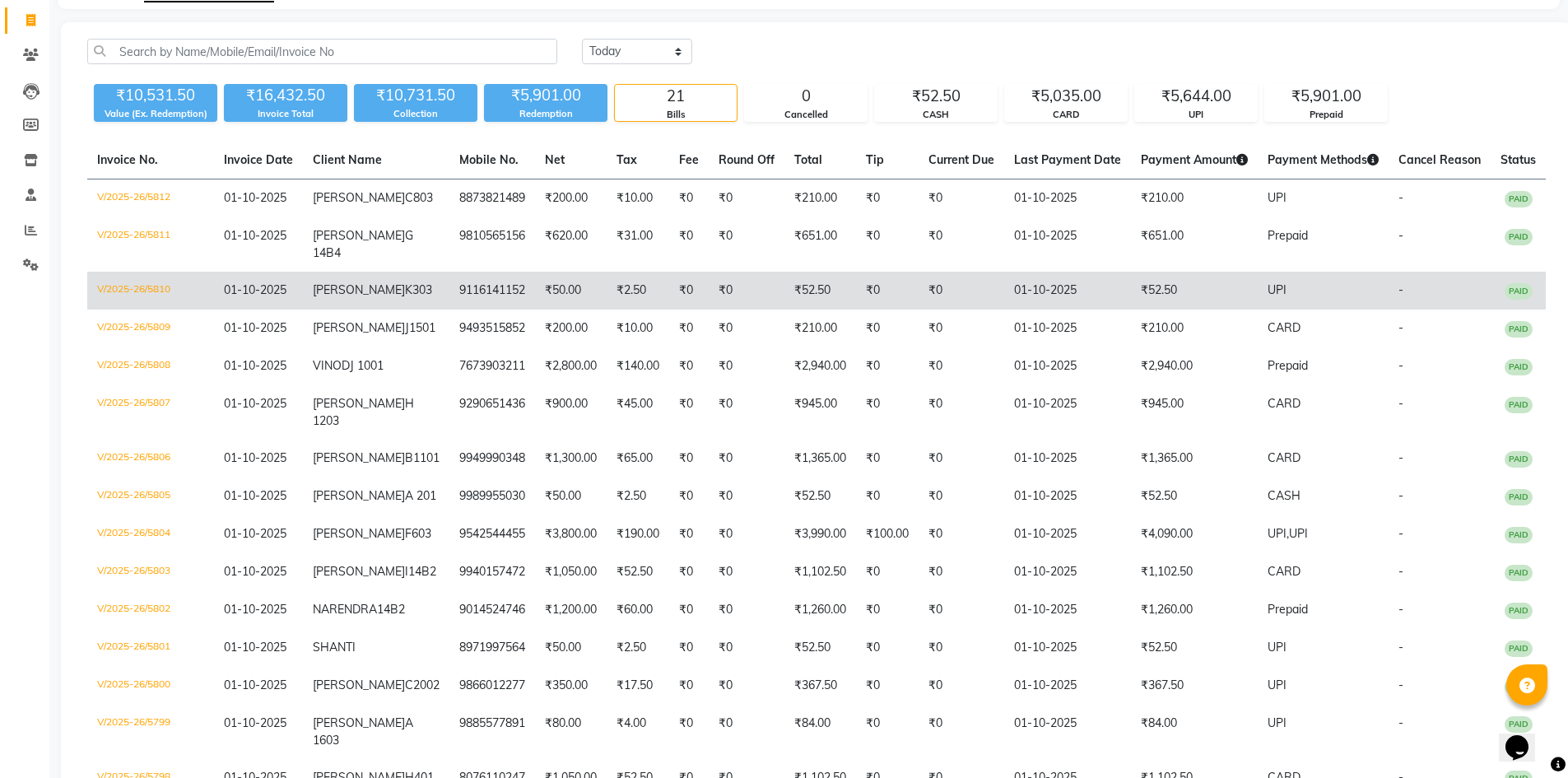
scroll to position [247, 0]
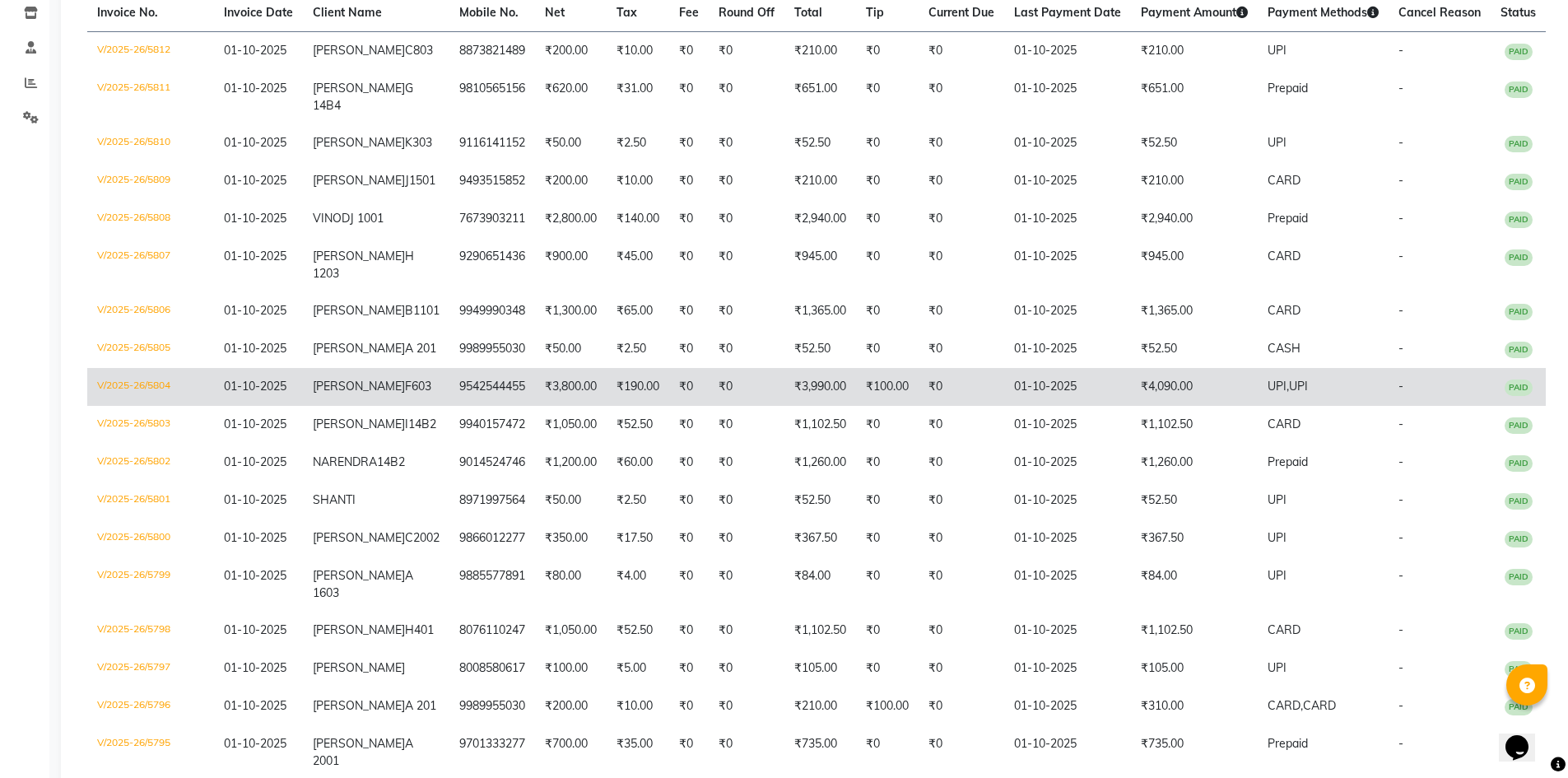
click at [1289, 394] on span "UPI" at bounding box center [1298, 387] width 19 height 15
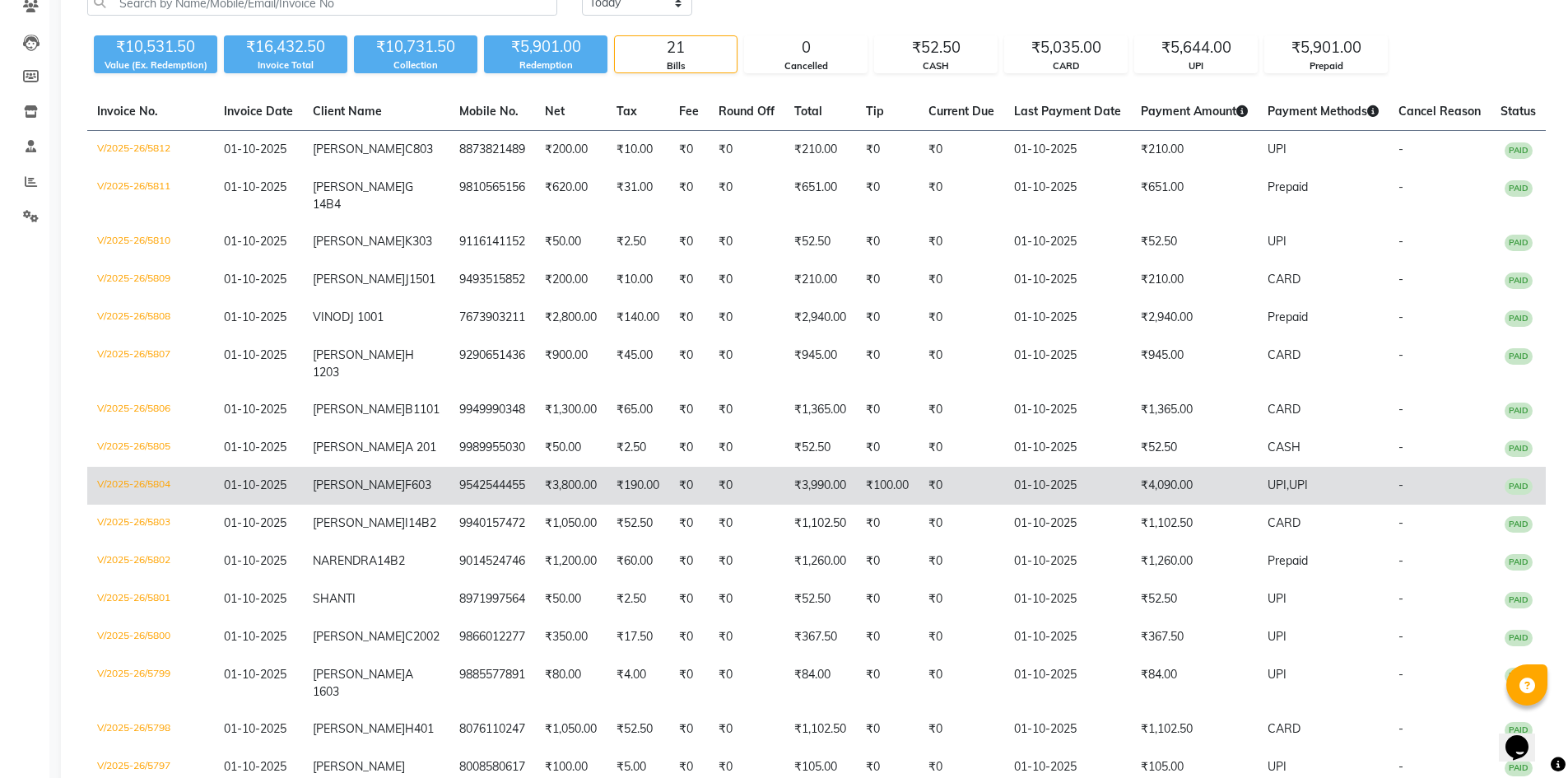
scroll to position [0, 0]
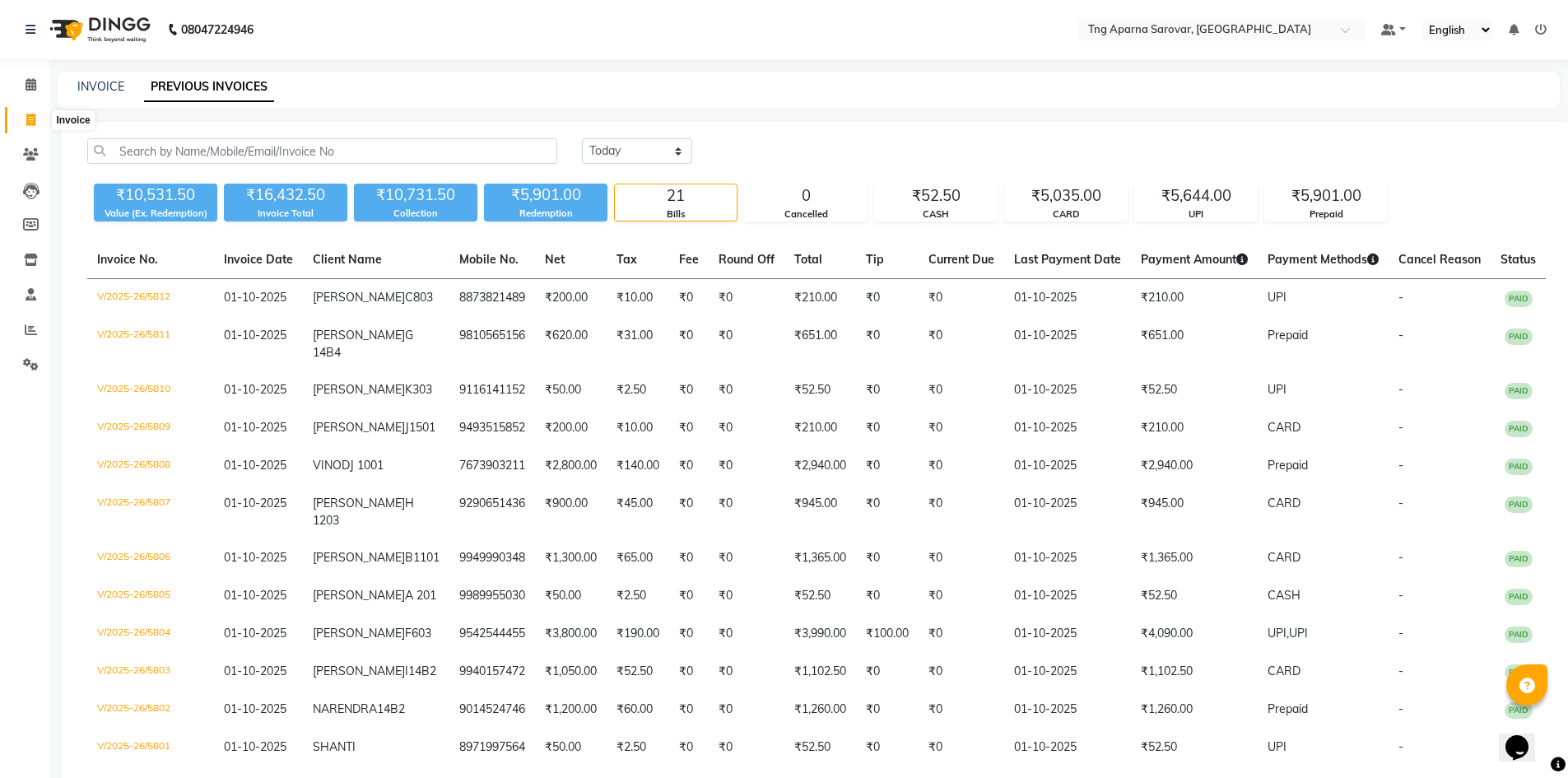
click at [30, 126] on span at bounding box center [31, 120] width 29 height 19
select select "service"
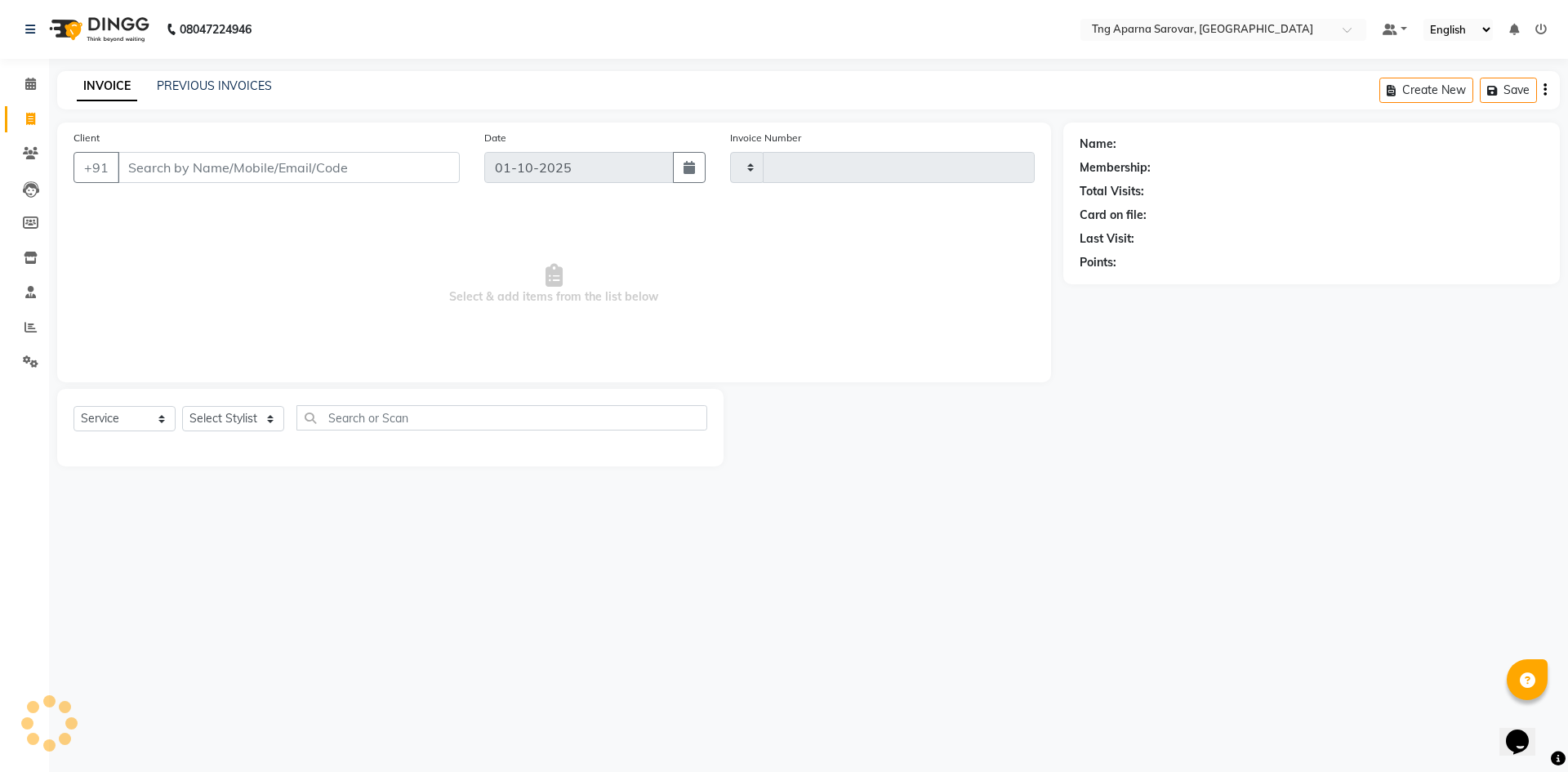
type input "5815"
select select "7390"
click at [235, 88] on link "PREVIOUS INVOICES" at bounding box center [214, 86] width 115 height 15
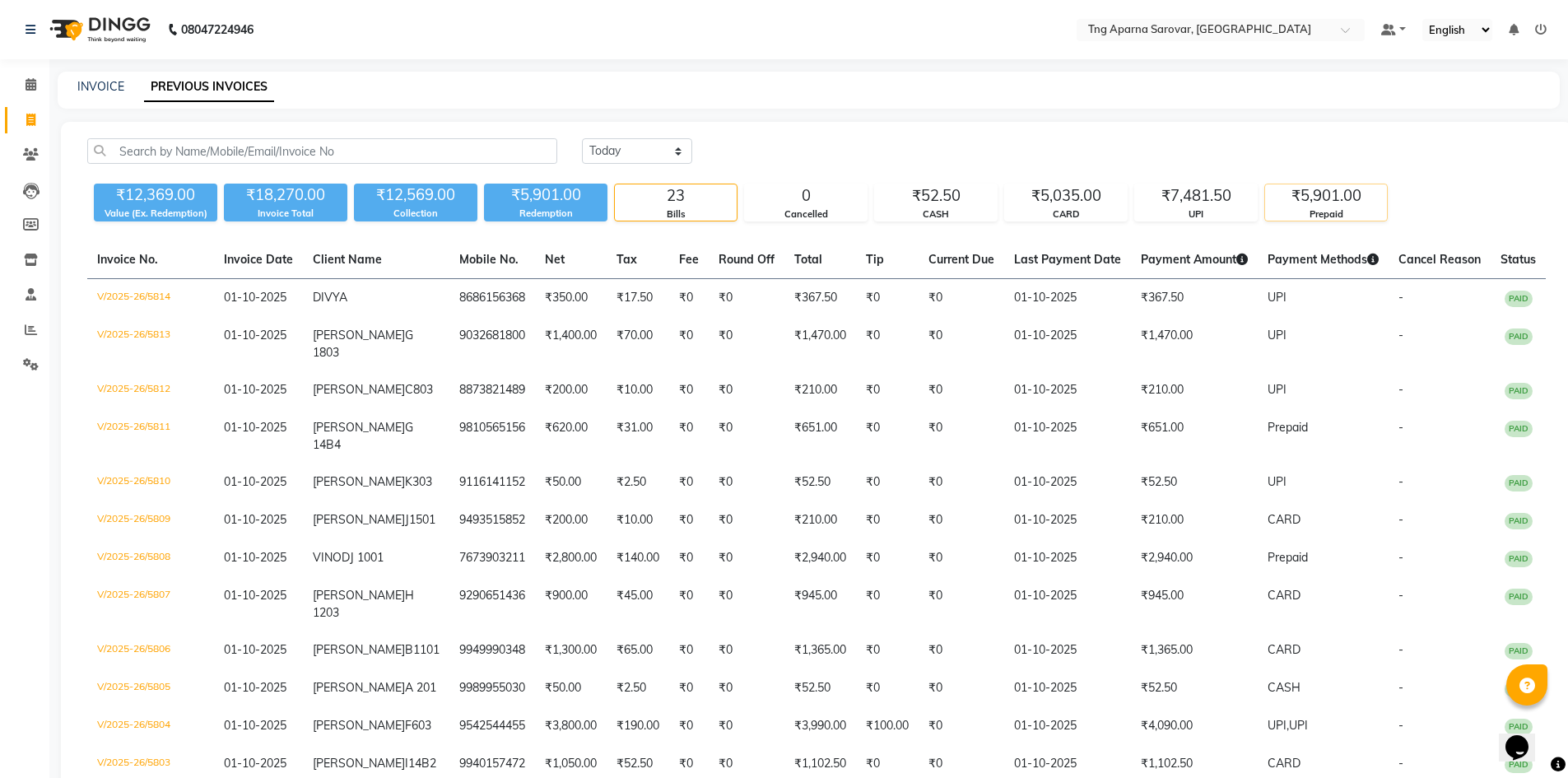
click at [1346, 207] on div "₹5,901.00" at bounding box center [1326, 196] width 122 height 23
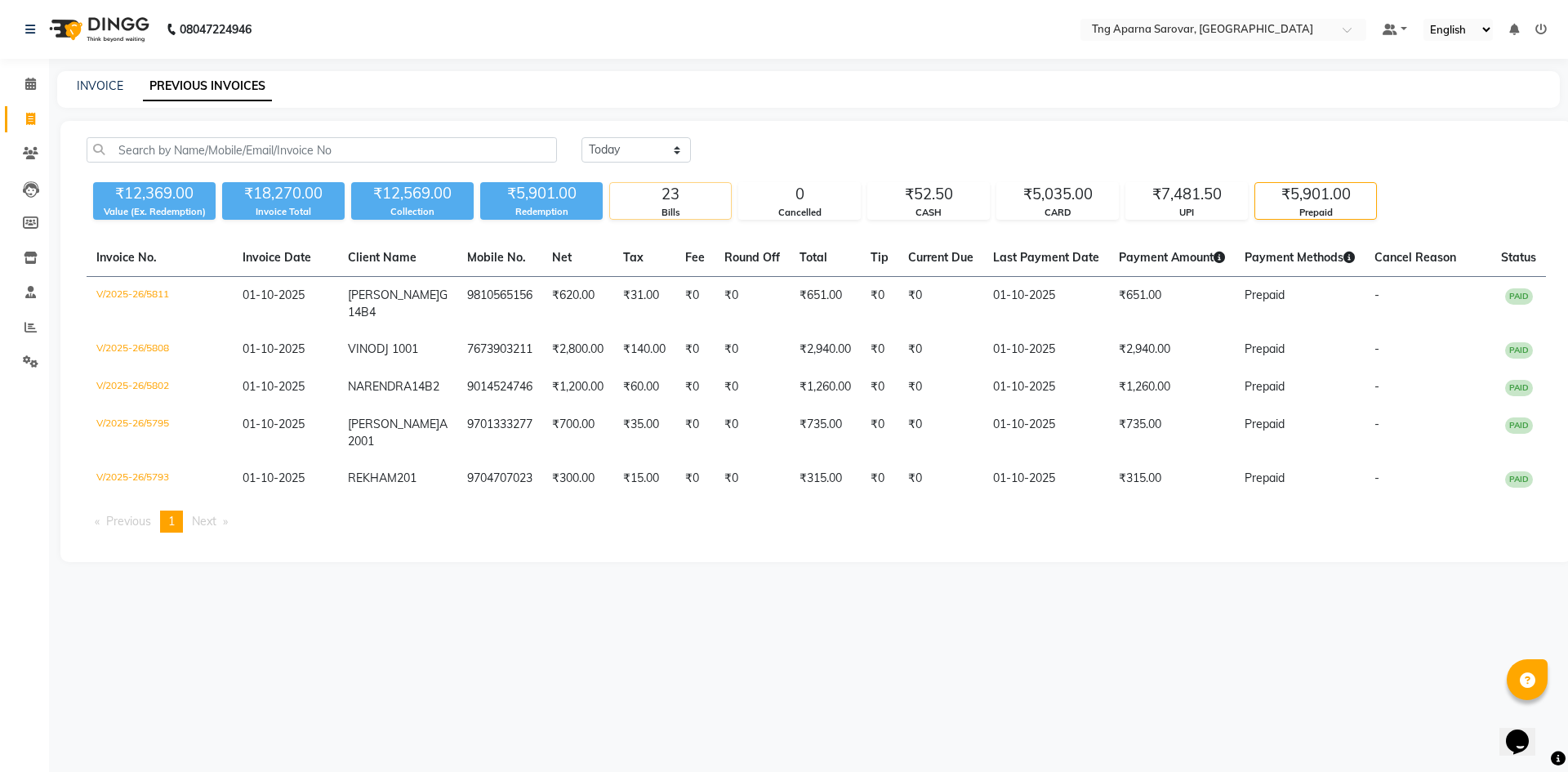
click at [691, 202] on div "23" at bounding box center [670, 195] width 121 height 23
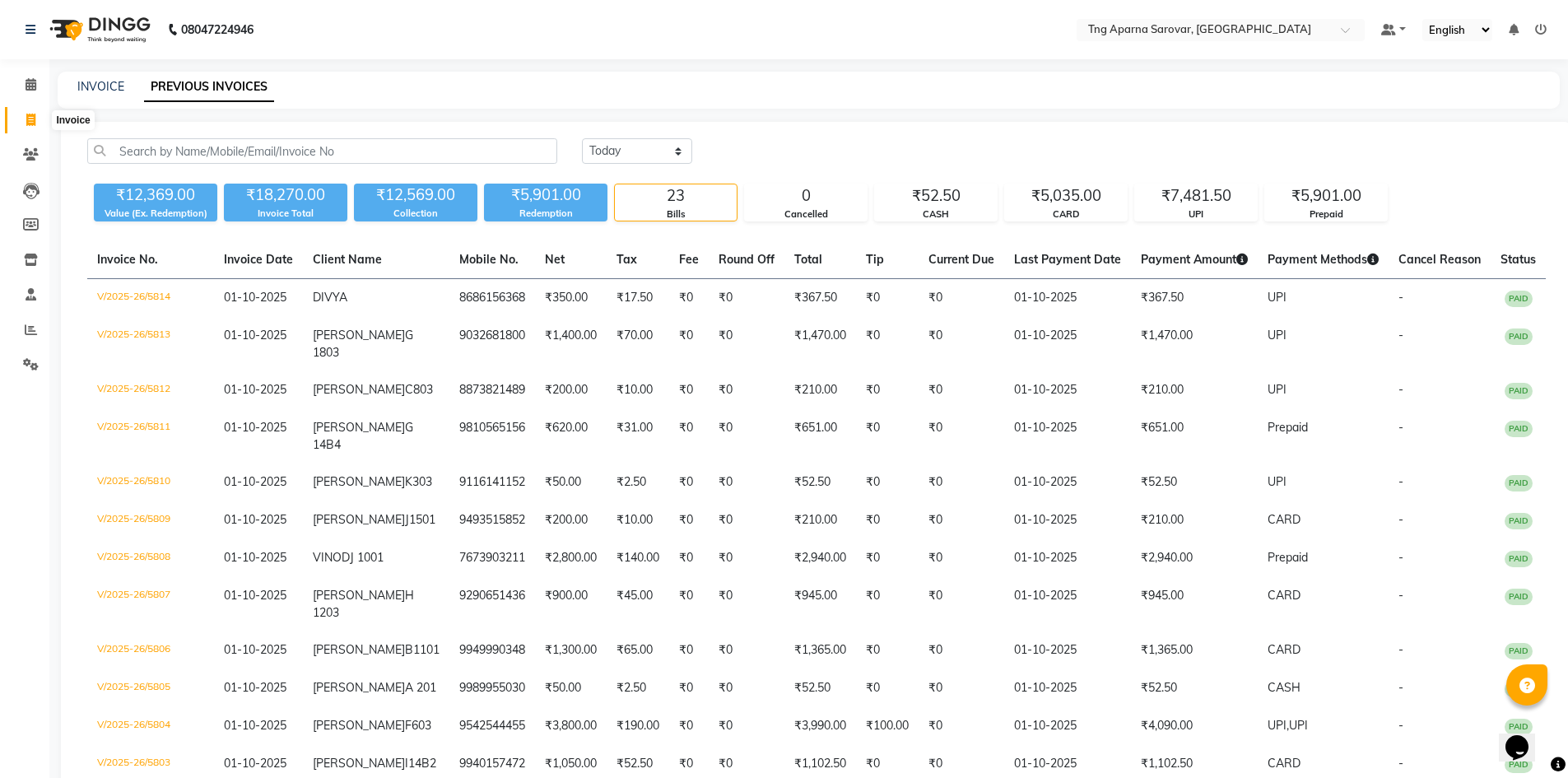
drag, startPoint x: 31, startPoint y: 115, endPoint x: 58, endPoint y: 124, distance: 28.5
click at [30, 115] on icon at bounding box center [31, 119] width 9 height 12
select select "7390"
select select "service"
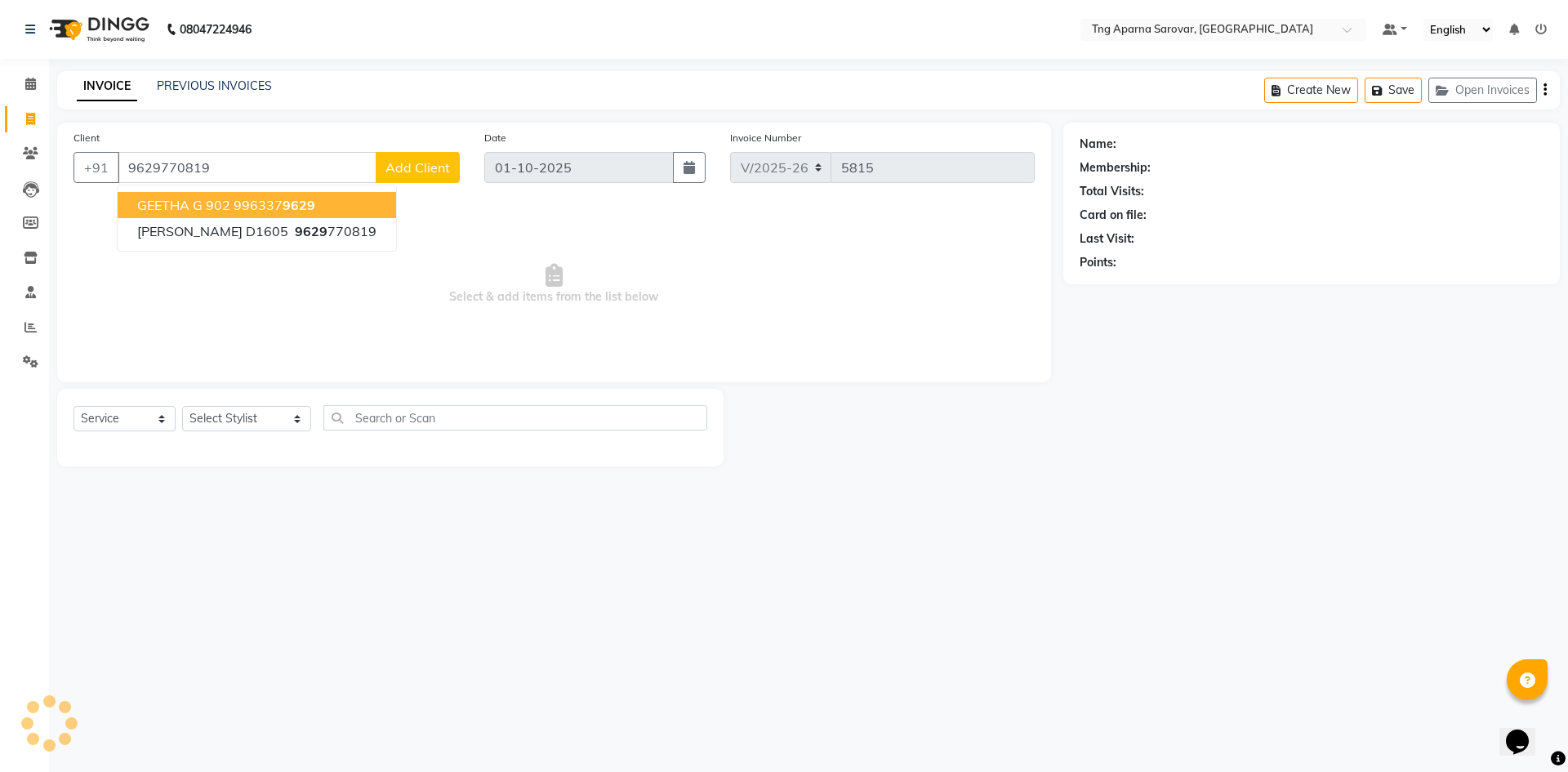
type input "9629770819"
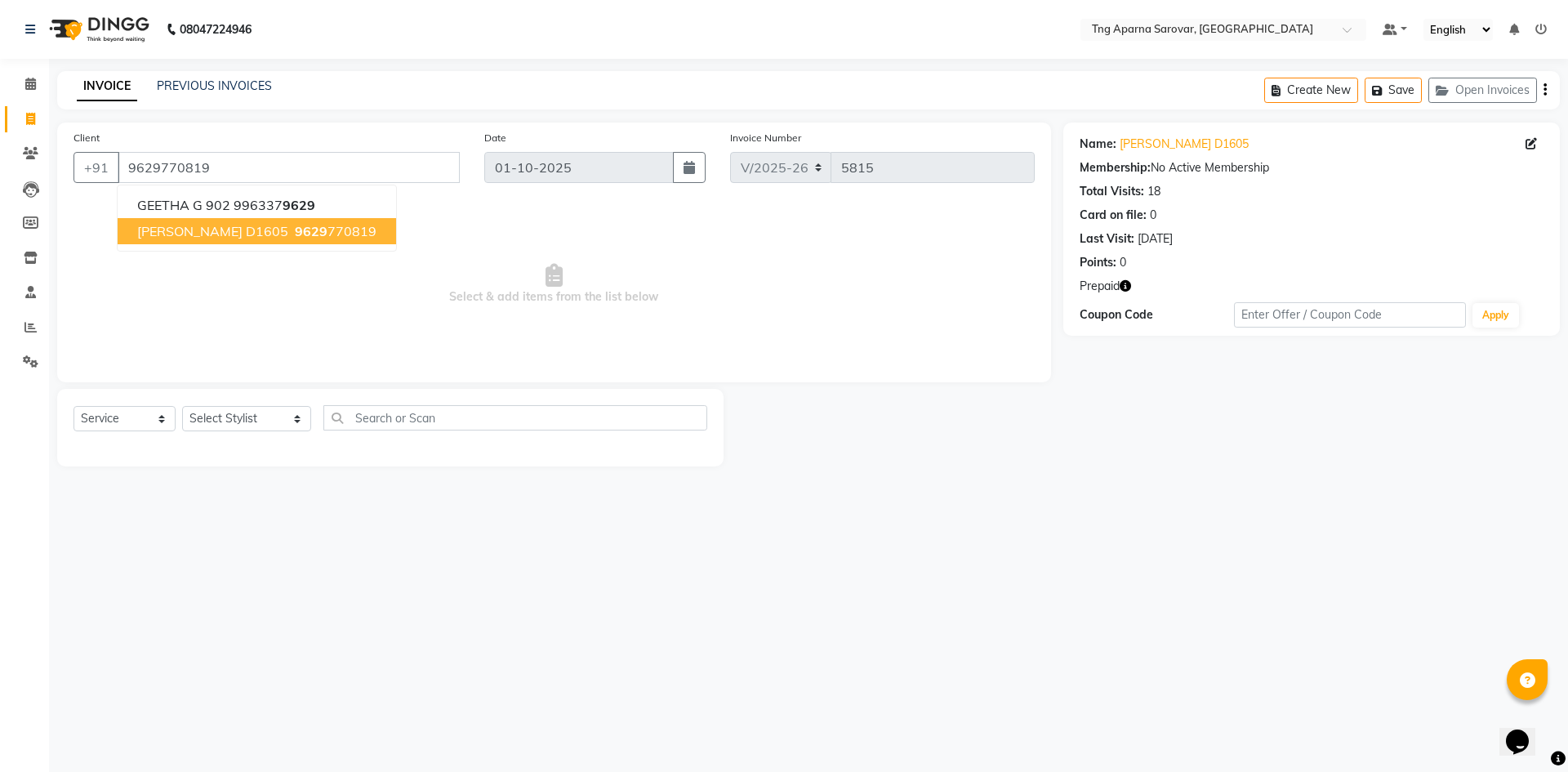
click at [304, 232] on ngb-highlight "9629 770819" at bounding box center [333, 232] width 85 height 16
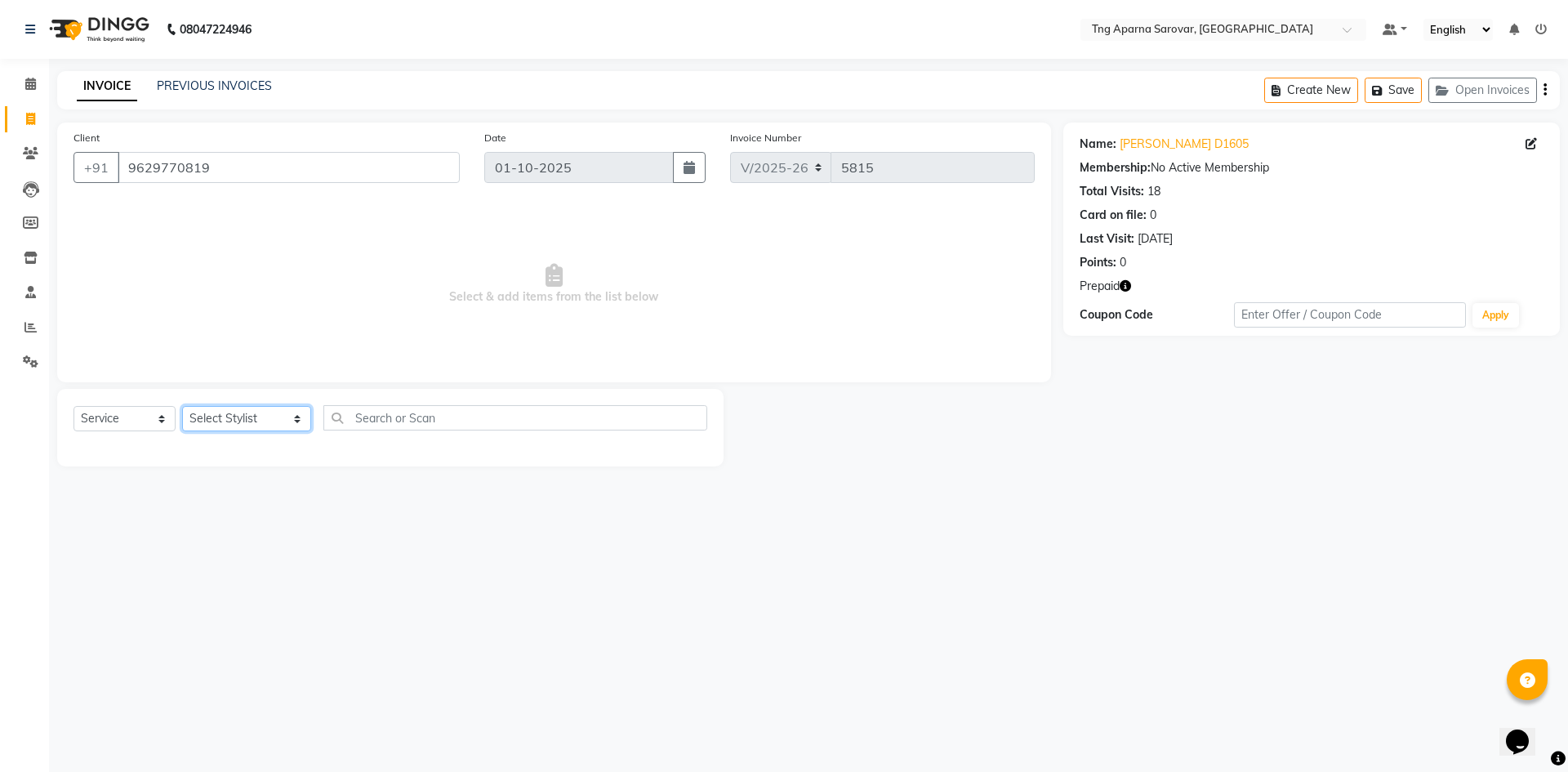
click at [267, 416] on select "Select Stylist [PERSON_NAME] [PERSON_NAME] MAM CHINNA DANISH [PERSON_NAME] KAIF…" at bounding box center [246, 418] width 129 height 25
select select "79589"
click at [182, 406] on select "Select Stylist [PERSON_NAME] [PERSON_NAME] MAM CHINNA DANISH [PERSON_NAME] KAIF…" at bounding box center [246, 418] width 129 height 25
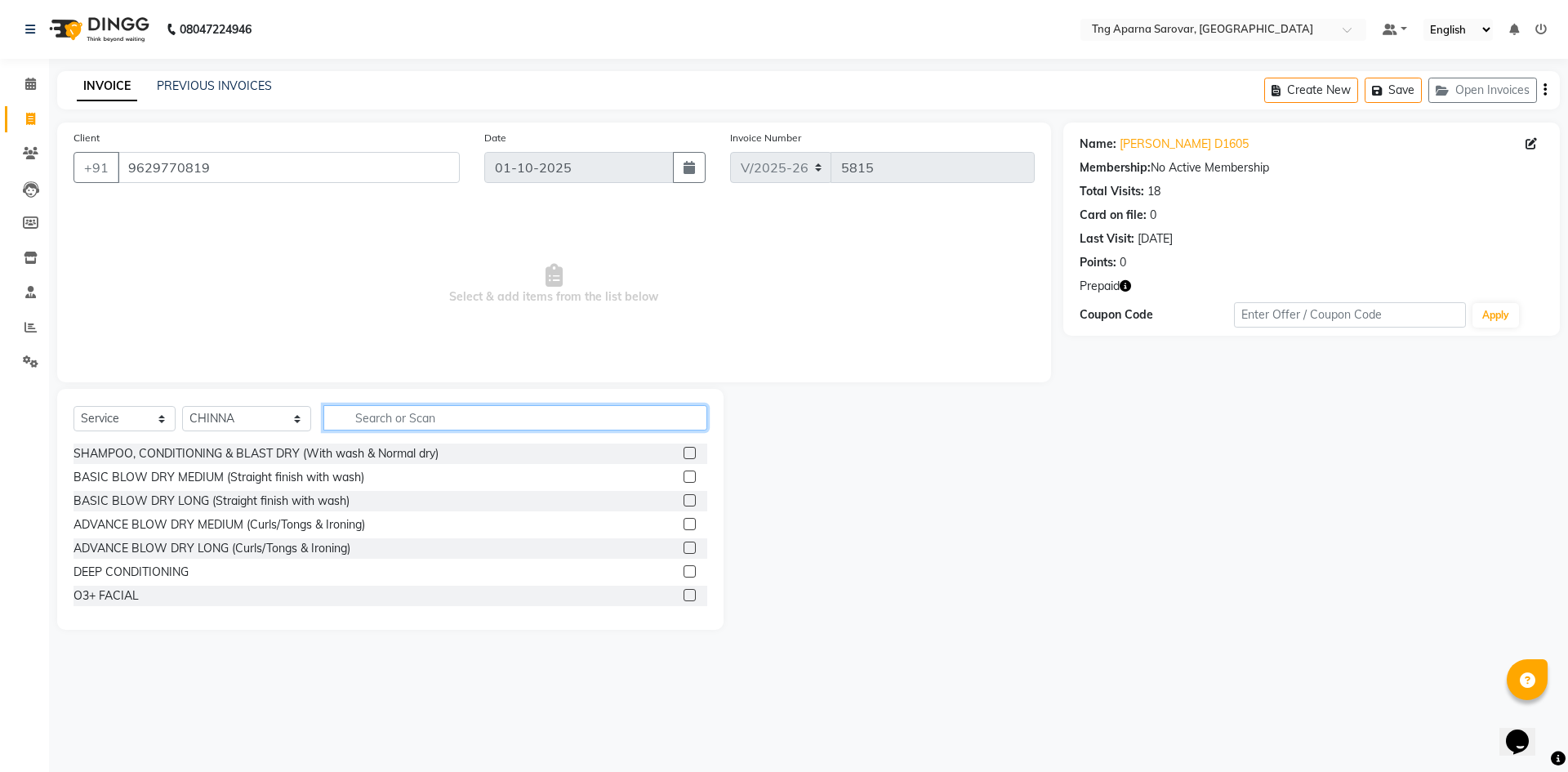
click at [417, 416] on input "text" at bounding box center [516, 417] width 384 height 25
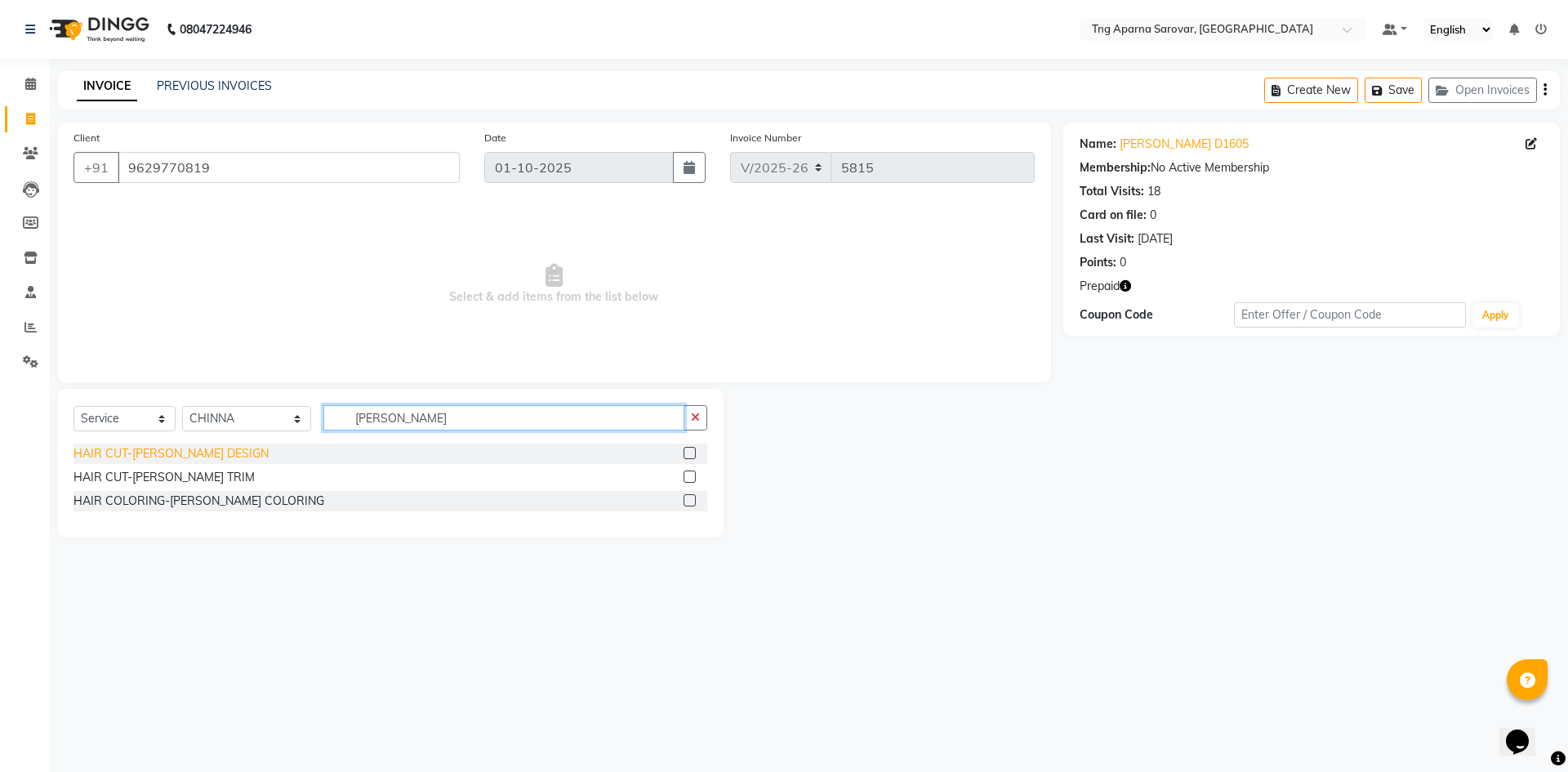
type input "[PERSON_NAME]"
click at [168, 457] on div "HAIR CUT-[PERSON_NAME] DESIGN" at bounding box center [172, 453] width 195 height 17
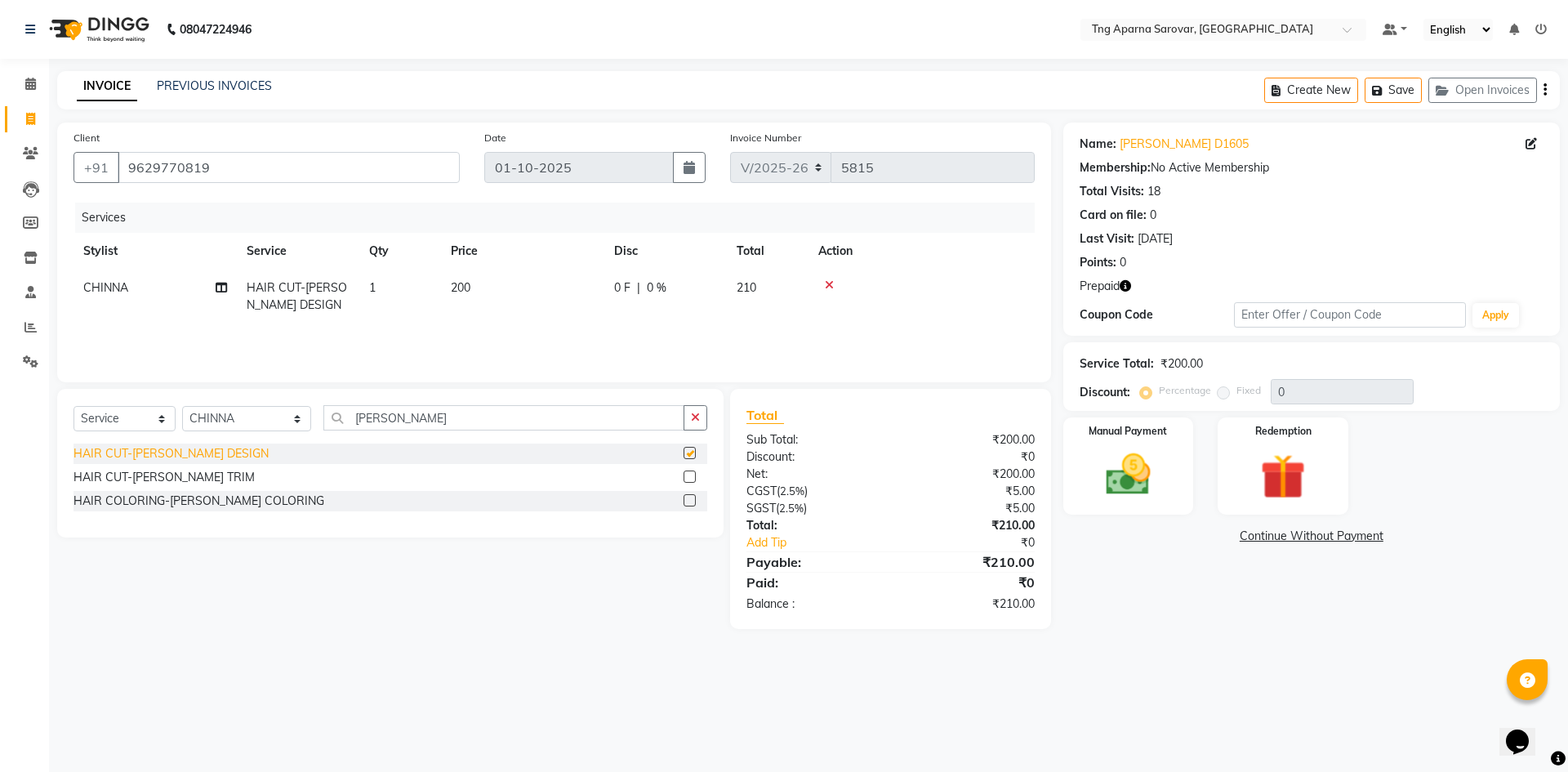
checkbox input "false"
click at [1301, 472] on img at bounding box center [1282, 476] width 76 height 58
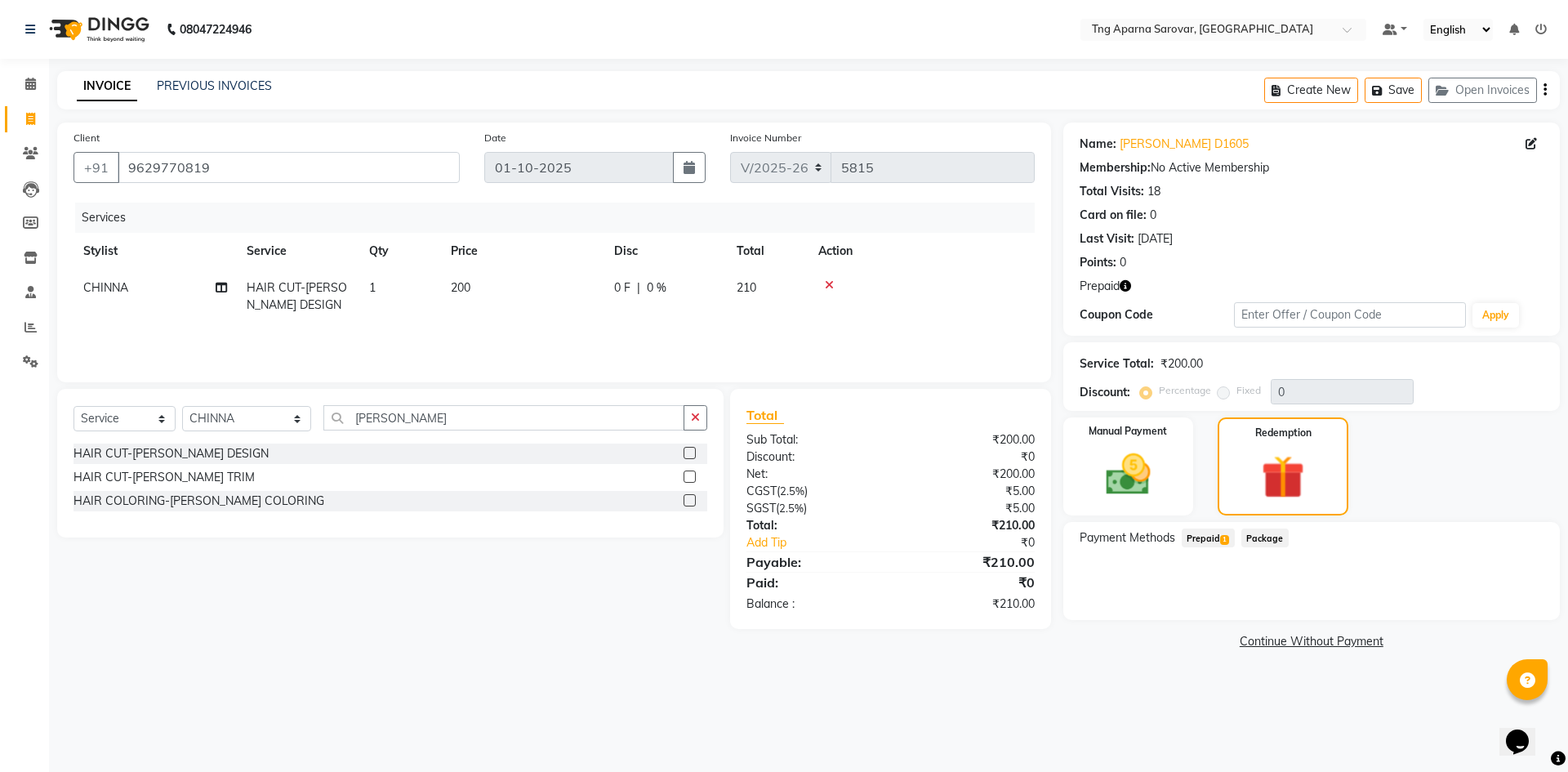
click at [1206, 543] on span "Prepaid 1" at bounding box center [1208, 538] width 53 height 19
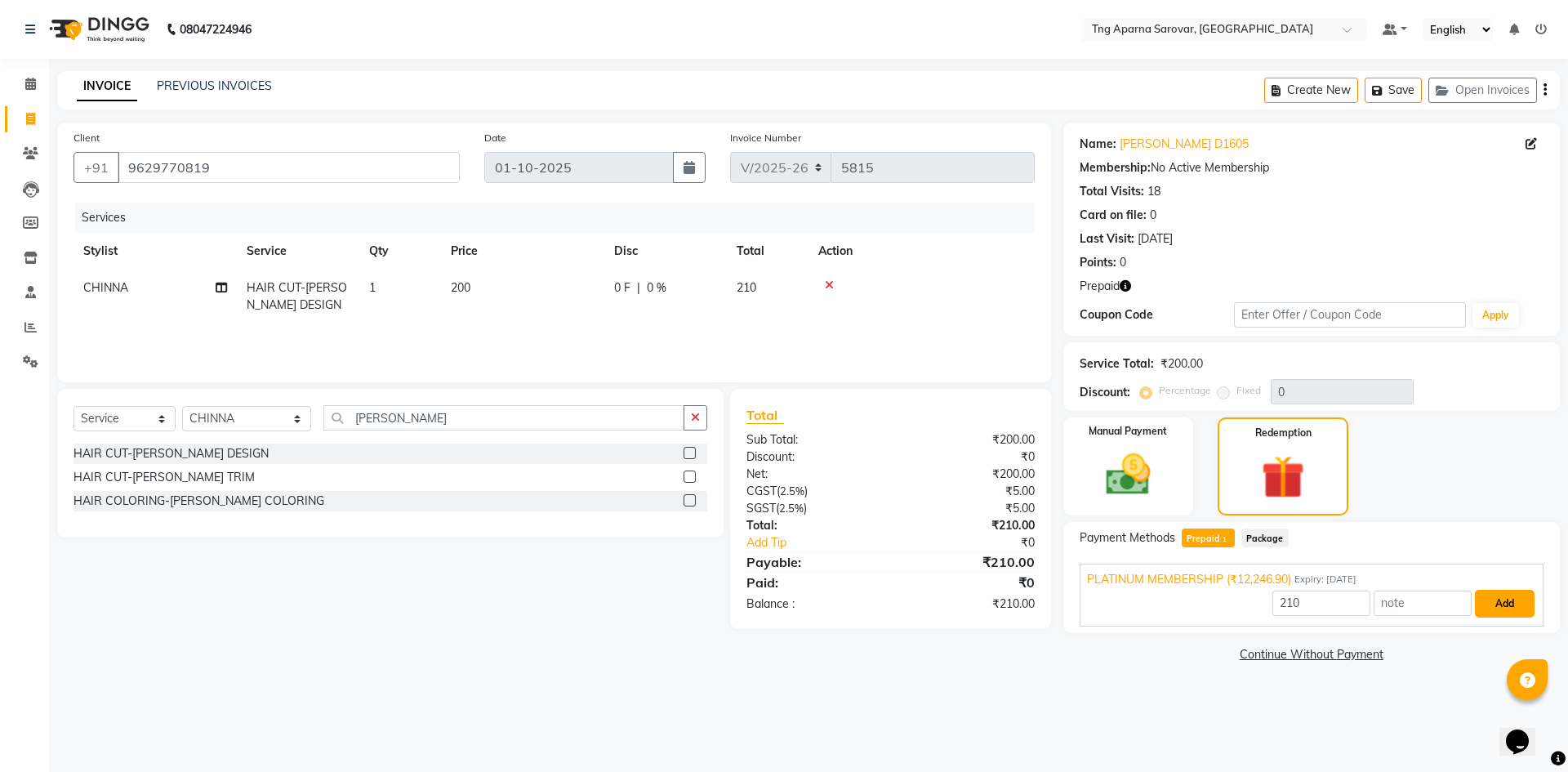
click at [1534, 603] on button "Add" at bounding box center [1505, 604] width 60 height 28
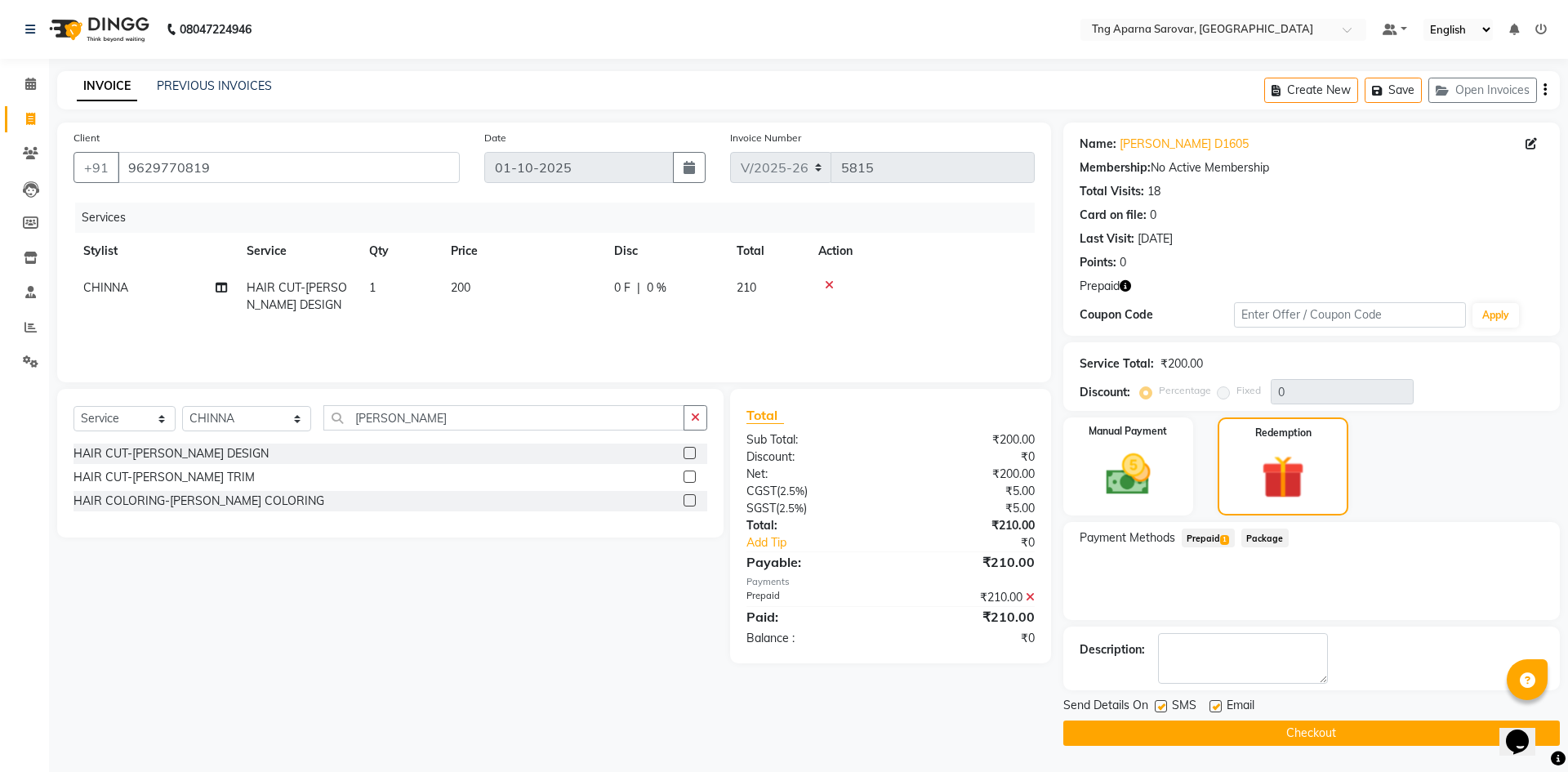
click at [1366, 733] on button "Checkout" at bounding box center [1311, 733] width 497 height 25
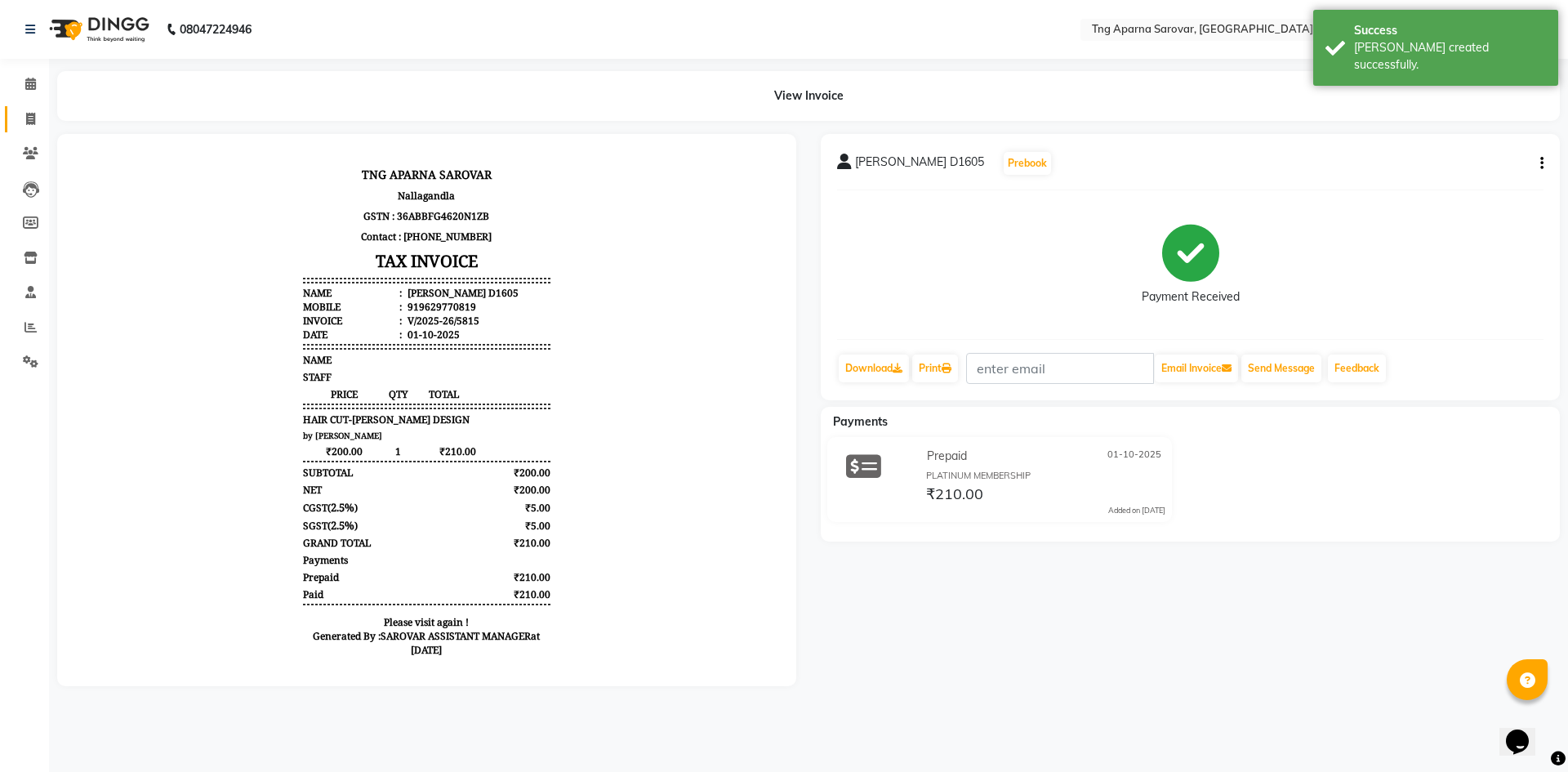
click at [22, 107] on link "Invoice" at bounding box center [25, 119] width 39 height 27
select select "7390"
select select "service"
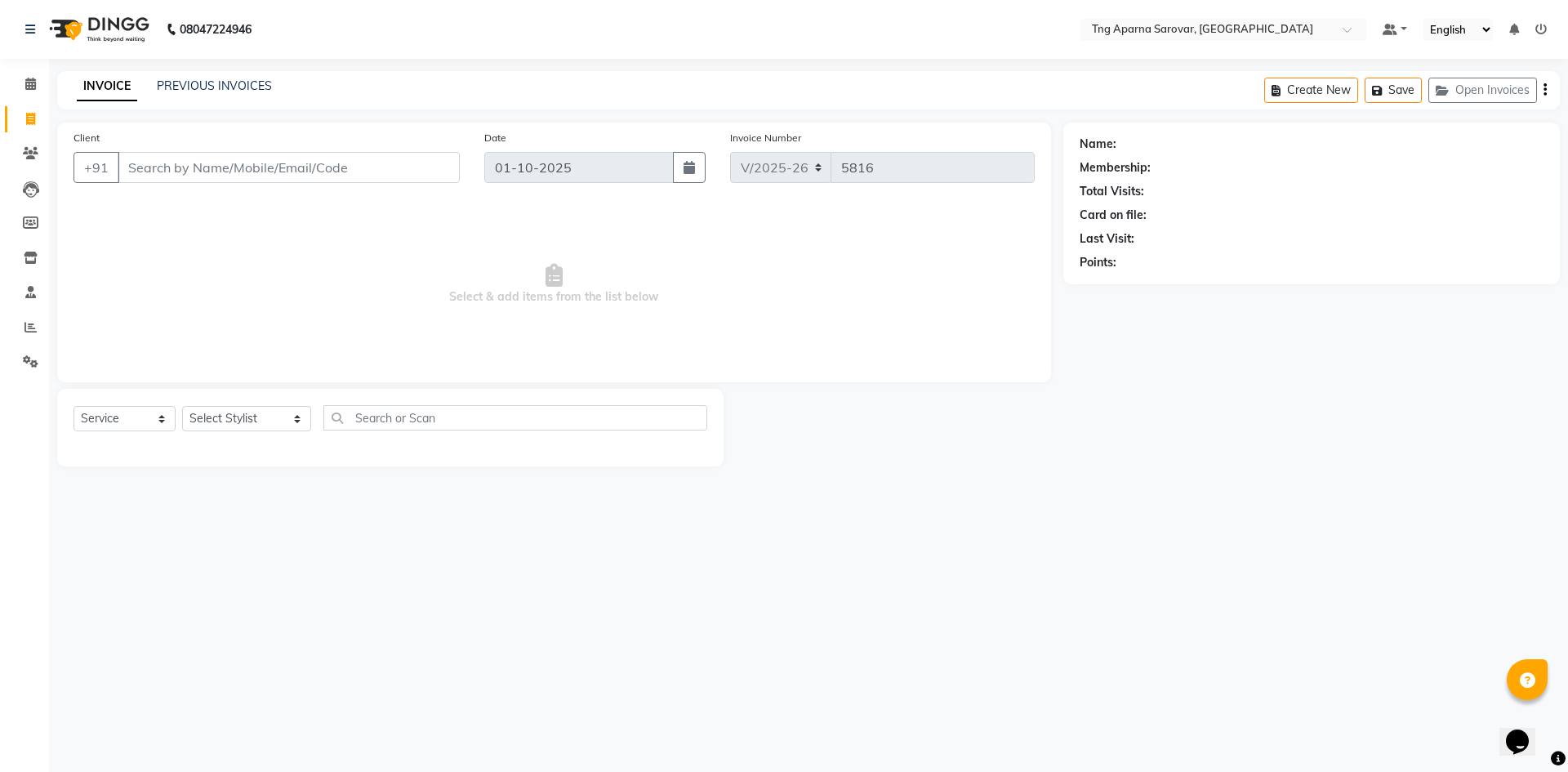
click at [997, 485] on main "INVOICE PREVIOUS INVOICES Create New Save Open Invoices Client +91 Date [DATE] …" at bounding box center [809, 281] width 1519 height 420
click at [177, 174] on input "Client" at bounding box center [288, 168] width 342 height 31
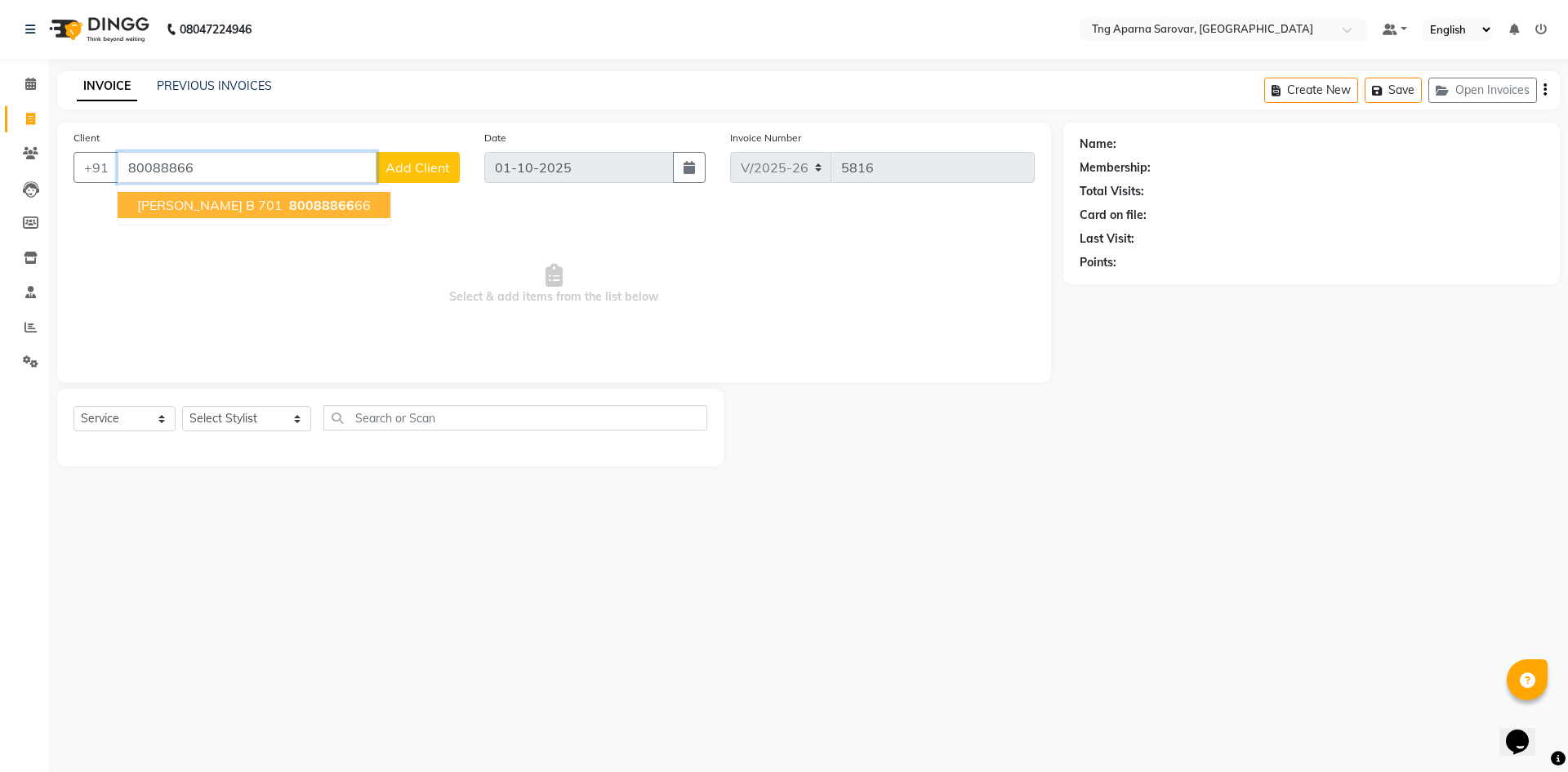
click at [218, 213] on span "[PERSON_NAME] B 701" at bounding box center [209, 205] width 145 height 16
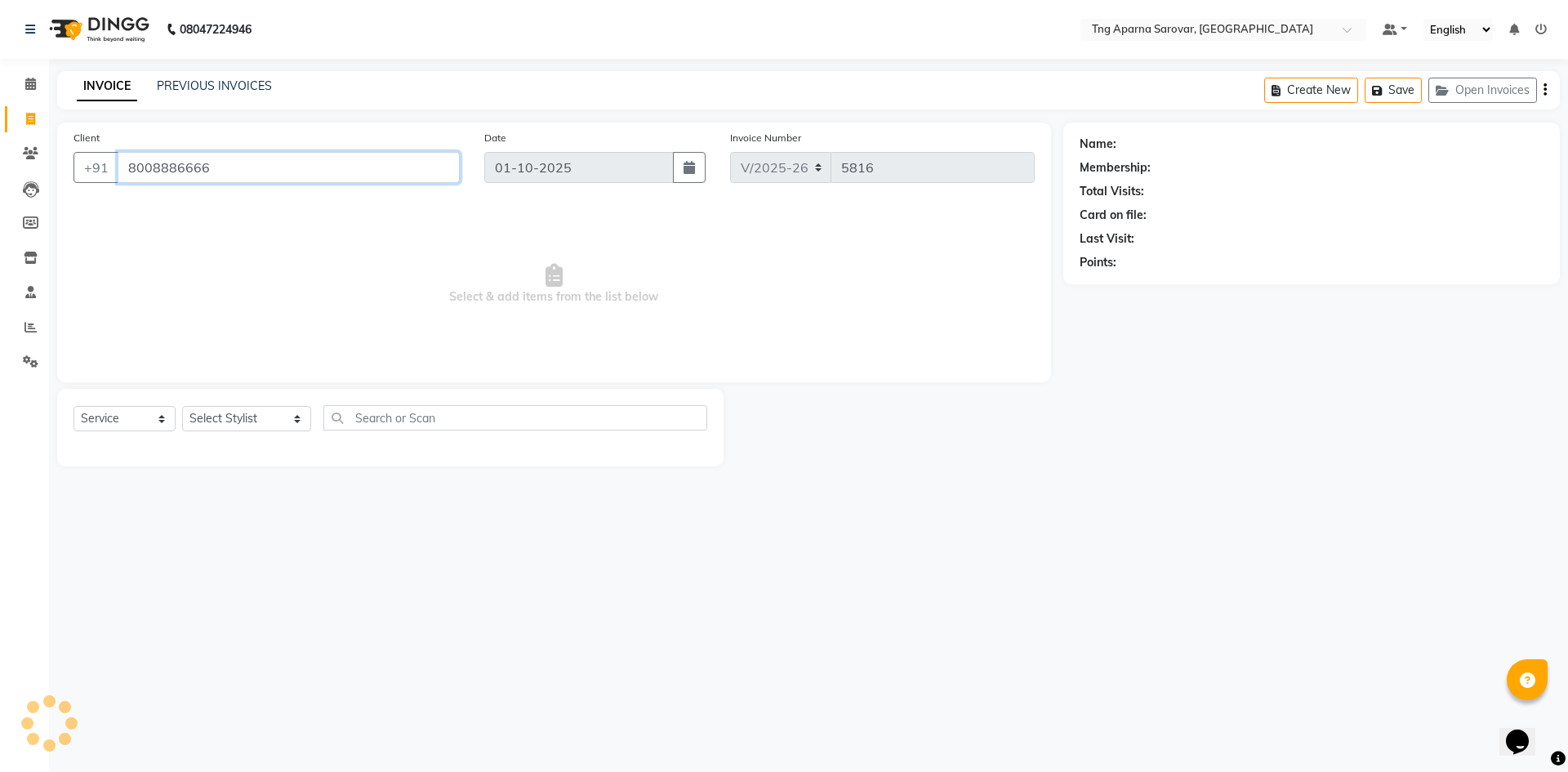
type input "8008886666"
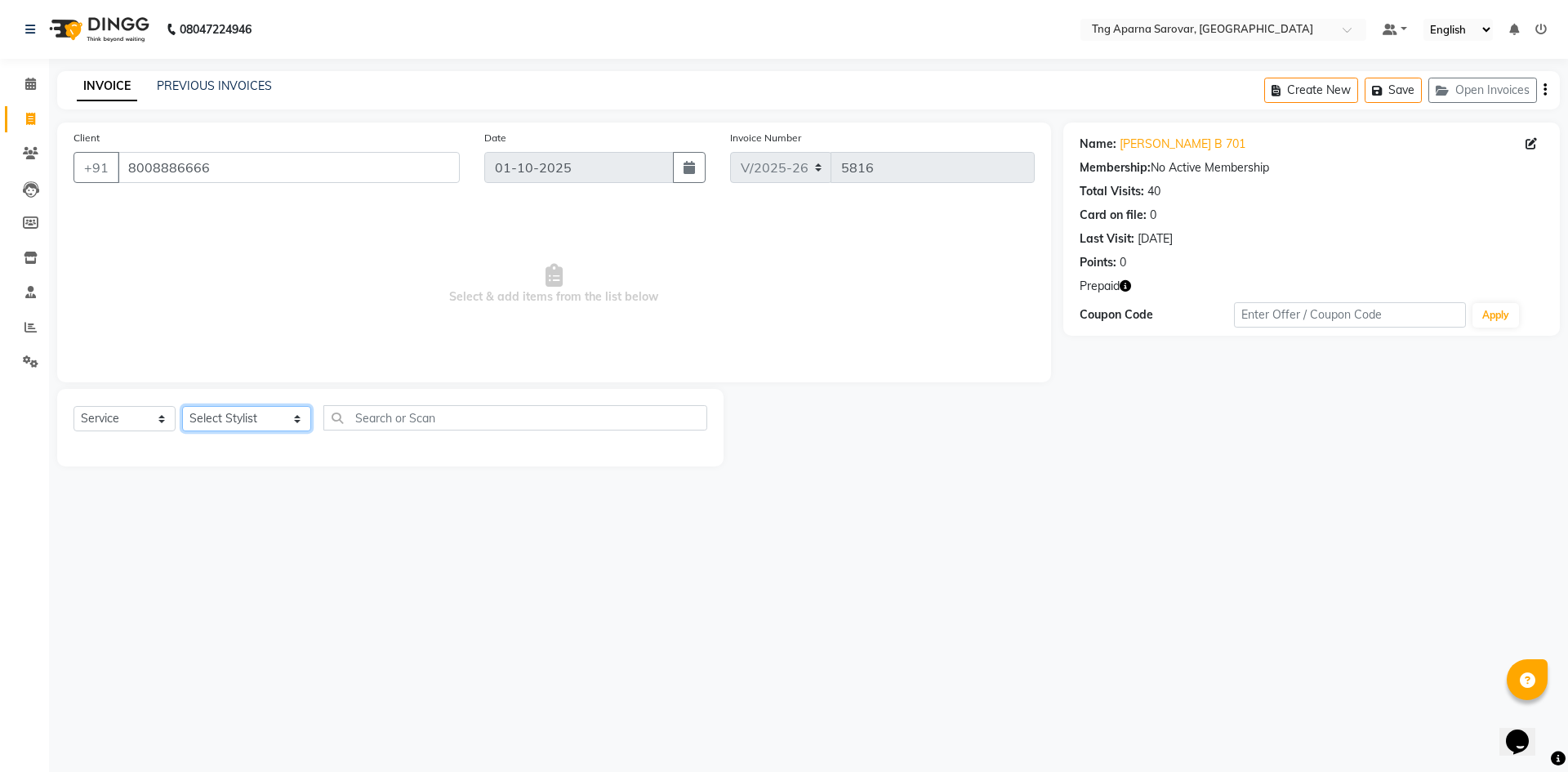
click at [260, 423] on select "Select Stylist [PERSON_NAME] [PERSON_NAME] MAM CHINNA DANISH [PERSON_NAME] KAIF…" at bounding box center [246, 418] width 129 height 25
select select "64166"
click at [182, 406] on select "Select Stylist [PERSON_NAME] [PERSON_NAME] MAM CHINNA DANISH [PERSON_NAME] KAIF…" at bounding box center [246, 418] width 129 height 25
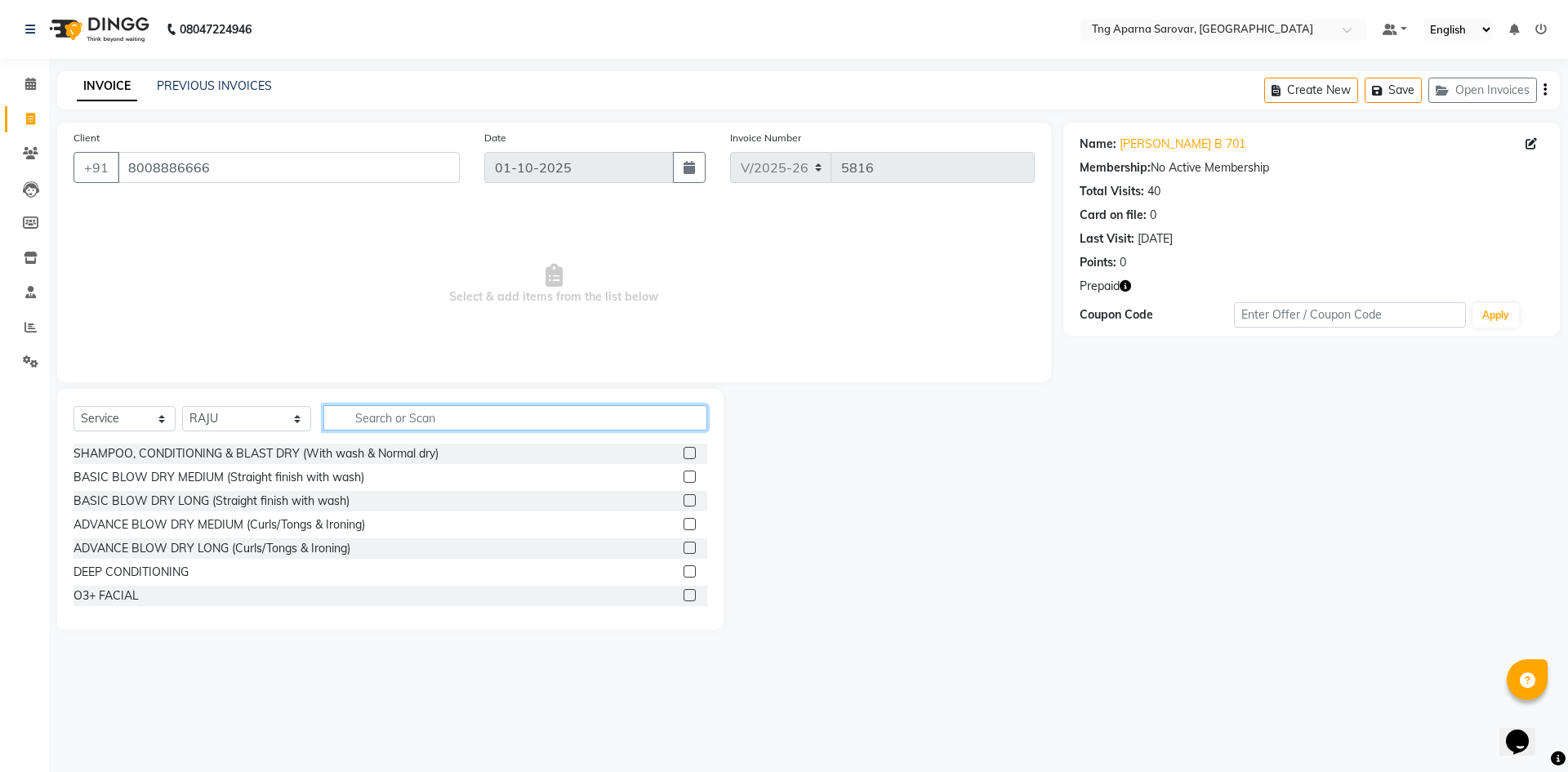
click at [451, 420] on input "text" at bounding box center [516, 417] width 384 height 25
click at [410, 417] on input "HAIR" at bounding box center [504, 417] width 361 height 25
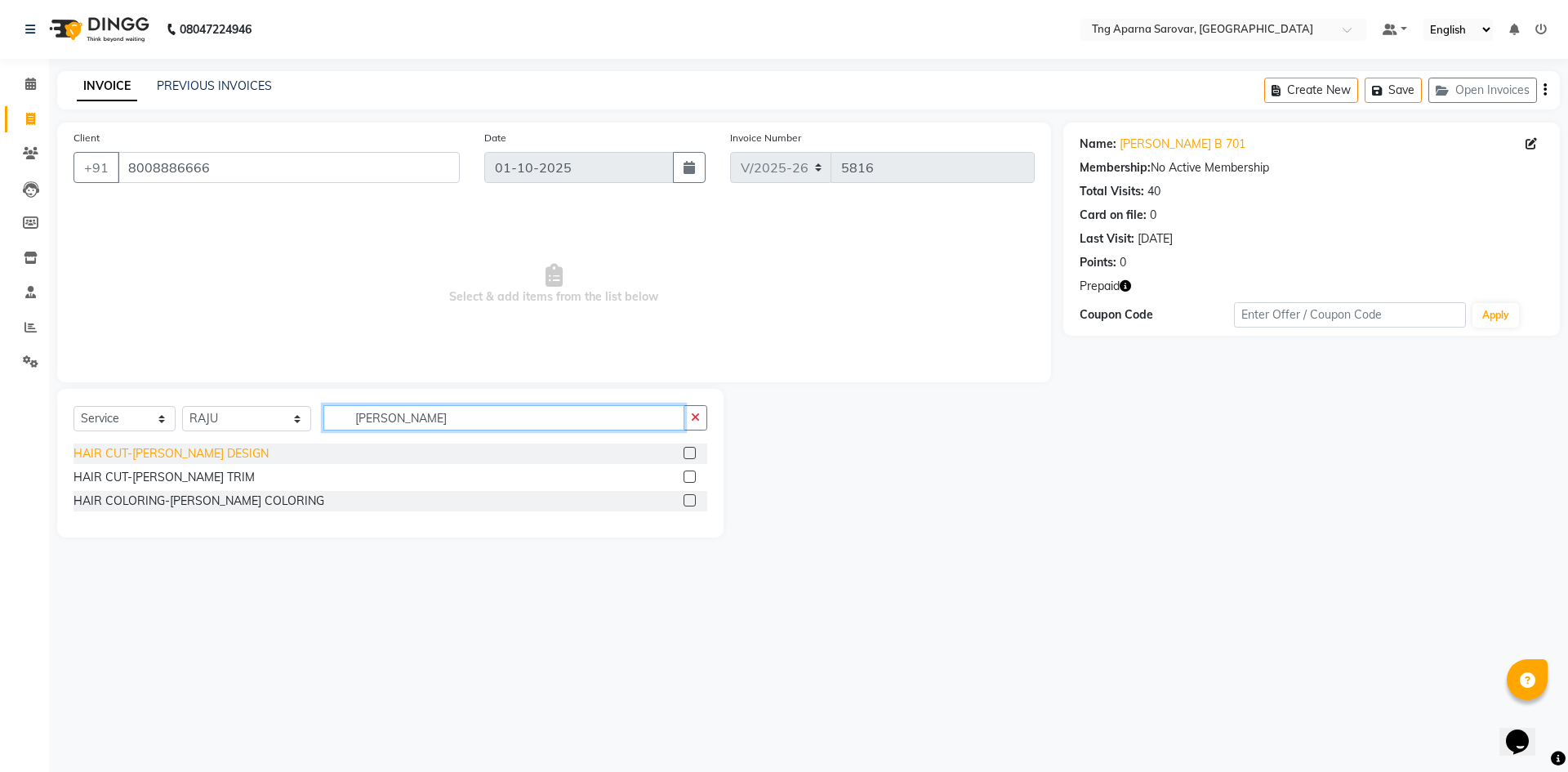
type input "[PERSON_NAME]"
click at [142, 458] on div "HAIR CUT-[PERSON_NAME] DESIGN" at bounding box center [172, 453] width 195 height 17
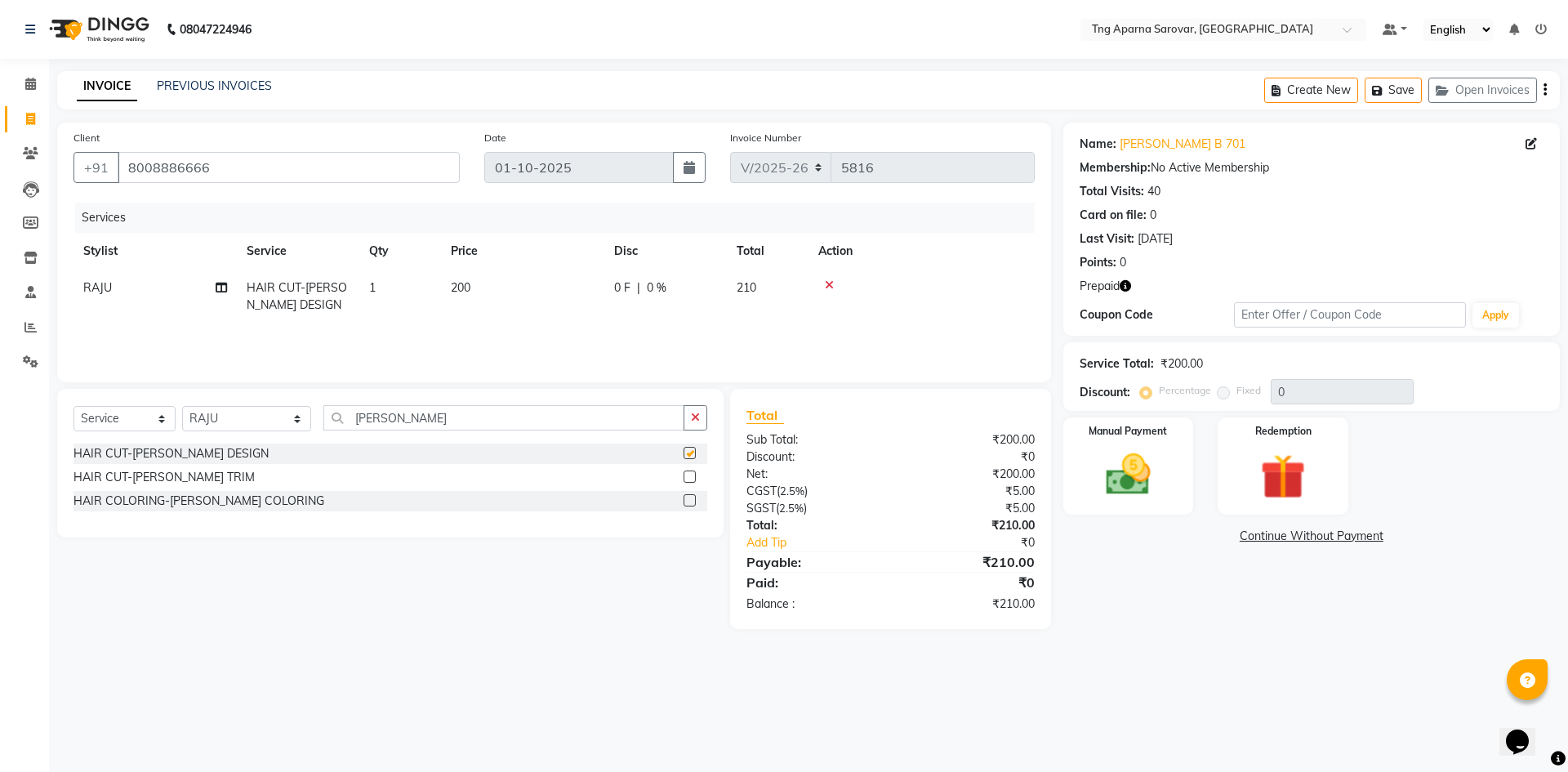
checkbox input "false"
click at [1295, 466] on img at bounding box center [1282, 476] width 76 height 58
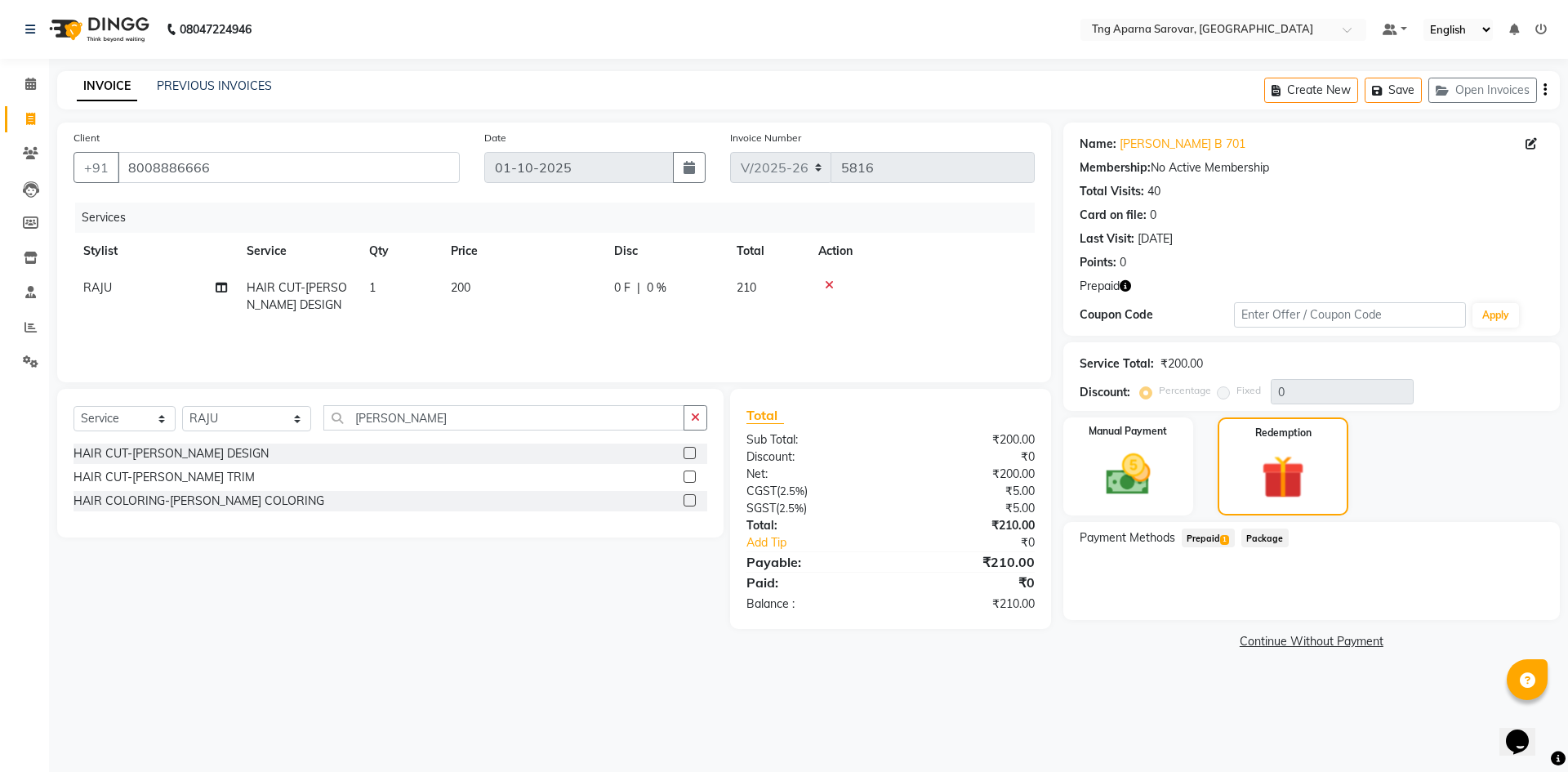
click at [1197, 535] on span "Prepaid 1" at bounding box center [1208, 538] width 53 height 19
click at [1524, 620] on div "PLATINUM MEMBERSHIP (₹14,029.00) Expiry: [DATE] 210 Add" at bounding box center [1311, 595] width 464 height 63
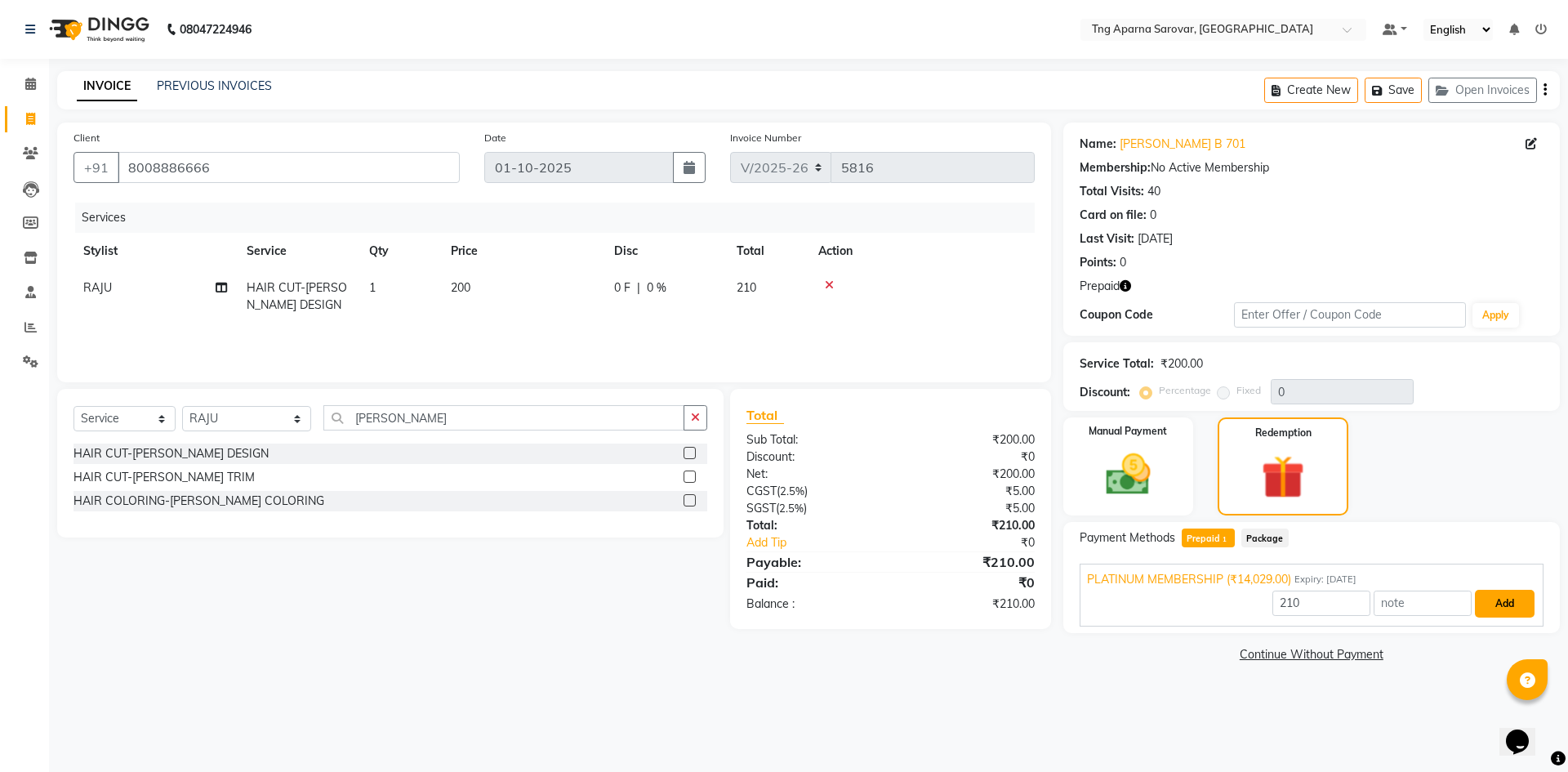
click at [1514, 608] on button "Add" at bounding box center [1505, 604] width 60 height 28
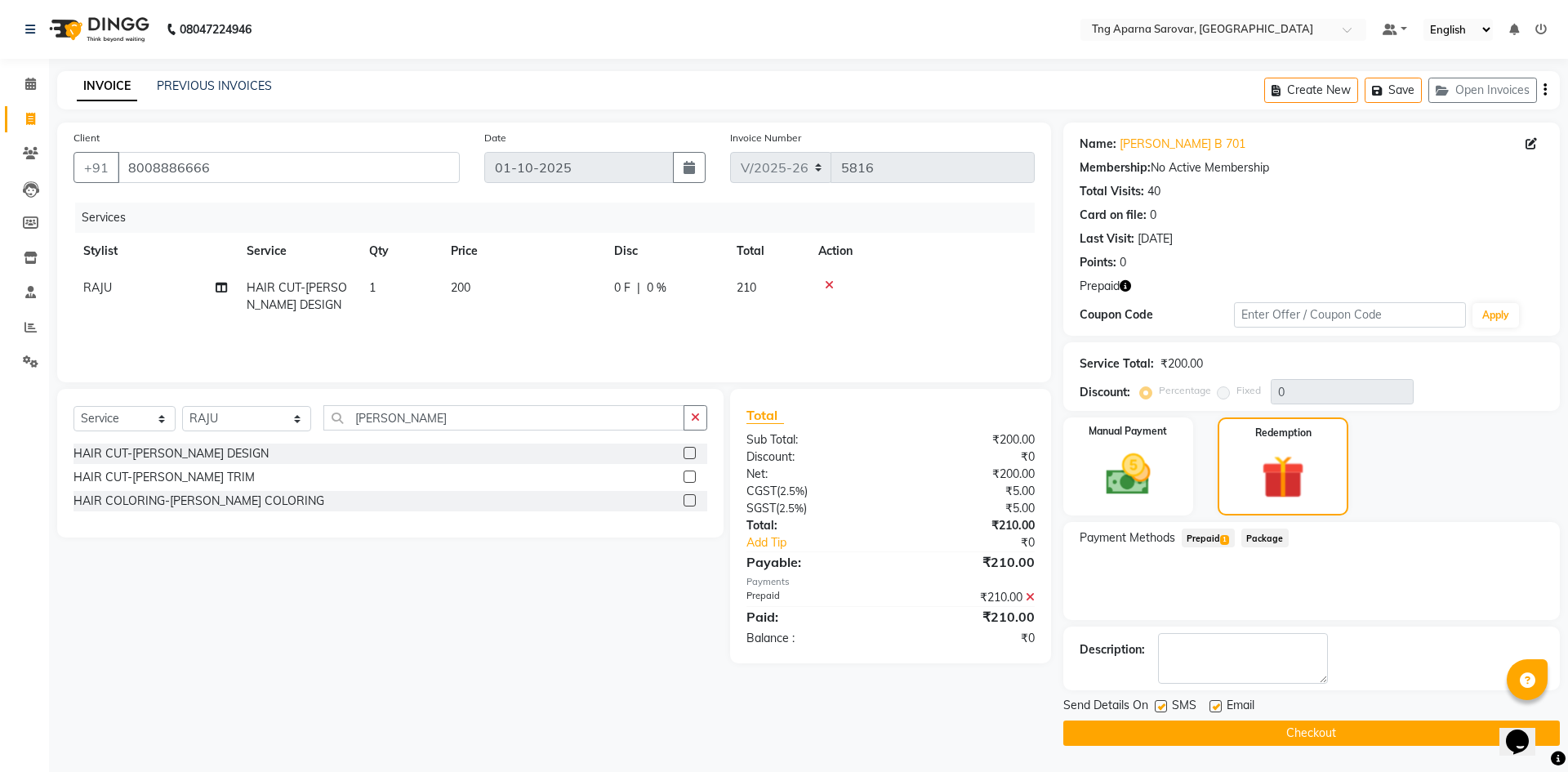
click at [1359, 744] on button "Checkout" at bounding box center [1311, 733] width 497 height 25
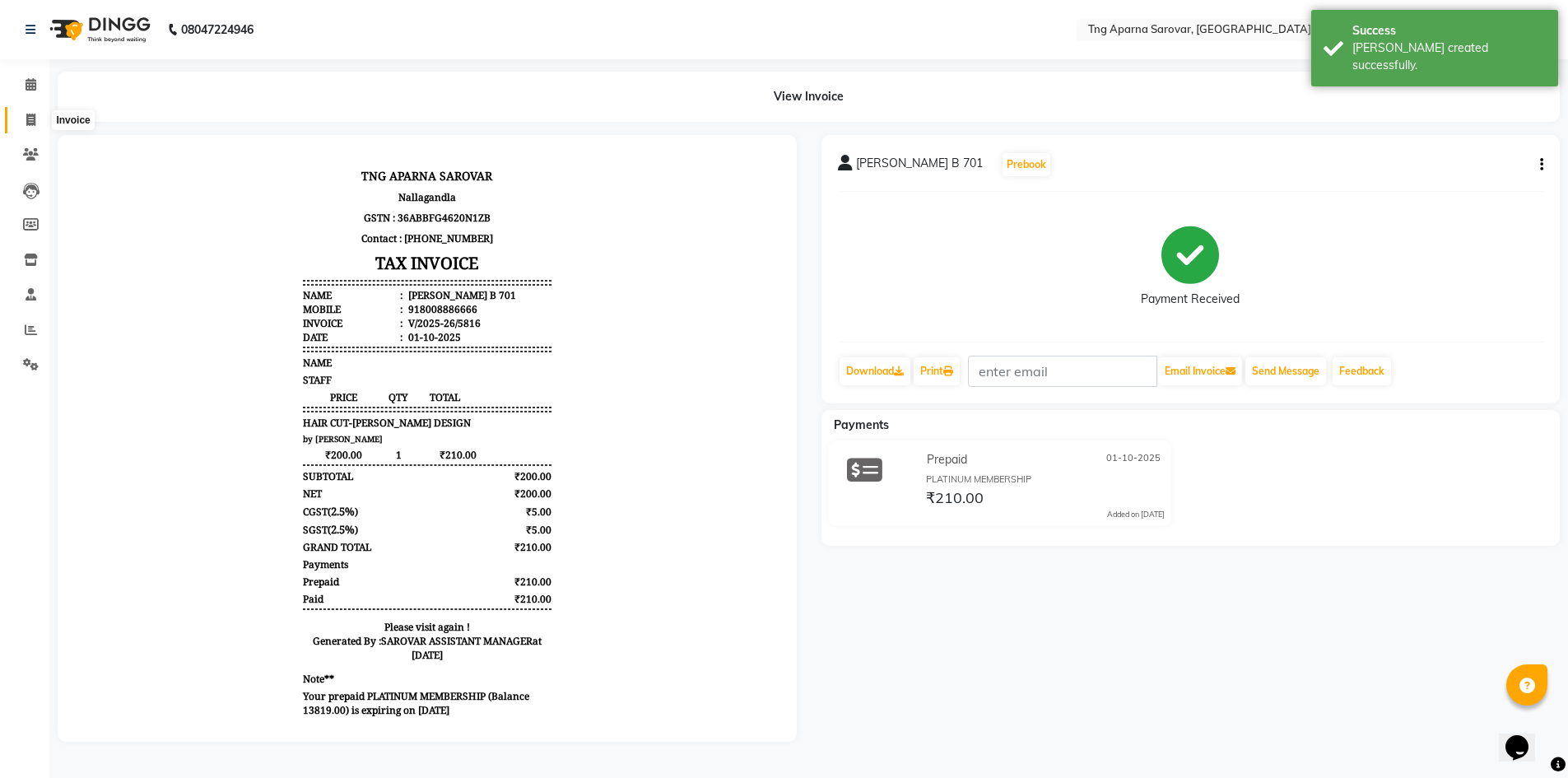
click at [26, 112] on span at bounding box center [31, 120] width 29 height 19
select select "7390"
select select "service"
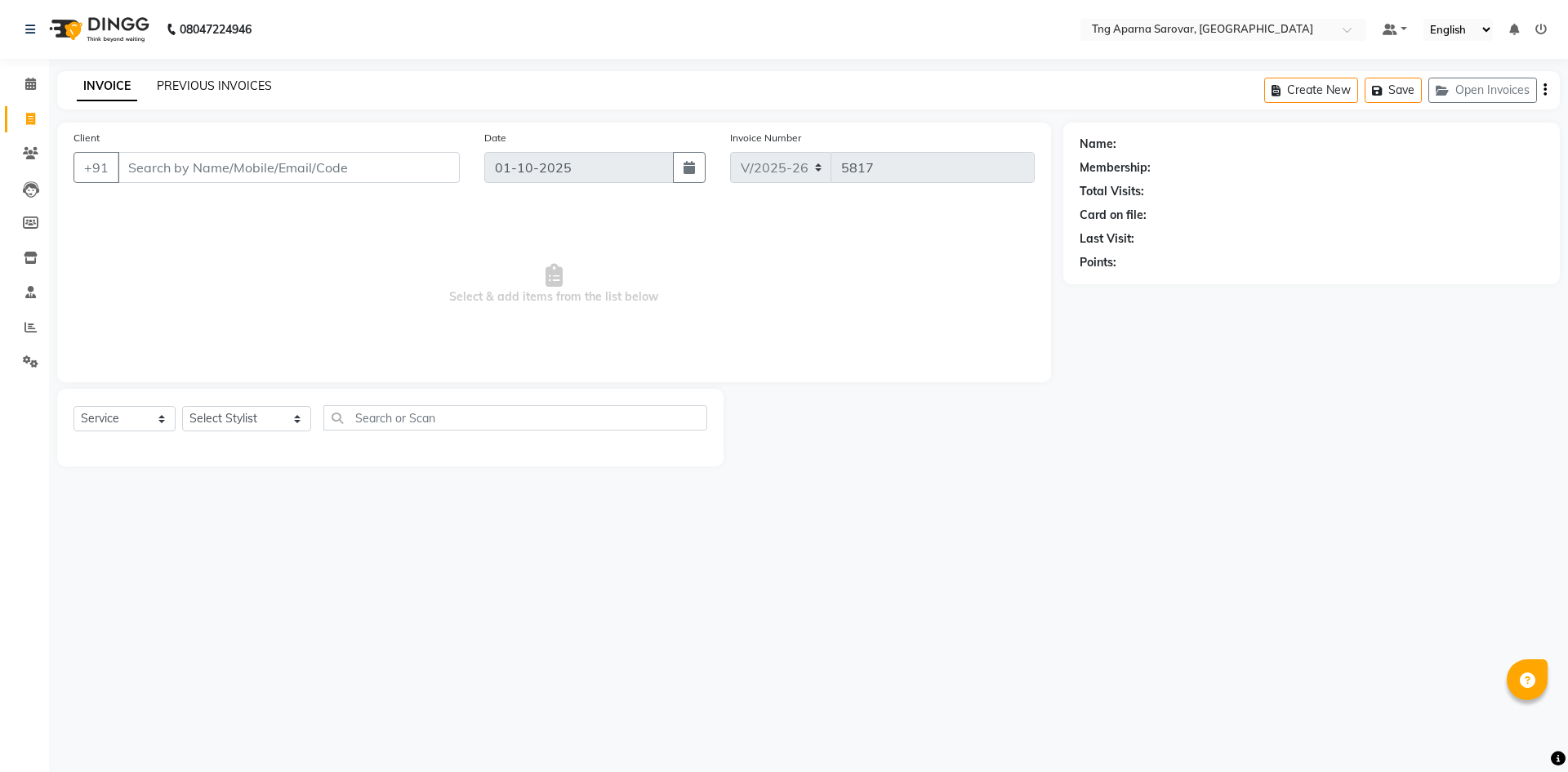
click at [195, 87] on link "PREVIOUS INVOICES" at bounding box center [214, 86] width 115 height 15
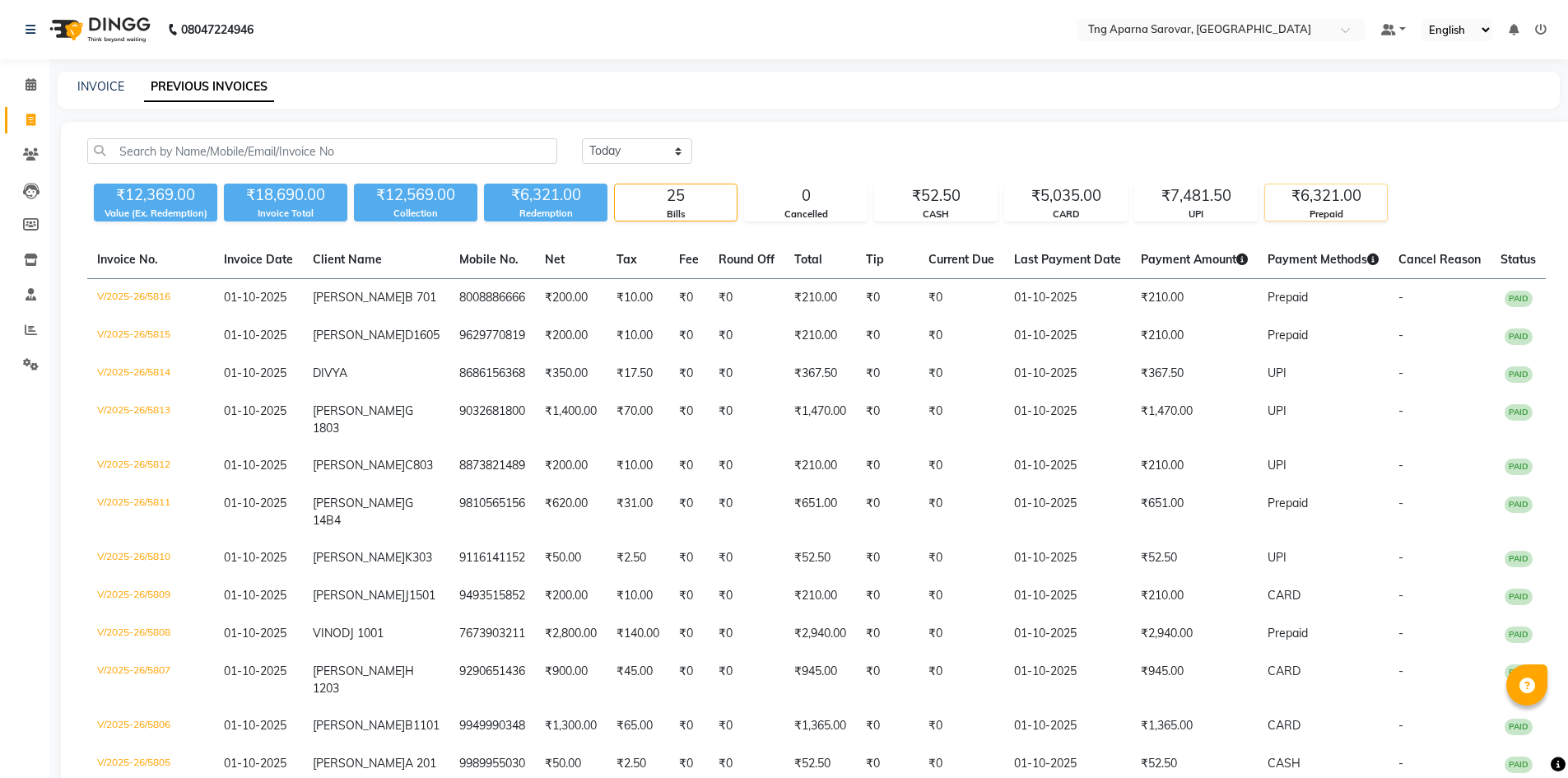
click at [1303, 196] on div "₹6,321.00" at bounding box center [1326, 196] width 122 height 23
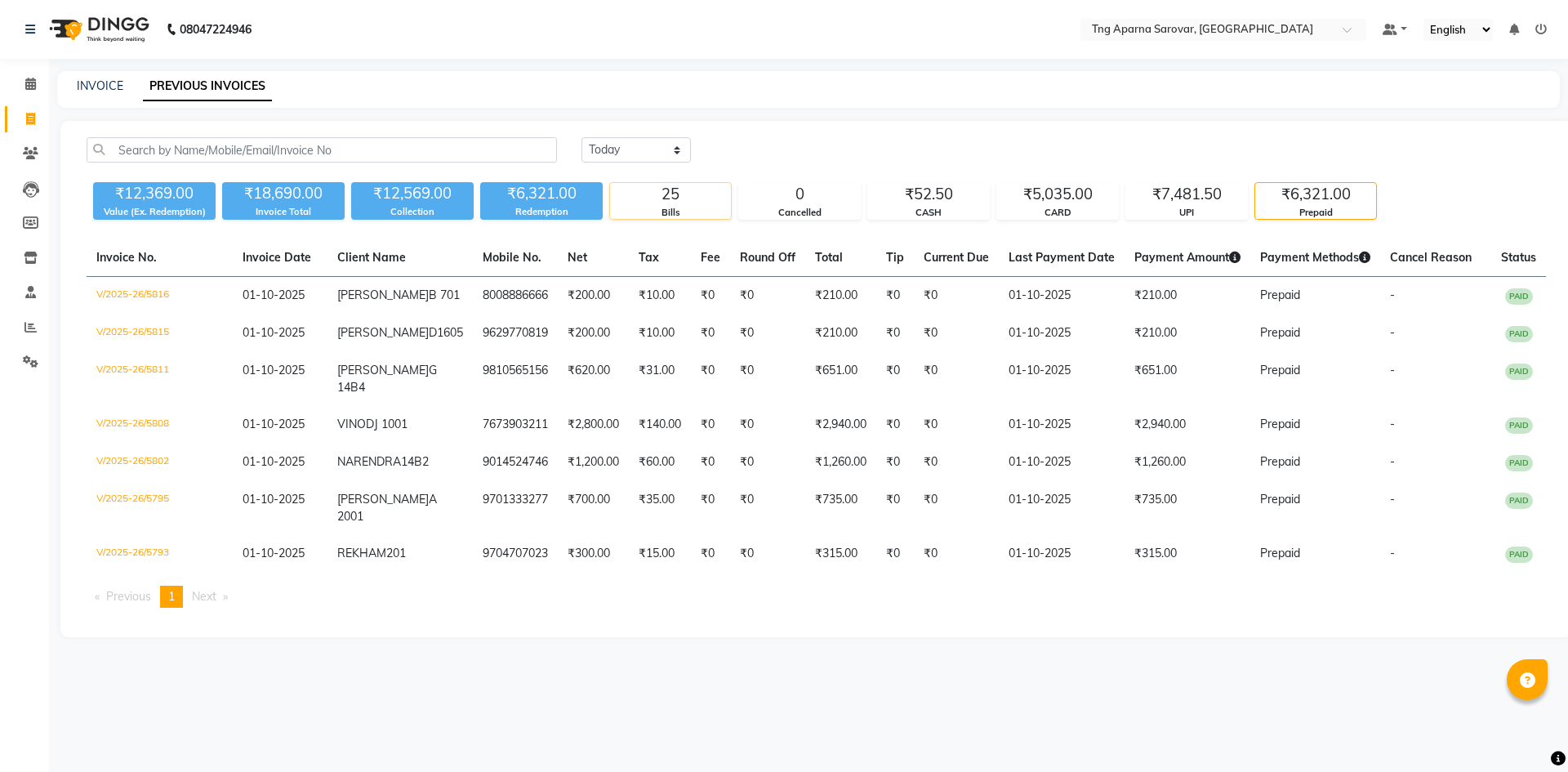
click at [686, 208] on div "Bills" at bounding box center [670, 213] width 121 height 14
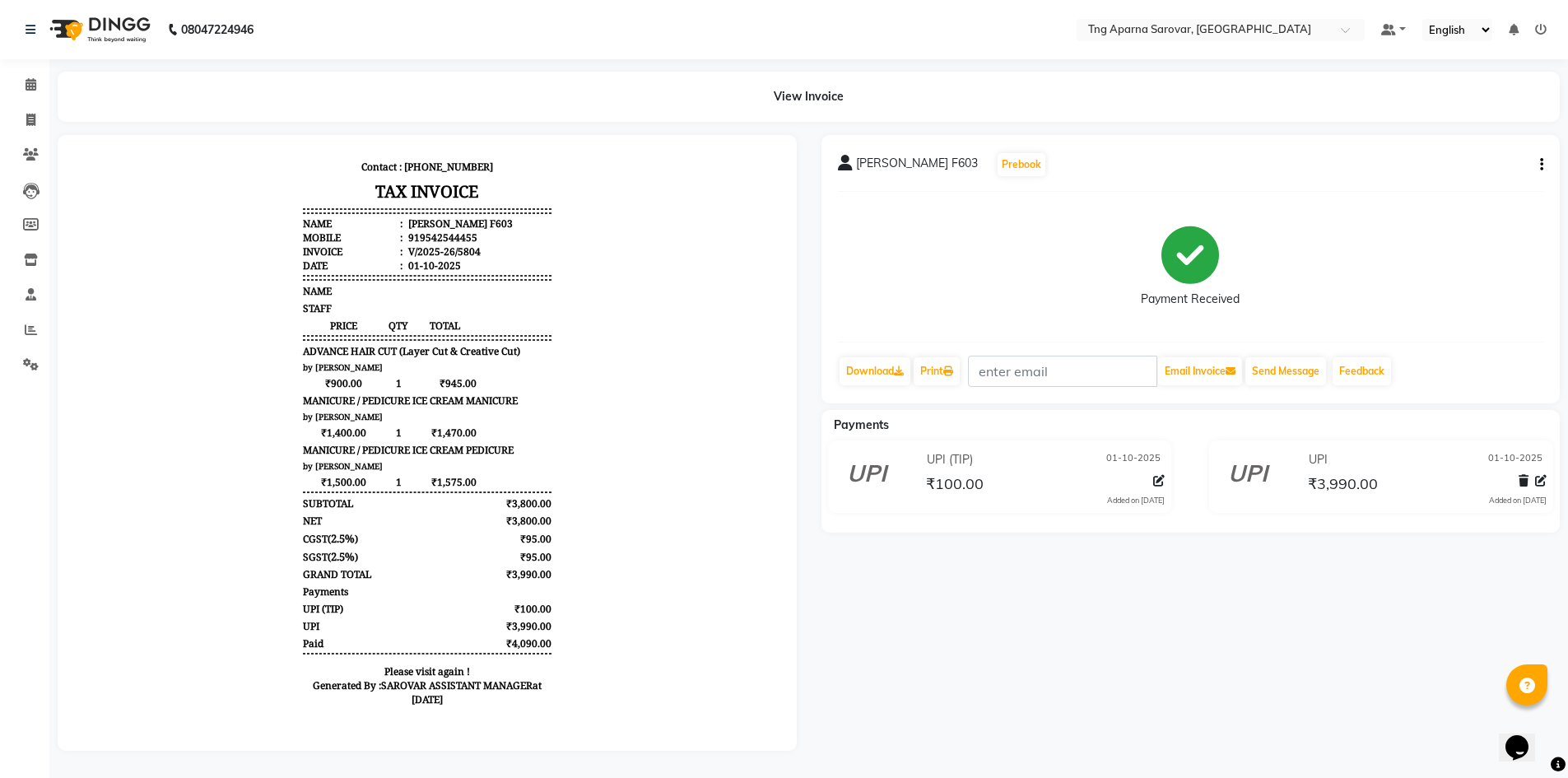
scroll to position [10, 0]
click at [868, 599] on div "SRI VIDHYA F603 Prebook Payment Received Download Print Email Invoice Send Mess…" at bounding box center [1191, 443] width 764 height 616
click at [37, 112] on span at bounding box center [31, 120] width 29 height 19
select select "7390"
select select "service"
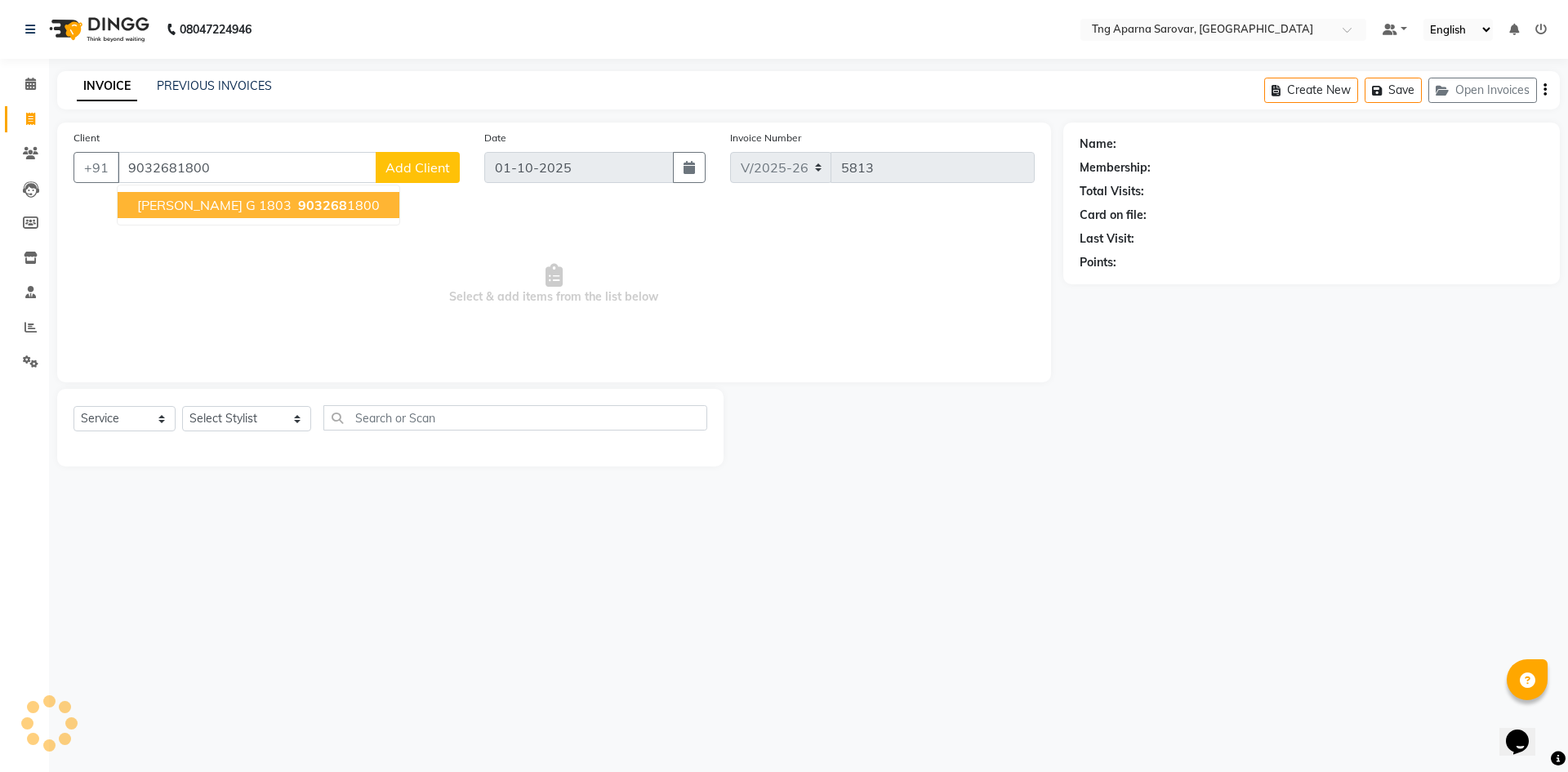
type input "9032681800"
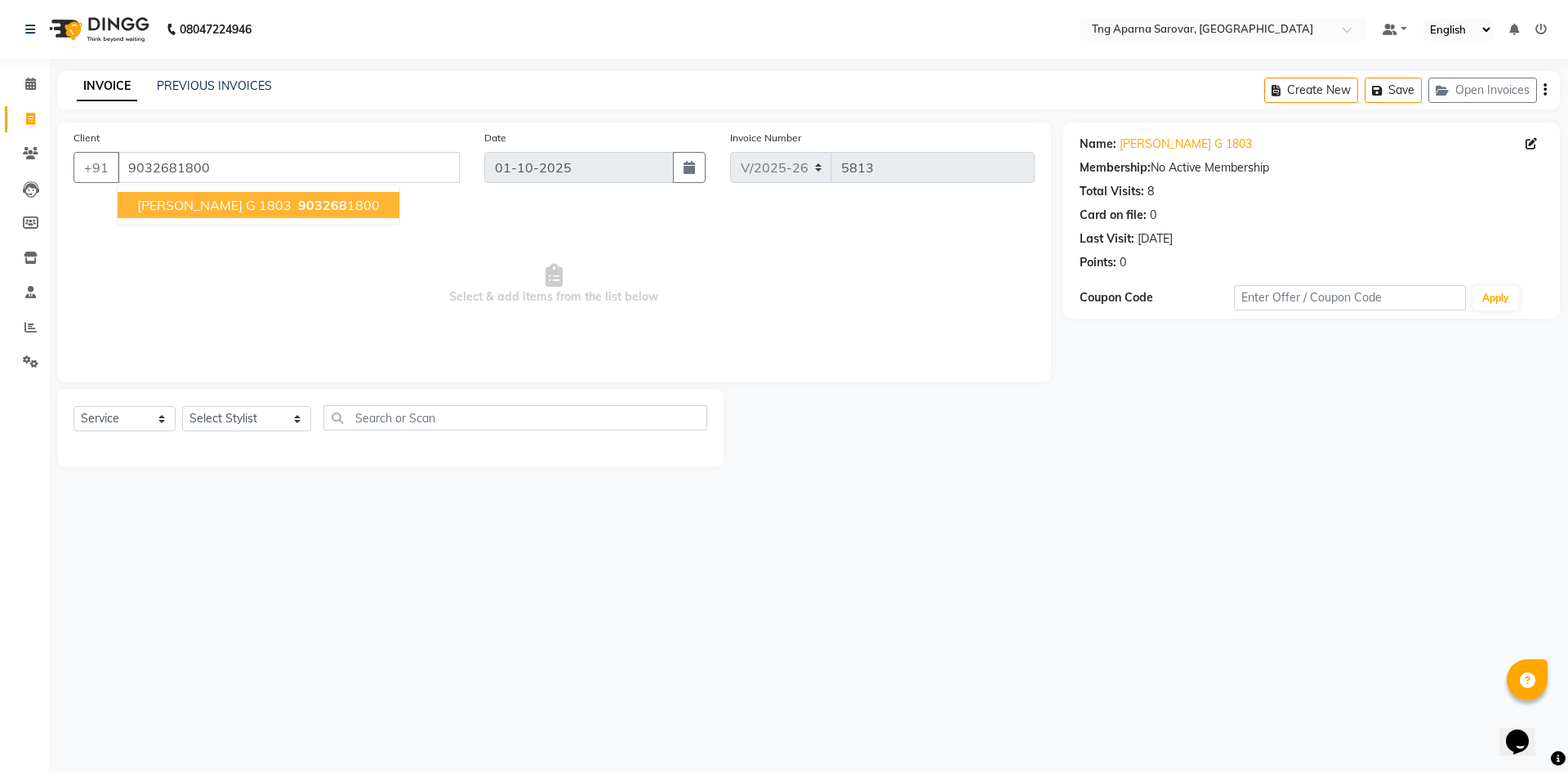
click at [241, 212] on span "NANDHINI G 1803" at bounding box center [214, 205] width 154 height 16
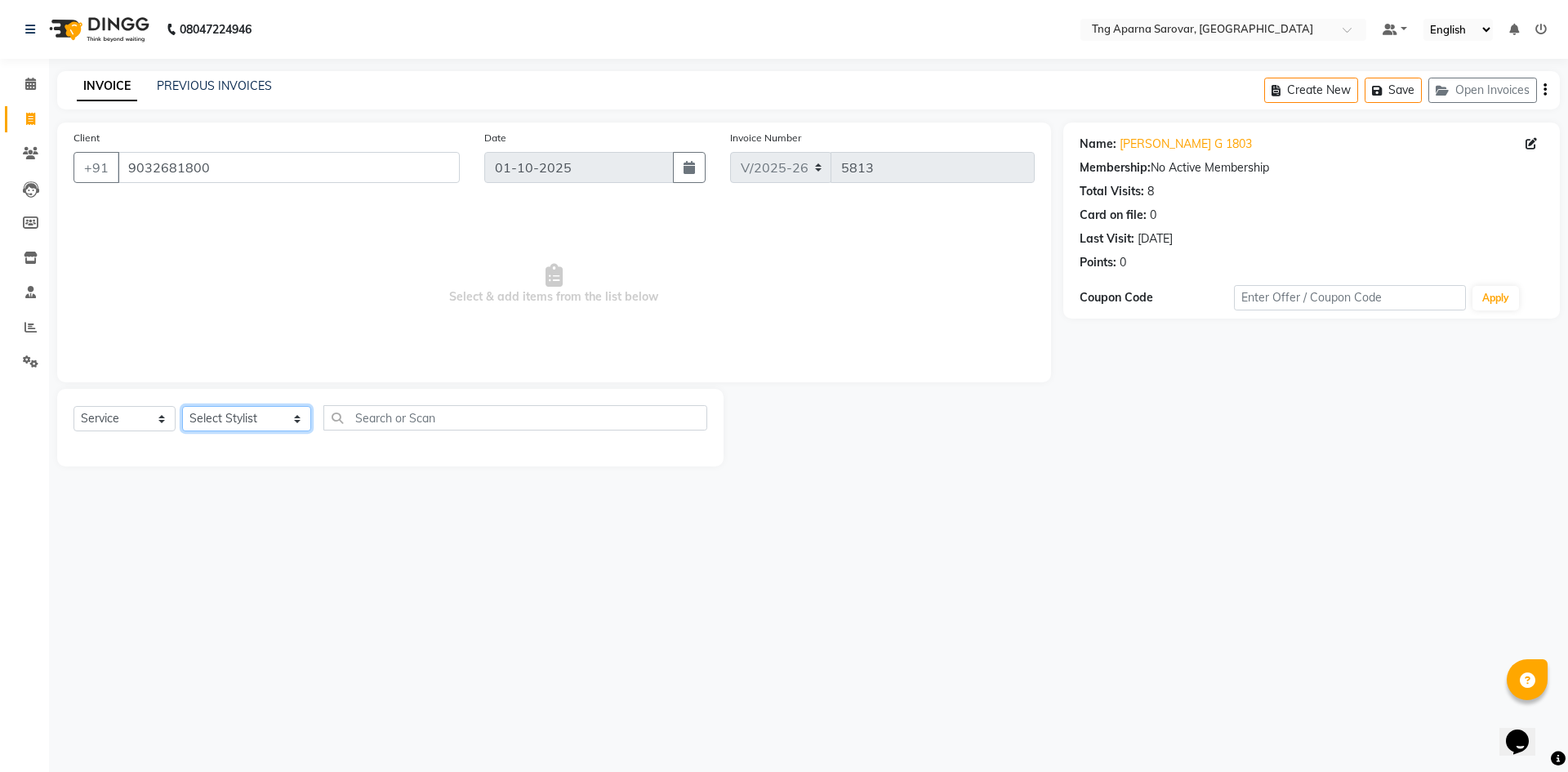
click at [237, 417] on select "Select Stylist [PERSON_NAME] [PERSON_NAME] MAM CHINNA DANISH [PERSON_NAME] KAIF…" at bounding box center [246, 418] width 129 height 25
select select "87412"
click at [182, 406] on select "Select Stylist [PERSON_NAME] [PERSON_NAME] MAM CHINNA DANISH [PERSON_NAME] KAIF…" at bounding box center [246, 418] width 129 height 25
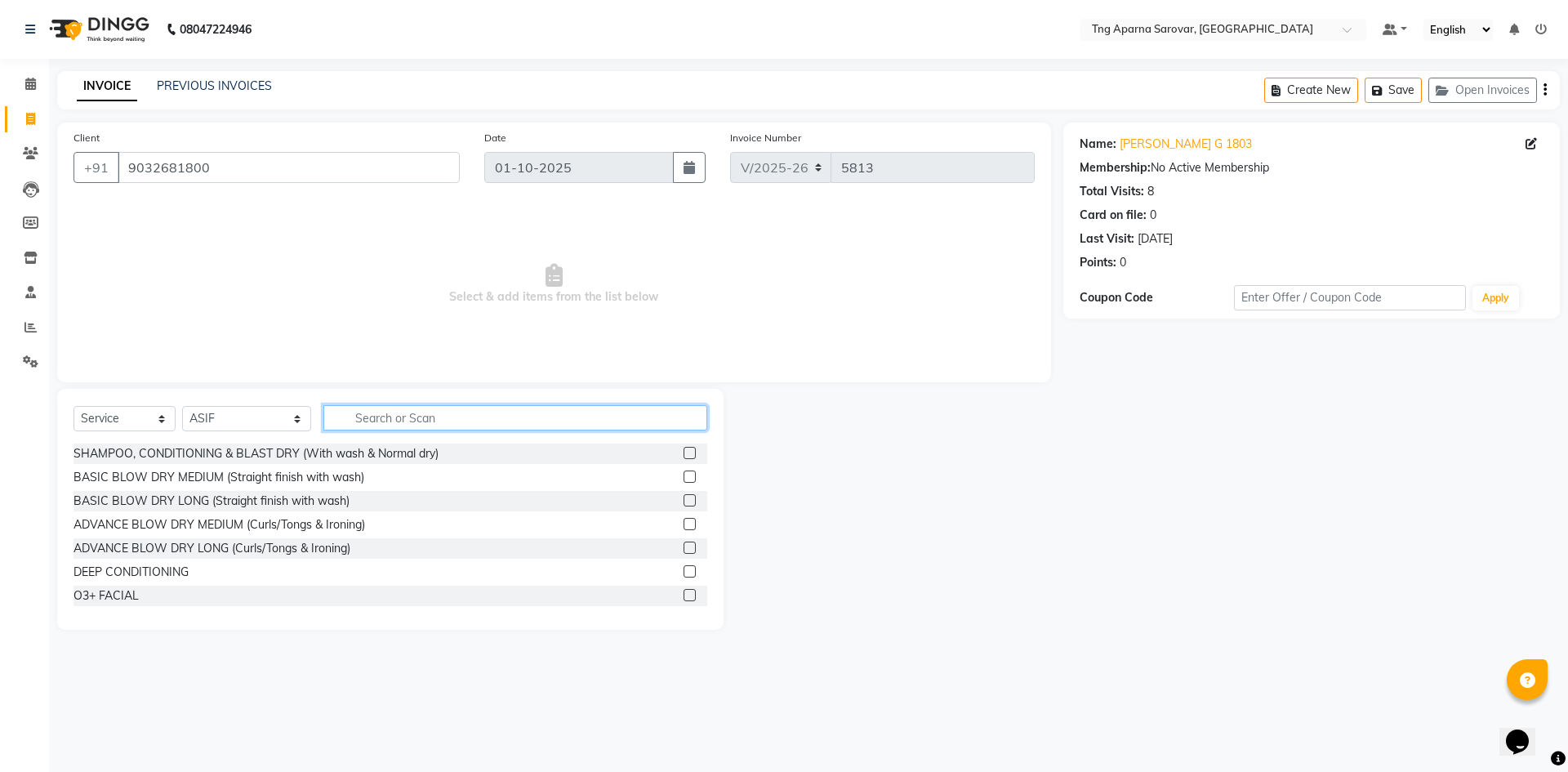
click at [374, 420] on input "text" at bounding box center [516, 417] width 384 height 25
click at [144, 565] on div "DEEP CONDITIONING" at bounding box center [131, 572] width 115 height 17
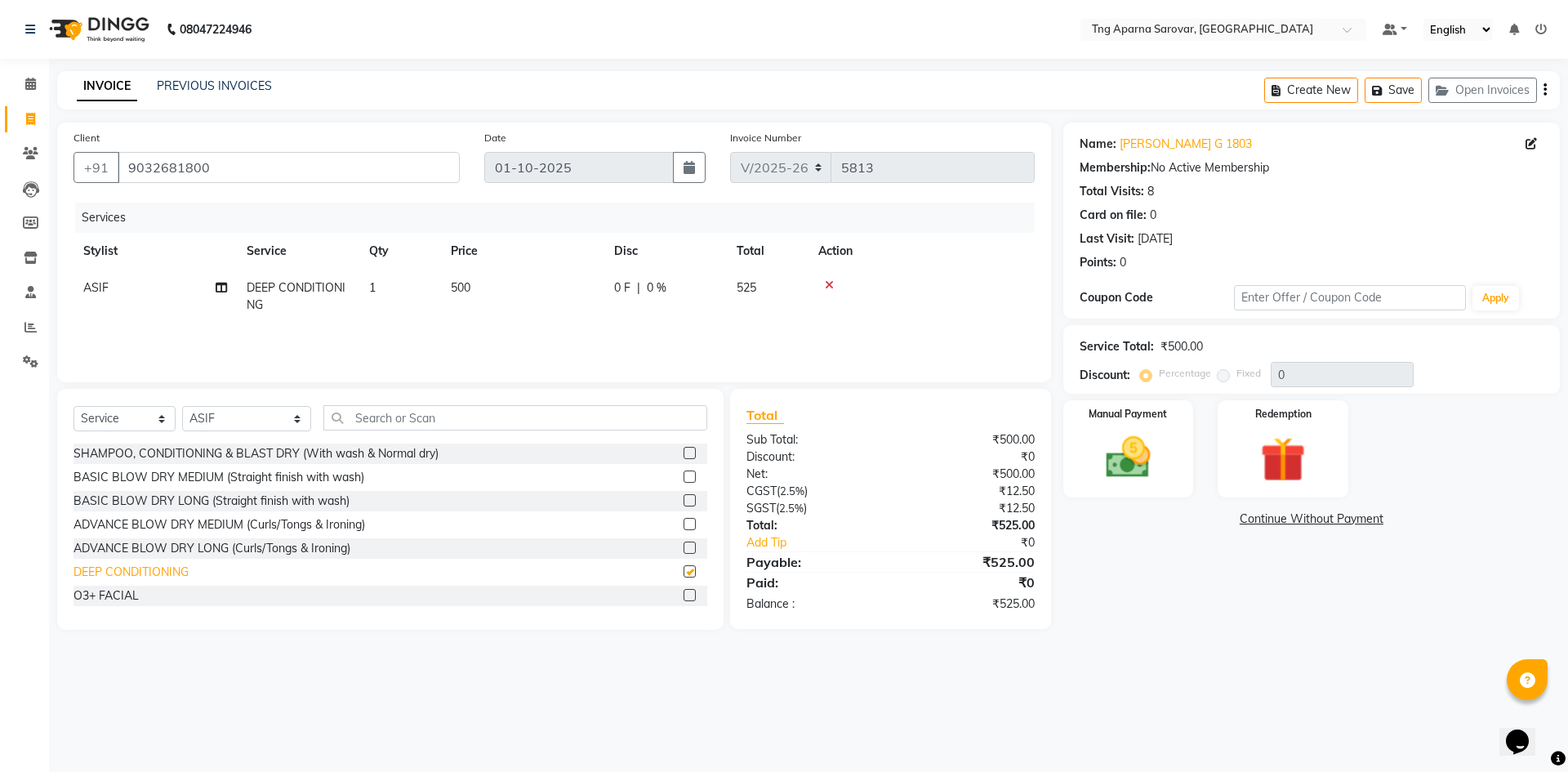
checkbox input "false"
click at [384, 422] on input "text" at bounding box center [516, 417] width 384 height 25
click at [462, 285] on span "500" at bounding box center [461, 287] width 20 height 15
select select "87412"
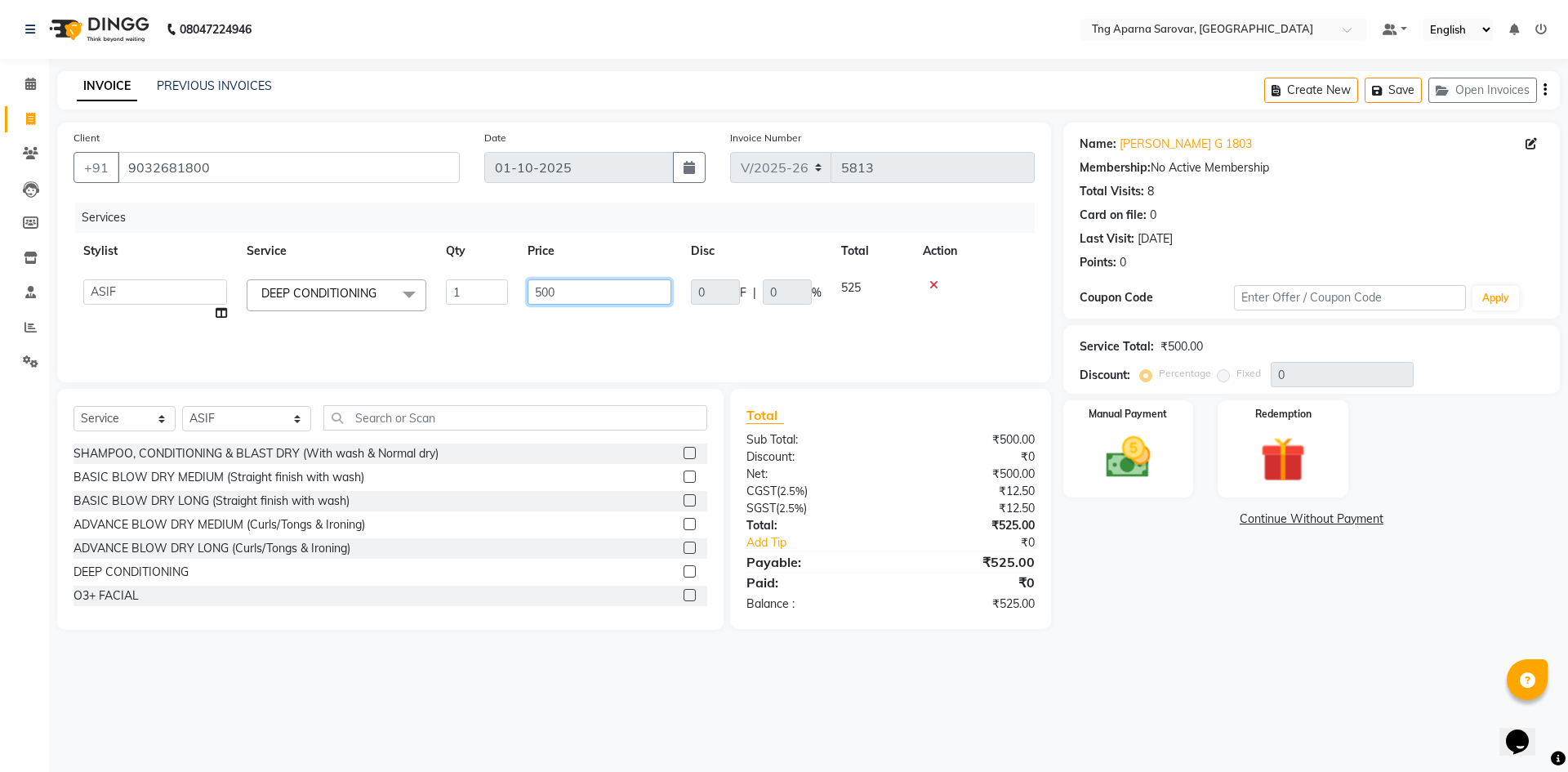
drag, startPoint x: 540, startPoint y: 293, endPoint x: 541, endPoint y: 312, distance: 19.0
click at [541, 293] on input "500" at bounding box center [599, 292] width 144 height 25
type input "700"
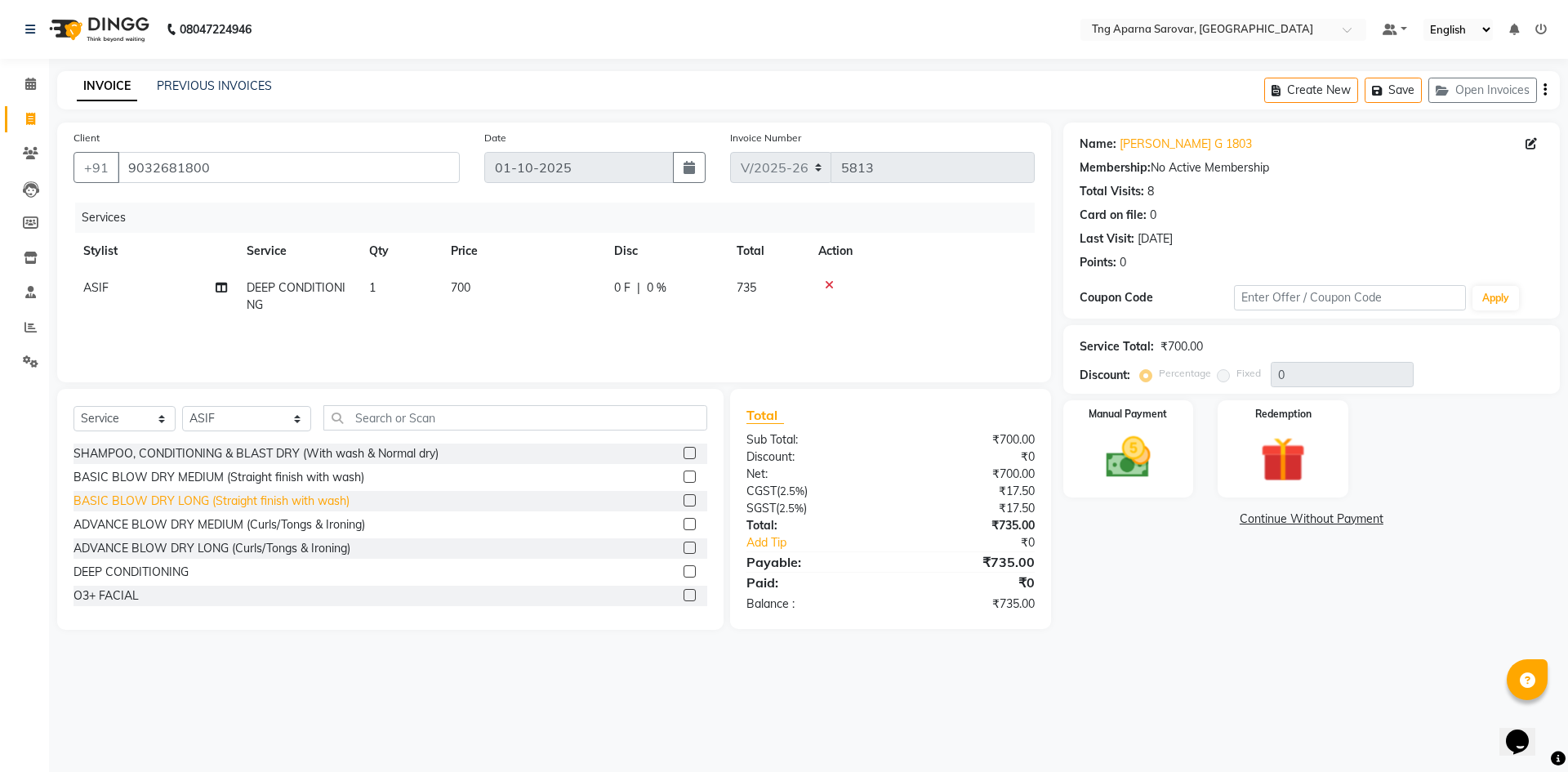
click at [222, 501] on div "BASIC BLOW DRY LONG (Straight finish with wash)" at bounding box center [212, 501] width 276 height 17
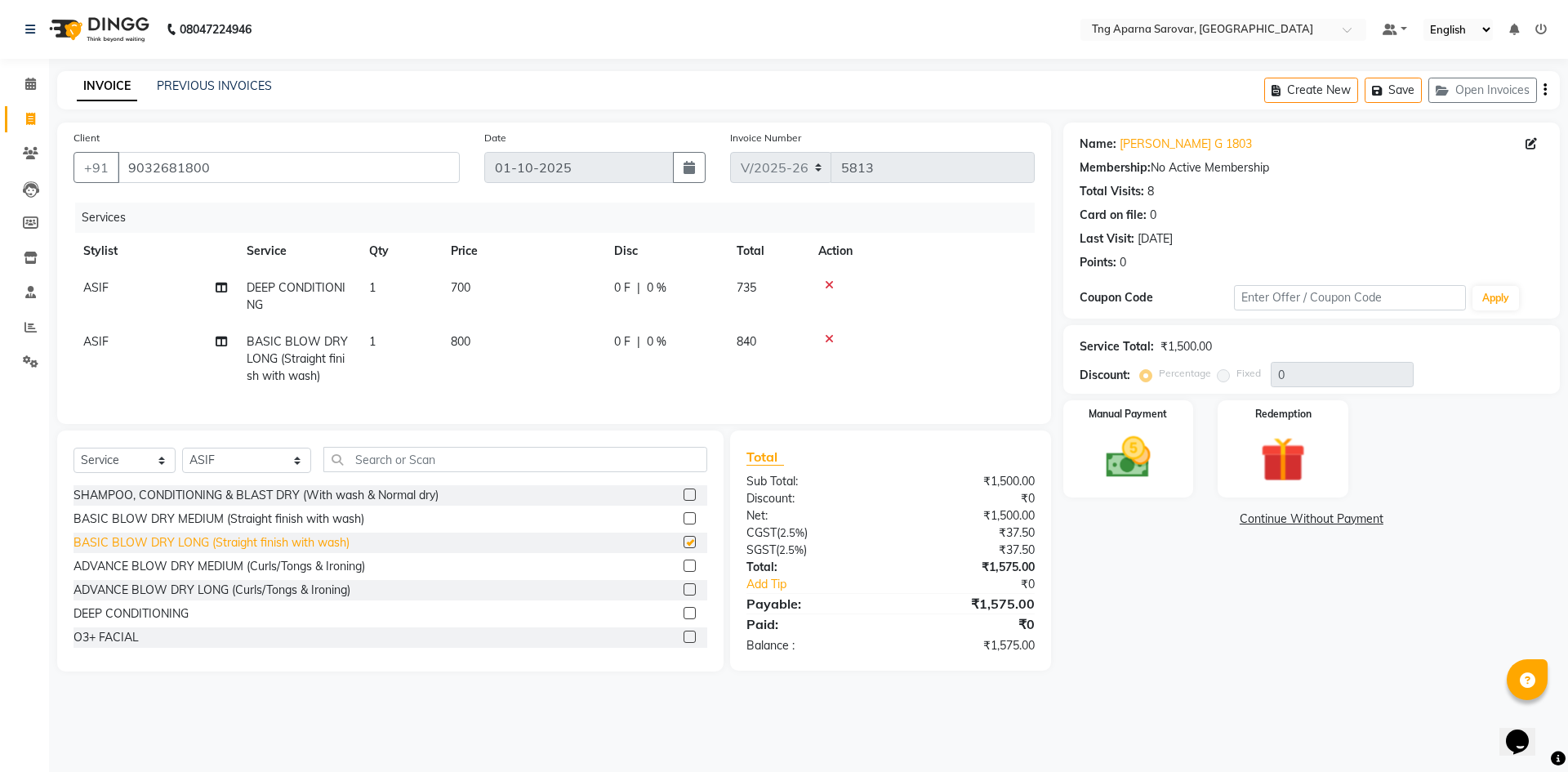
checkbox input "false"
click at [459, 334] on span "800" at bounding box center [461, 342] width 20 height 15
select select "87412"
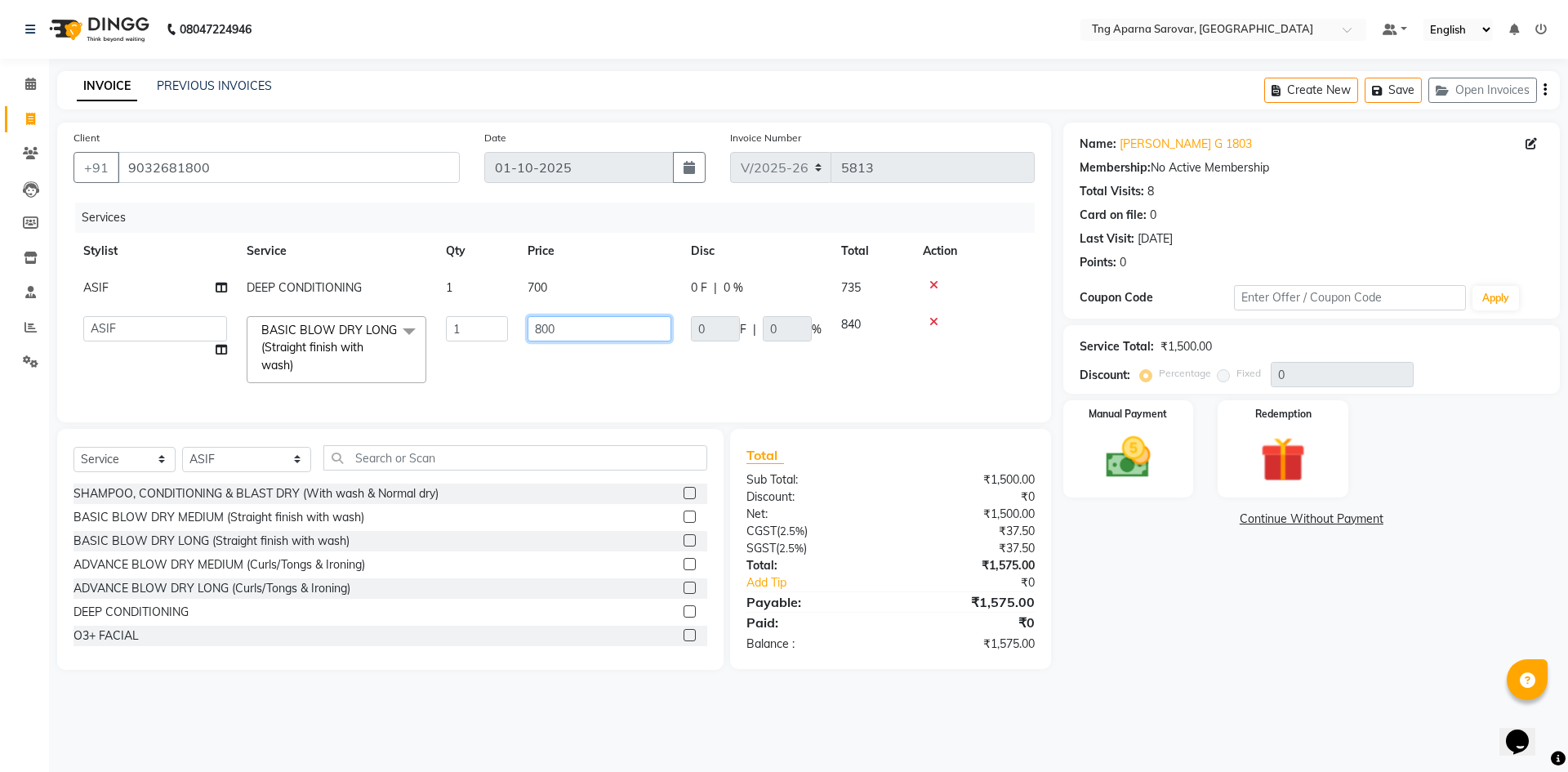
click at [544, 332] on input "800" at bounding box center [599, 329] width 144 height 25
type input "700"
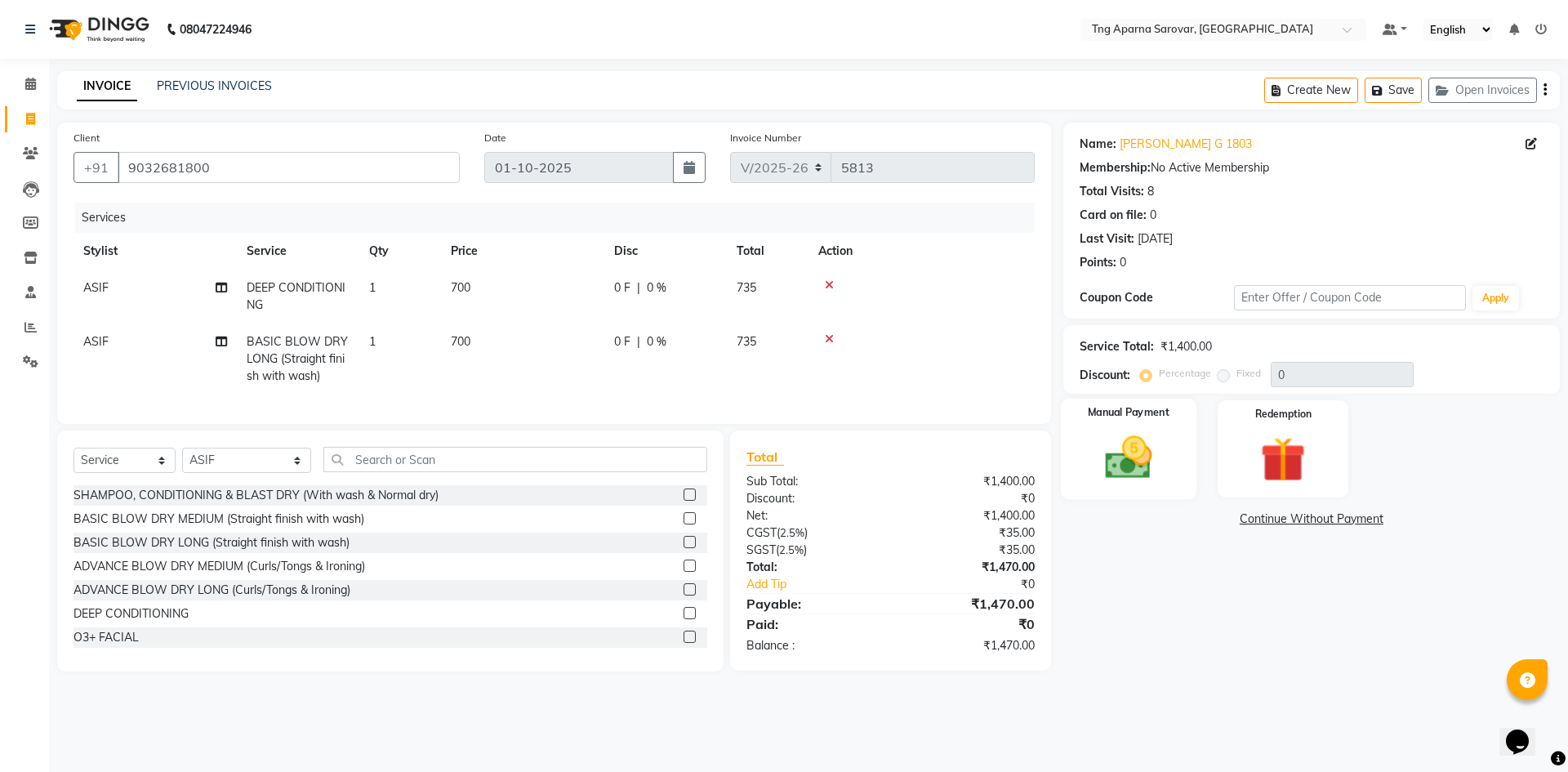
click at [1154, 464] on img at bounding box center [1128, 457] width 76 height 54
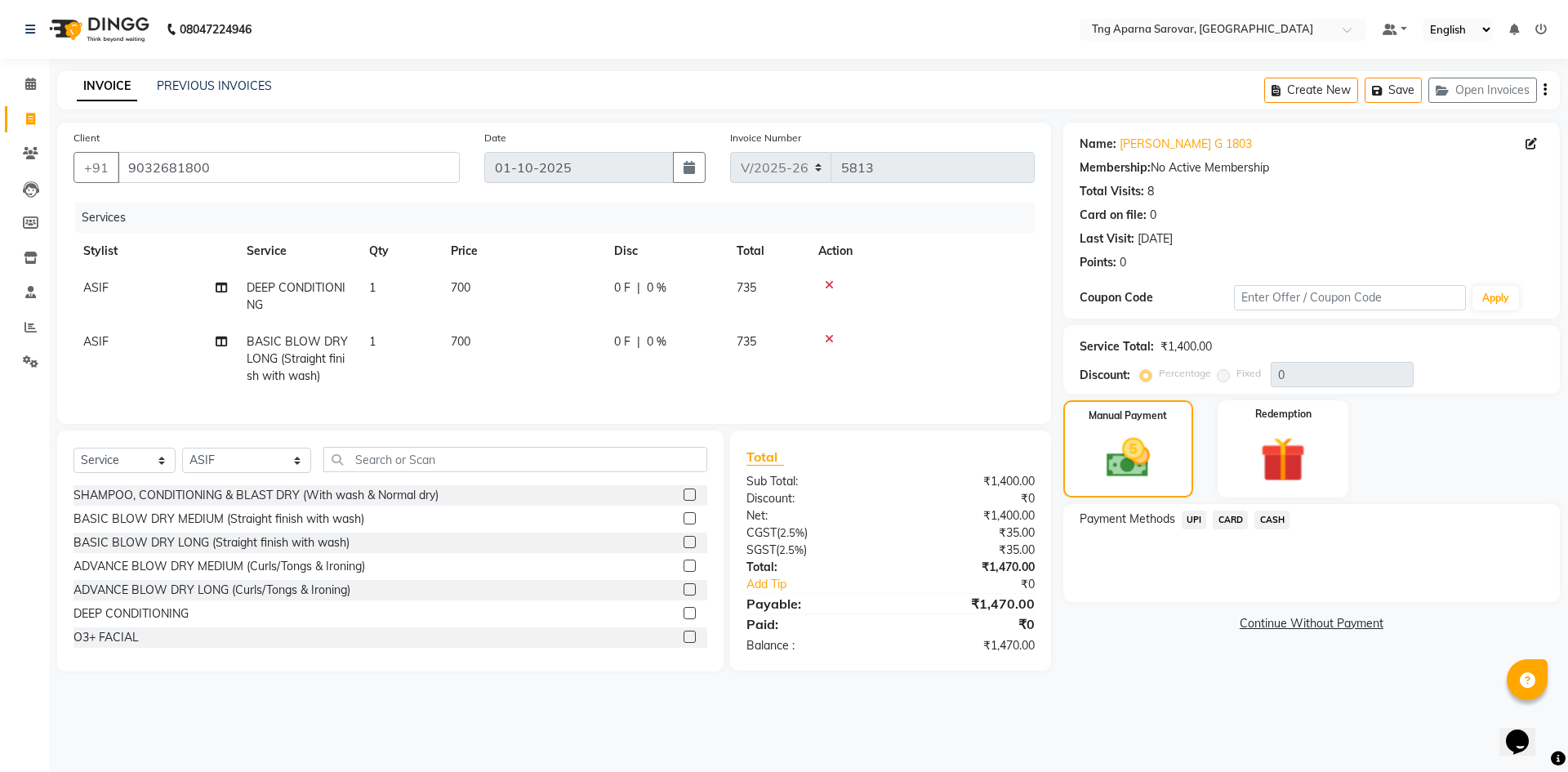
click at [1183, 517] on span "UPI" at bounding box center [1194, 520] width 25 height 19
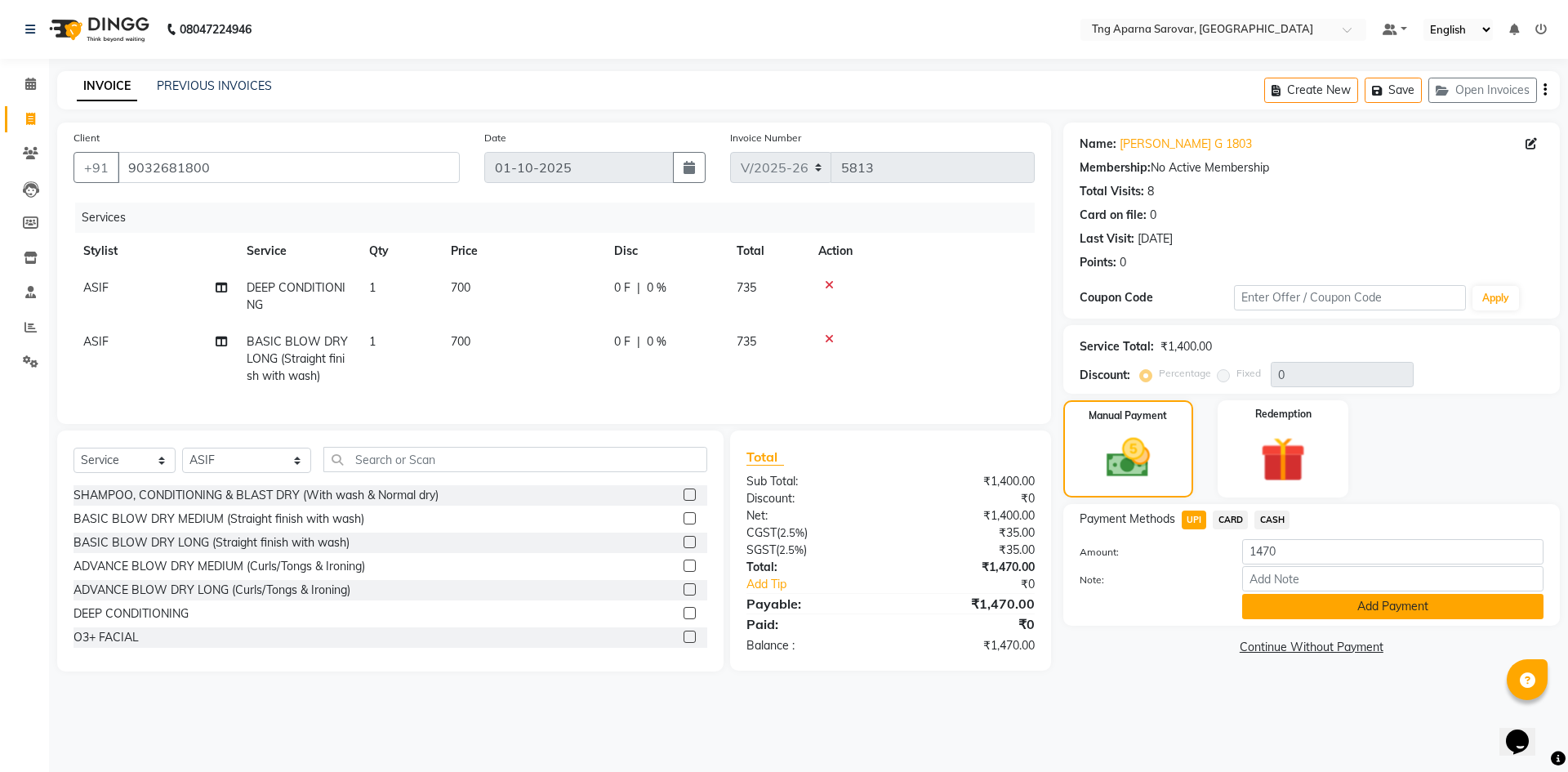
click at [1269, 596] on button "Add Payment" at bounding box center [1392, 606] width 301 height 25
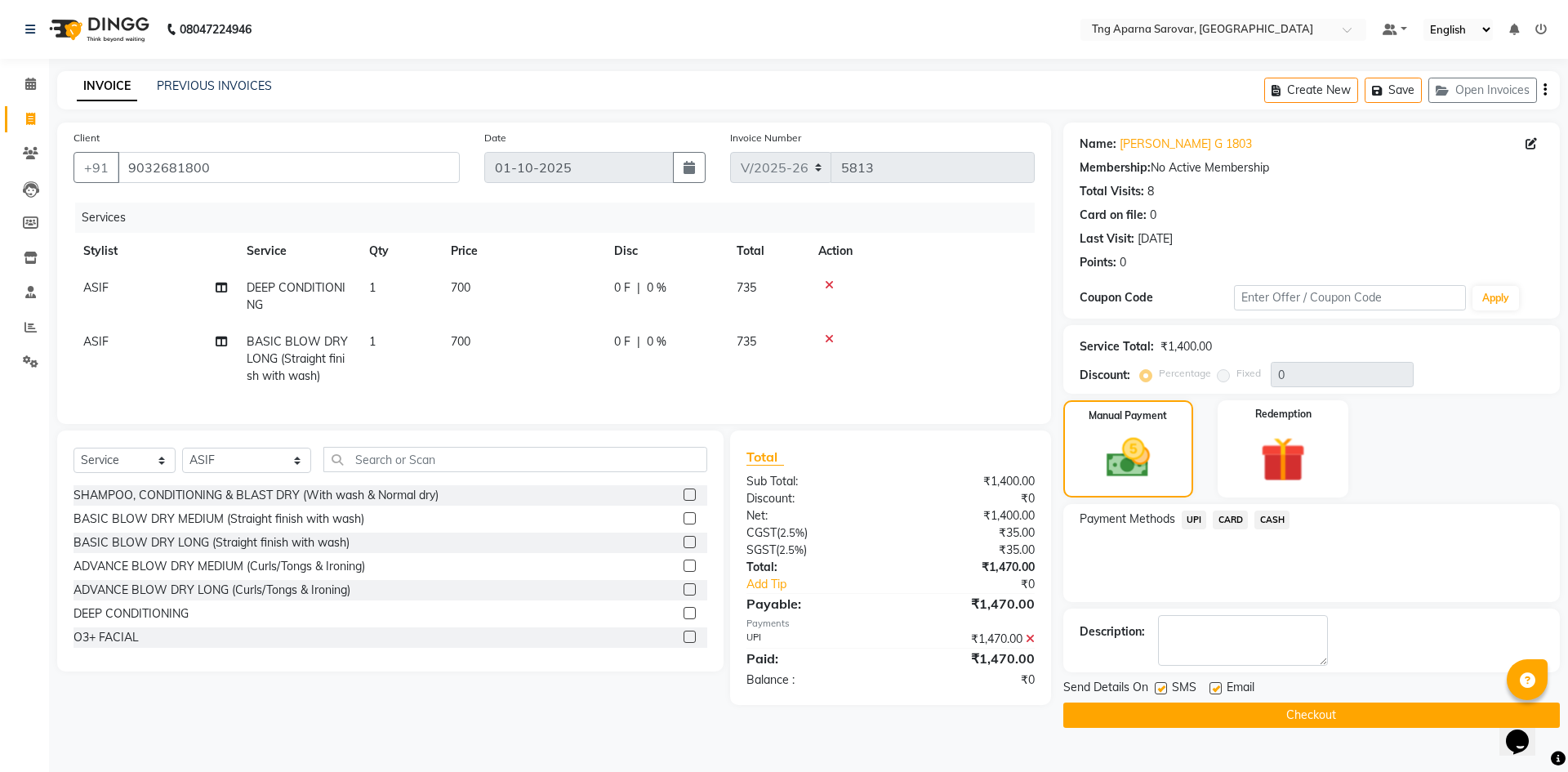
click at [1277, 698] on div "Send Details On SMS Email" at bounding box center [1311, 689] width 497 height 21
click at [1274, 710] on button "Checkout" at bounding box center [1311, 715] width 497 height 25
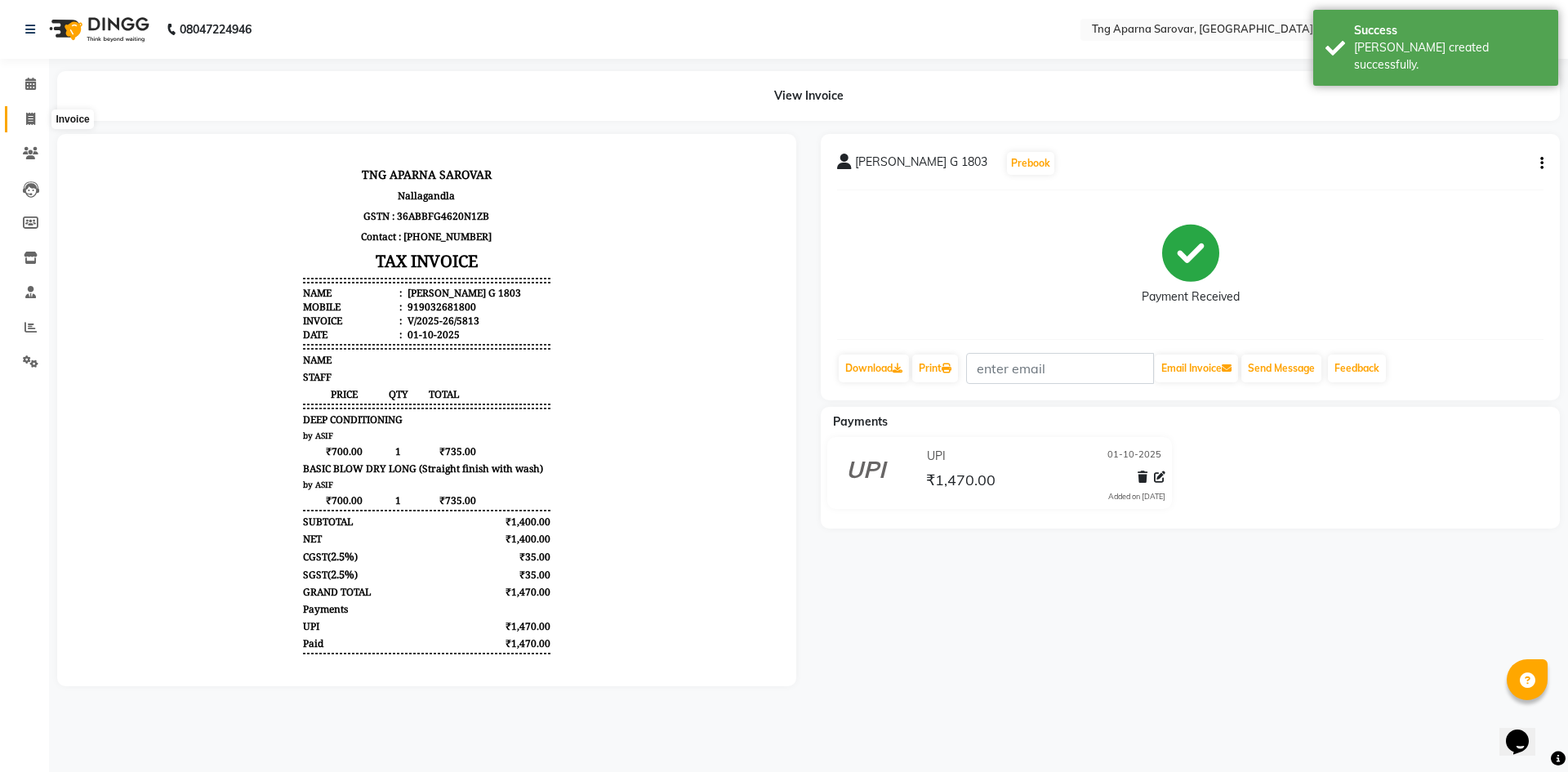
click at [26, 120] on icon at bounding box center [30, 118] width 9 height 12
select select "7390"
select select "service"
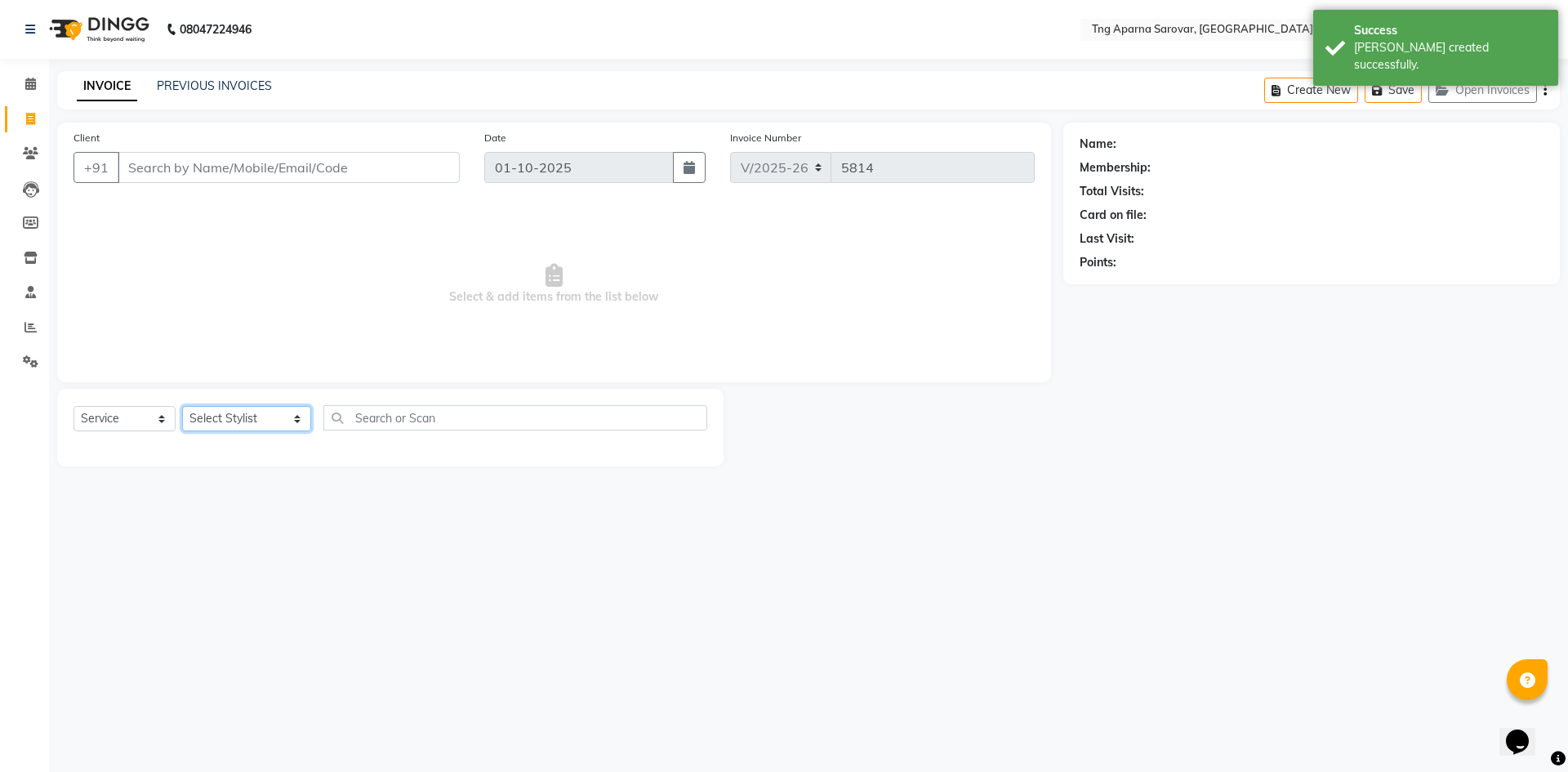
click at [263, 425] on select "Select Stylist [PERSON_NAME] [PERSON_NAME] MAM CHINNA DANISH [PERSON_NAME] KAIF…" at bounding box center [246, 418] width 129 height 25
select select "64166"
click at [182, 406] on select "Select Stylist [PERSON_NAME] [PERSON_NAME] MAM CHINNA DANISH [PERSON_NAME] KAIF…" at bounding box center [246, 418] width 129 height 25
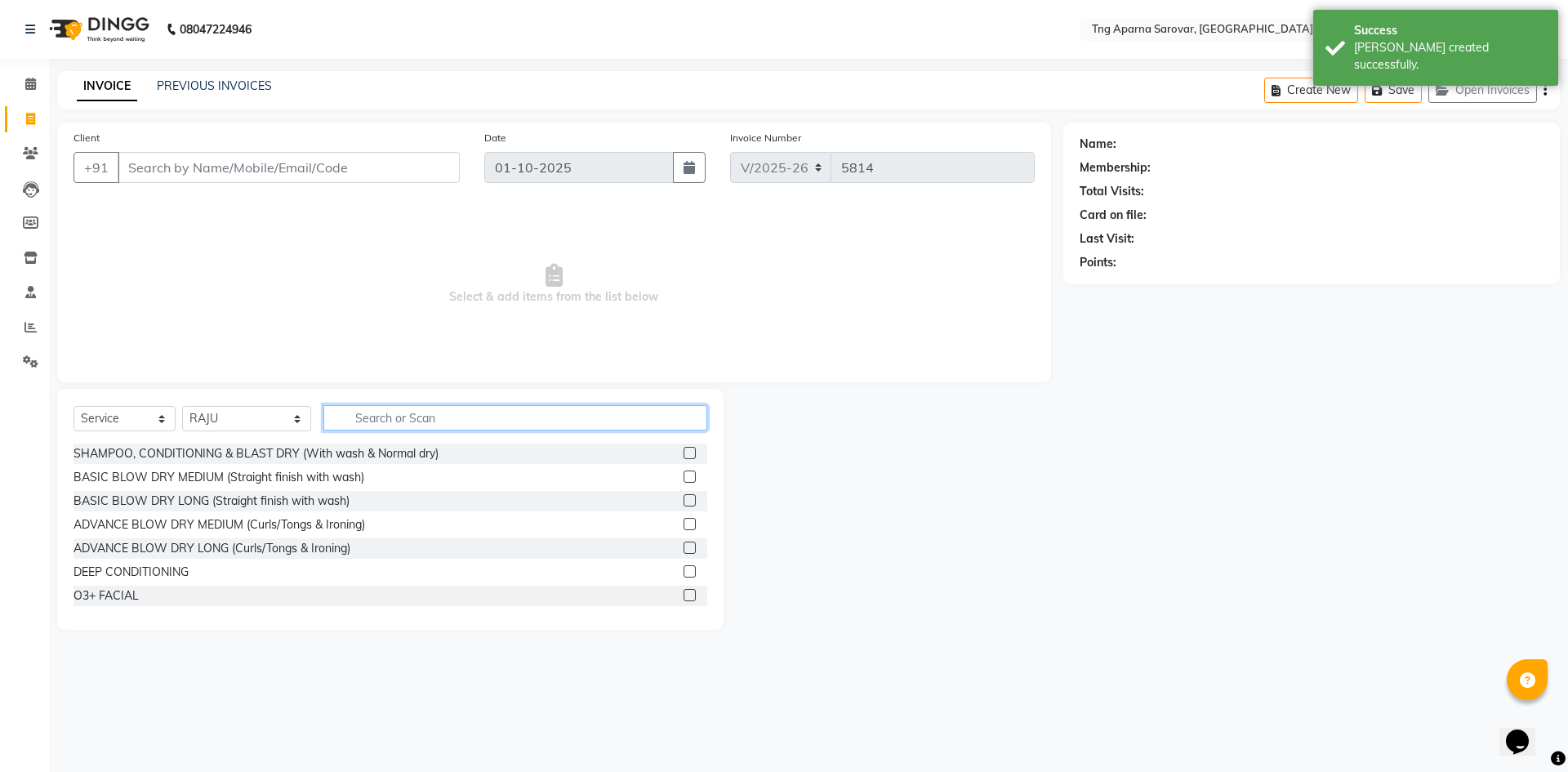
click at [419, 420] on input "text" at bounding box center [516, 417] width 384 height 25
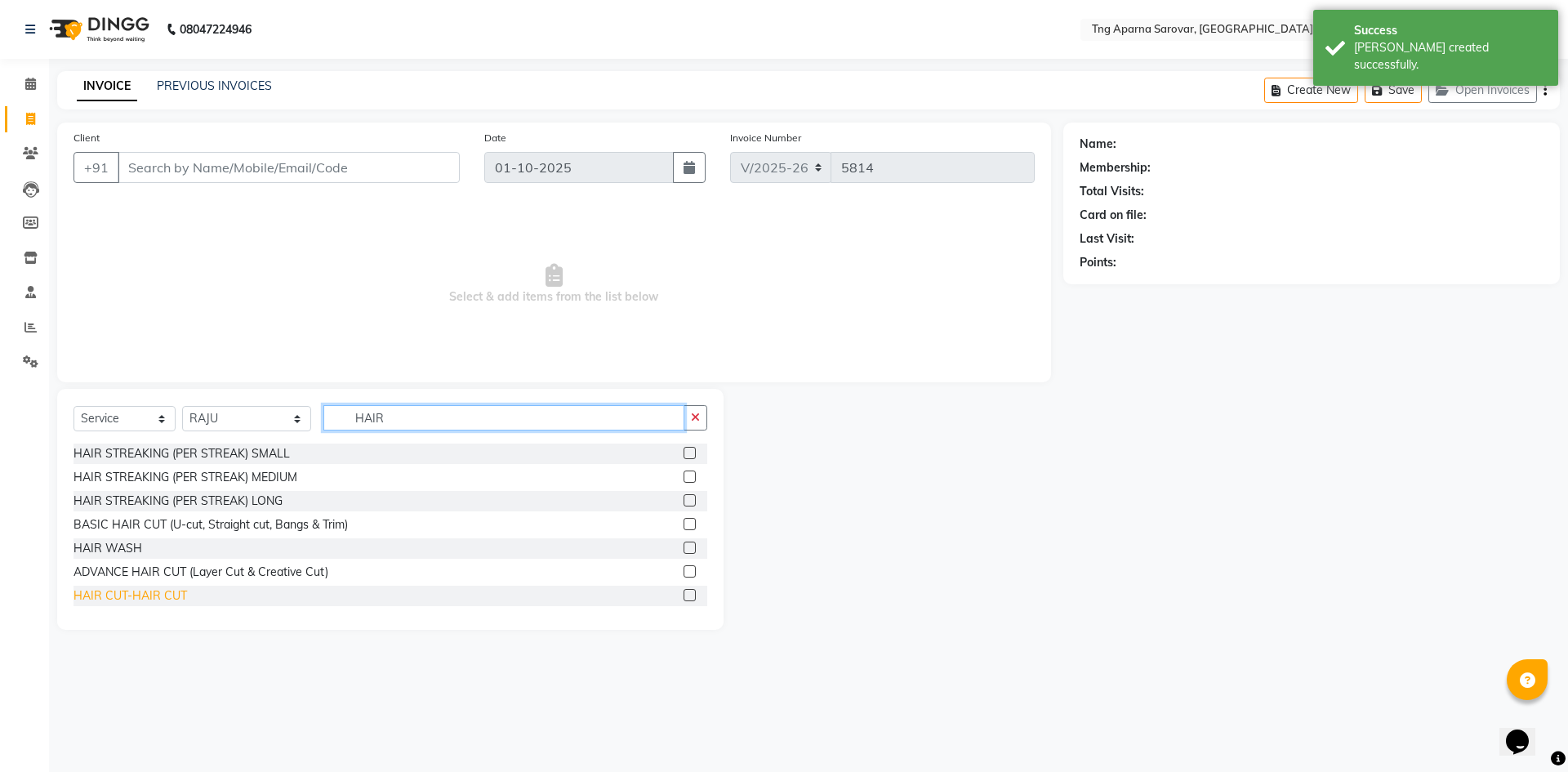
type input "HAIR"
click at [135, 603] on div "HAIR CUT-HAIR CUT" at bounding box center [131, 595] width 113 height 17
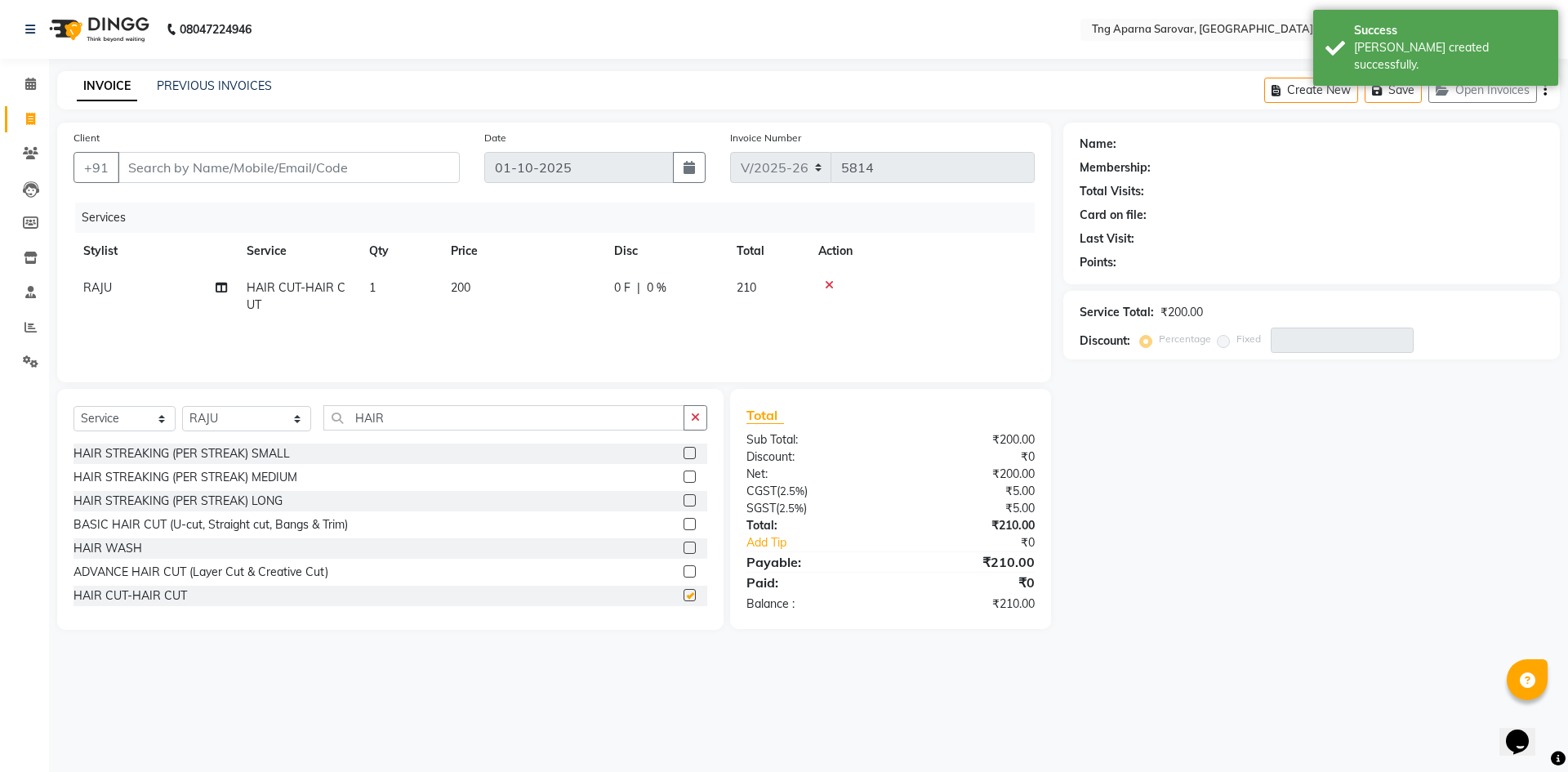
checkbox input "false"
click at [410, 416] on input "HAIR" at bounding box center [504, 417] width 361 height 25
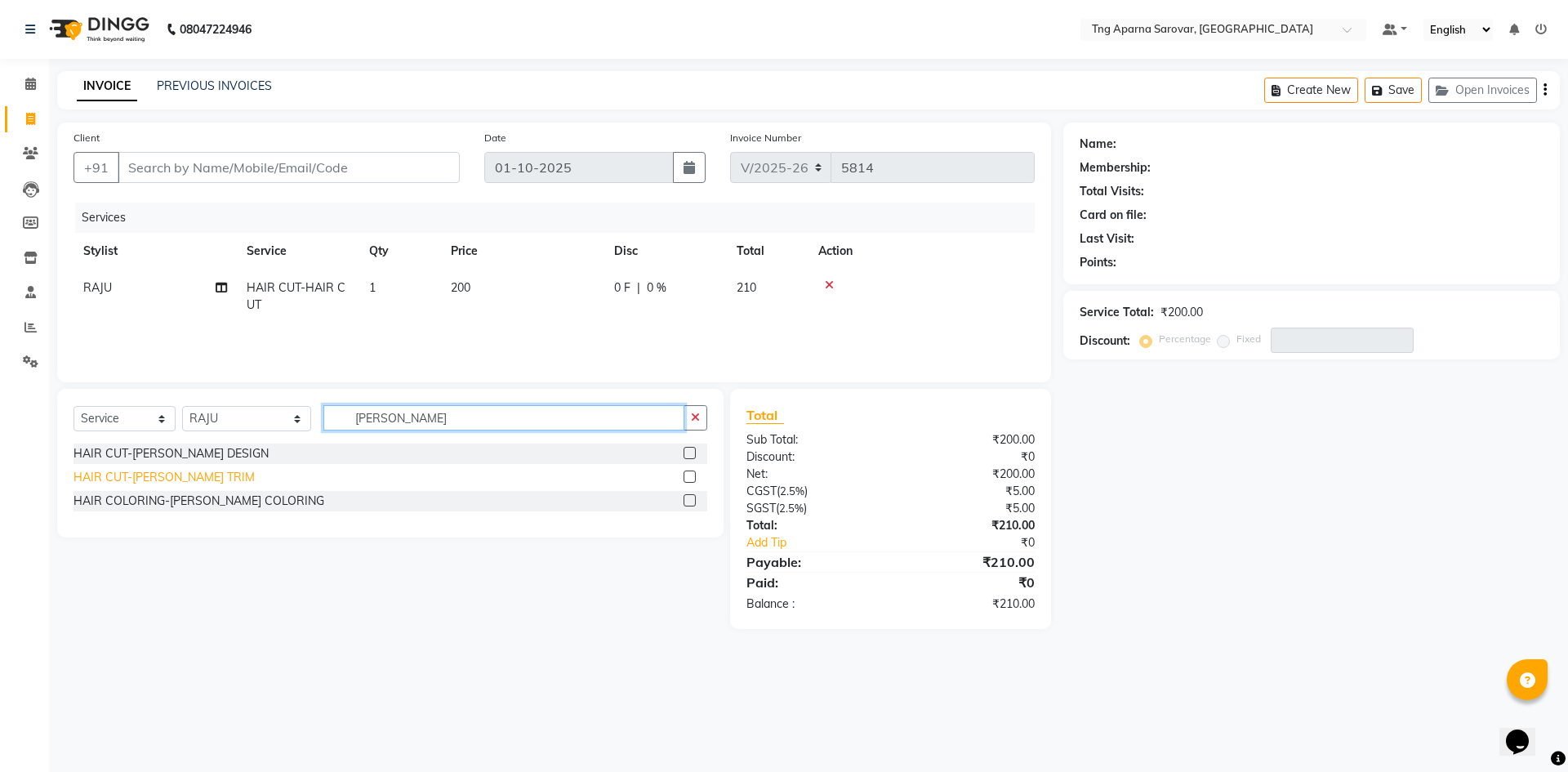
type input "[PERSON_NAME]"
click at [170, 482] on div "HAIR CUT-[PERSON_NAME] TRIM" at bounding box center [164, 477] width 181 height 17
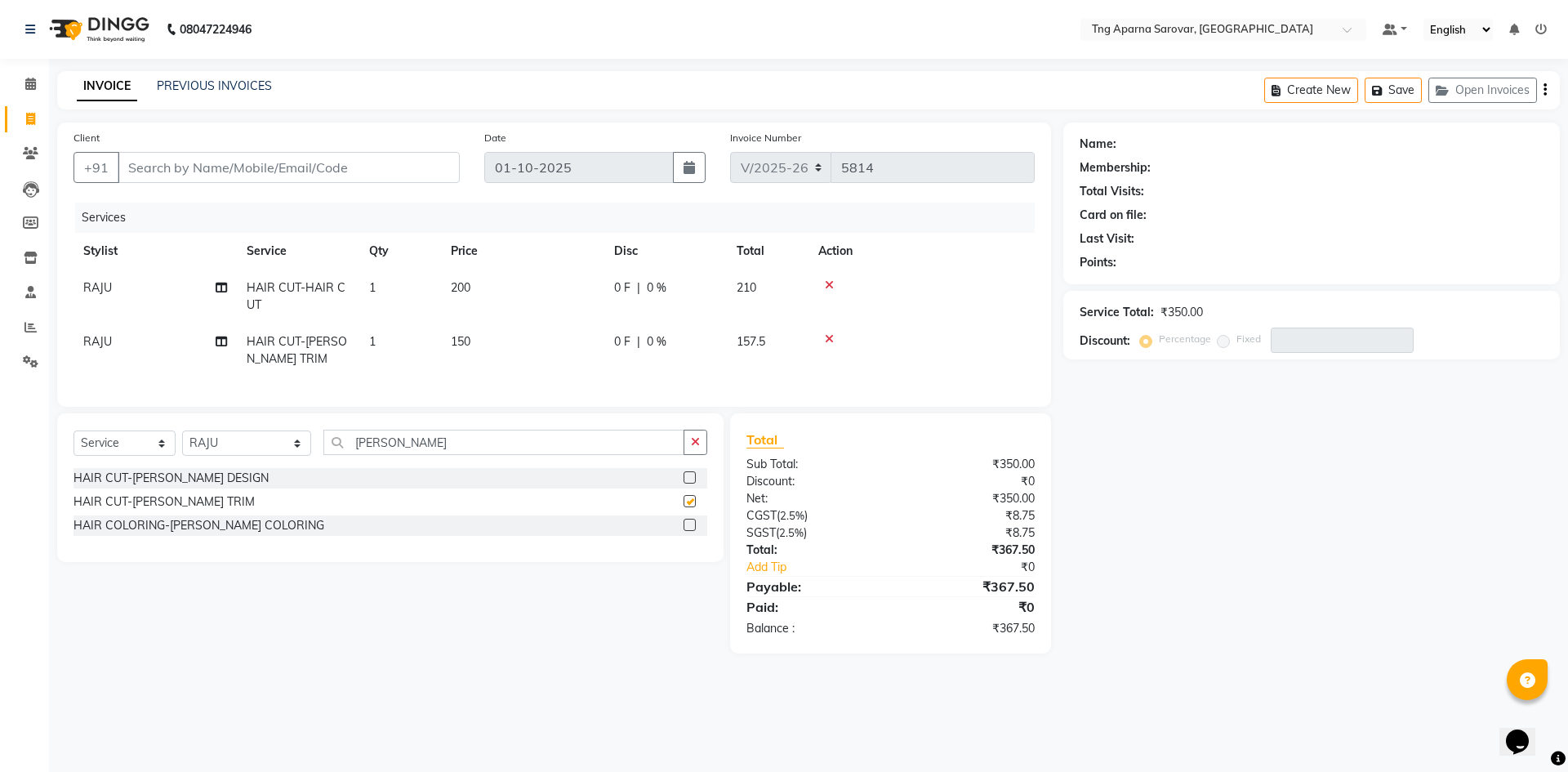
checkbox input "false"
click at [151, 177] on input "Client" at bounding box center [288, 168] width 342 height 31
type input "8"
type input "0"
type input "8686156368"
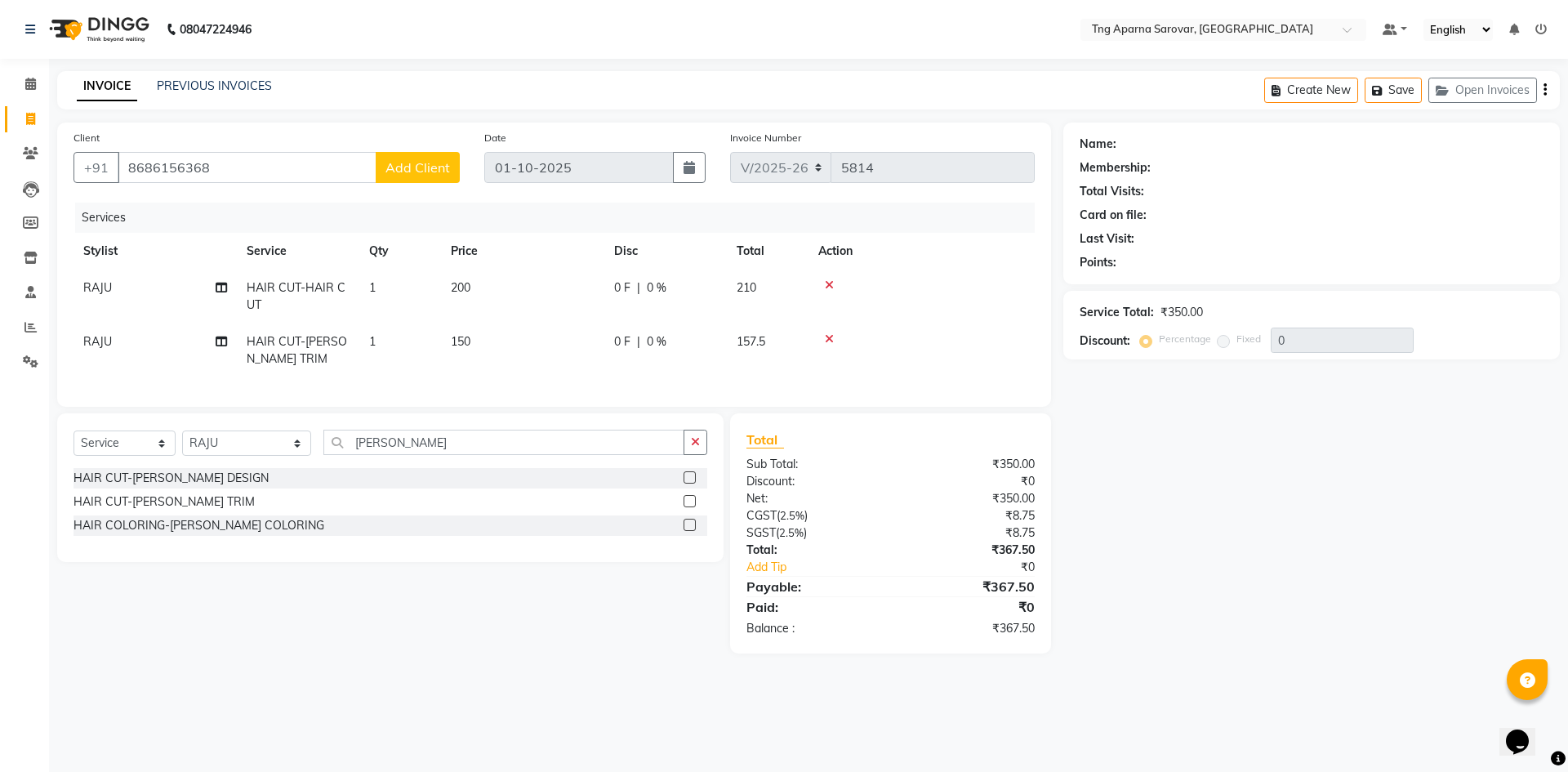
click at [415, 169] on span "Add Client" at bounding box center [418, 168] width 65 height 16
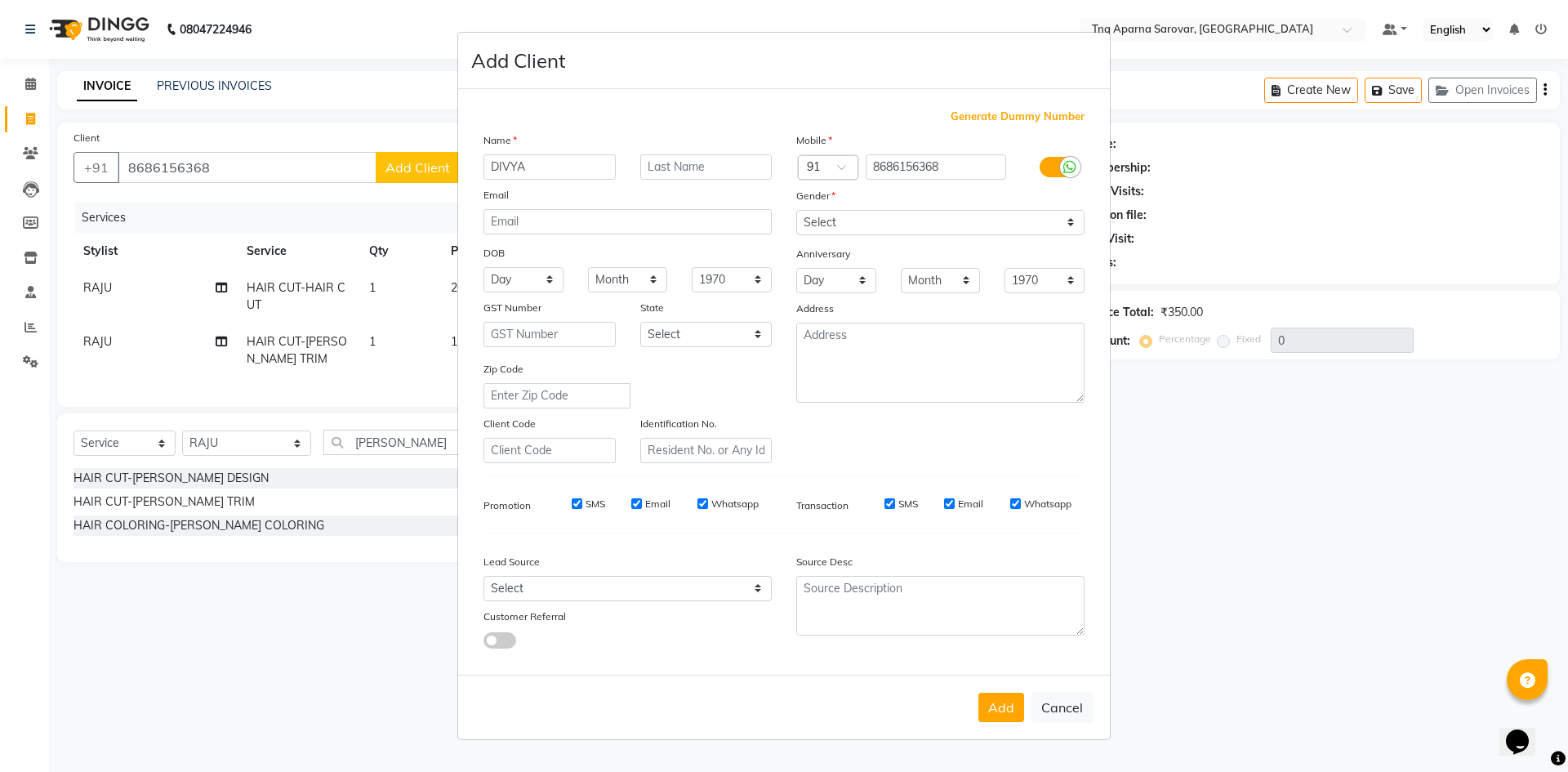
type input "DIVYA"
click at [899, 225] on select "Select [DEMOGRAPHIC_DATA] [DEMOGRAPHIC_DATA] Other Prefer Not To Say" at bounding box center [940, 223] width 288 height 25
select select "female"
click at [796, 210] on select "Select [DEMOGRAPHIC_DATA] [DEMOGRAPHIC_DATA] Other Prefer Not To Say" at bounding box center [940, 223] width 288 height 25
click at [991, 702] on button "Add" at bounding box center [1002, 708] width 46 height 30
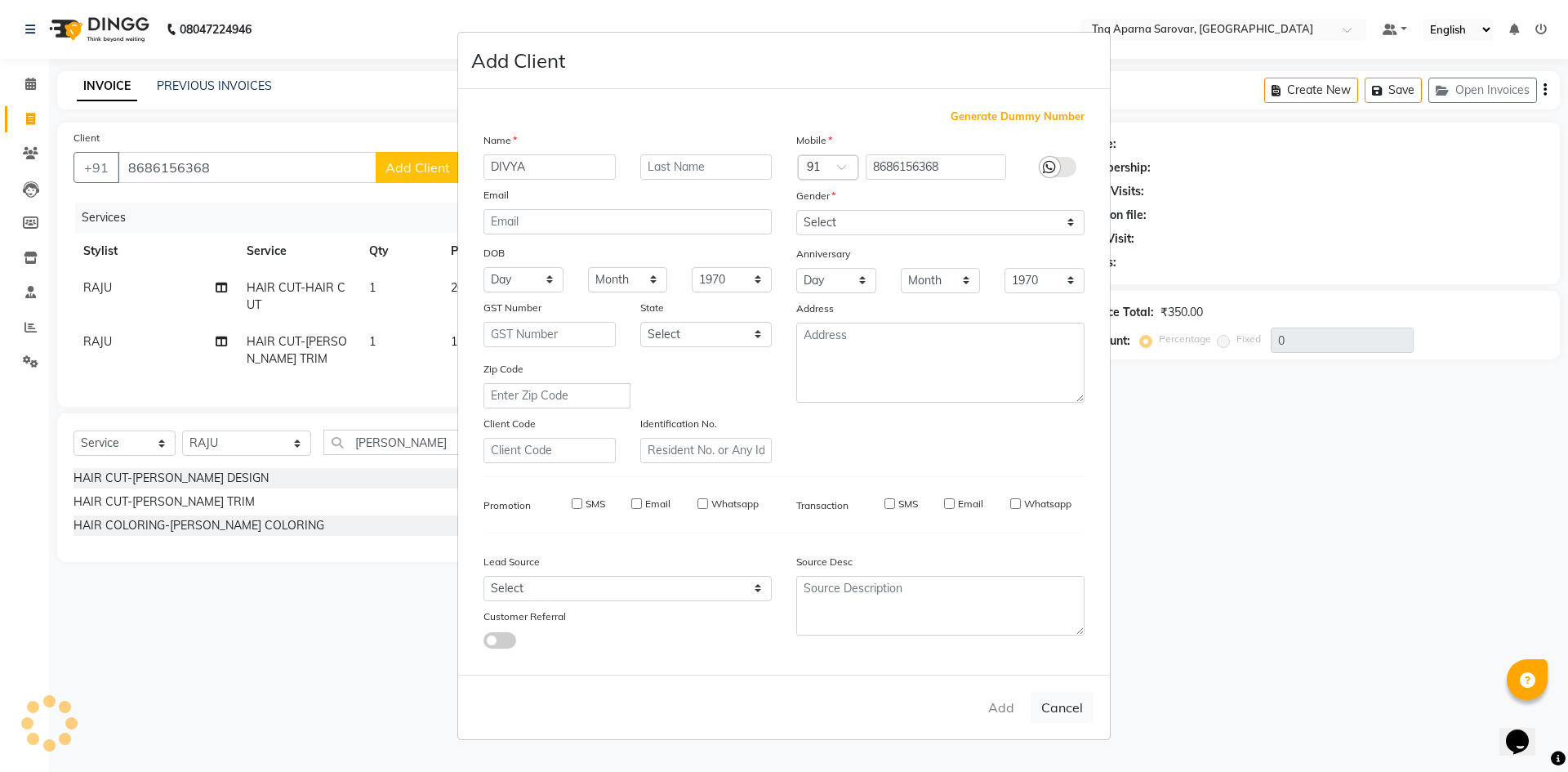
select select
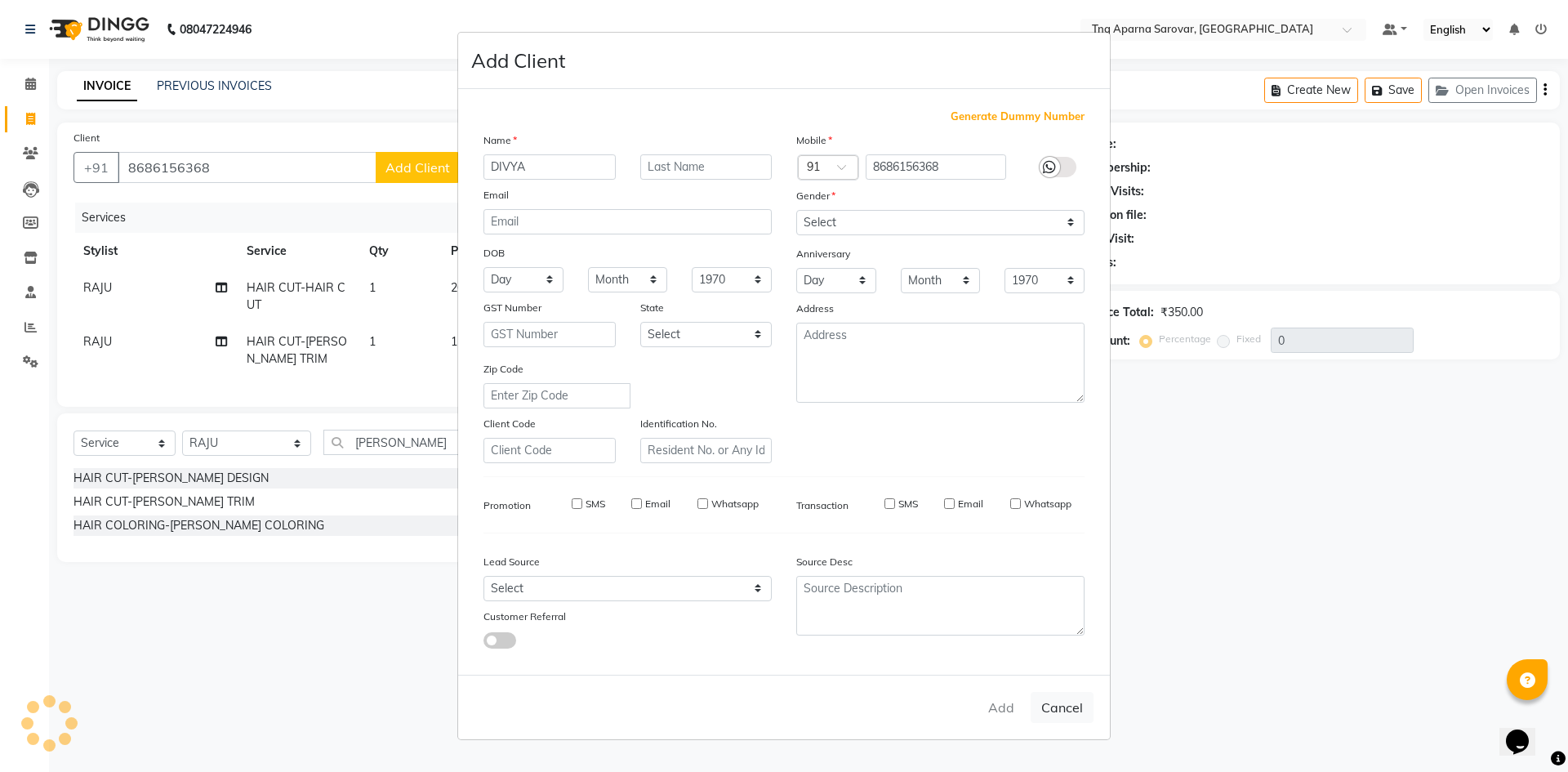
select select
checkbox input "false"
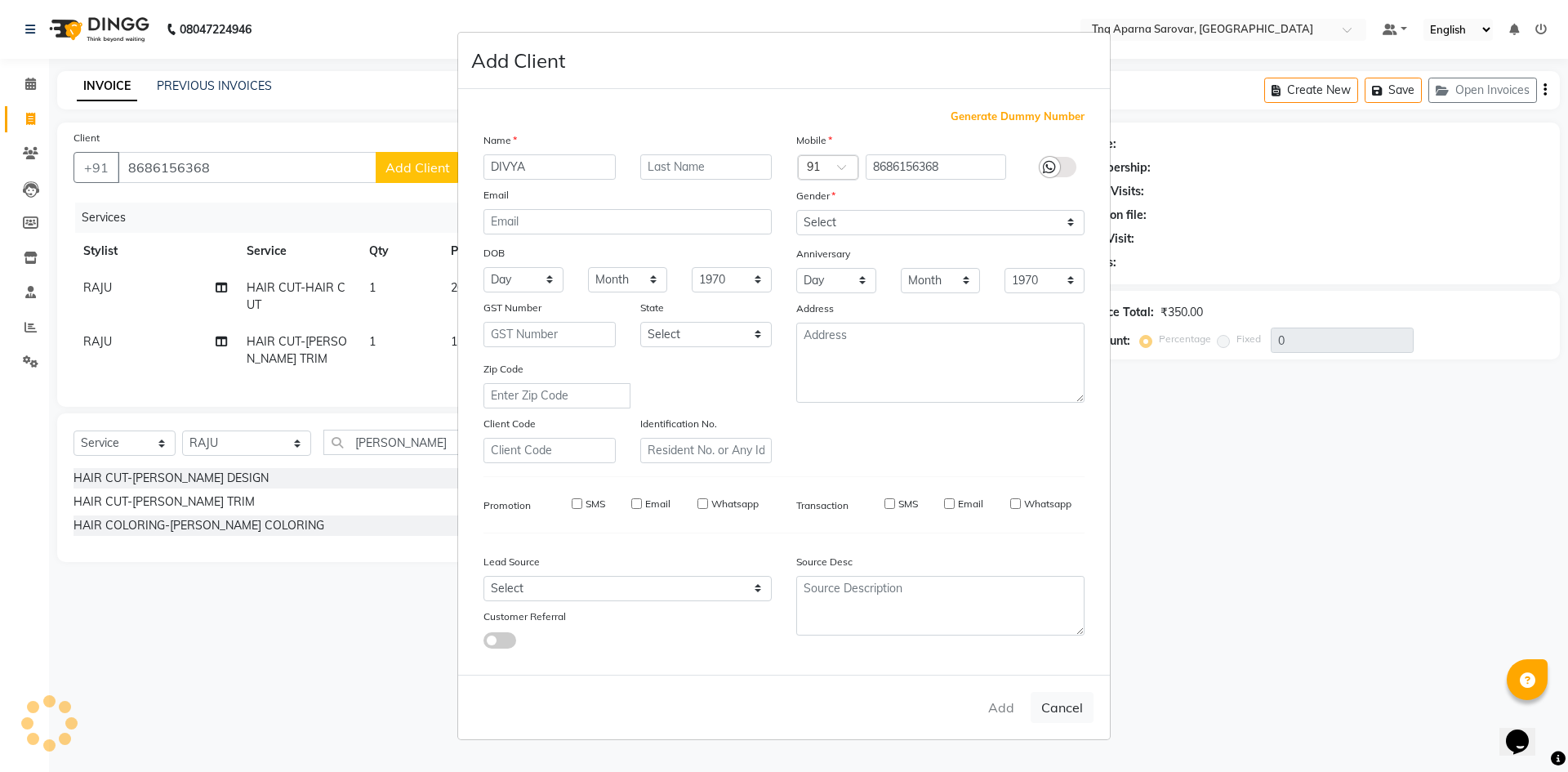
checkbox input "false"
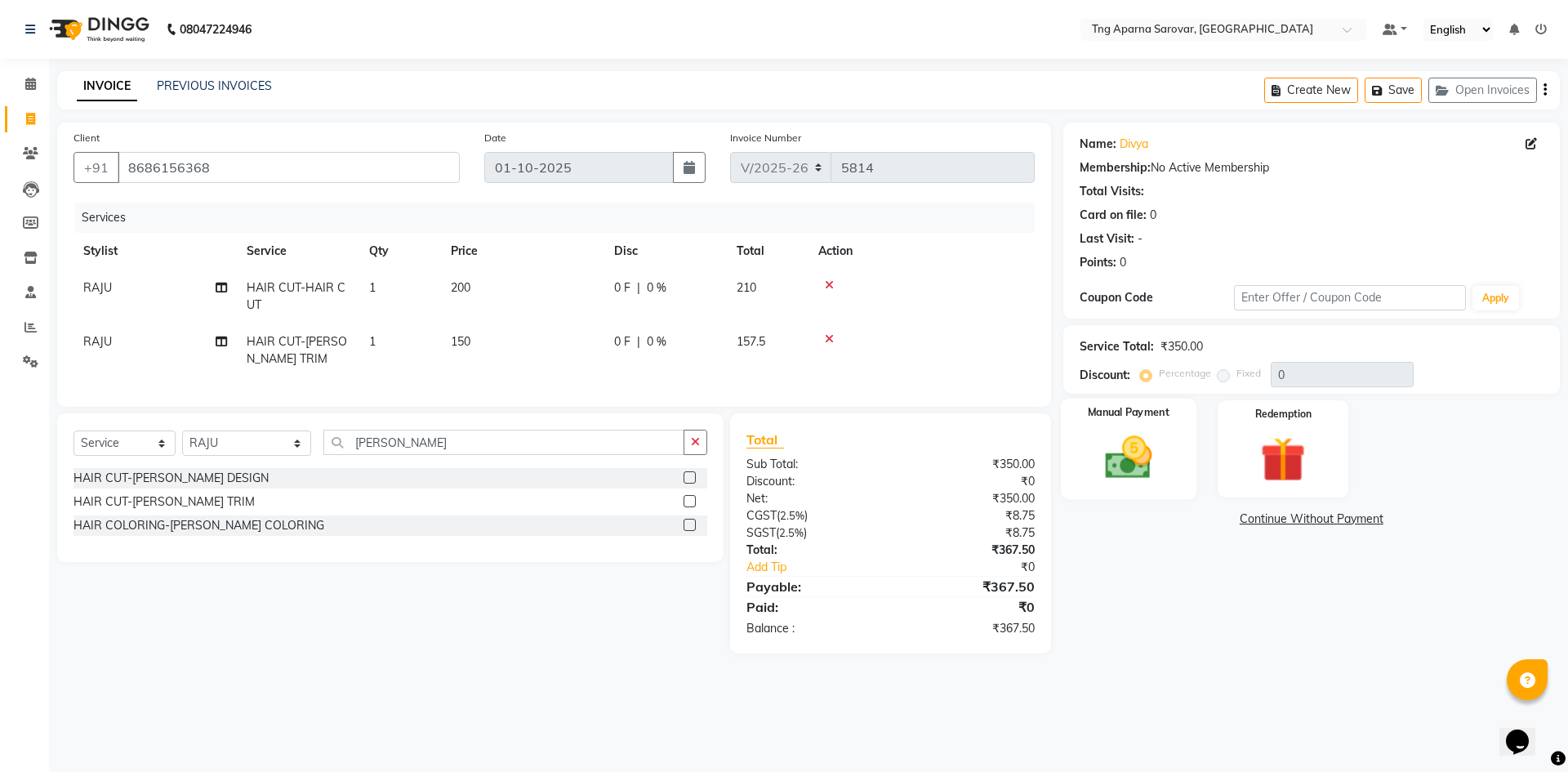
click at [1116, 465] on img at bounding box center [1128, 457] width 76 height 54
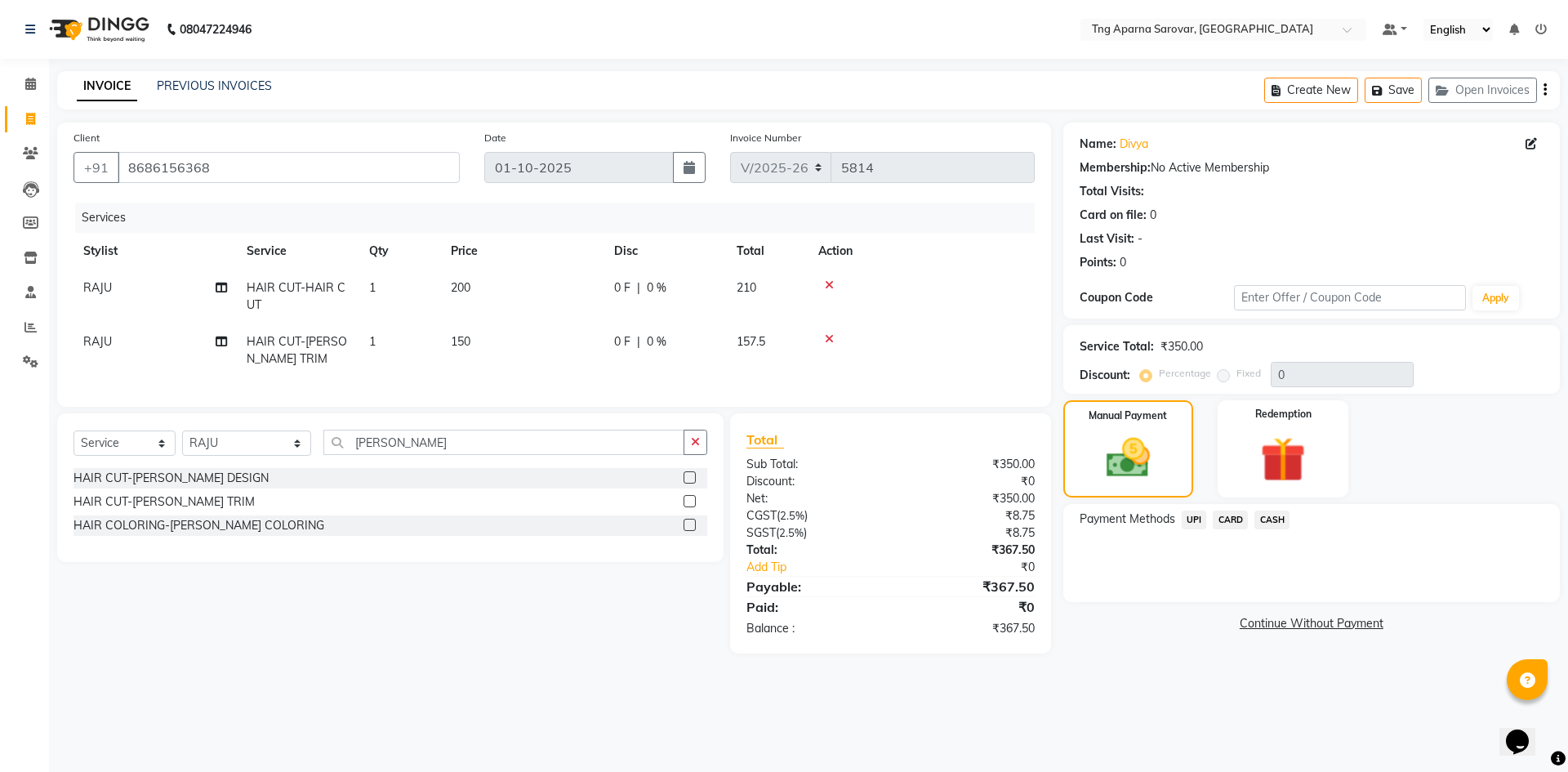
click at [1191, 522] on span "UPI" at bounding box center [1194, 520] width 25 height 19
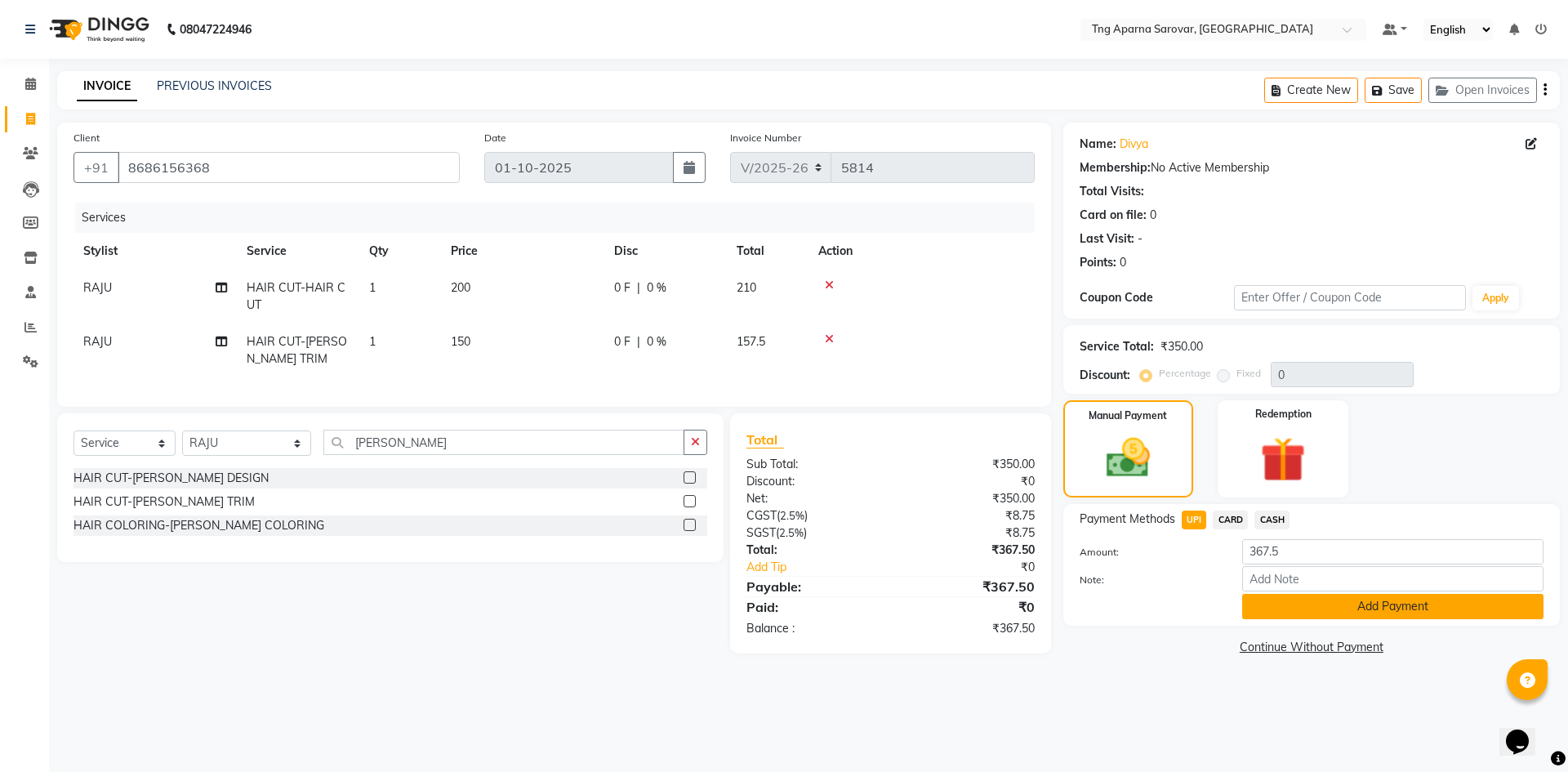
click at [1342, 613] on button "Add Payment" at bounding box center [1392, 606] width 301 height 25
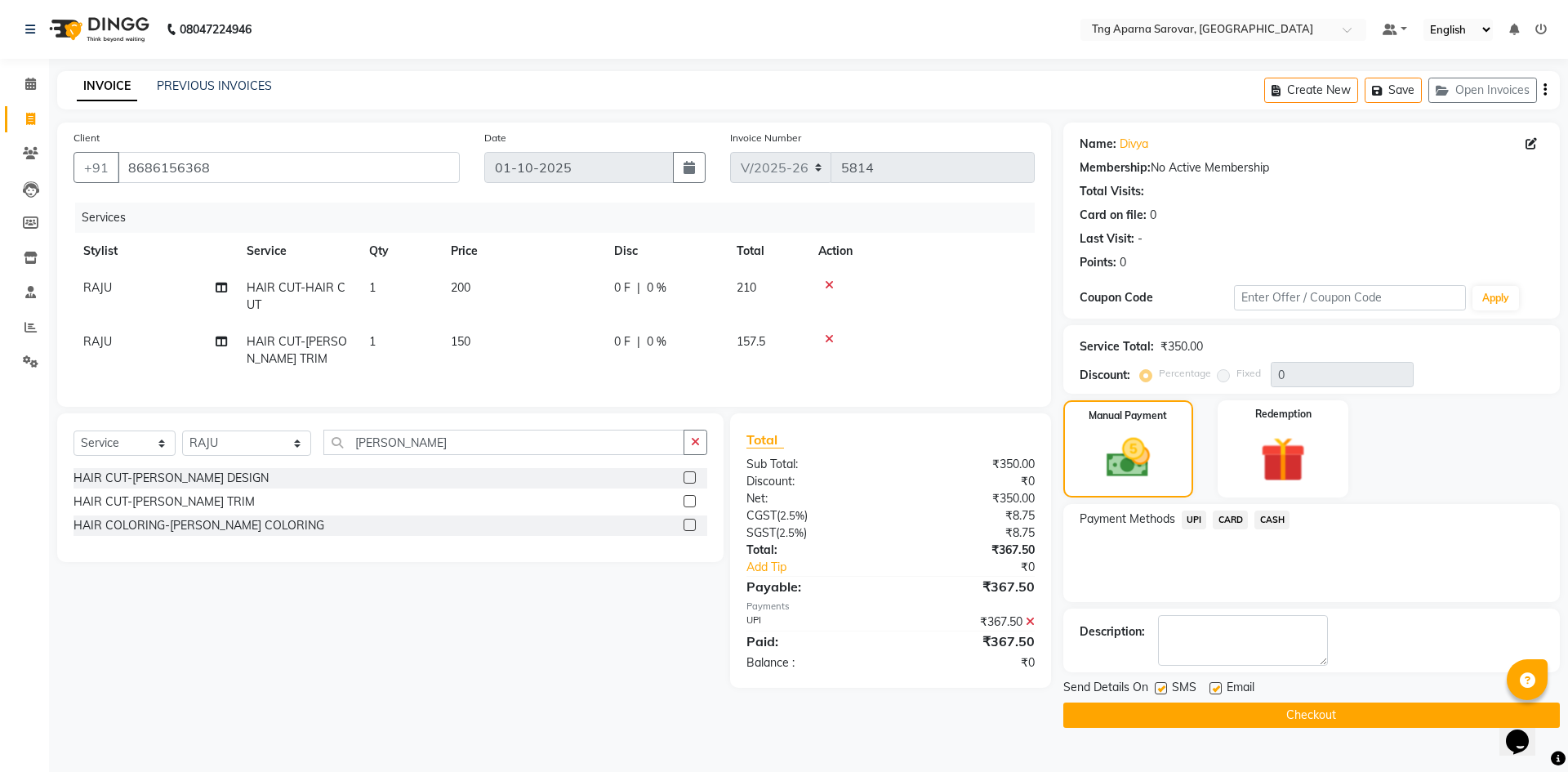
click at [1332, 722] on button "Checkout" at bounding box center [1311, 715] width 497 height 25
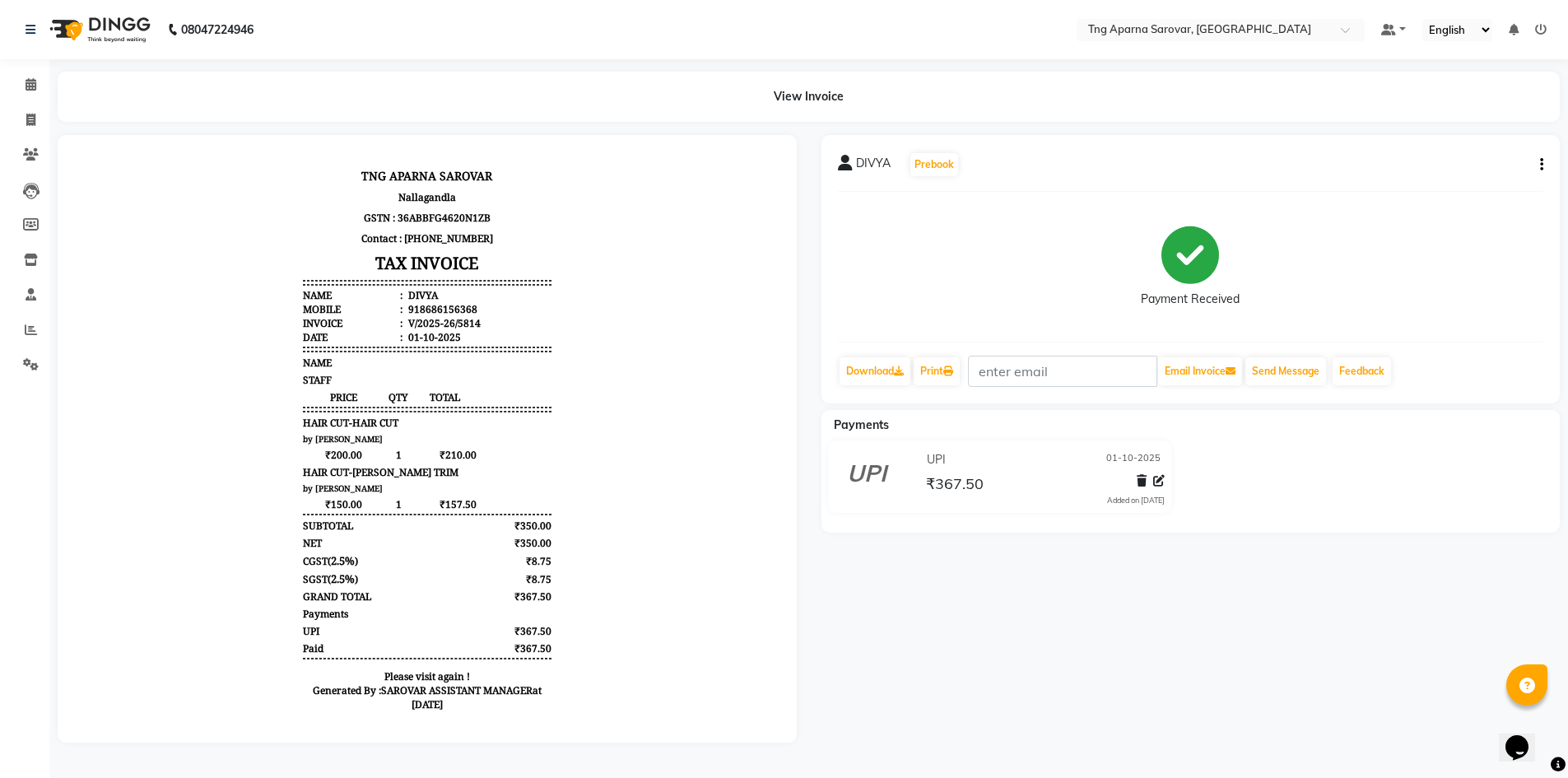
click at [1080, 622] on div "DIVYA Prebook Payment Received Download Print Email Invoice Send Message Feedba…" at bounding box center [1191, 439] width 764 height 608
